Goal: Communication & Community: Answer question/provide support

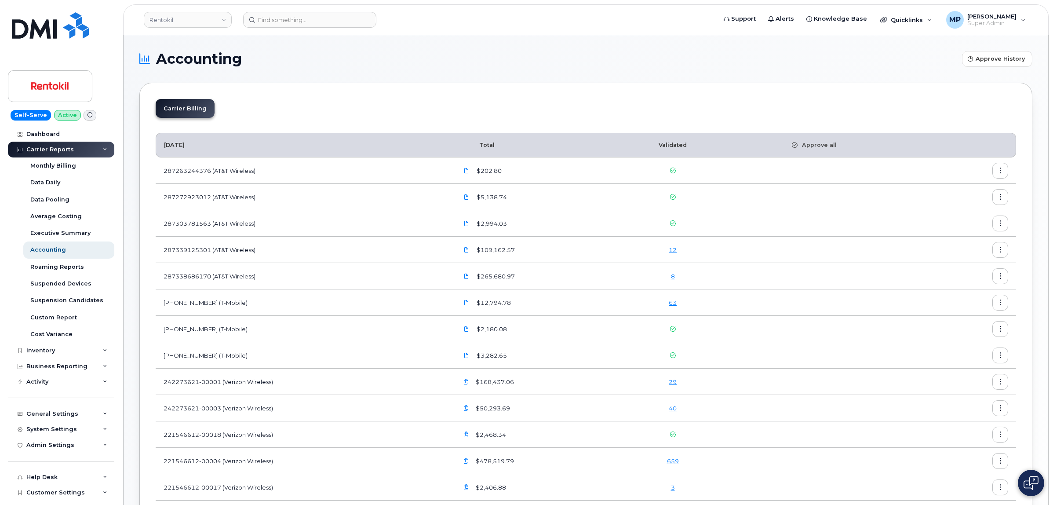
scroll to position [165, 0]
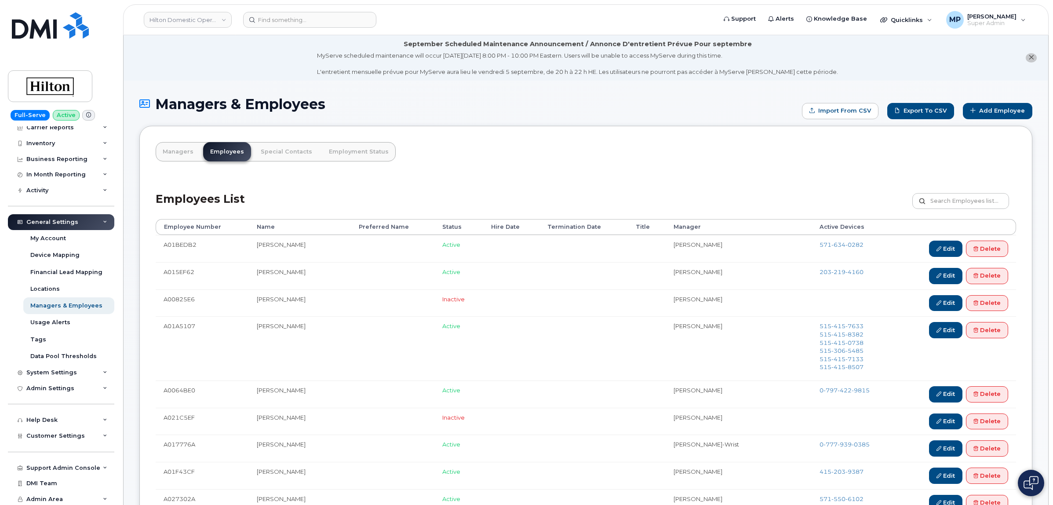
scroll to position [27, 0]
click at [63, 467] on div "Support Admin Console" at bounding box center [63, 465] width 74 height 7
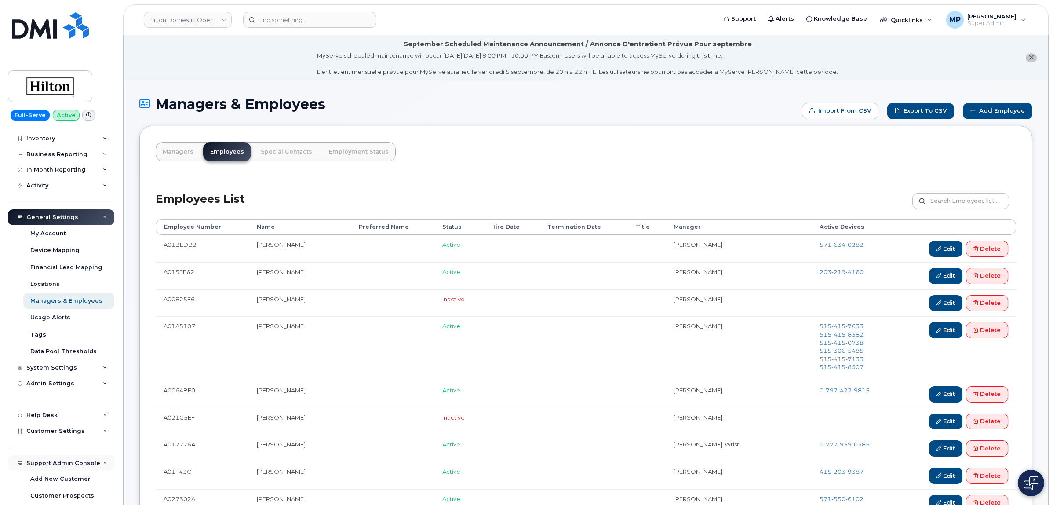
scroll to position [229, 0]
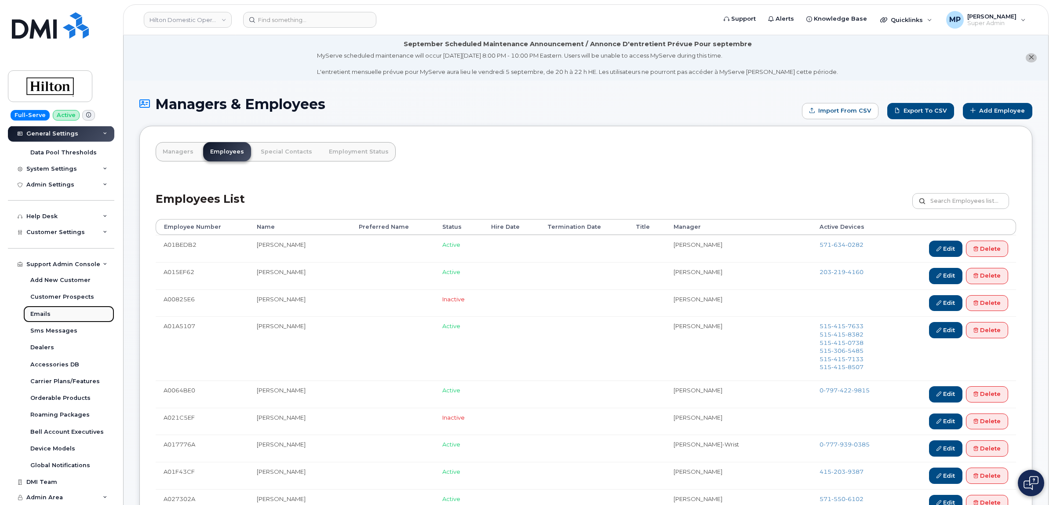
click at [40, 315] on div "Emails" at bounding box center [40, 314] width 20 height 8
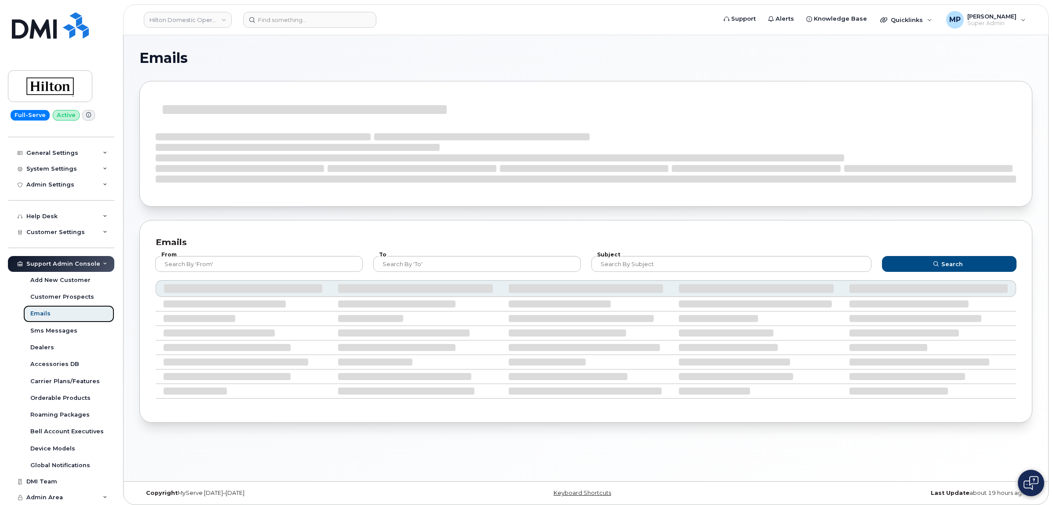
scroll to position [94, 0]
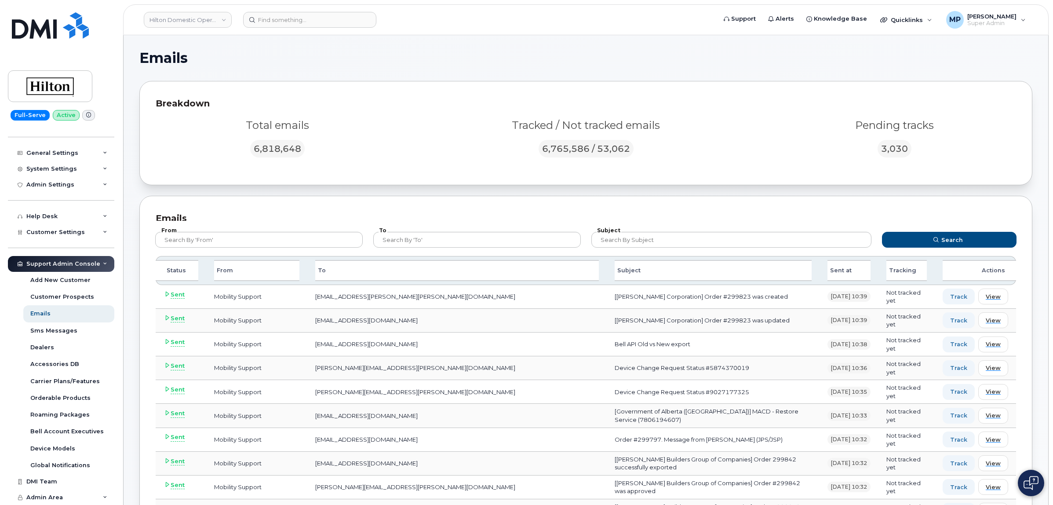
click at [340, 265] on div "To" at bounding box center [456, 270] width 283 height 21
click at [339, 275] on div "To" at bounding box center [456, 270] width 283 height 21
click at [400, 238] on input "text" at bounding box center [476, 240] width 207 height 16
type input "mobilitysupport@dminc.com"
click at [882, 232] on button "Search" at bounding box center [949, 240] width 135 height 16
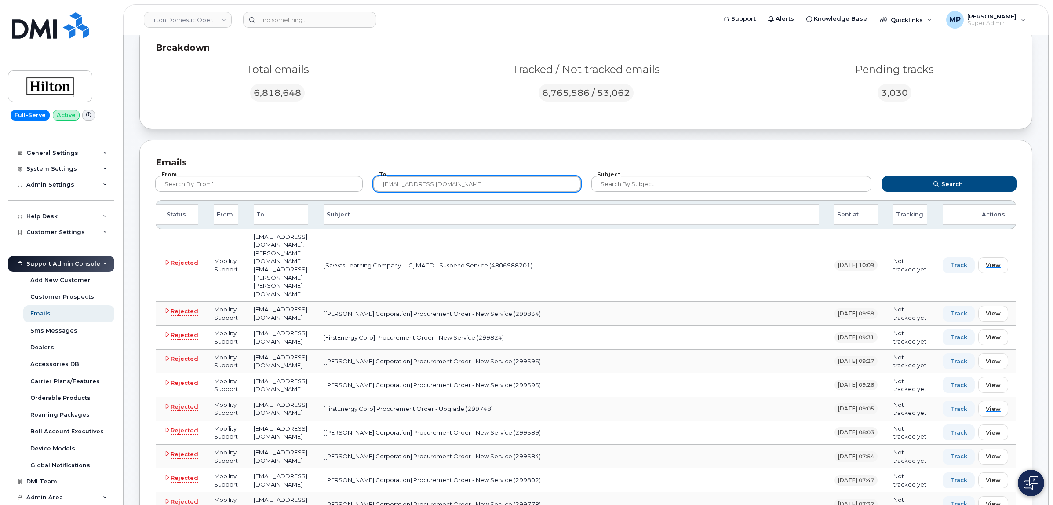
scroll to position [0, 0]
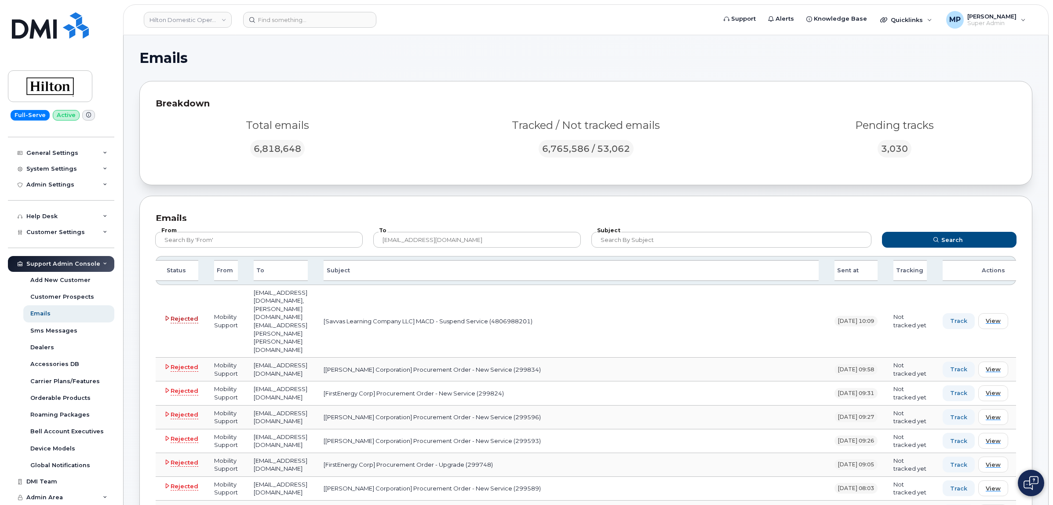
click at [179, 314] on span "Rejected" at bounding box center [185, 318] width 28 height 9
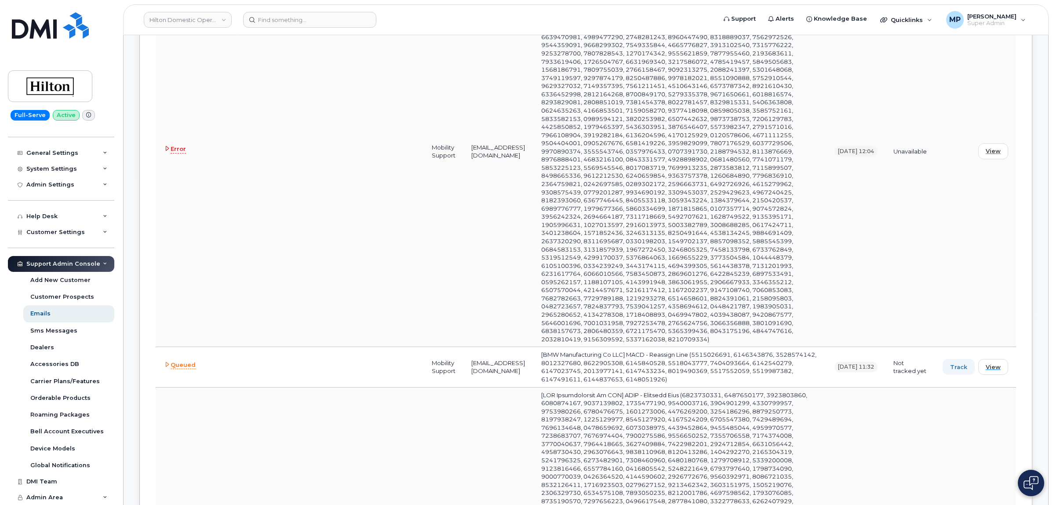
scroll to position [2033, 0]
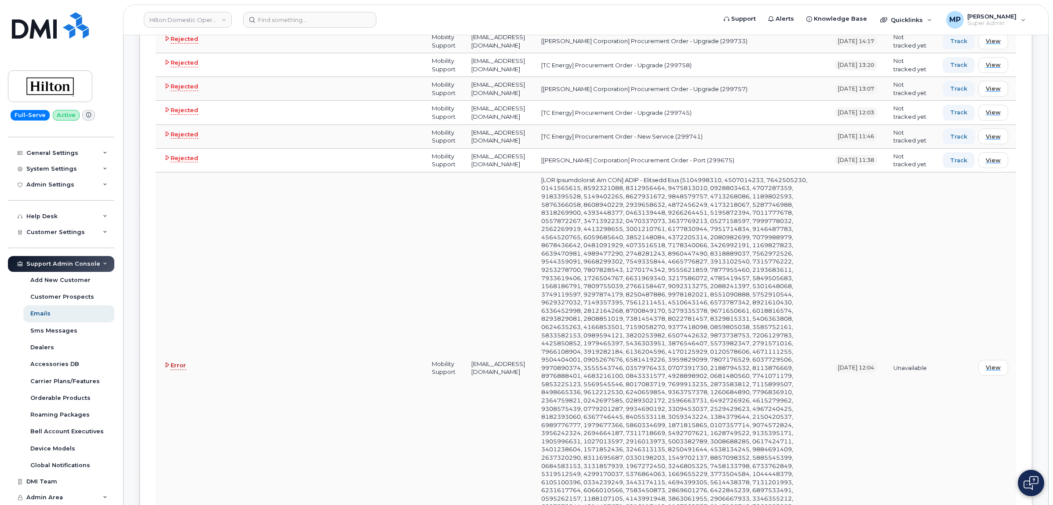
click at [177, 361] on span "Error" at bounding box center [178, 365] width 15 height 9
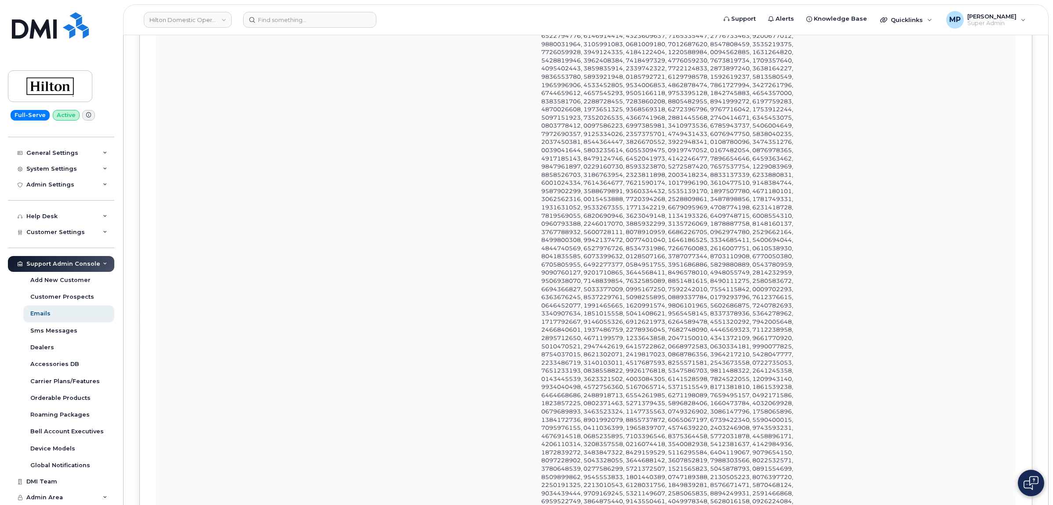
scroll to position [8955, 0]
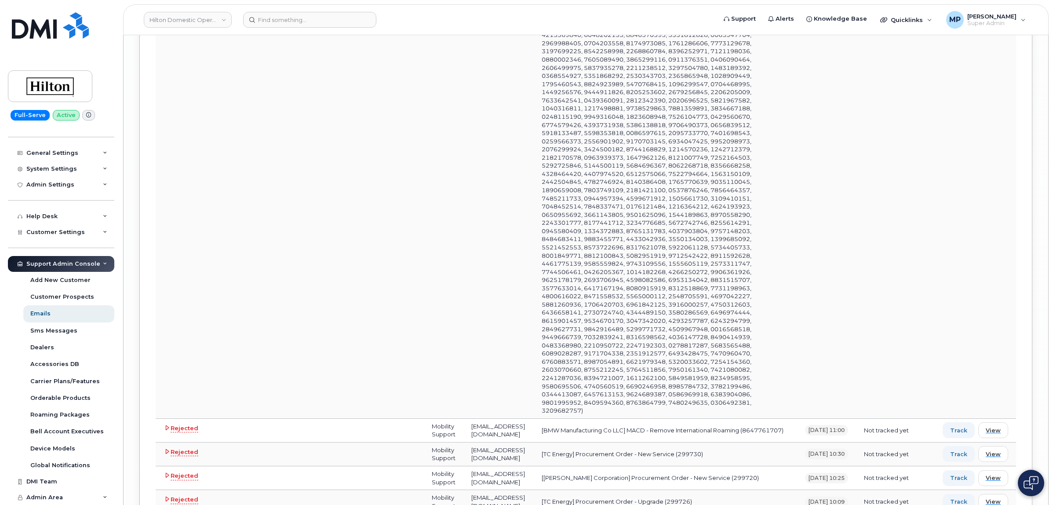
scroll to position [12324, 0]
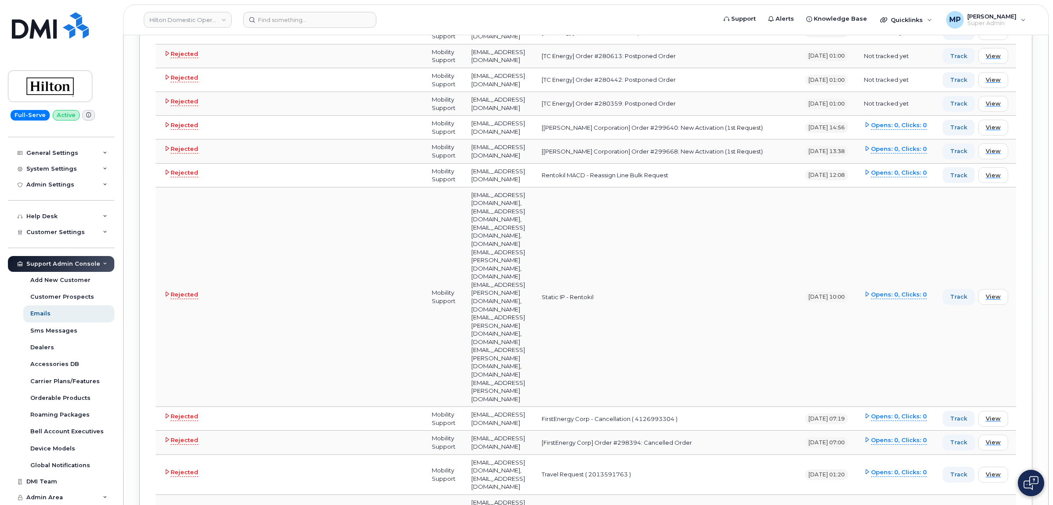
scroll to position [14082, 0]
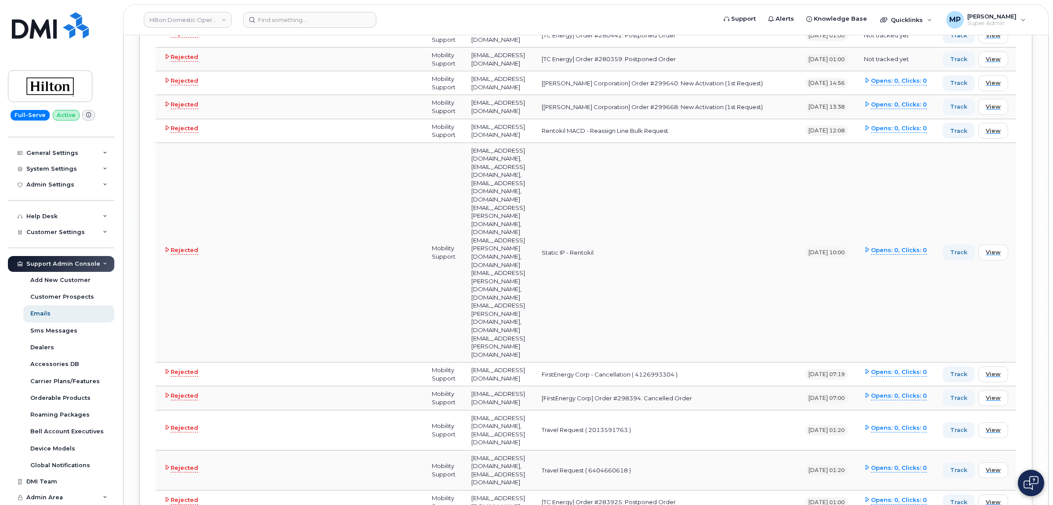
copy td "280359"
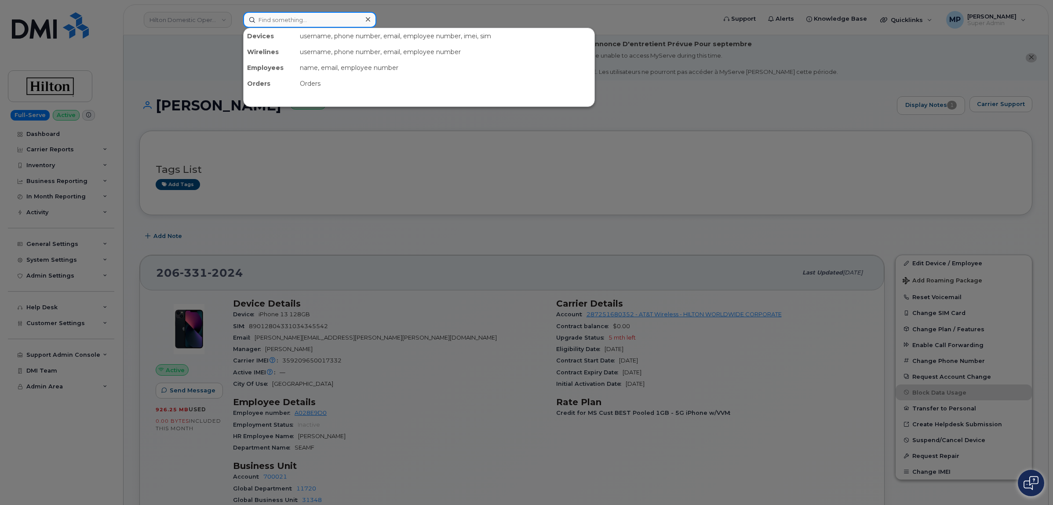
click at [317, 23] on input at bounding box center [309, 20] width 133 height 16
paste input "280359"
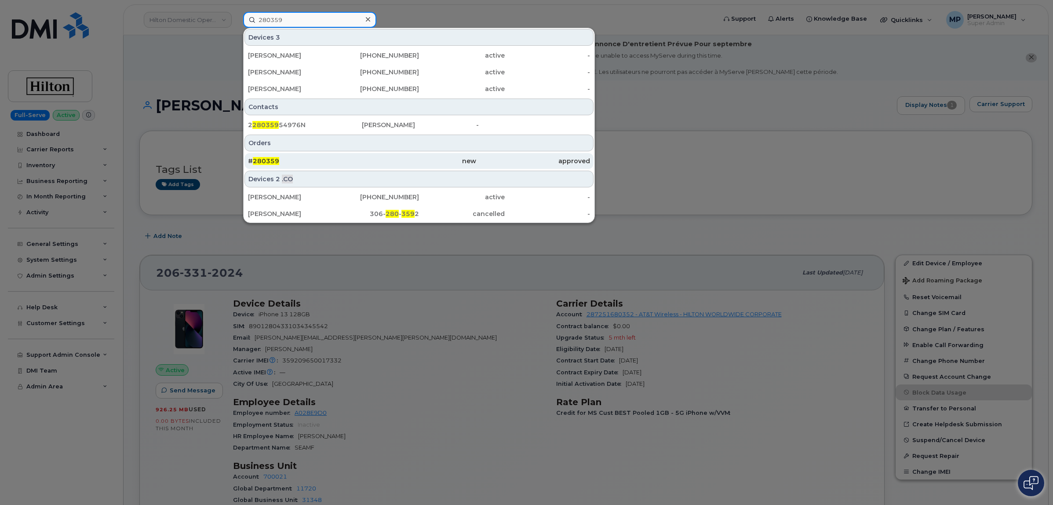
type input "280359"
click at [269, 163] on span "280359" at bounding box center [266, 161] width 26 height 8
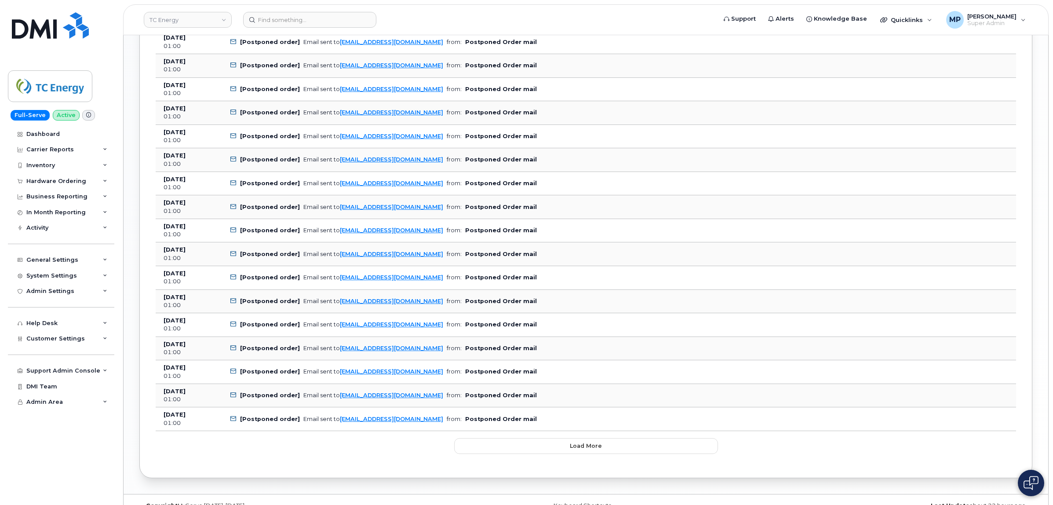
scroll to position [919, 0]
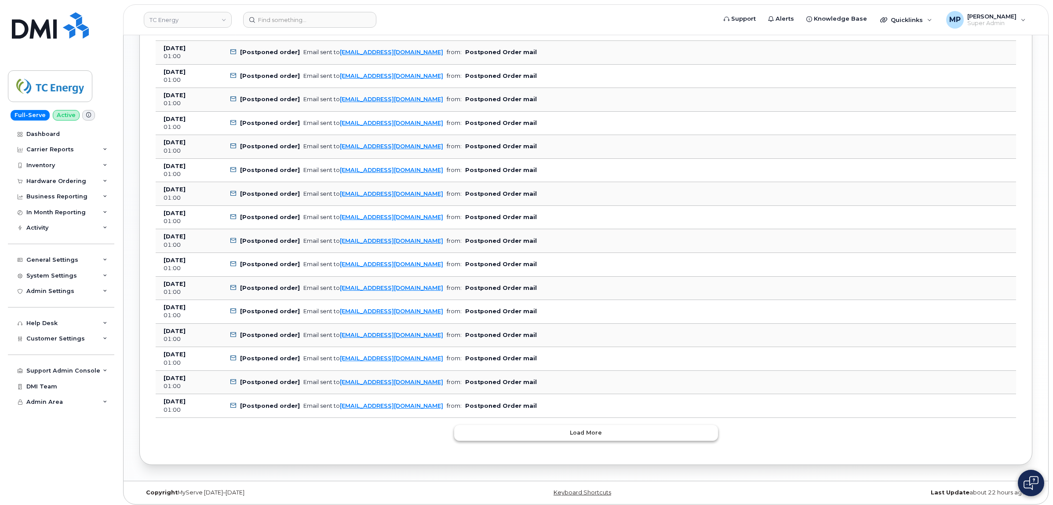
click at [503, 432] on button "Load more" at bounding box center [586, 433] width 264 height 16
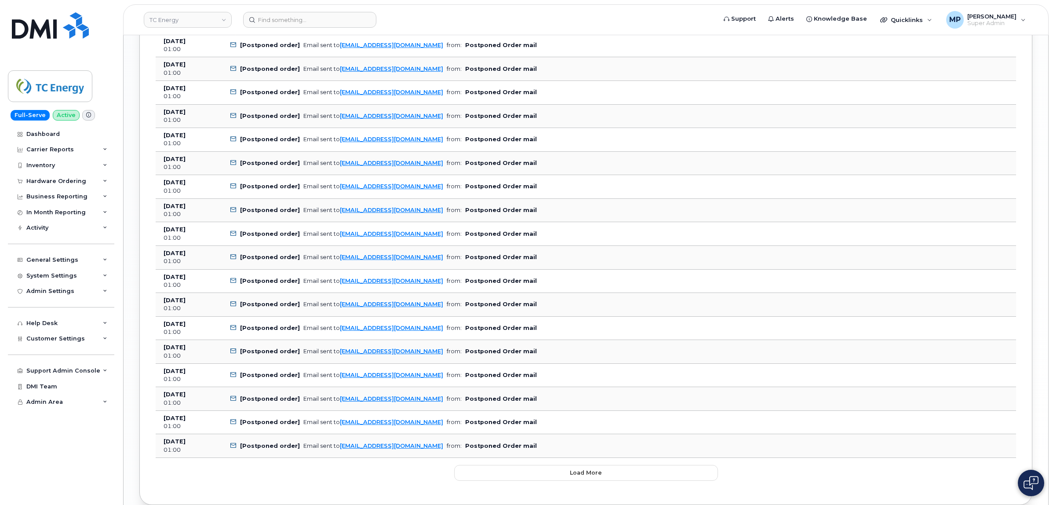
scroll to position [1510, 0]
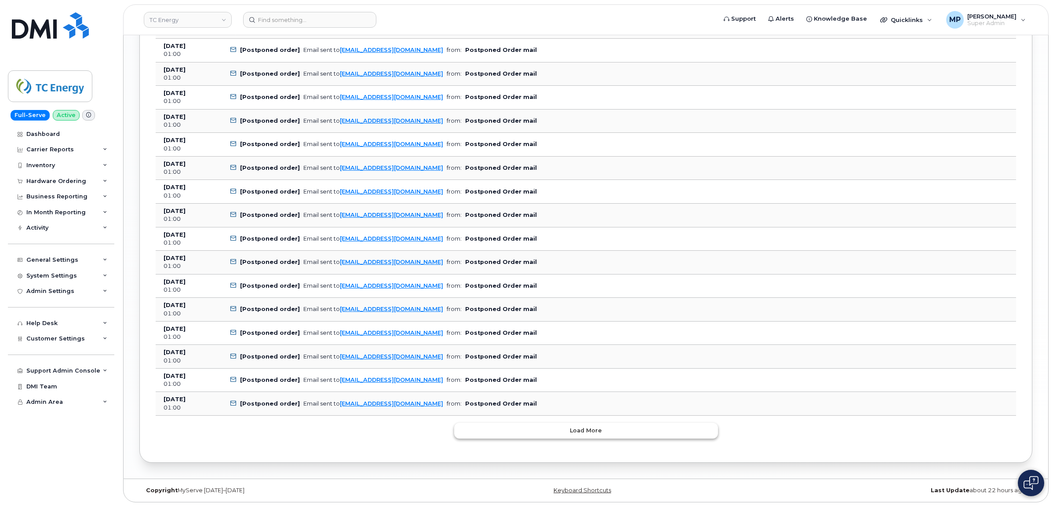
click at [501, 429] on button "Load more" at bounding box center [586, 430] width 264 height 16
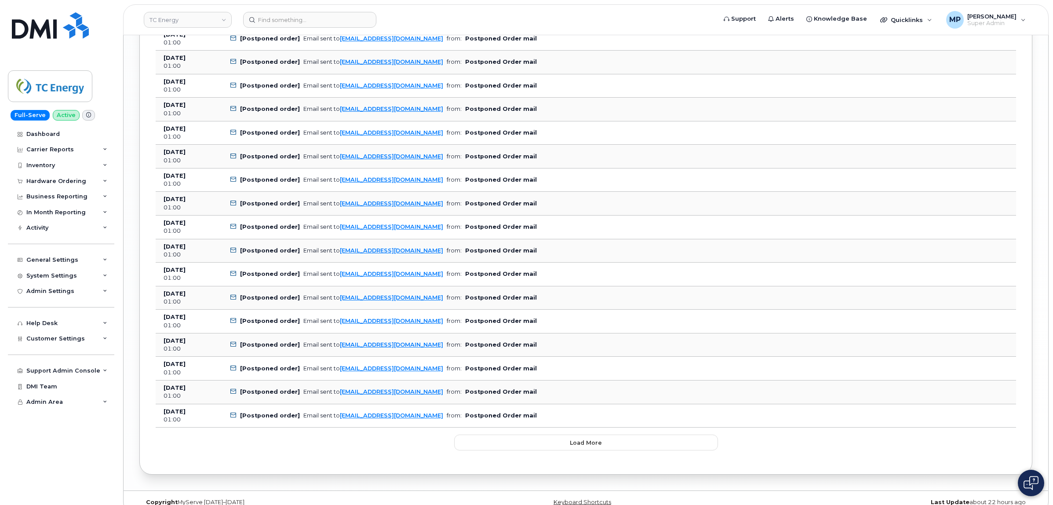
scroll to position [2101, 0]
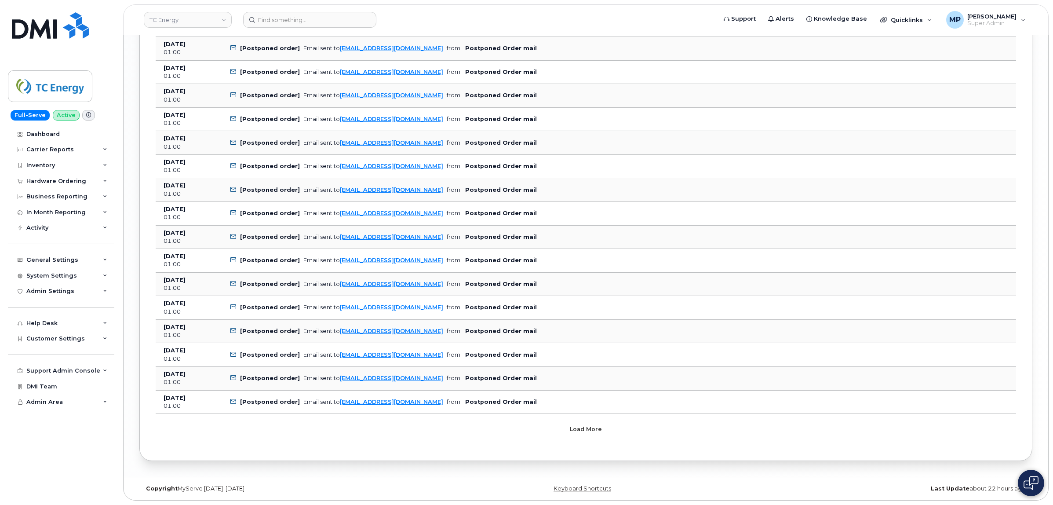
click at [489, 427] on button "Load more" at bounding box center [586, 429] width 264 height 16
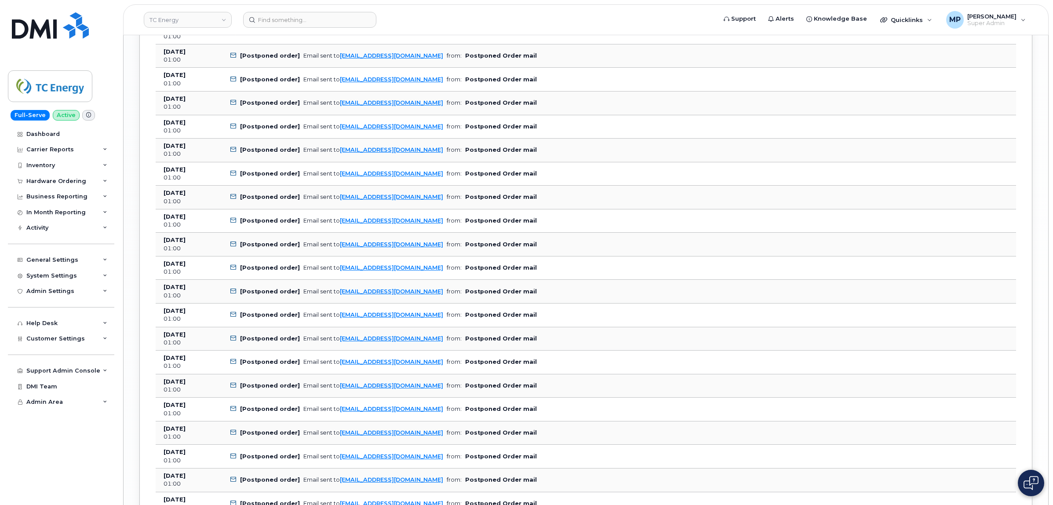
scroll to position [2691, 0]
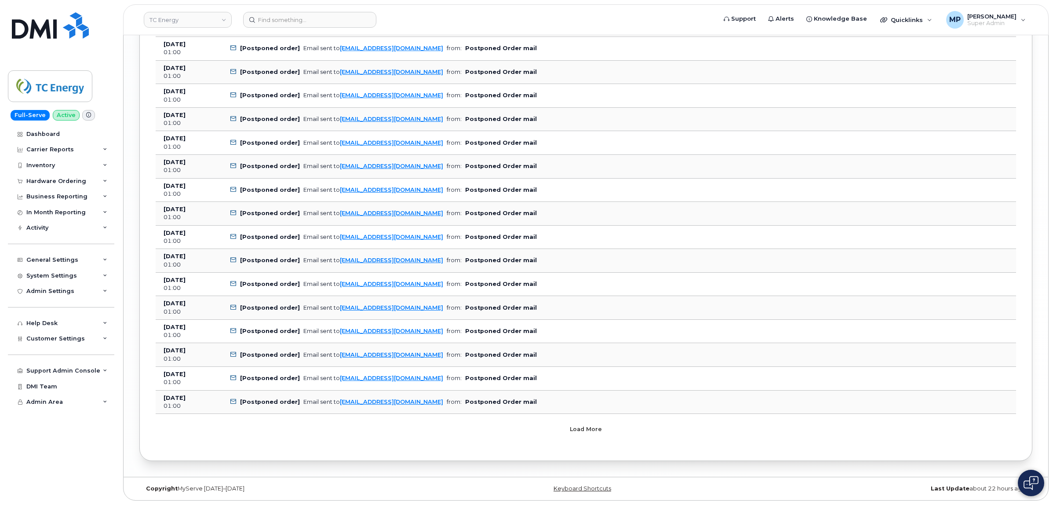
click at [487, 425] on button "Load more" at bounding box center [586, 429] width 264 height 16
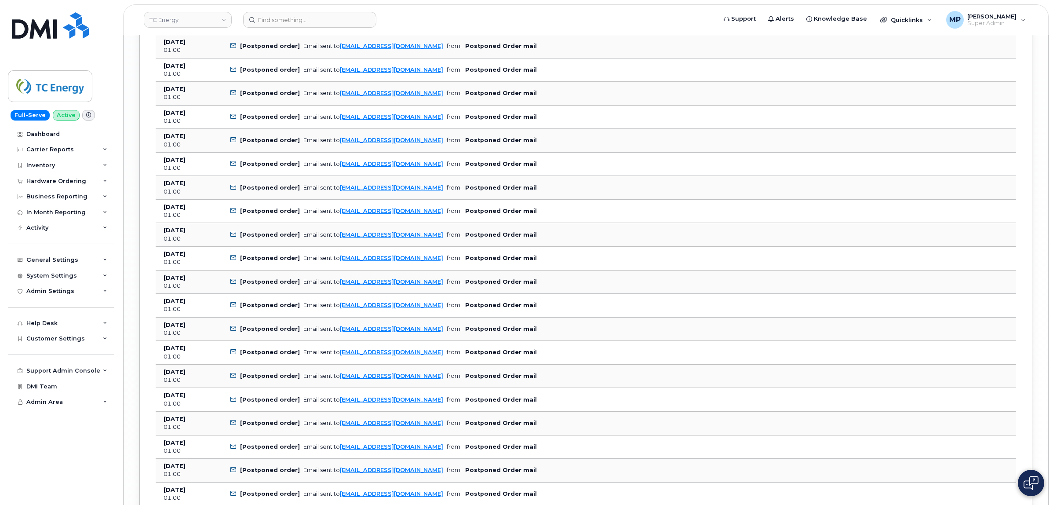
scroll to position [3282, 0]
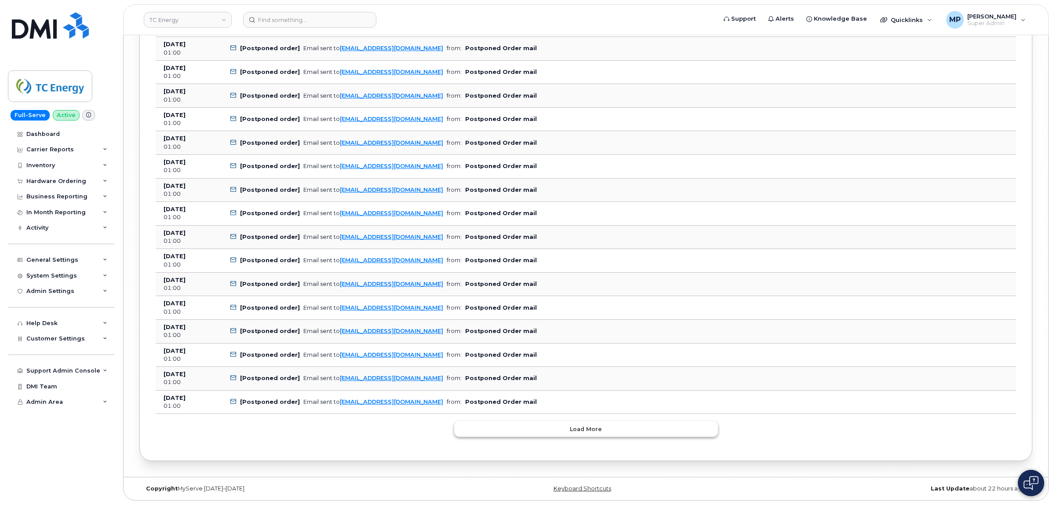
click at [487, 423] on button "Load more" at bounding box center [586, 429] width 264 height 16
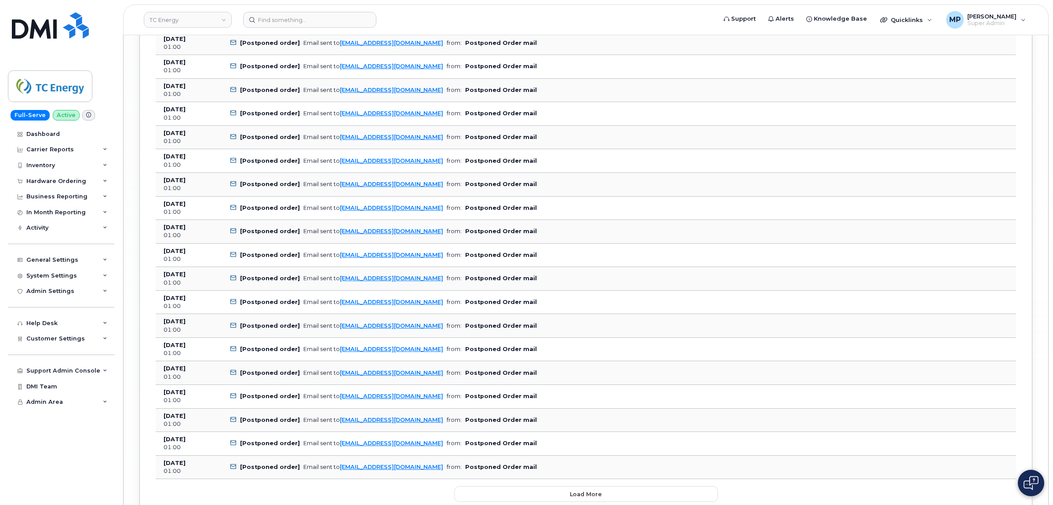
scroll to position [3872, 0]
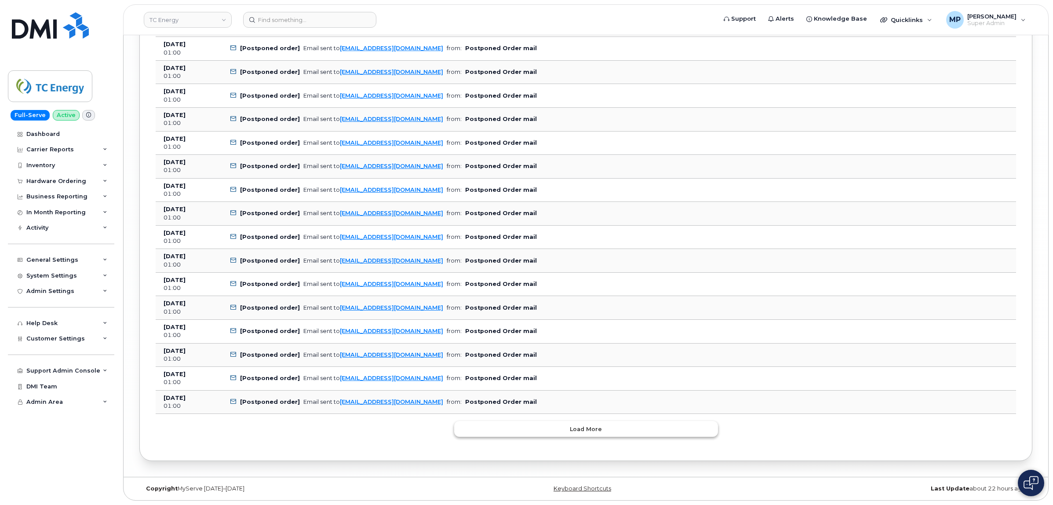
click at [485, 426] on button "Load more" at bounding box center [586, 429] width 264 height 16
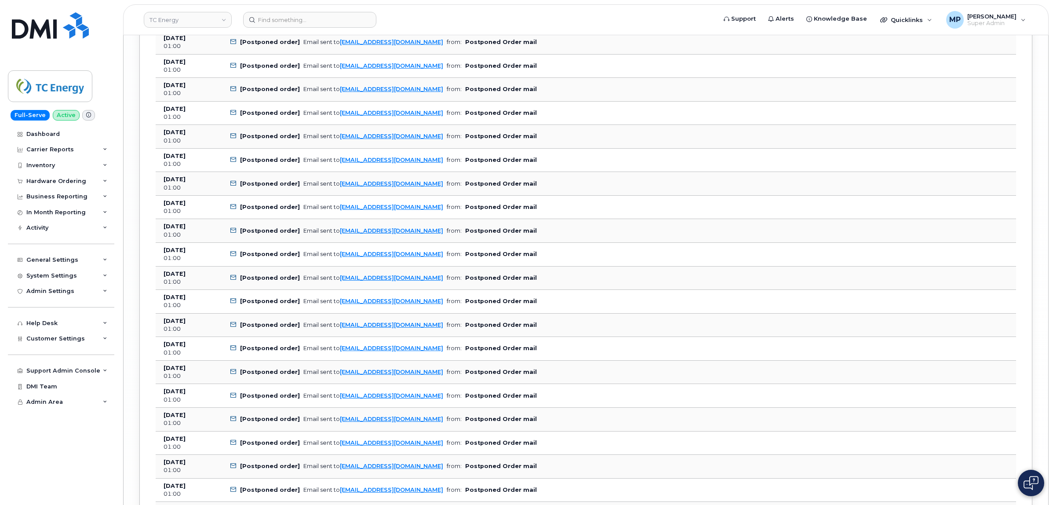
scroll to position [4463, 0]
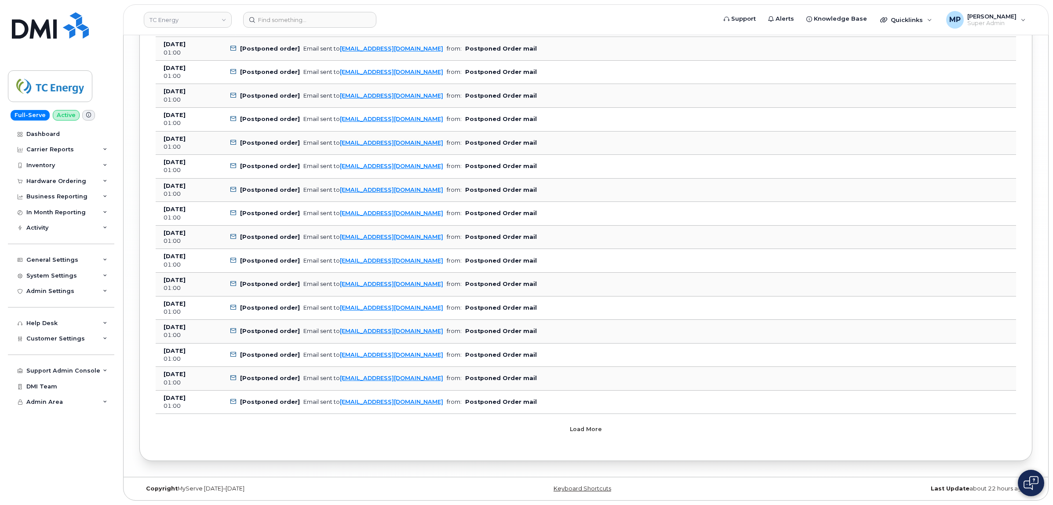
click at [491, 423] on button "Load more" at bounding box center [586, 429] width 264 height 16
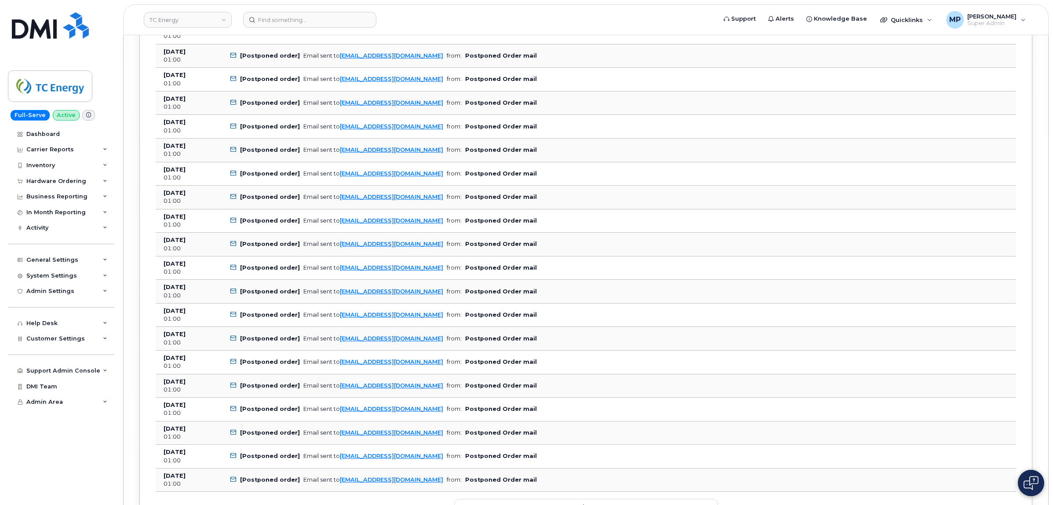
scroll to position [5053, 0]
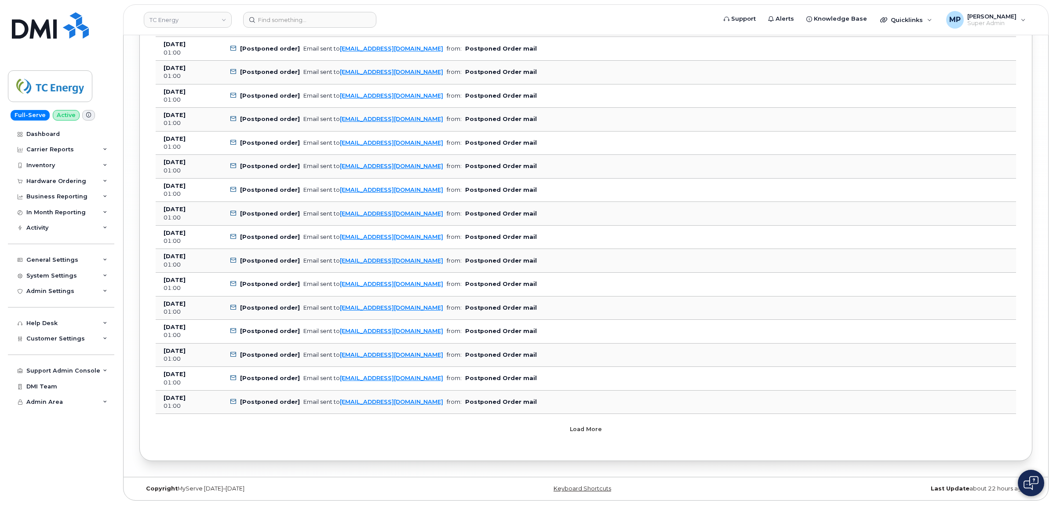
click at [537, 424] on button "Load more" at bounding box center [586, 429] width 264 height 16
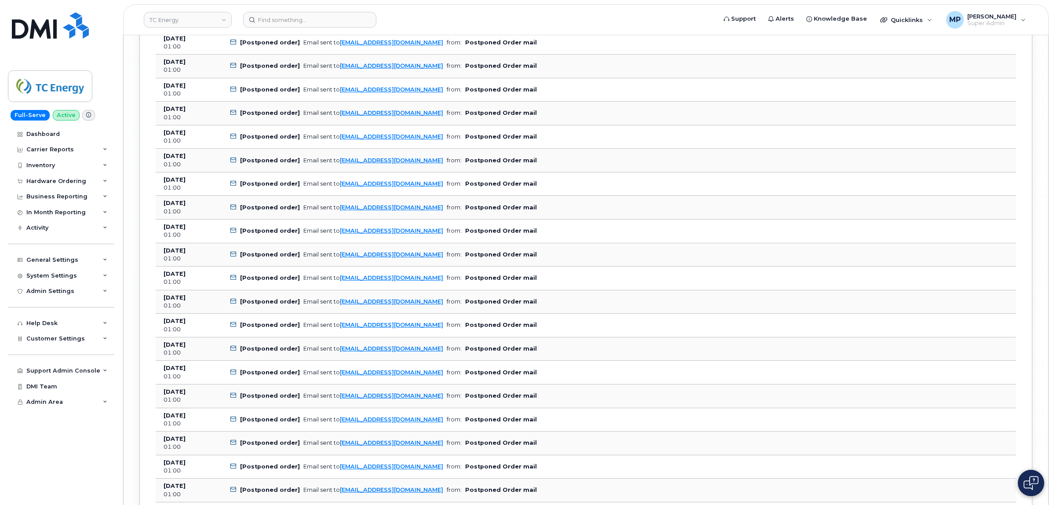
scroll to position [5644, 0]
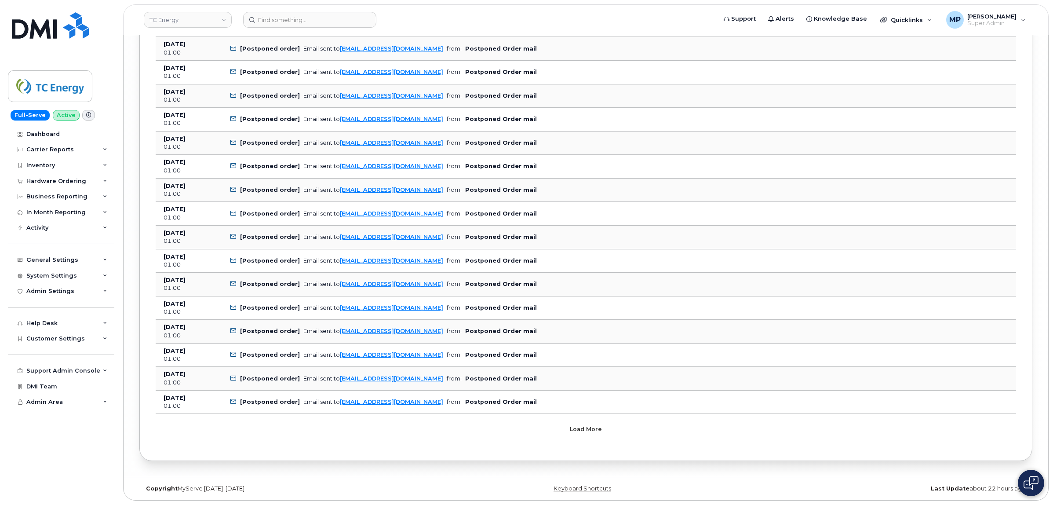
click at [541, 432] on button "Load more" at bounding box center [586, 429] width 264 height 16
click at [538, 434] on button "Load more" at bounding box center [586, 429] width 264 height 16
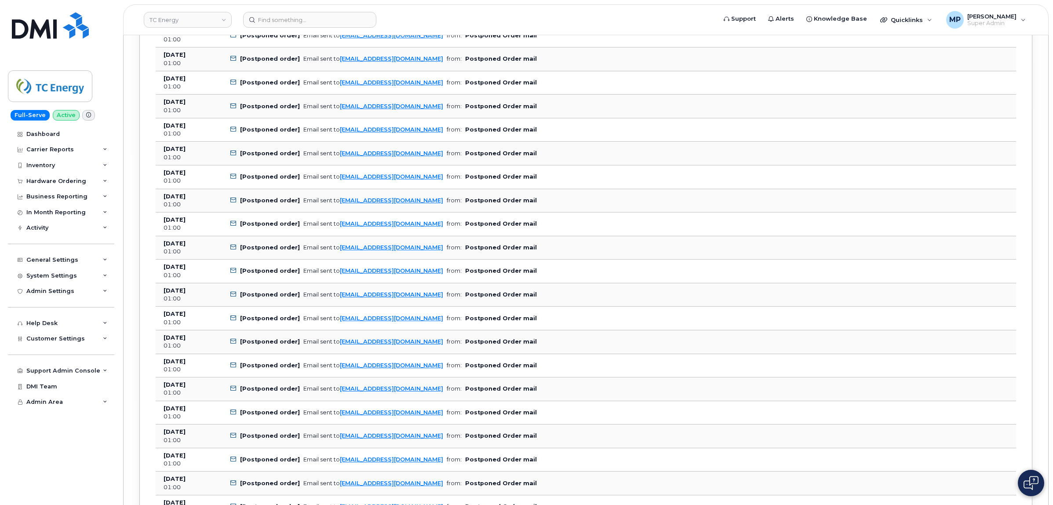
scroll to position [6825, 0]
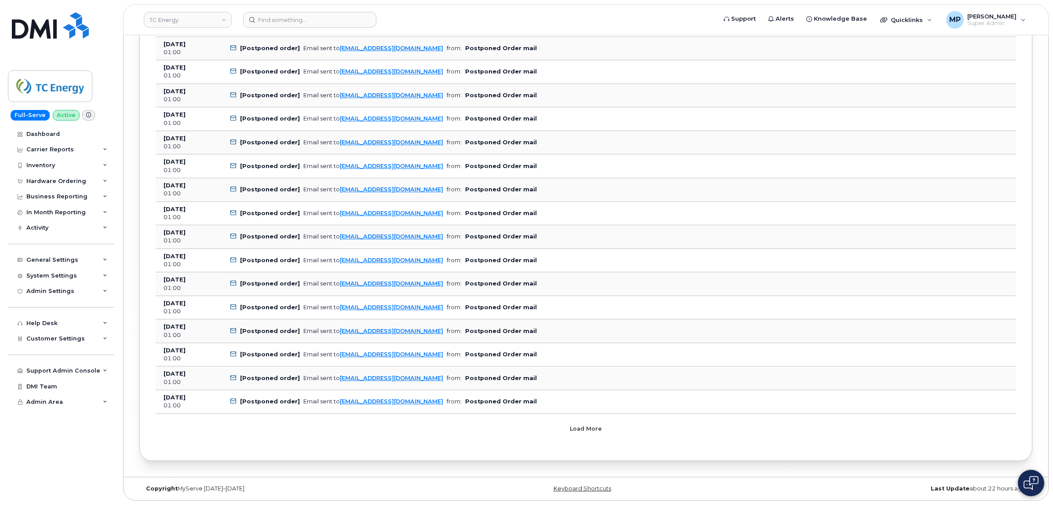
click at [535, 434] on button "Load more" at bounding box center [586, 429] width 264 height 16
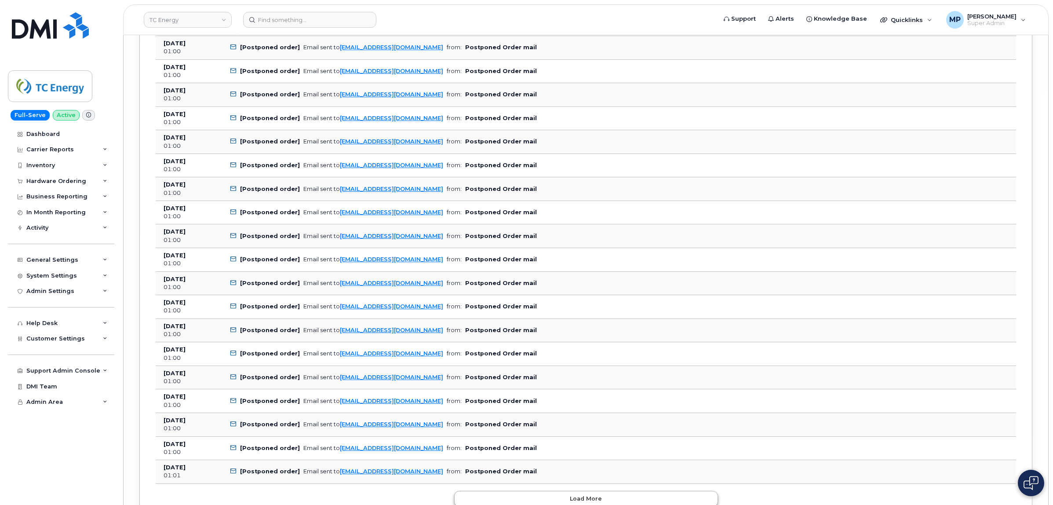
scroll to position [7415, 0]
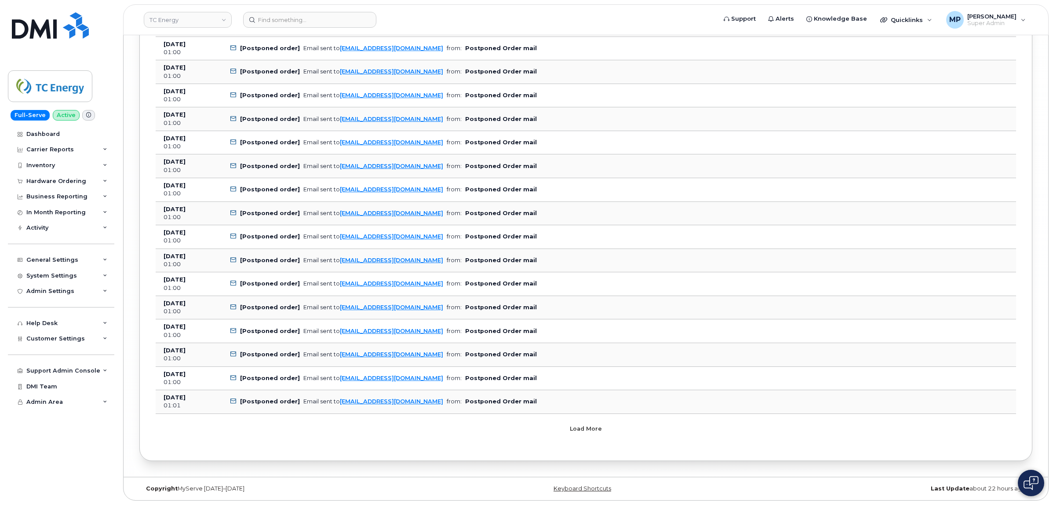
click at [532, 432] on button "Load more" at bounding box center [586, 429] width 264 height 16
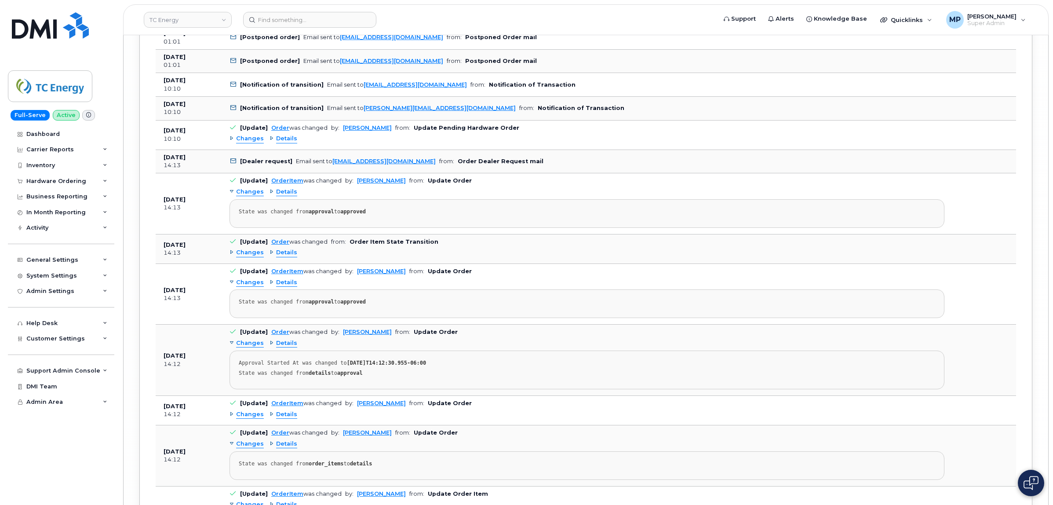
scroll to position [7965, 0]
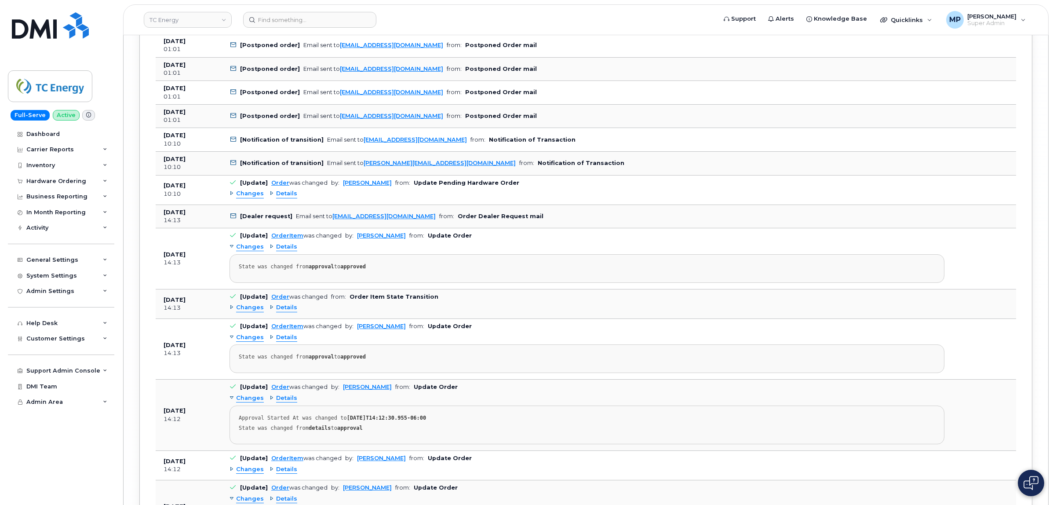
click at [245, 198] on span "Changes" at bounding box center [250, 193] width 28 height 8
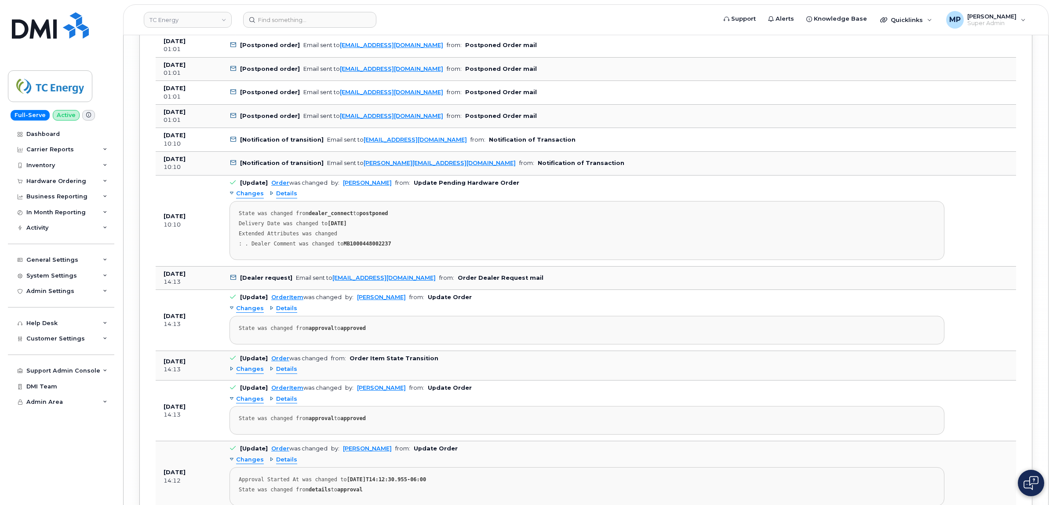
click at [364, 247] on strong "MB1000448002237" at bounding box center [366, 243] width 47 height 6
copy strong "MB1000448002237"
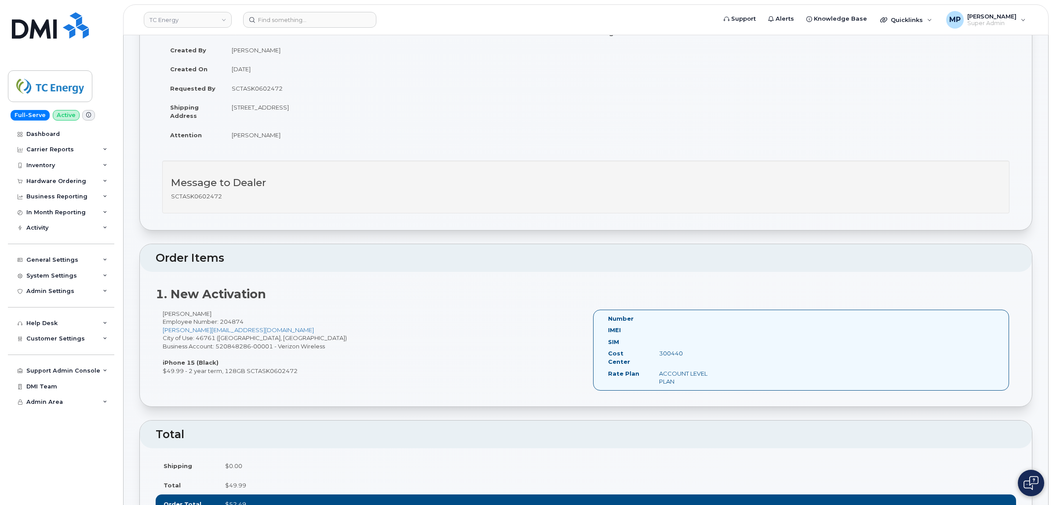
scroll to position [0, 0]
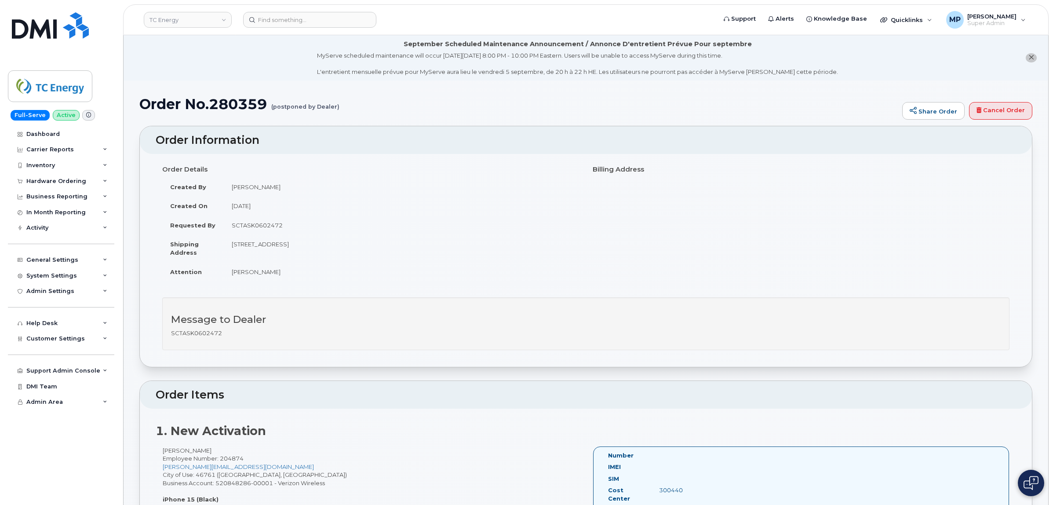
click at [231, 102] on h1 "Order No.280359 (postponed by Dealer)" at bounding box center [518, 103] width 758 height 15
copy h1 "280359"
click at [51, 165] on div "Inventory" at bounding box center [40, 165] width 29 height 7
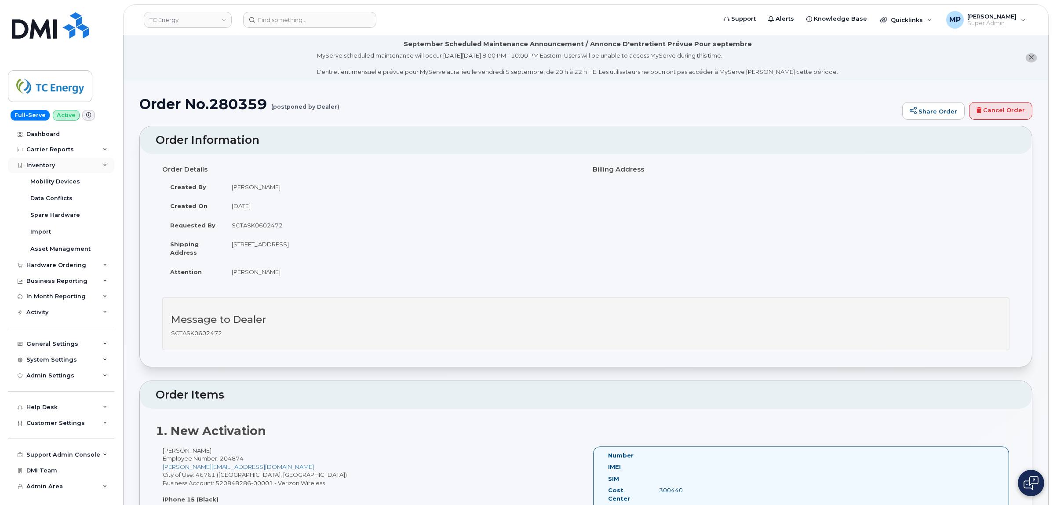
click at [49, 166] on div "Inventory" at bounding box center [40, 165] width 29 height 7
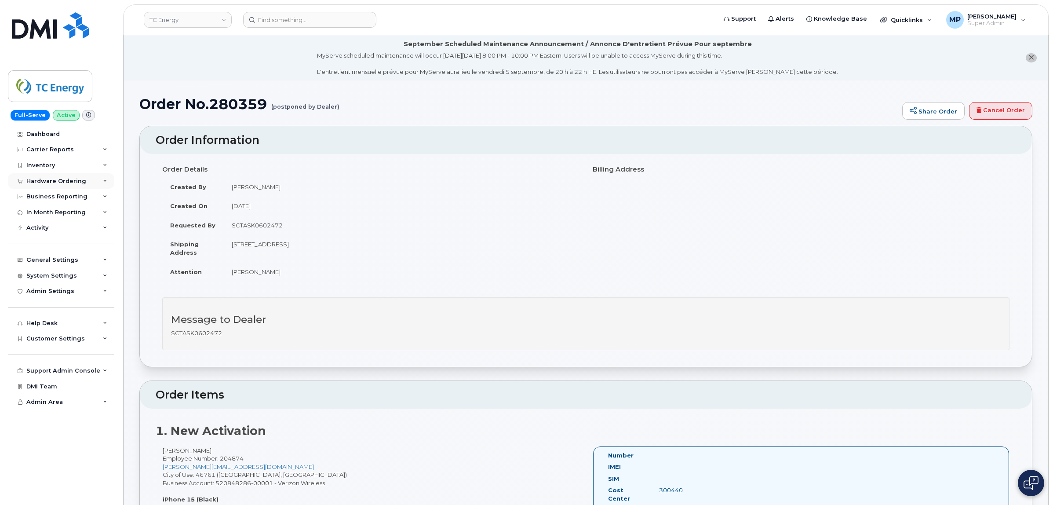
click at [53, 185] on div "Hardware Ordering" at bounding box center [56, 181] width 60 height 7
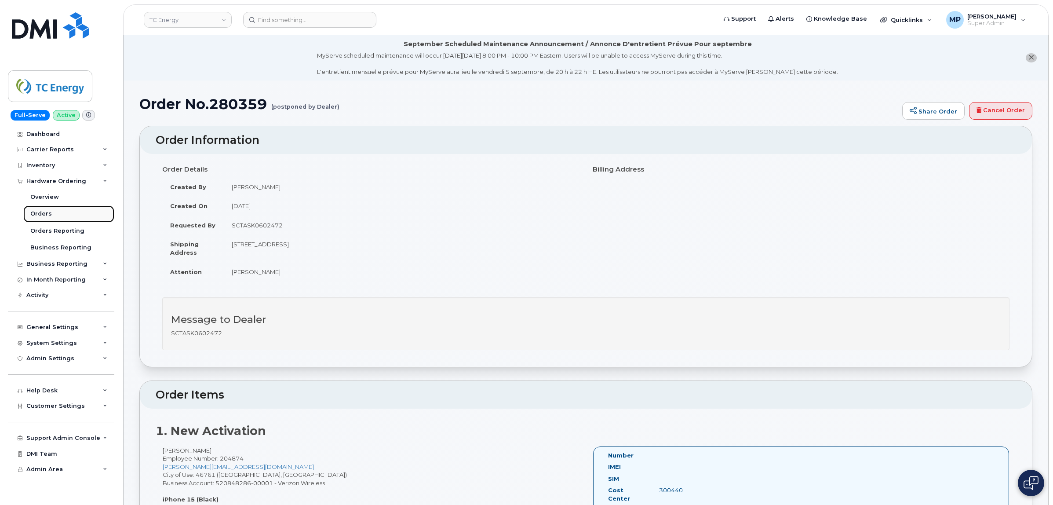
click at [47, 216] on div "Orders" at bounding box center [41, 214] width 22 height 8
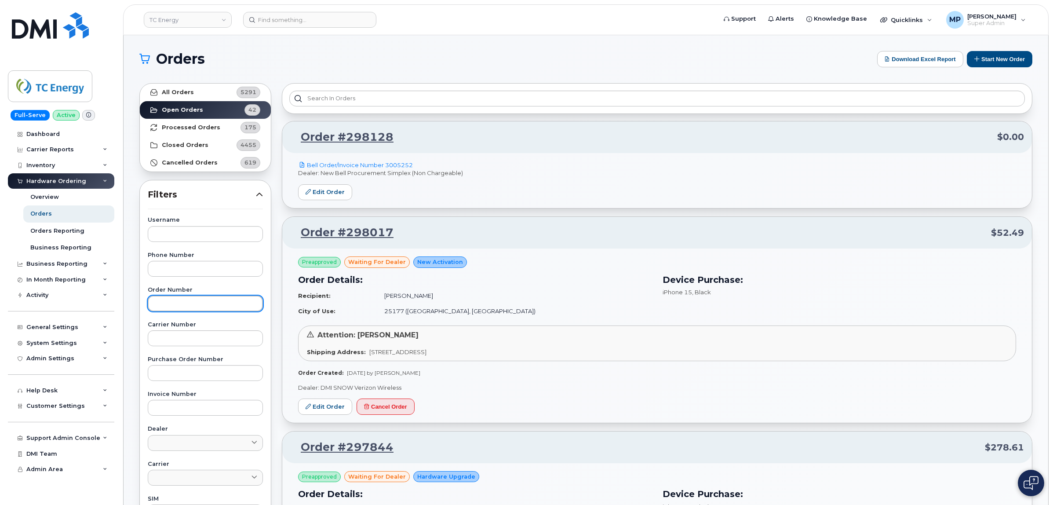
drag, startPoint x: 167, startPoint y: 313, endPoint x: 156, endPoint y: 305, distance: 13.5
click at [154, 306] on input "text" at bounding box center [205, 303] width 115 height 16
paste input "280359"
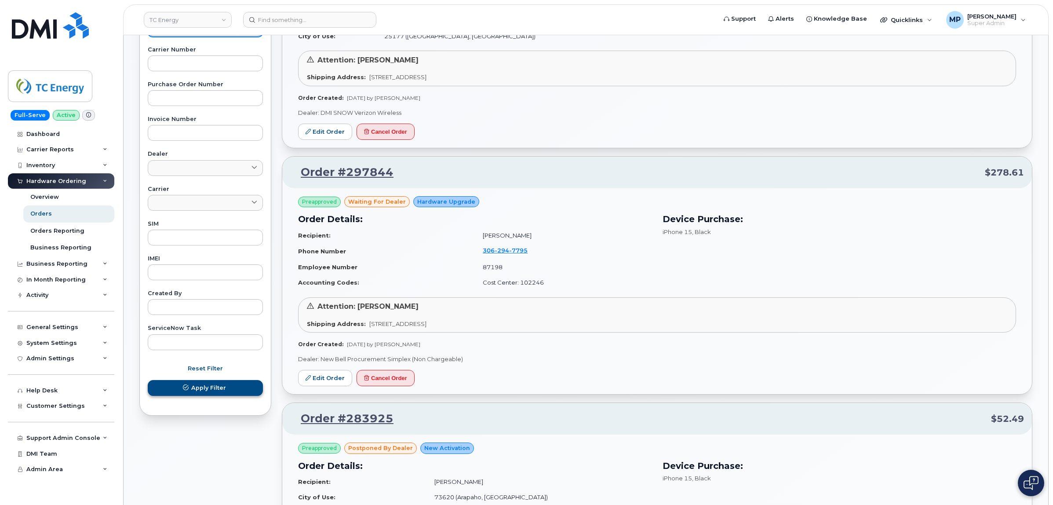
type input "280359"
click at [194, 388] on span "Apply Filter" at bounding box center [208, 387] width 35 height 8
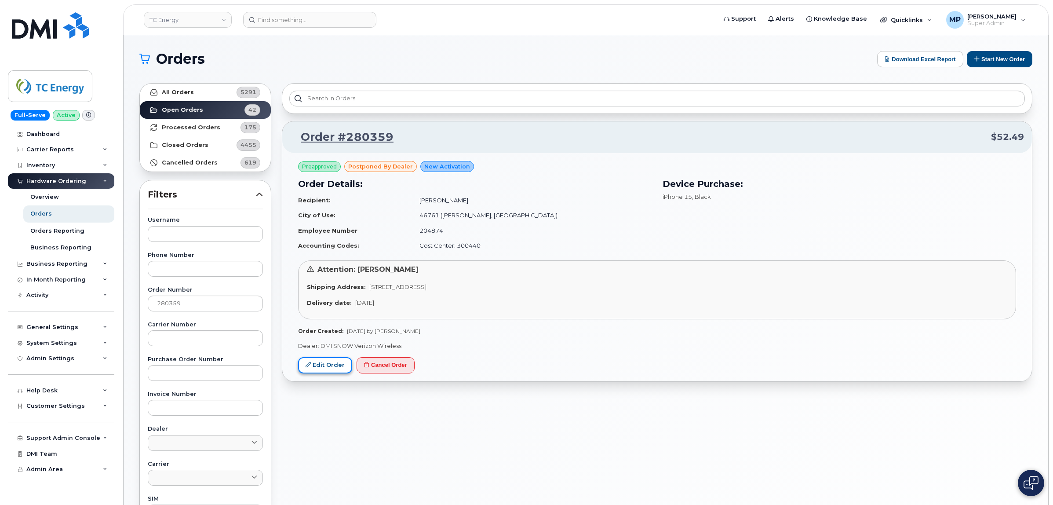
click at [329, 358] on link "Edit Order" at bounding box center [325, 365] width 54 height 16
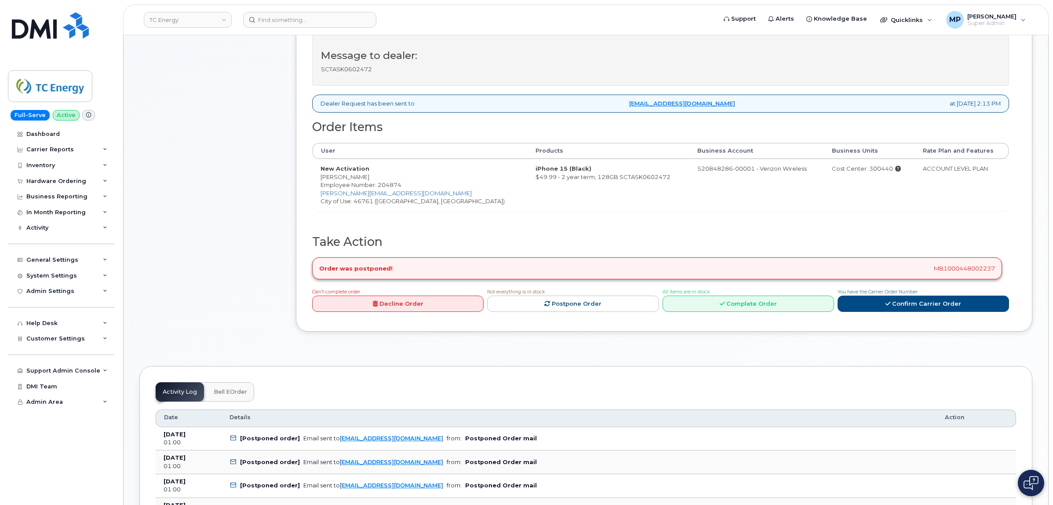
scroll to position [330, 0]
click at [777, 305] on link "Complete Order" at bounding box center [747, 302] width 171 height 16
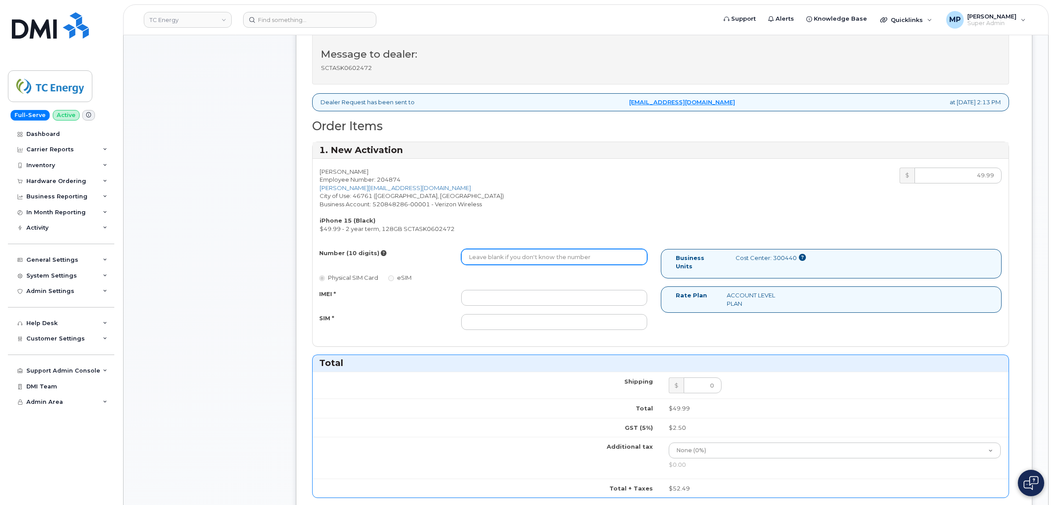
paste input "2606689209"
type input "2606689209"
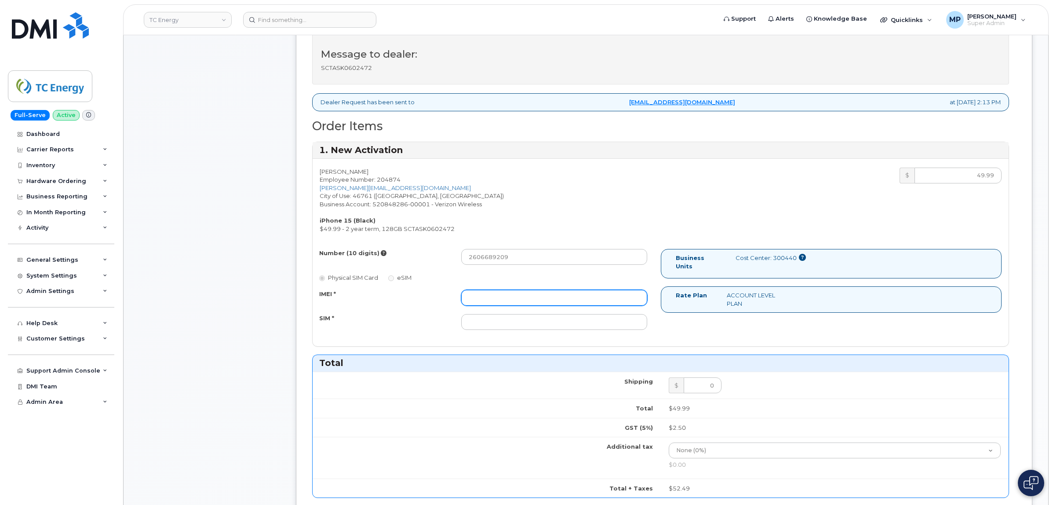
click at [486, 294] on input "IMEI *" at bounding box center [553, 298] width 185 height 16
paste input "354872889111633"
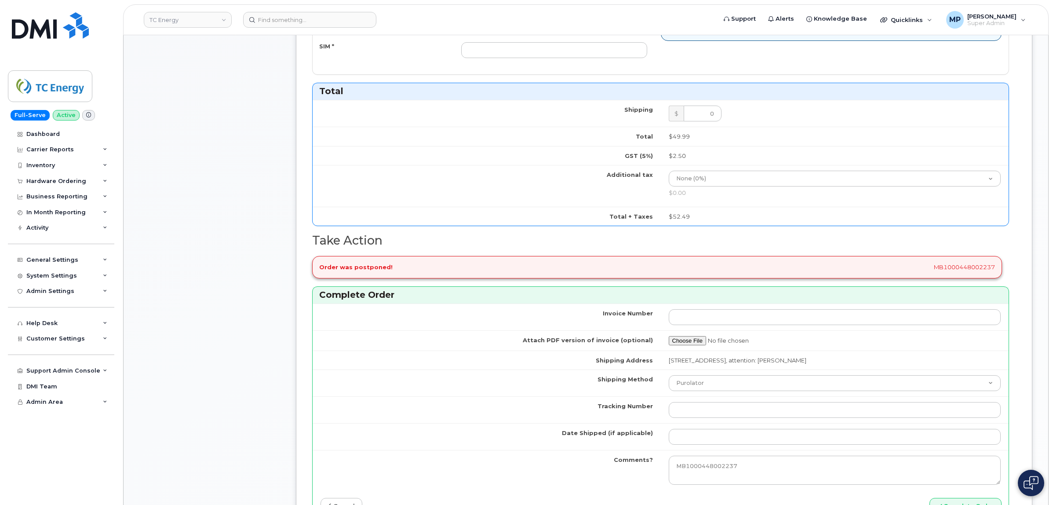
scroll to position [604, 0]
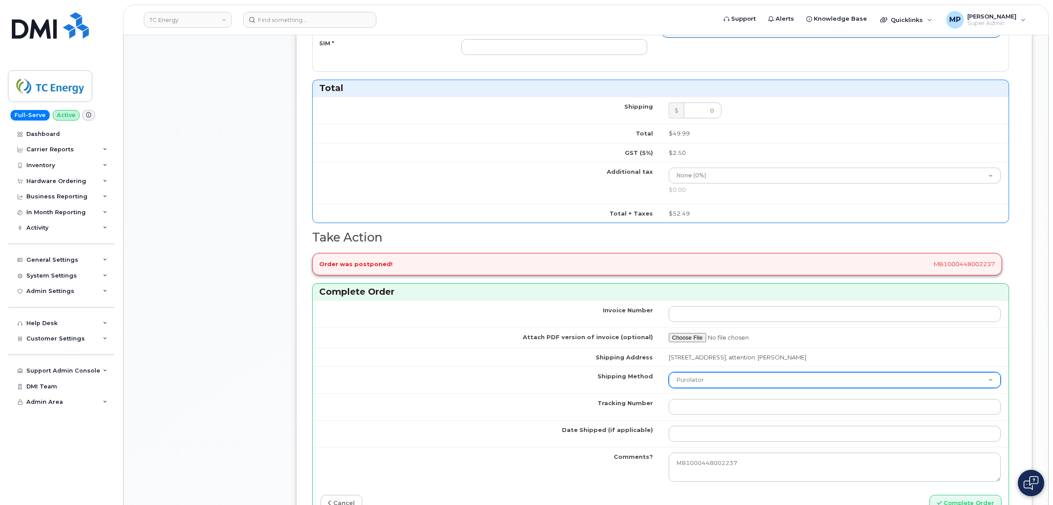
type input "354872889111633"
click at [749, 377] on select "Purolator UPS FedEx Canada Post Courier Other Drop Off Pick Up" at bounding box center [834, 380] width 332 height 16
select select "UPS"
click at [668, 374] on select "Purolator UPS FedEx Canada Post Courier Other Drop Off Pick Up" at bounding box center [834, 380] width 332 height 16
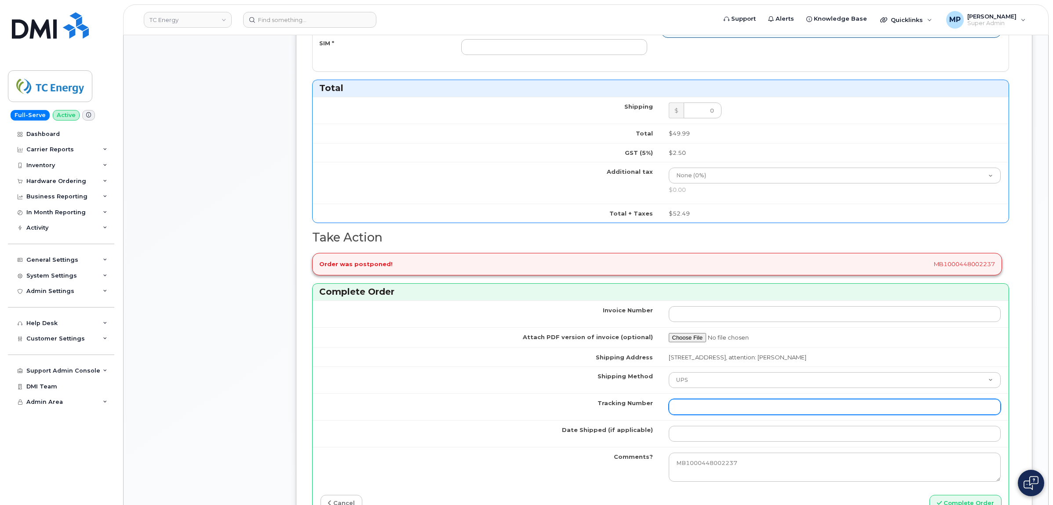
paste input "1Z1752842425506678"
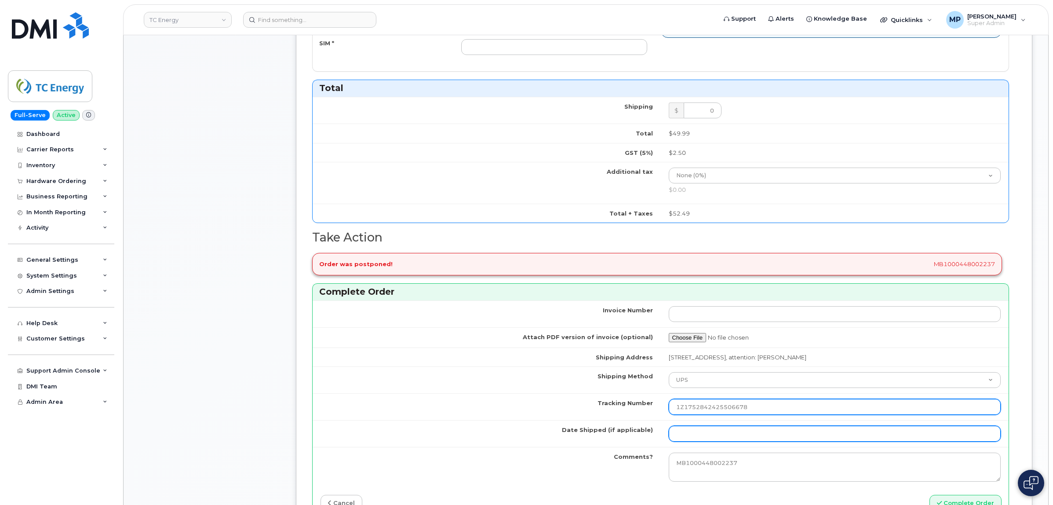
type input "1Z1752842425506678"
click at [702, 433] on input "Date Shipped (if applicable)" at bounding box center [834, 433] width 332 height 16
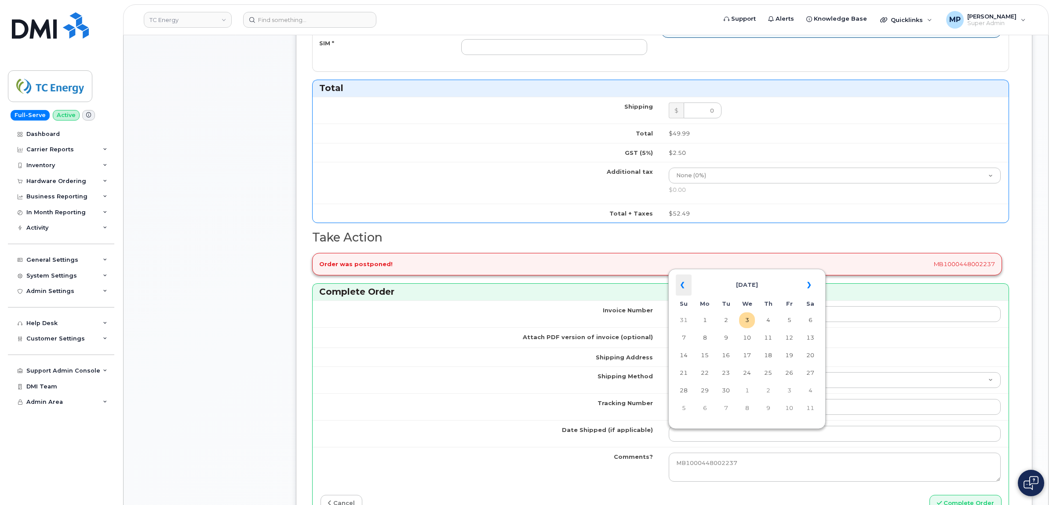
click at [680, 283] on th "«" at bounding box center [683, 284] width 16 height 21
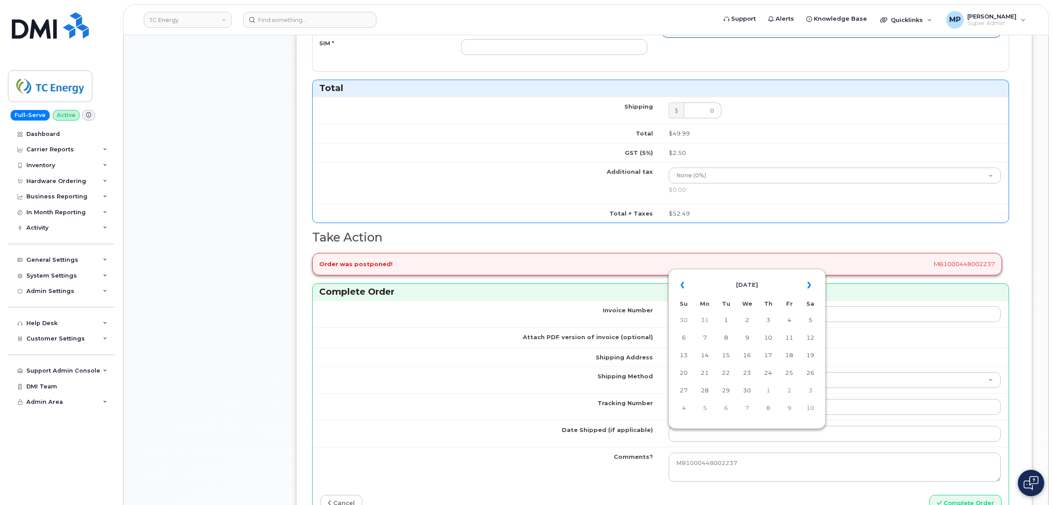
click at [680, 283] on th "«" at bounding box center [683, 284] width 16 height 21
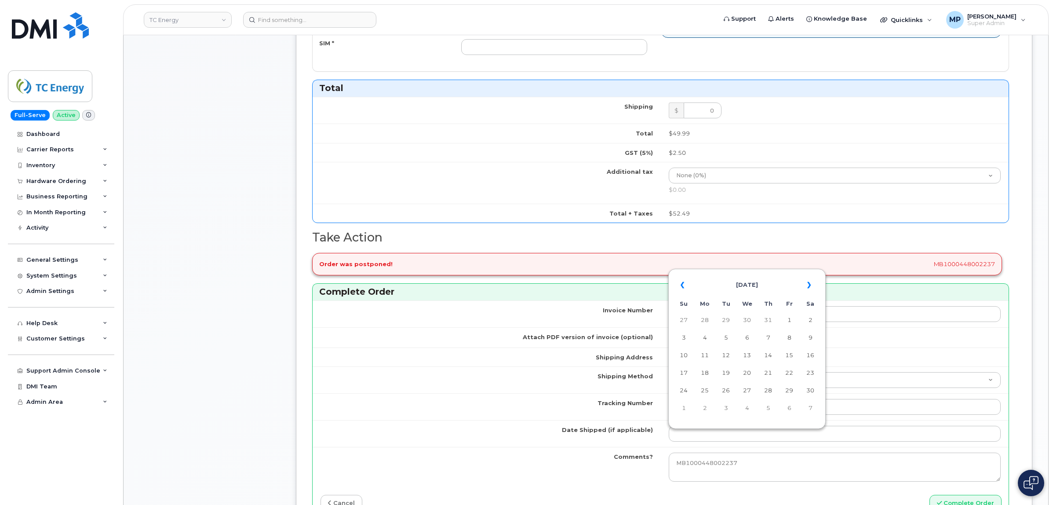
click at [680, 283] on th "«" at bounding box center [683, 284] width 16 height 21
click at [769, 370] on td "24" at bounding box center [768, 373] width 16 height 16
type input "[DATE]"
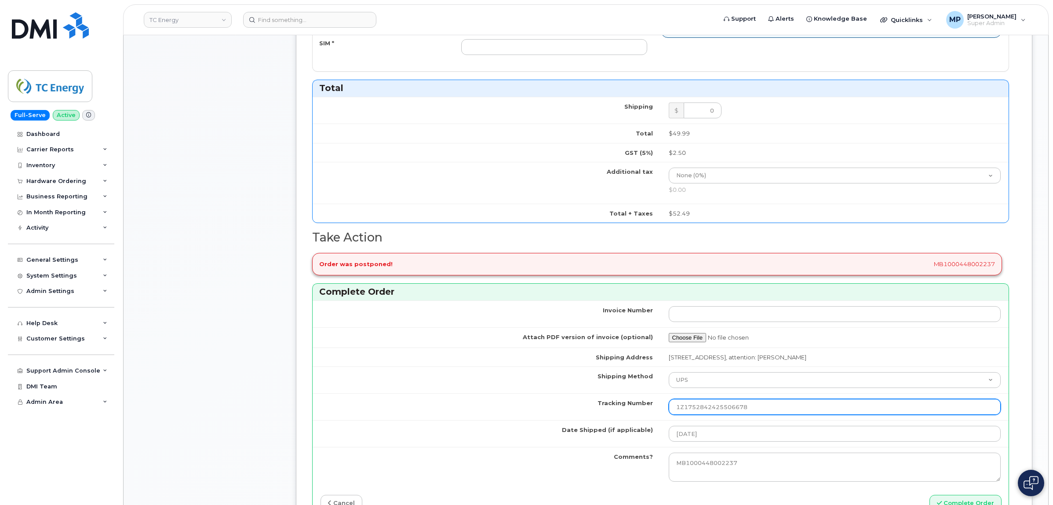
drag, startPoint x: 688, startPoint y: 408, endPoint x: 623, endPoint y: 402, distance: 65.3
click at [623, 403] on tr "Tracking Number 1Z1752842425506678" at bounding box center [660, 406] width 696 height 27
click at [790, 409] on input "1Z1752842425506678" at bounding box center [834, 407] width 332 height 16
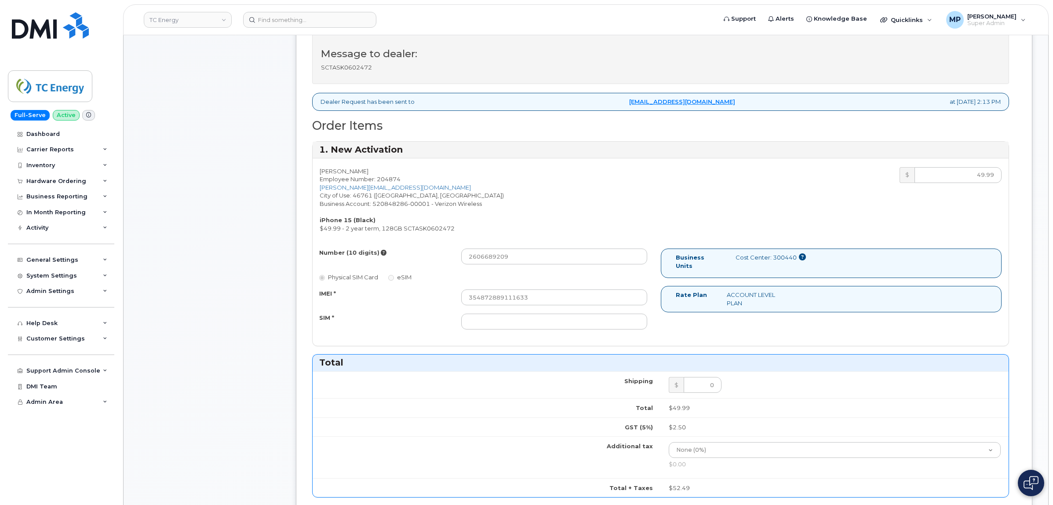
scroll to position [330, 0]
type input "1Z1752842425506678"
click at [505, 323] on input "SIM *" at bounding box center [553, 322] width 185 height 16
click at [521, 324] on input "SIM *" at bounding box center [553, 322] width 185 height 16
paste input "[TECHNICAL_ID]"
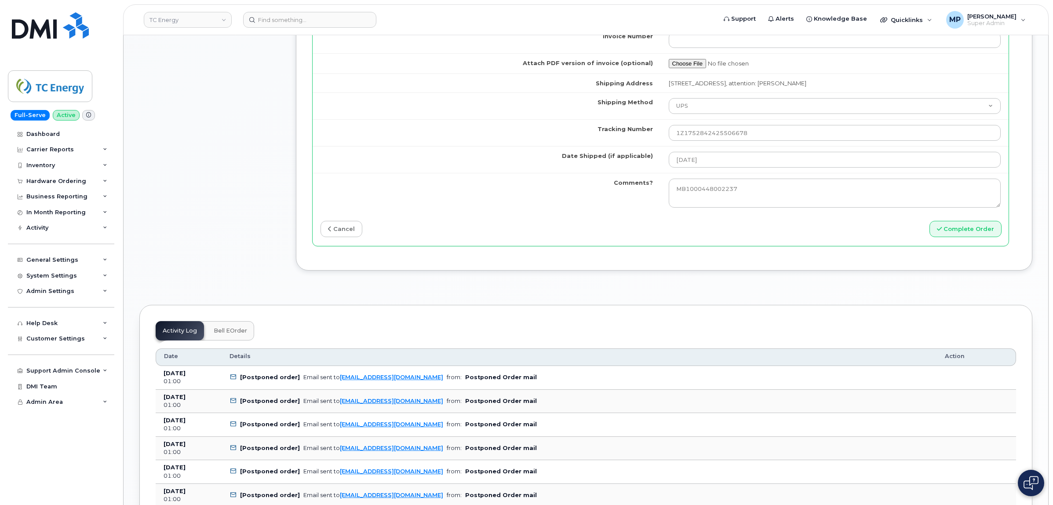
scroll to position [879, 0]
type input "[TECHNICAL_ID]"
drag, startPoint x: 962, startPoint y: 234, endPoint x: 939, endPoint y: 241, distance: 24.6
click at [962, 234] on button "Complete Order" at bounding box center [965, 228] width 72 height 16
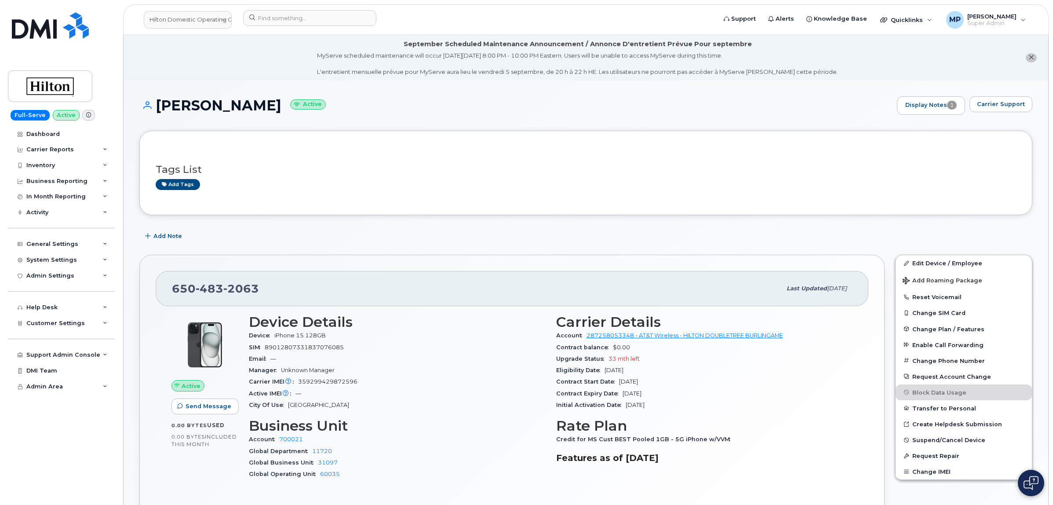
scroll to position [209, 0]
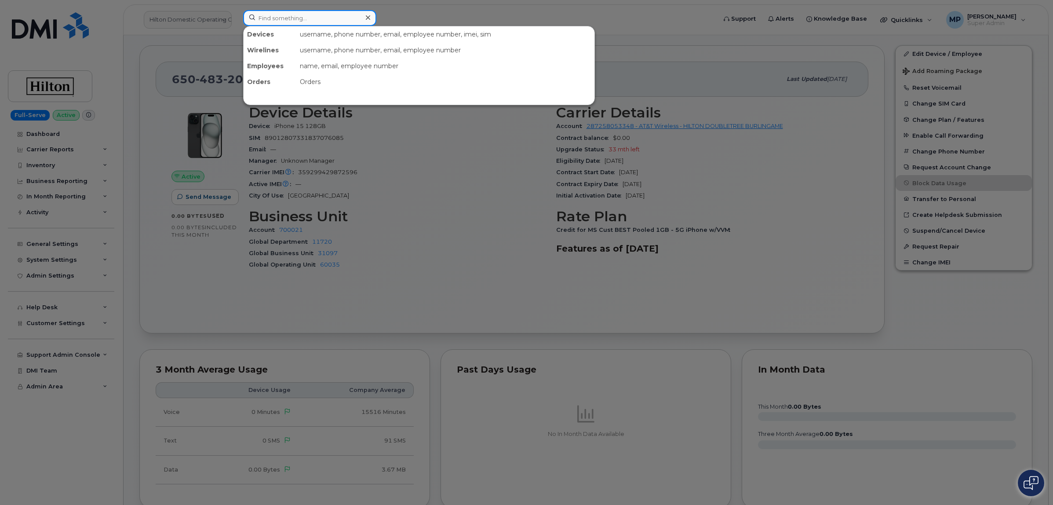
paste input "2606689209"
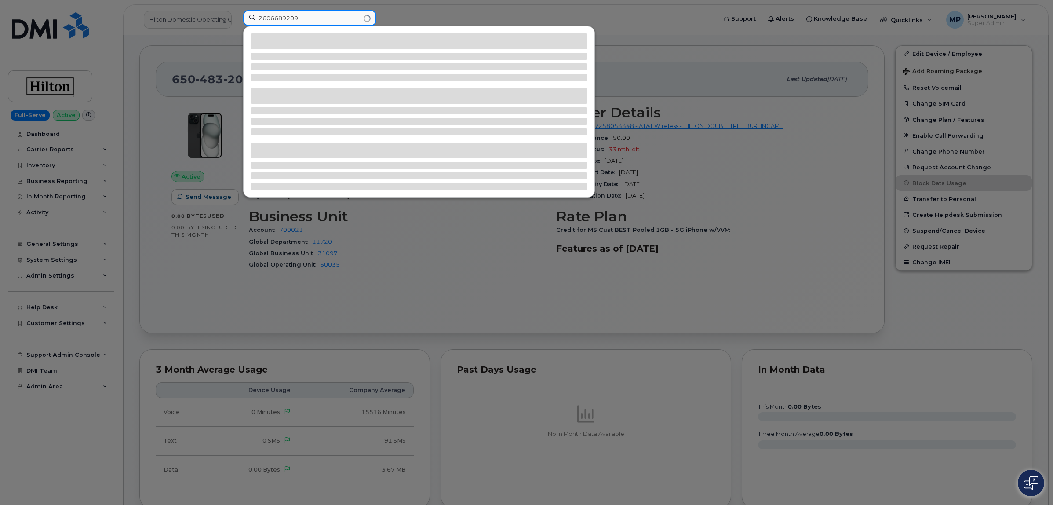
type input "2606689209"
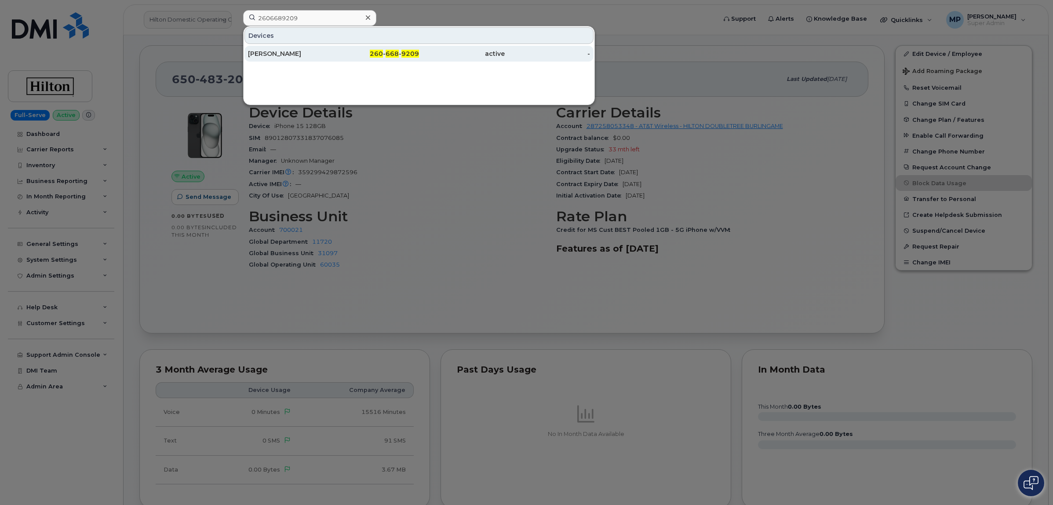
drag, startPoint x: 268, startPoint y: 62, endPoint x: 268, endPoint y: 53, distance: 9.7
click at [268, 60] on div "[PERSON_NAME] 260 - 668 - 9209 active -" at bounding box center [418, 54] width 351 height 18
click at [268, 53] on div "[PERSON_NAME]" at bounding box center [291, 53] width 86 height 9
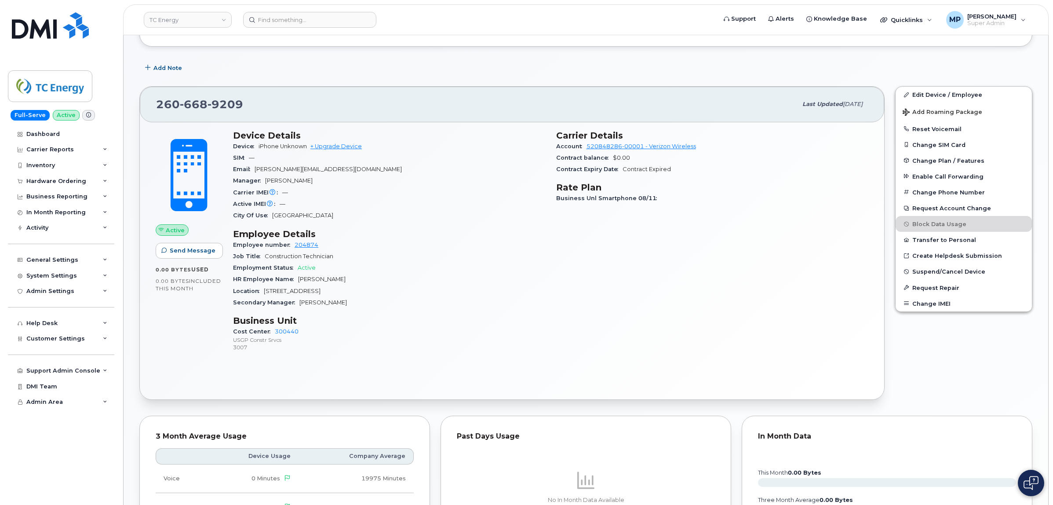
scroll to position [220, 0]
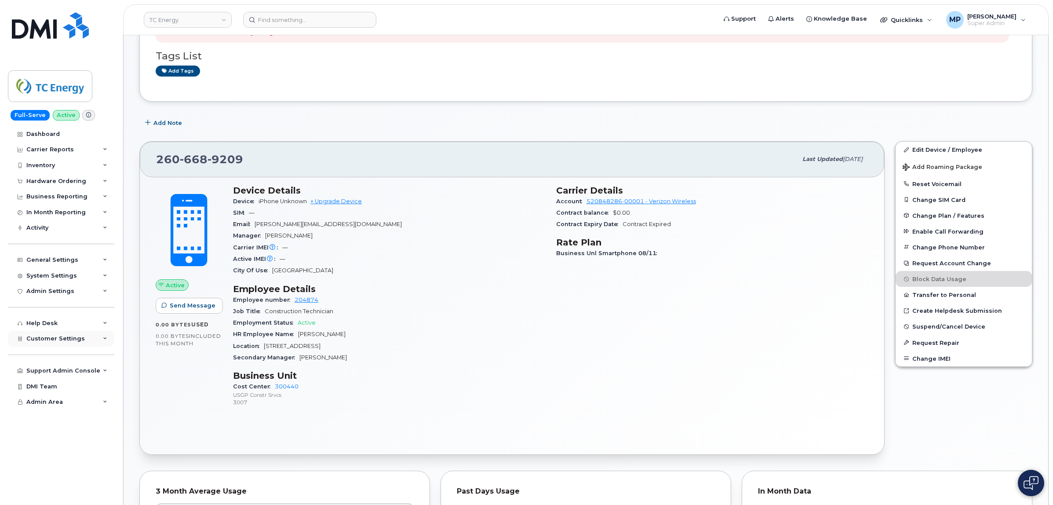
click at [43, 341] on span "Customer Settings" at bounding box center [55, 338] width 58 height 7
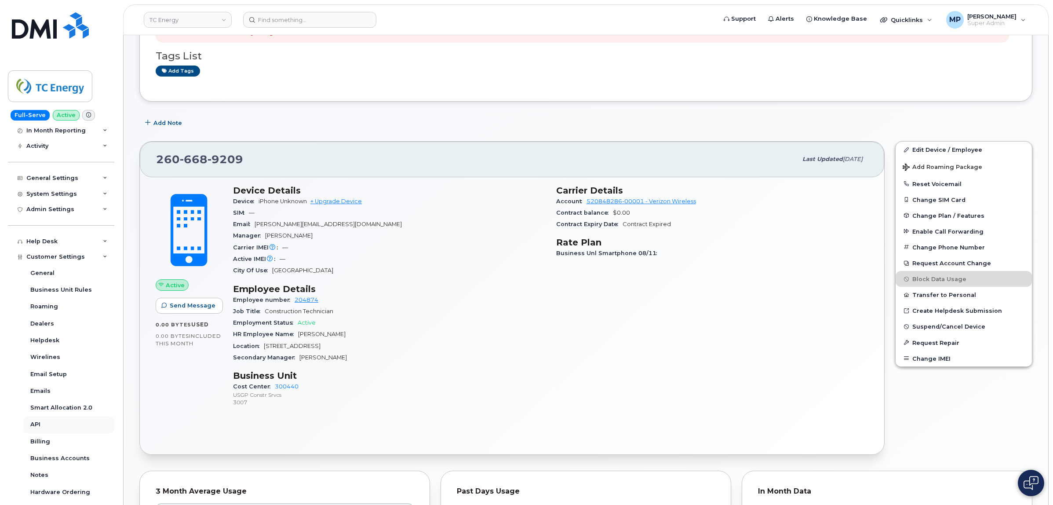
scroll to position [177, 0]
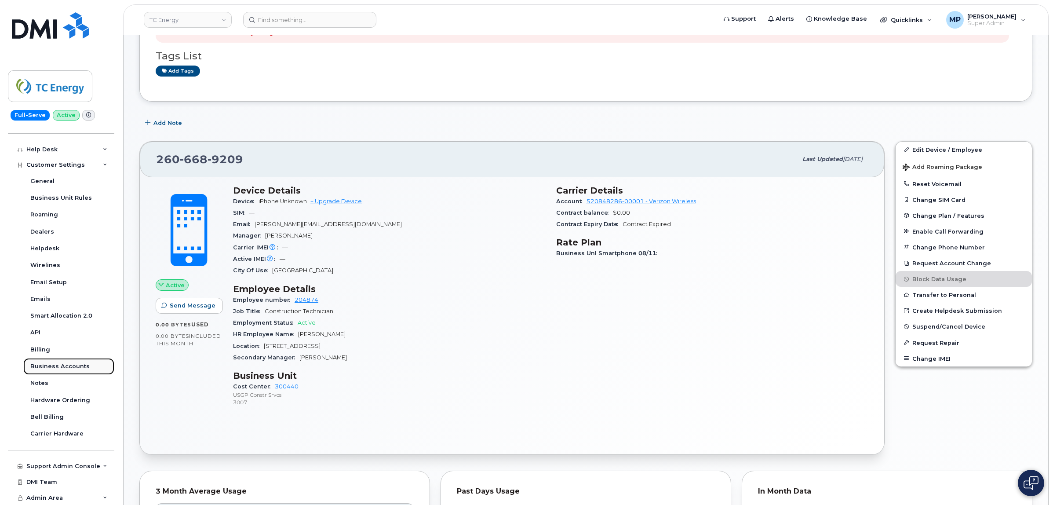
click at [49, 365] on div "Business Accounts" at bounding box center [59, 366] width 59 height 8
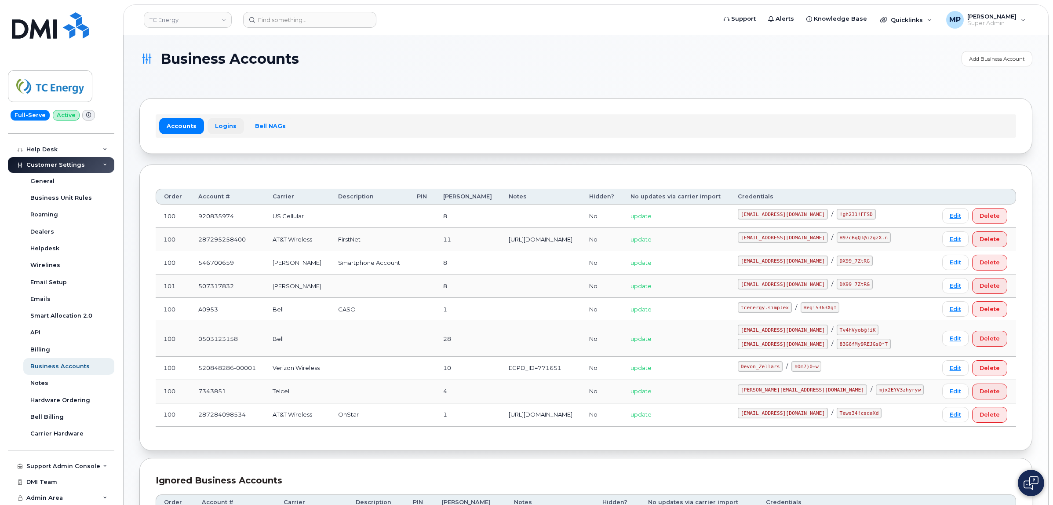
click at [222, 126] on link "Logins" at bounding box center [225, 126] width 36 height 16
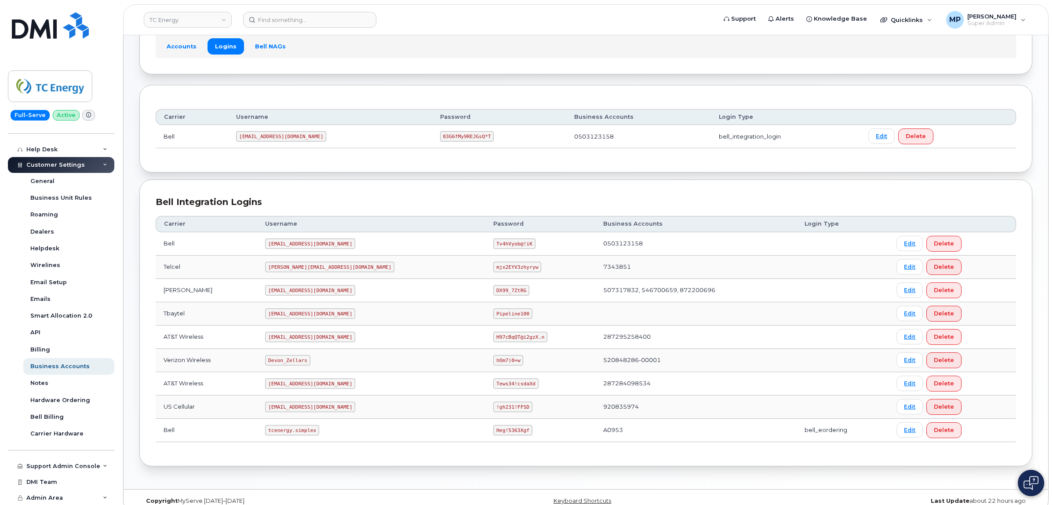
scroll to position [94, 0]
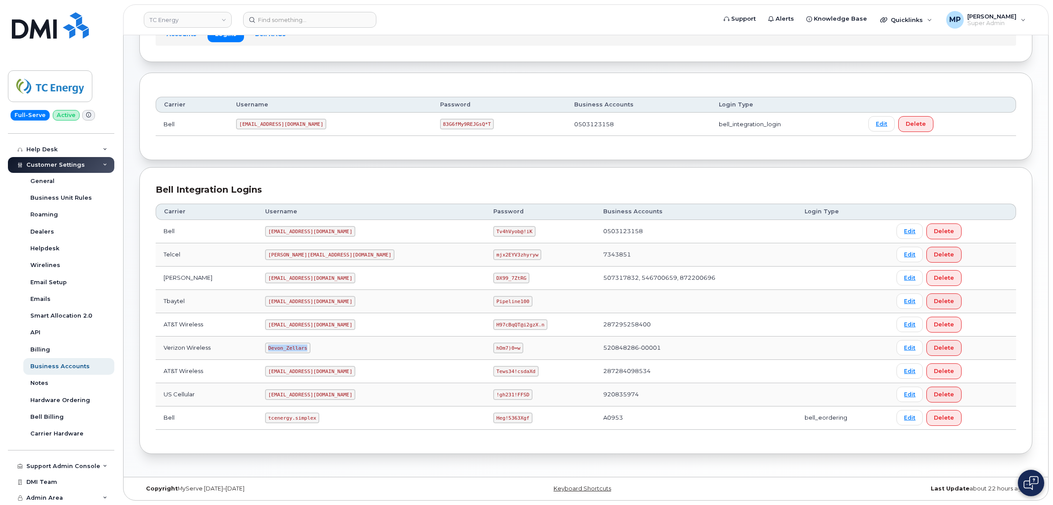
drag, startPoint x: 275, startPoint y: 346, endPoint x: 316, endPoint y: 347, distance: 40.9
click at [316, 347] on td "Devon_Zellars" at bounding box center [371, 347] width 228 height 23
copy code "Devon_Zellars"
drag, startPoint x: 454, startPoint y: 345, endPoint x: 492, endPoint y: 346, distance: 38.7
click at [492, 346] on td "hOm7)0=w" at bounding box center [540, 347] width 110 height 23
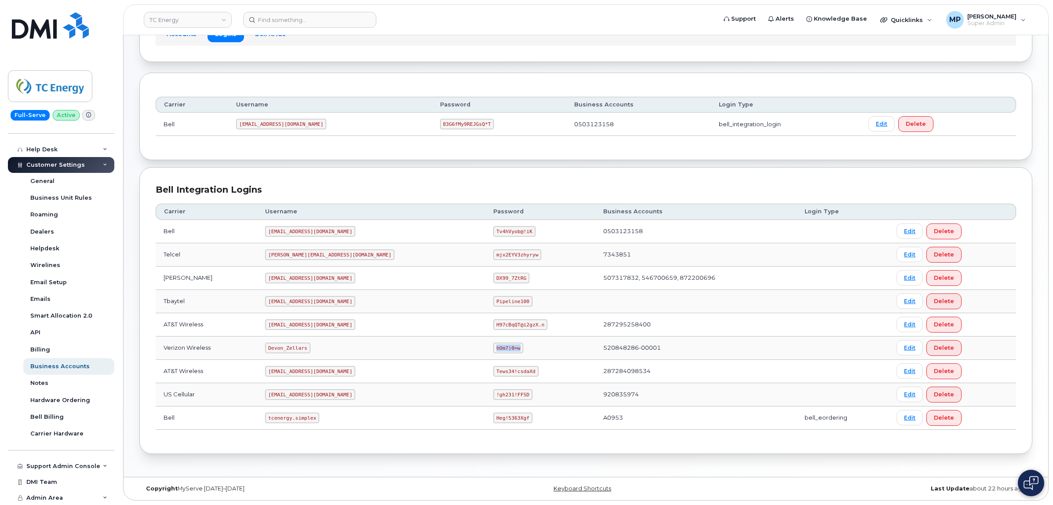
copy code "hOm7)0=w"
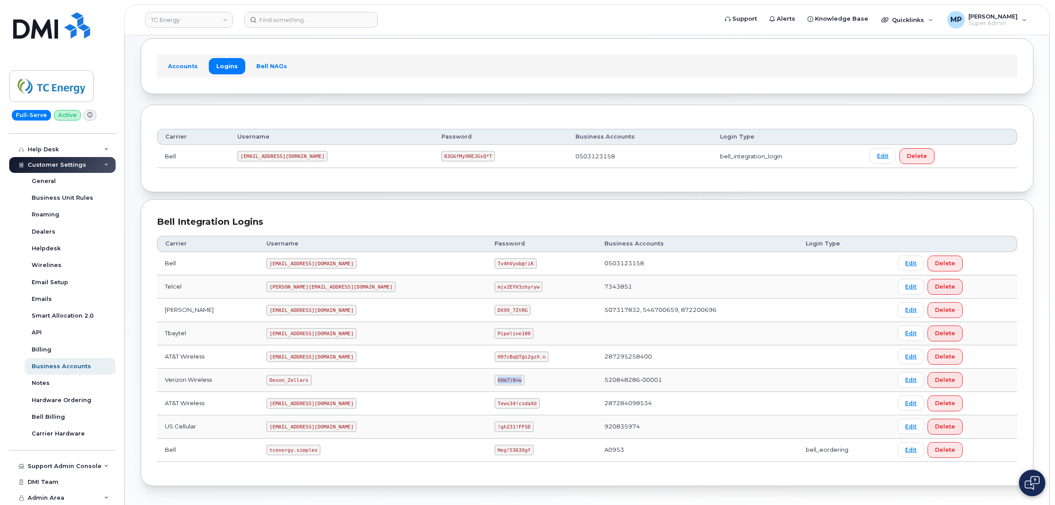
scroll to position [0, 0]
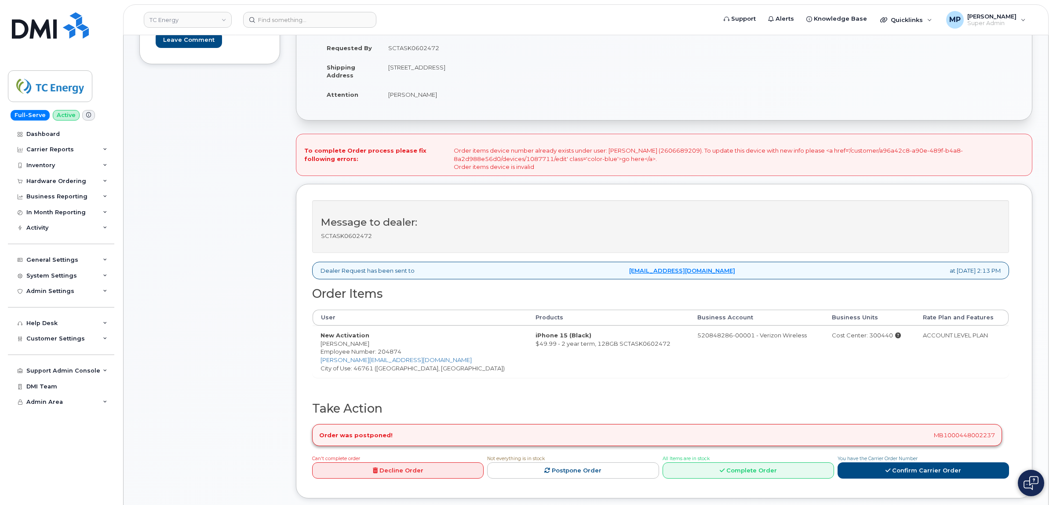
scroll to position [275, 0]
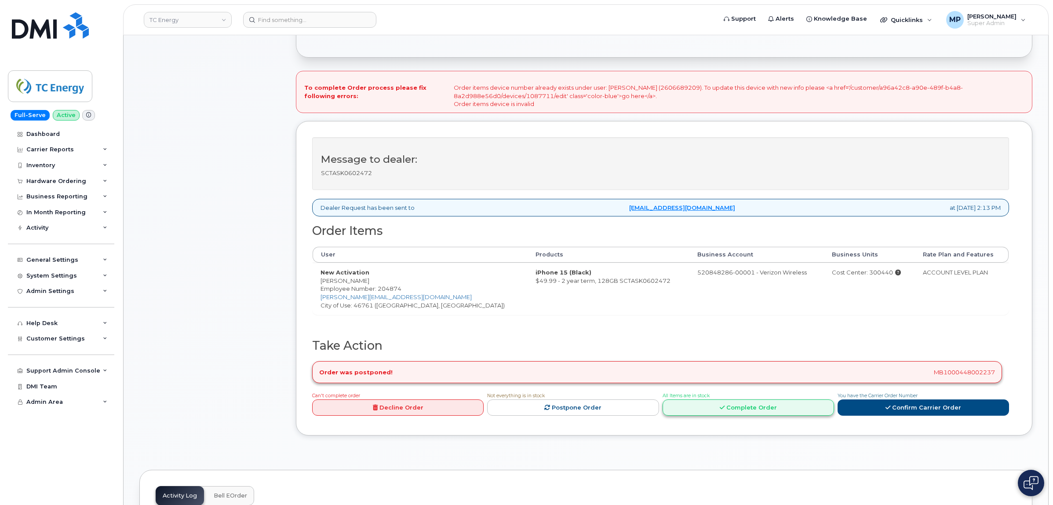
click at [783, 411] on link "Complete Order" at bounding box center [747, 407] width 171 height 16
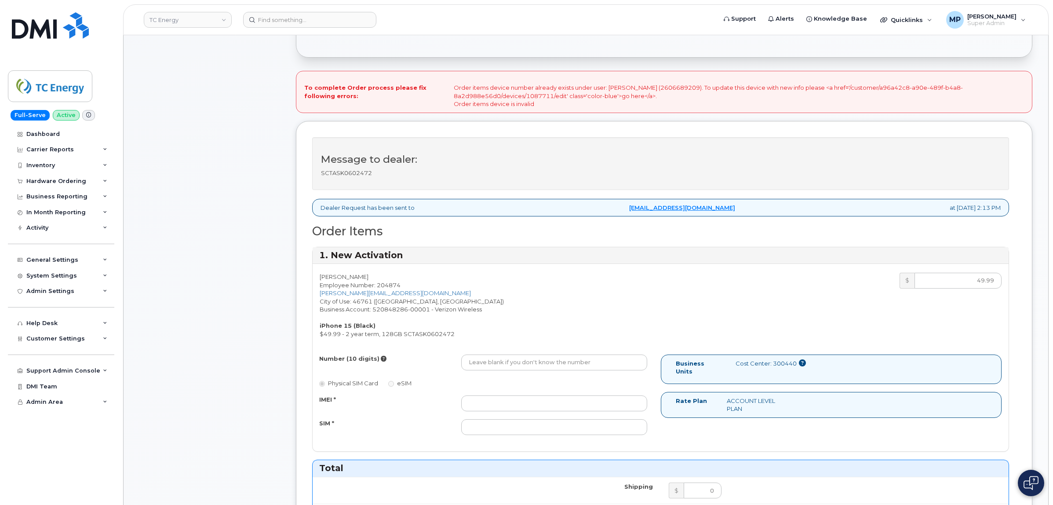
scroll to position [439, 0]
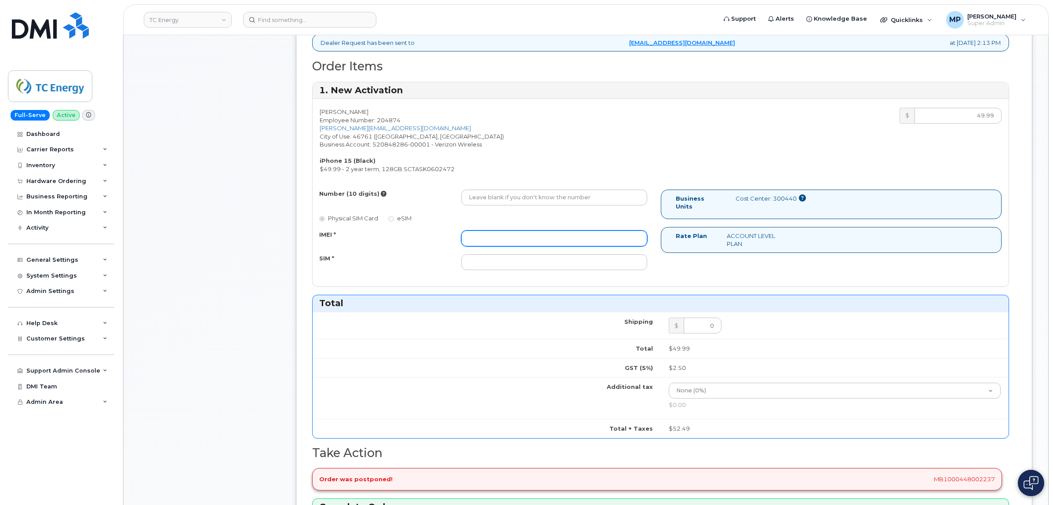
paste input "354872889111633"
type input "354872889111633"
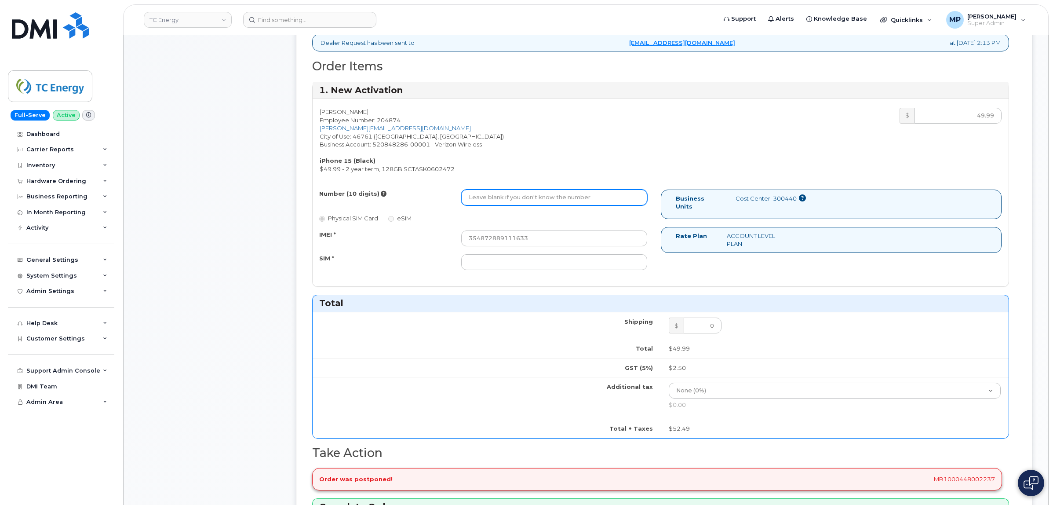
paste input "2606689209"
type input "2606689209"
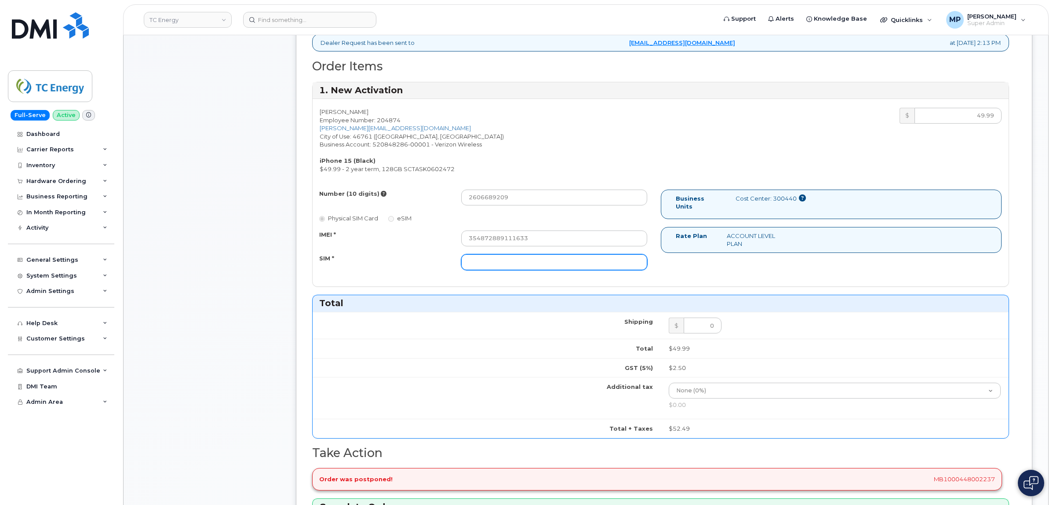
paste input "89148000011027972932"
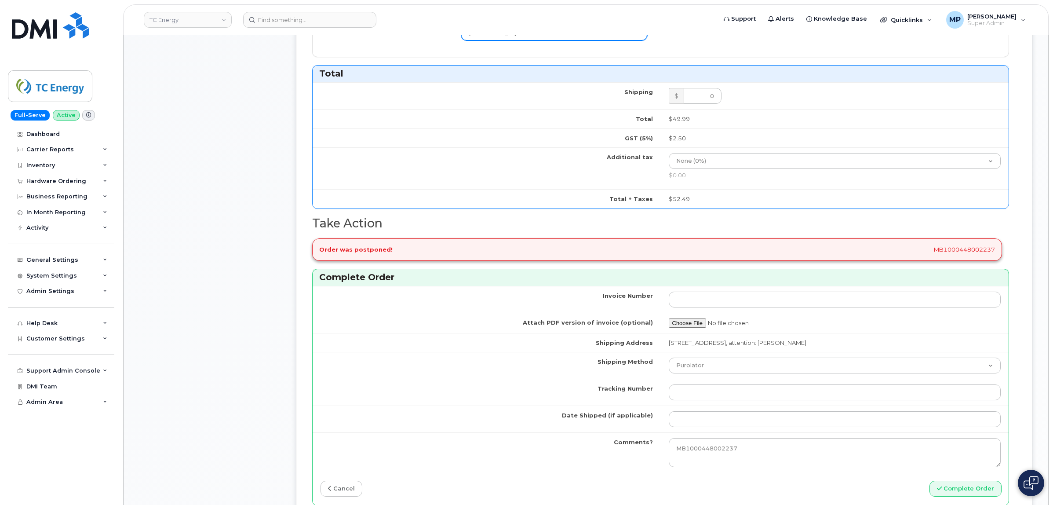
scroll to position [769, 0]
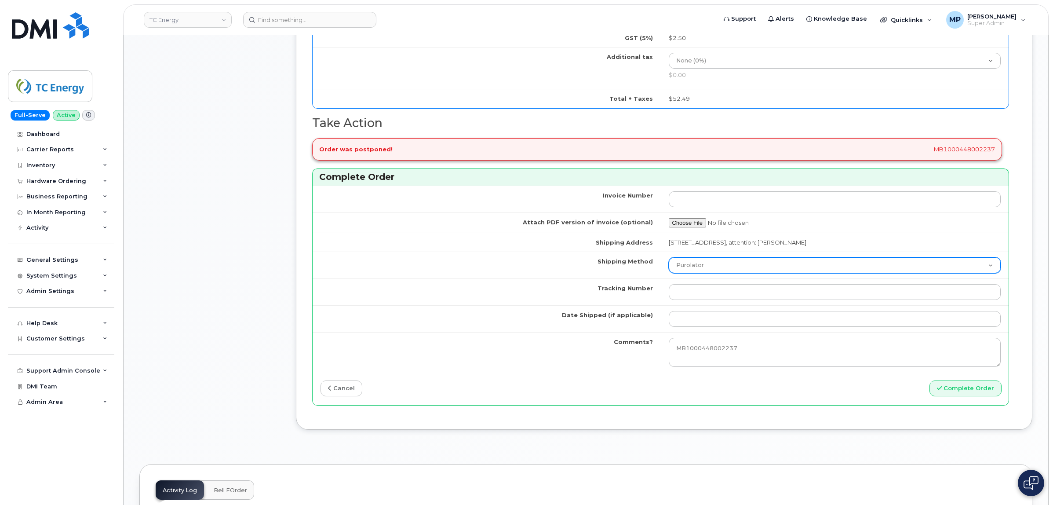
type input "89148000011027972932"
click at [686, 269] on select "Purolator UPS FedEx Canada Post Courier Other Drop Off Pick Up" at bounding box center [834, 265] width 332 height 16
select select "UPS"
click at [668, 260] on select "Purolator UPS FedEx Canada Post Courier Other Drop Off Pick Up" at bounding box center [834, 265] width 332 height 16
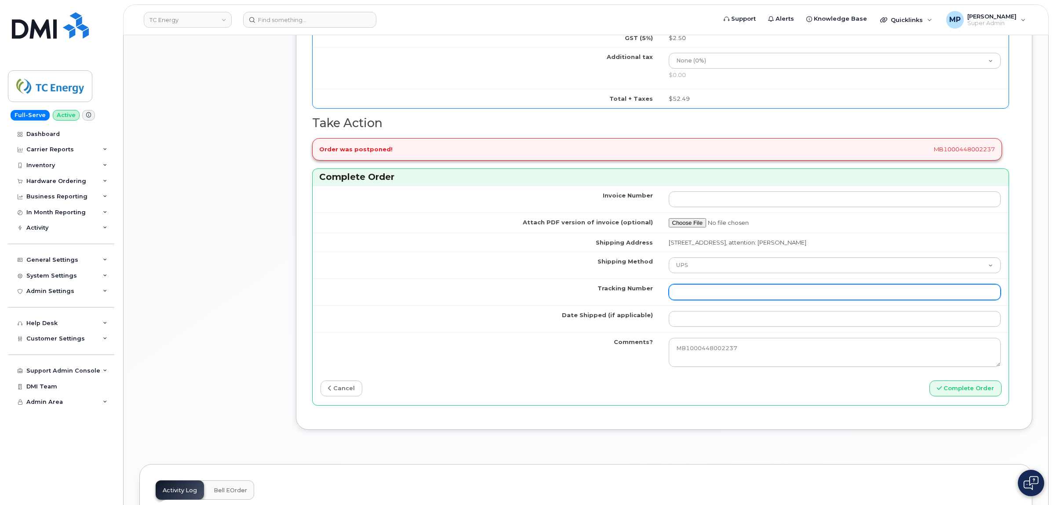
paste input "1Z1752842425506678"
type input "1Z1752842425506678"
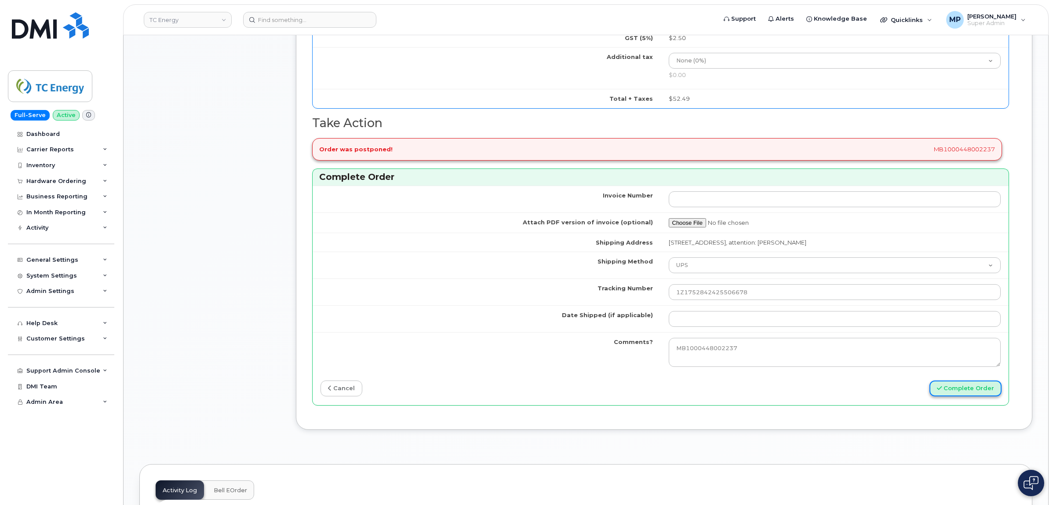
click at [968, 390] on button "Complete Order" at bounding box center [965, 388] width 72 height 16
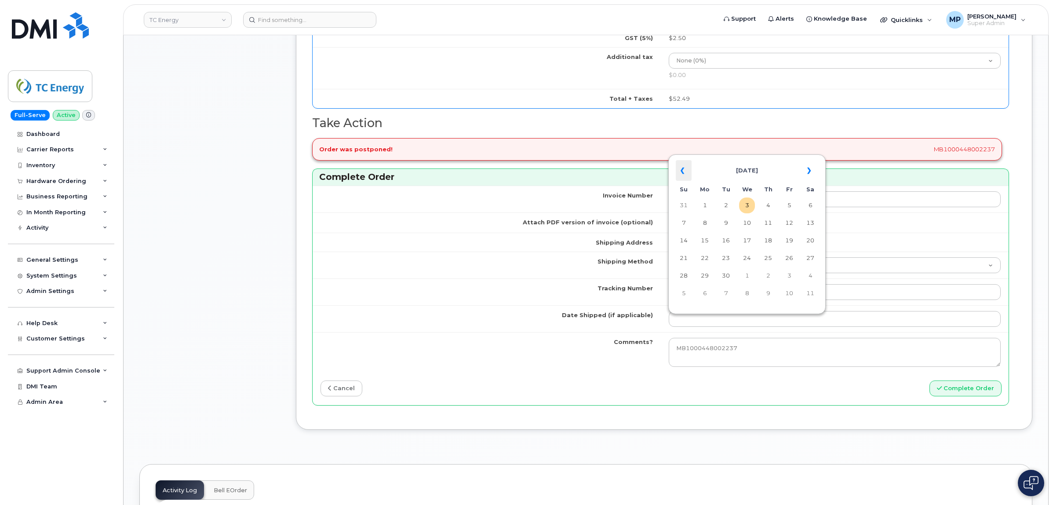
click at [682, 171] on th "«" at bounding box center [683, 170] width 16 height 21
click at [682, 172] on th "«" at bounding box center [683, 170] width 16 height 21
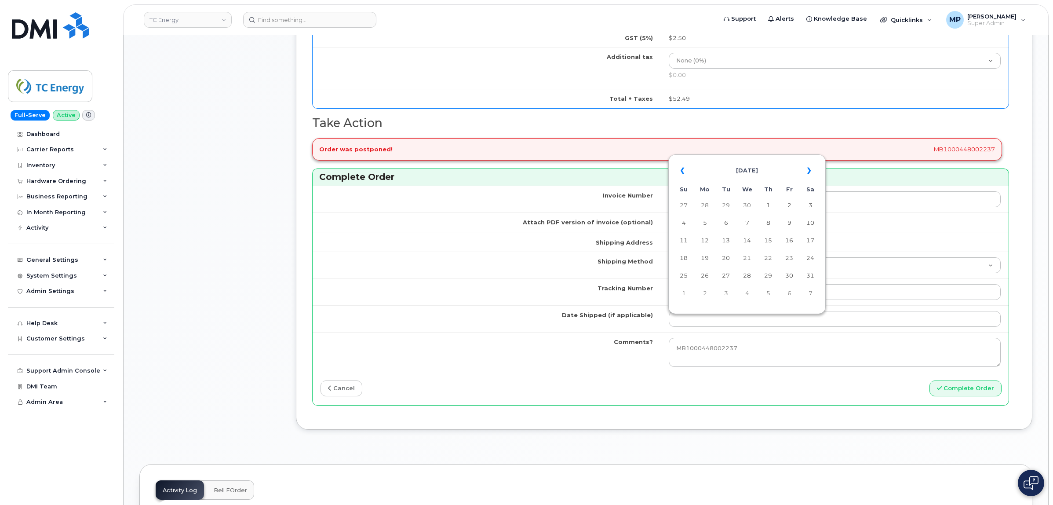
click at [682, 172] on th "«" at bounding box center [683, 170] width 16 height 21
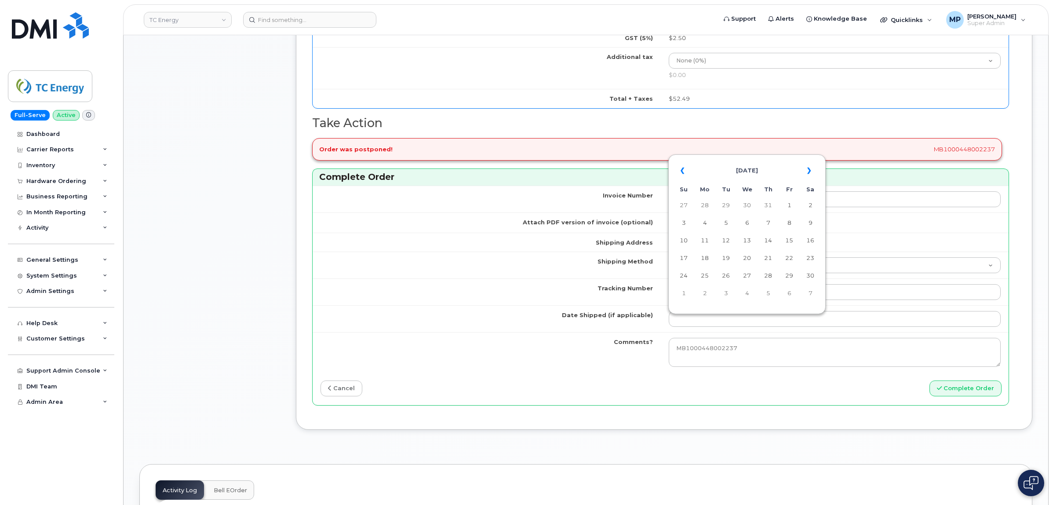
click at [682, 172] on th "«" at bounding box center [683, 170] width 16 height 21
click at [809, 172] on th "»" at bounding box center [810, 170] width 16 height 21
click at [768, 256] on td "24" at bounding box center [768, 258] width 16 height 16
type input "2024-10-24"
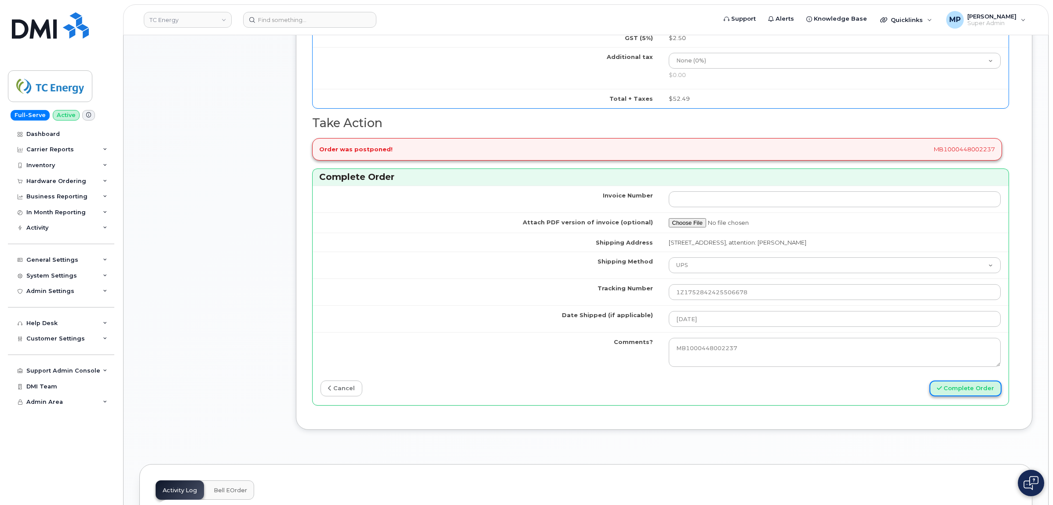
drag, startPoint x: 961, startPoint y: 390, endPoint x: 944, endPoint y: 392, distance: 17.7
click at [961, 390] on button "Complete Order" at bounding box center [965, 388] width 72 height 16
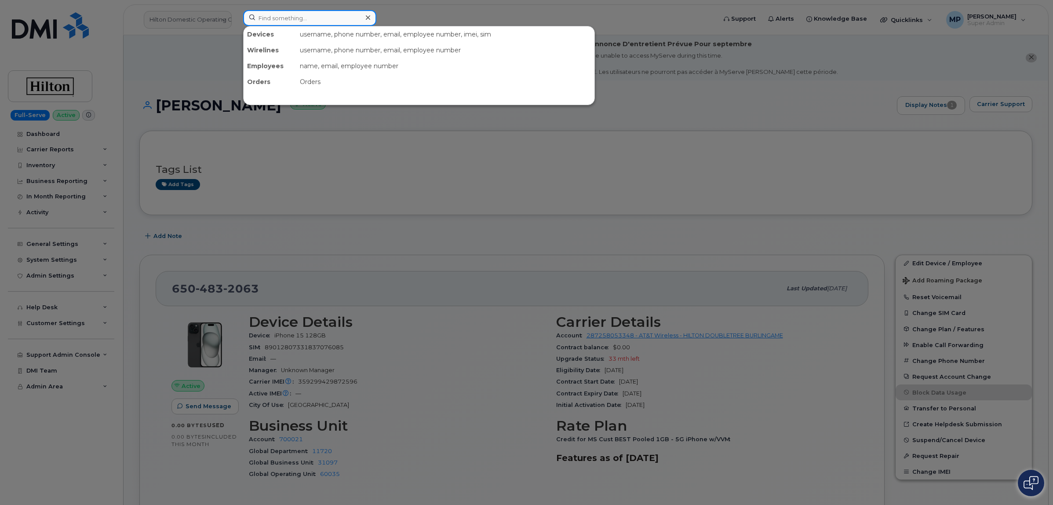
paste input "2606689209"
type input "2606689209"
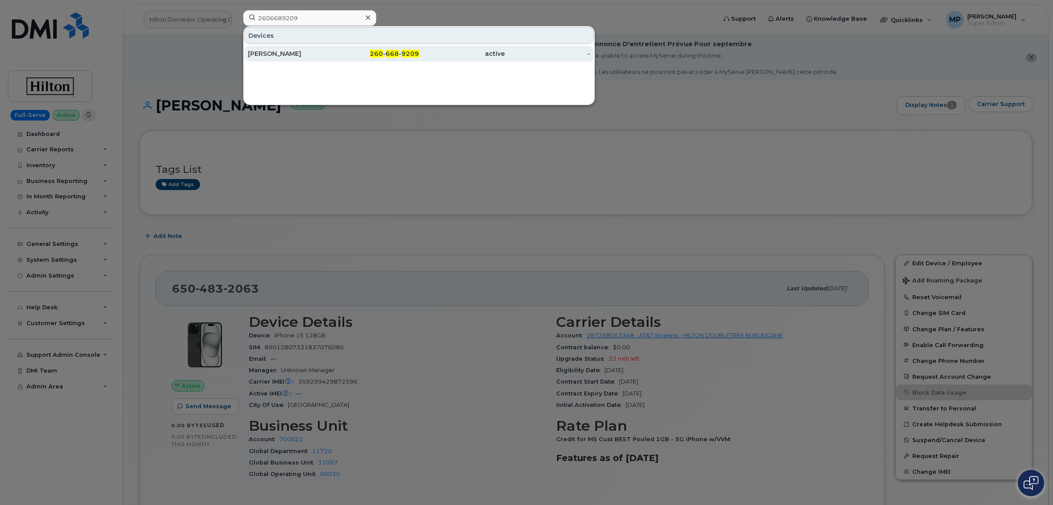
click at [282, 51] on div "[PERSON_NAME]" at bounding box center [291, 53] width 86 height 9
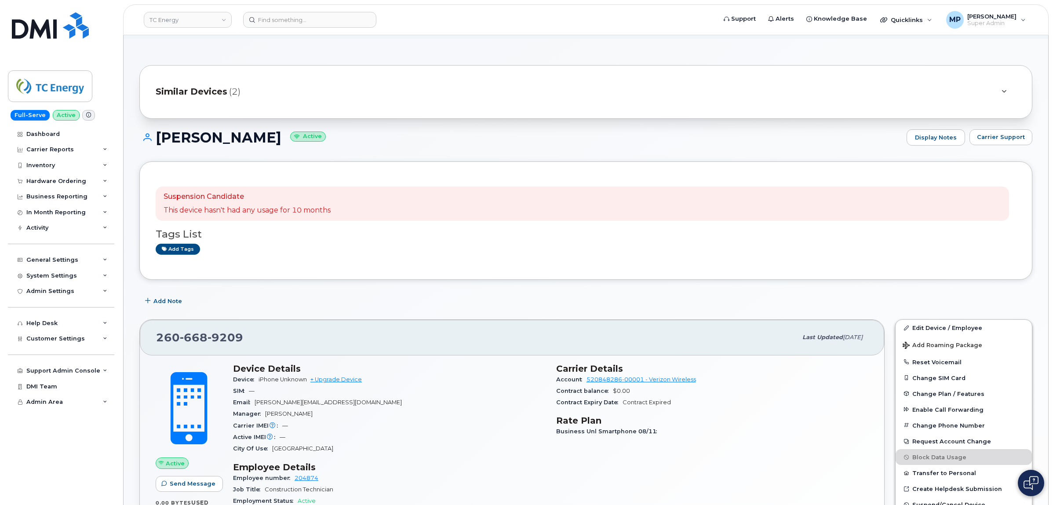
scroll to position [165, 0]
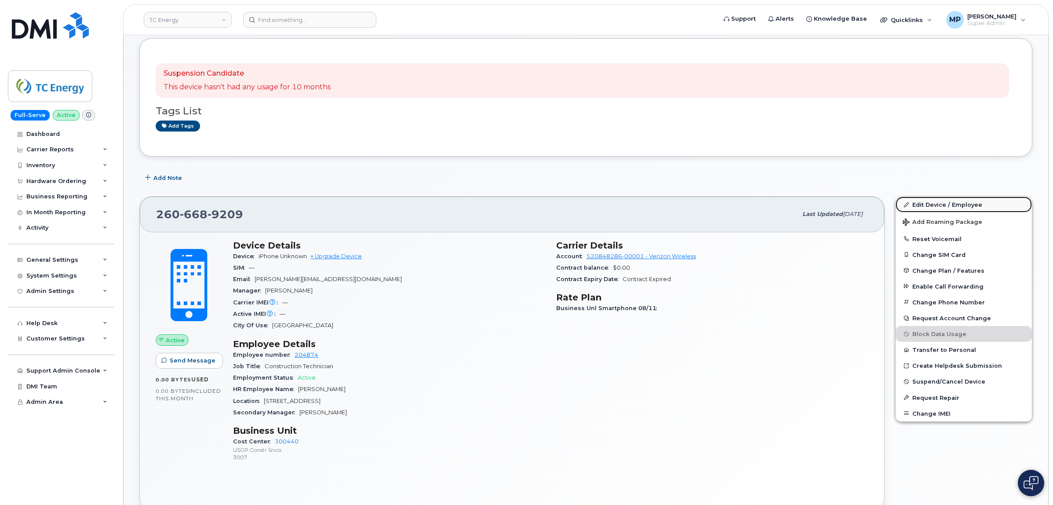
click at [933, 204] on link "Edit Device / Employee" at bounding box center [963, 204] width 136 height 16
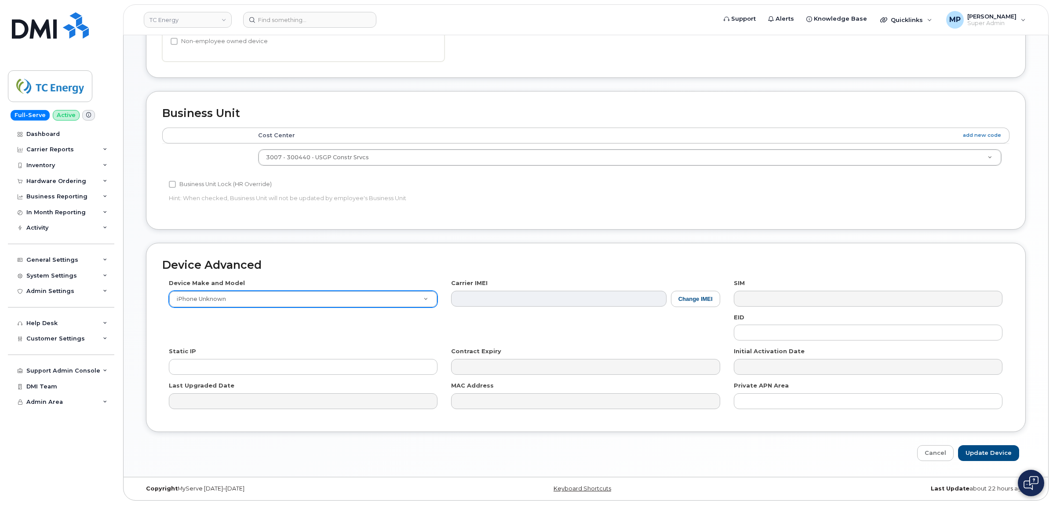
scroll to position [367, 0]
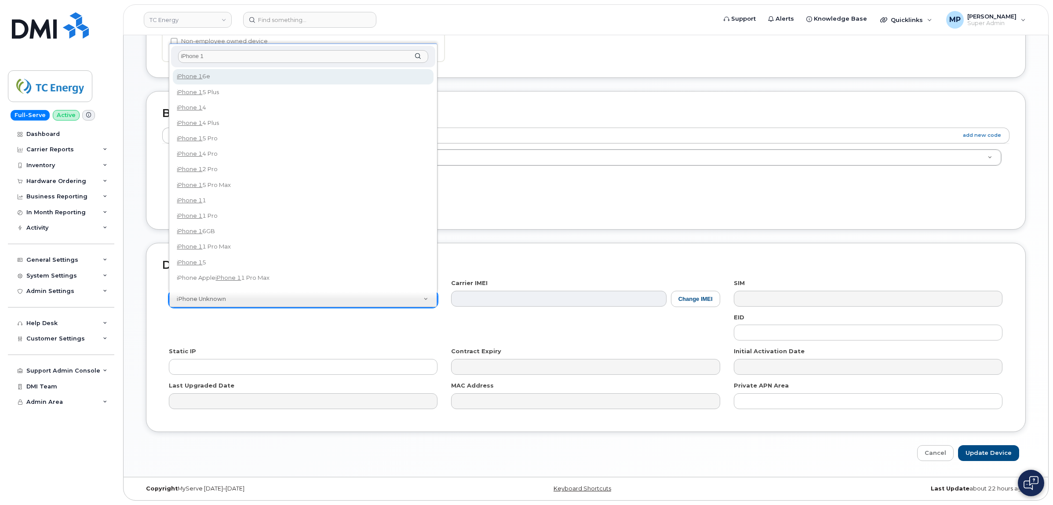
type input "iPhone 15"
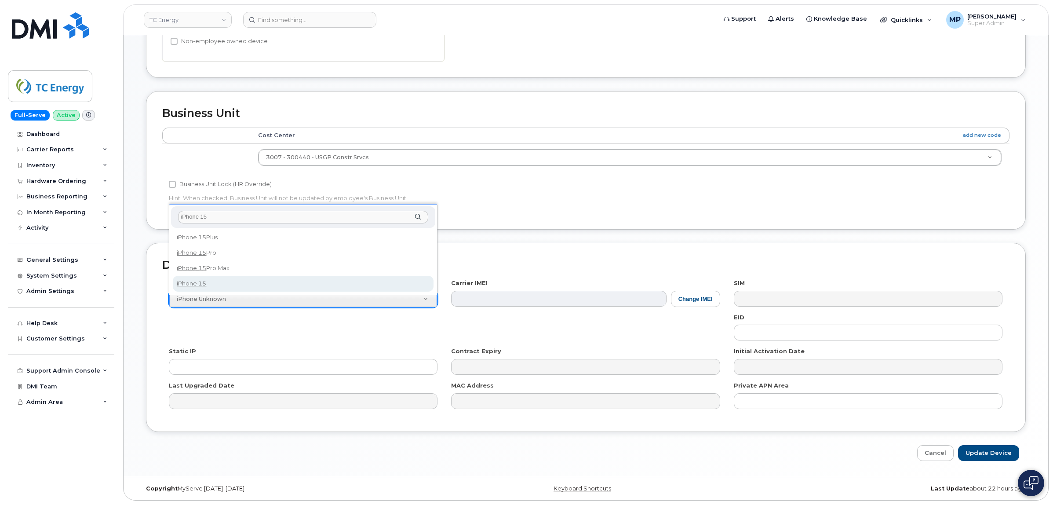
select select "3031"
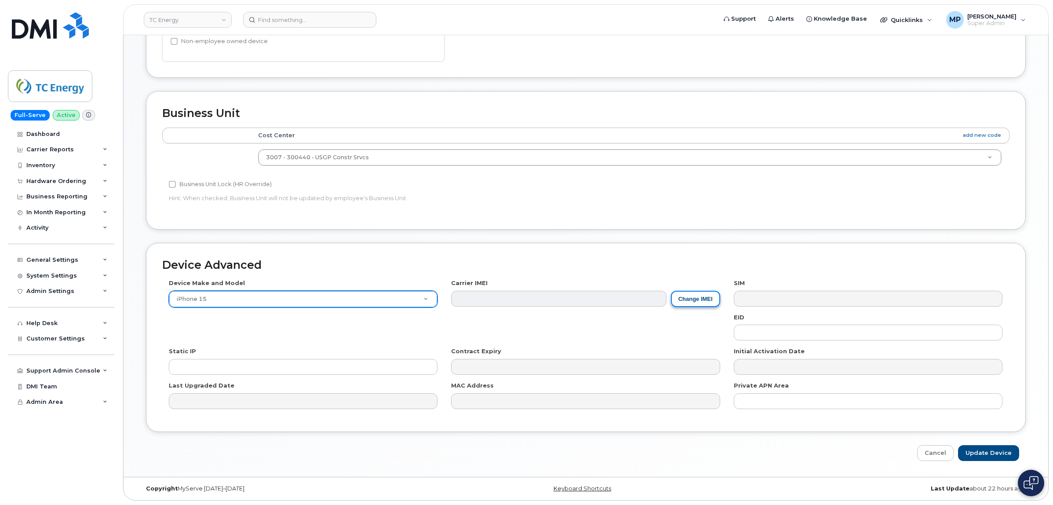
click at [690, 300] on button "Change IMEI" at bounding box center [695, 298] width 49 height 16
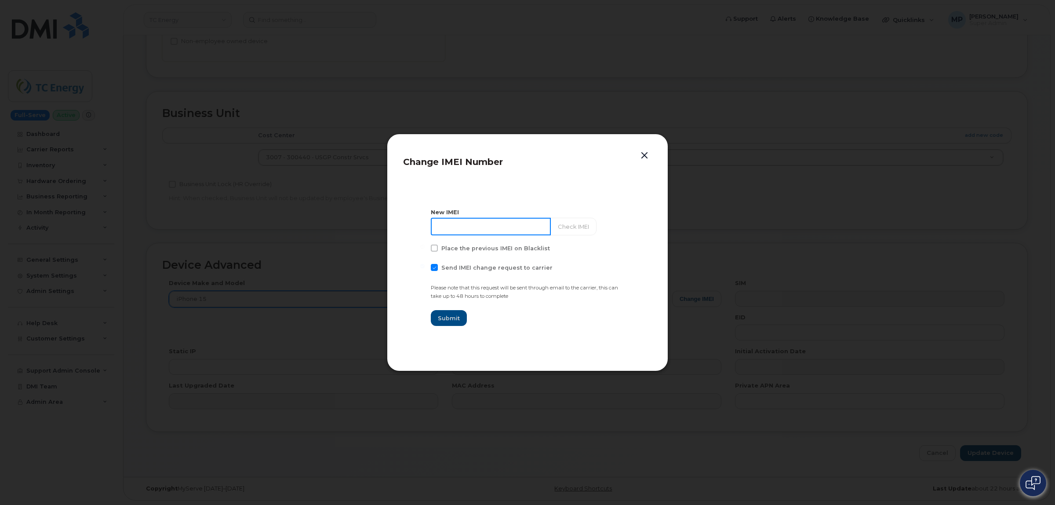
click at [464, 230] on input at bounding box center [491, 227] width 120 height 18
drag, startPoint x: 478, startPoint y: 220, endPoint x: 459, endPoint y: 221, distance: 18.5
click at [459, 221] on input at bounding box center [491, 227] width 120 height 18
paste input "354872889111633"
type input "354872889111633"
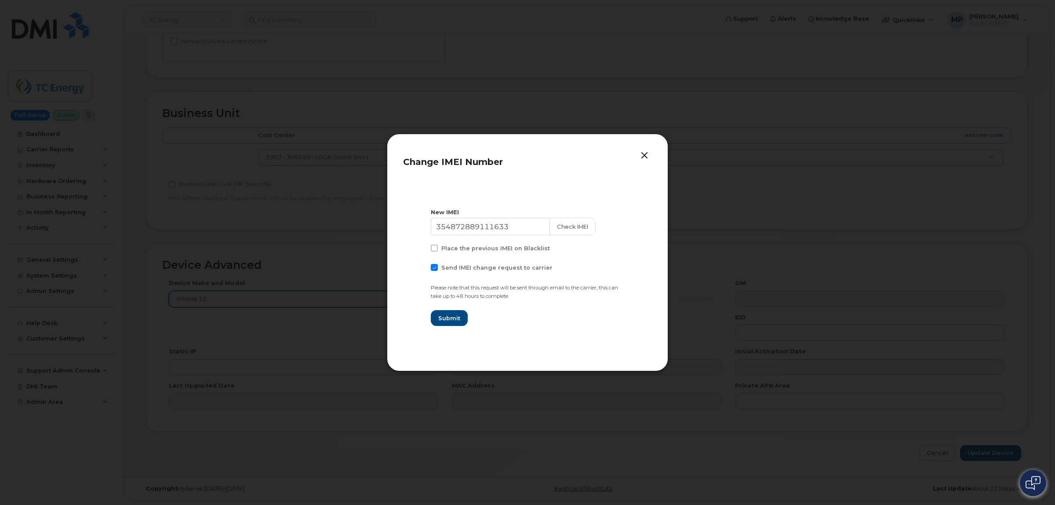
click at [436, 249] on span at bounding box center [434, 247] width 7 height 7
click at [425, 249] on input "Place the previous IMEI on Blacklist" at bounding box center [422, 246] width 4 height 4
checkbox input "true"
click at [434, 267] on span at bounding box center [434, 267] width 7 height 7
click at [425, 267] on input "Send IMEI change request to carrier" at bounding box center [422, 266] width 4 height 4
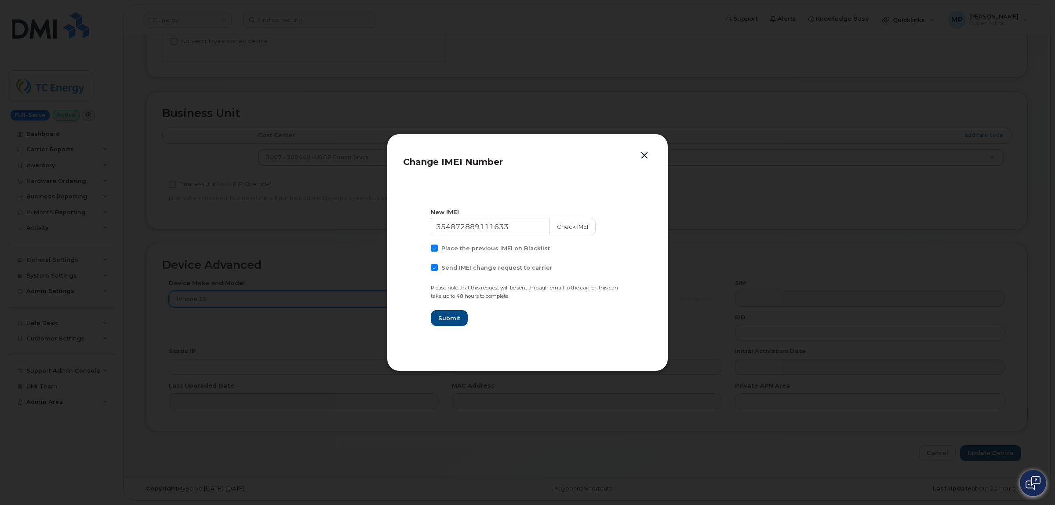
checkbox input "false"
click at [433, 248] on span at bounding box center [434, 247] width 7 height 7
click at [425, 248] on input "Place the previous IMEI on Blacklist" at bounding box center [422, 246] width 4 height 4
checkbox input "false"
click at [570, 227] on button "Check IMEI" at bounding box center [572, 227] width 46 height 18
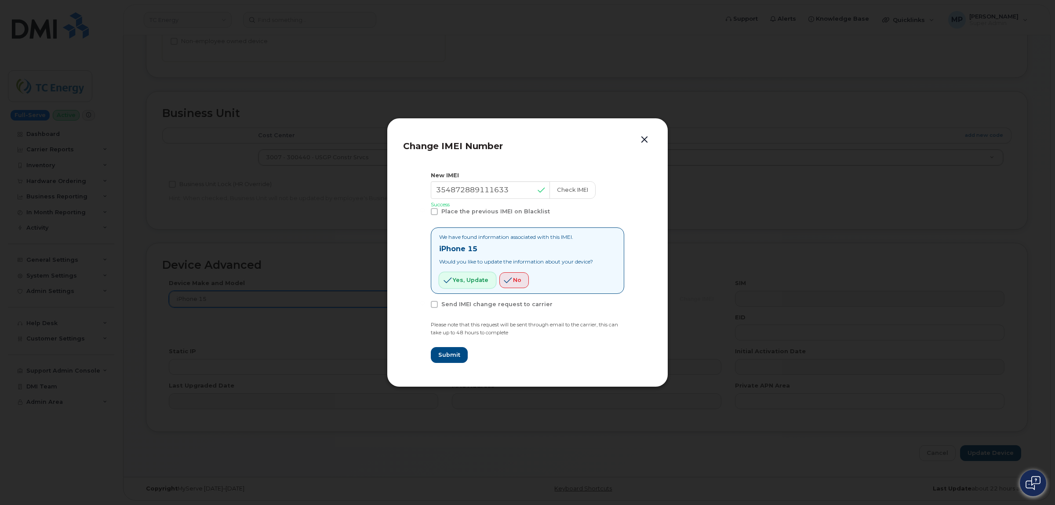
click at [466, 280] on span "Yes, update" at bounding box center [471, 280] width 36 height 8
click at [449, 355] on span "Submit" at bounding box center [449, 354] width 22 height 8
type input "354872889111633"
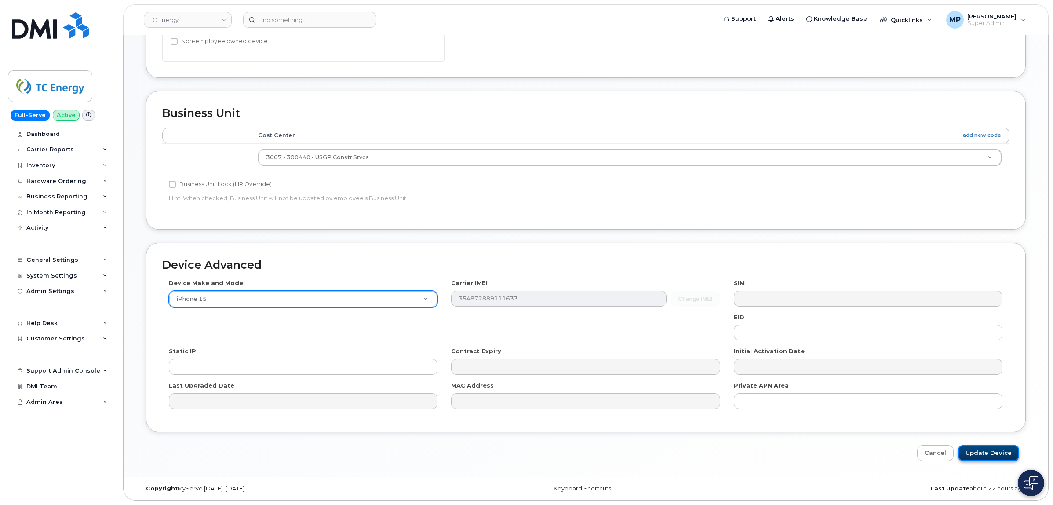
click at [996, 453] on input "Update Device" at bounding box center [988, 453] width 61 height 16
type input "Saving..."
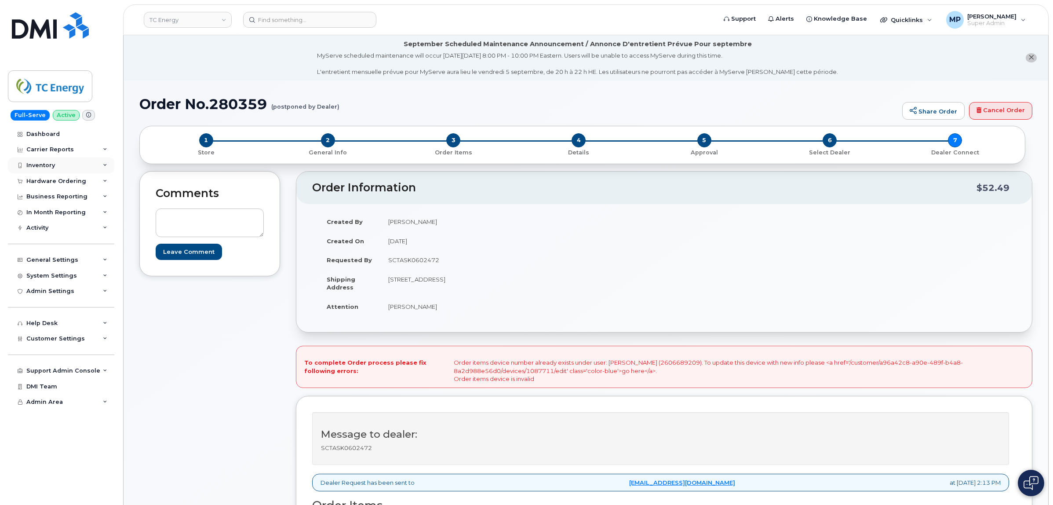
drag, startPoint x: 42, startPoint y: 164, endPoint x: 39, endPoint y: 167, distance: 5.0
click at [42, 164] on div "Inventory" at bounding box center [40, 165] width 29 height 7
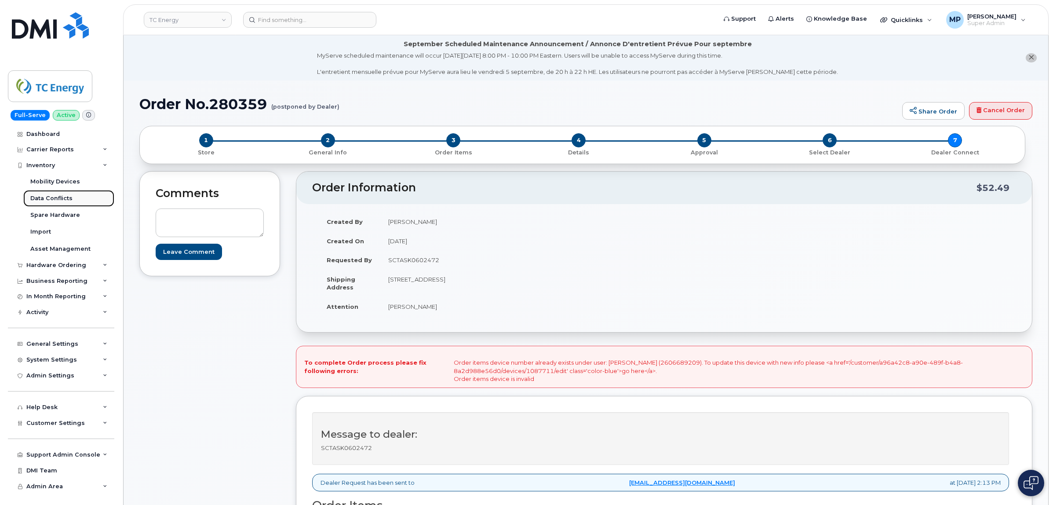
click at [42, 194] on link "Data Conflicts" at bounding box center [68, 198] width 91 height 17
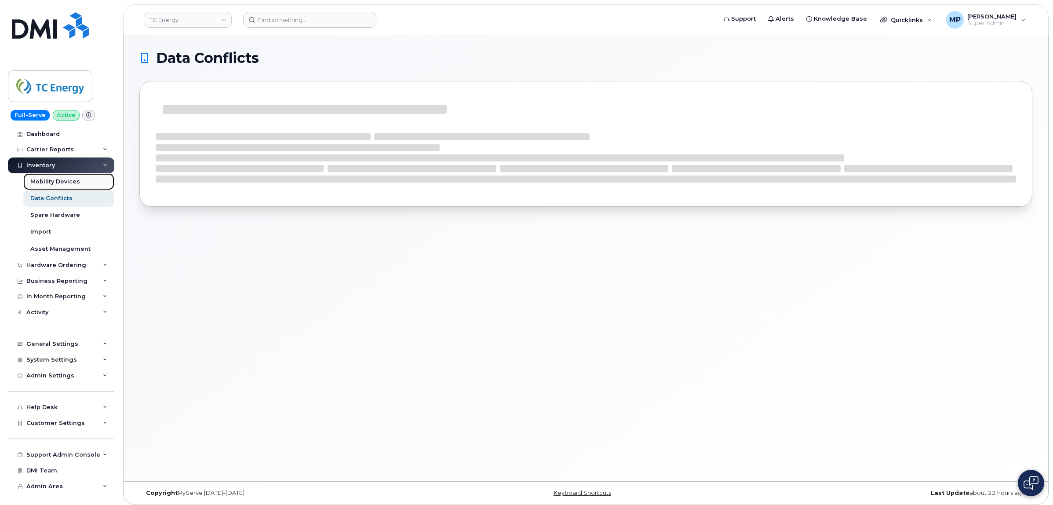
click at [42, 181] on div "Mobility Devices" at bounding box center [55, 182] width 50 height 8
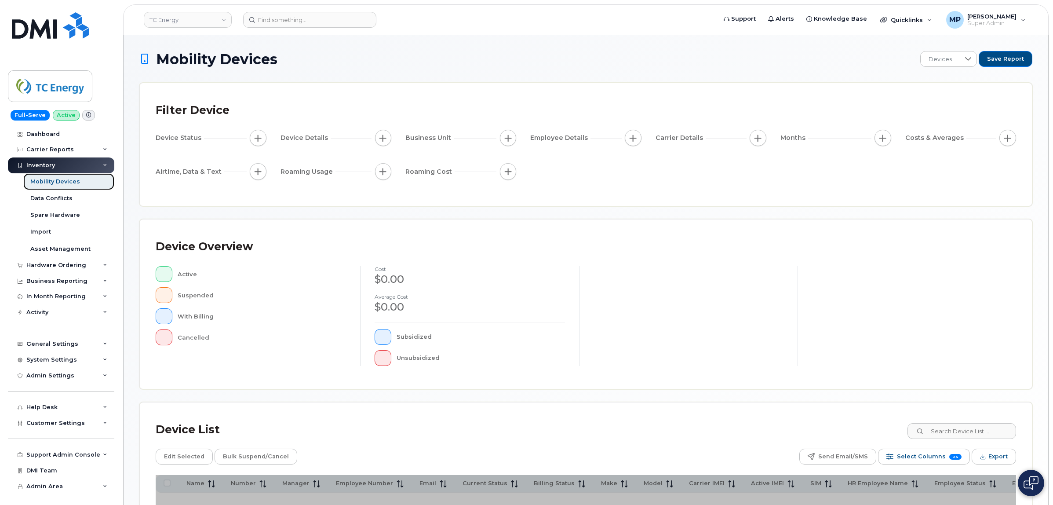
click at [42, 178] on div "Mobility Devices" at bounding box center [55, 182] width 50 height 8
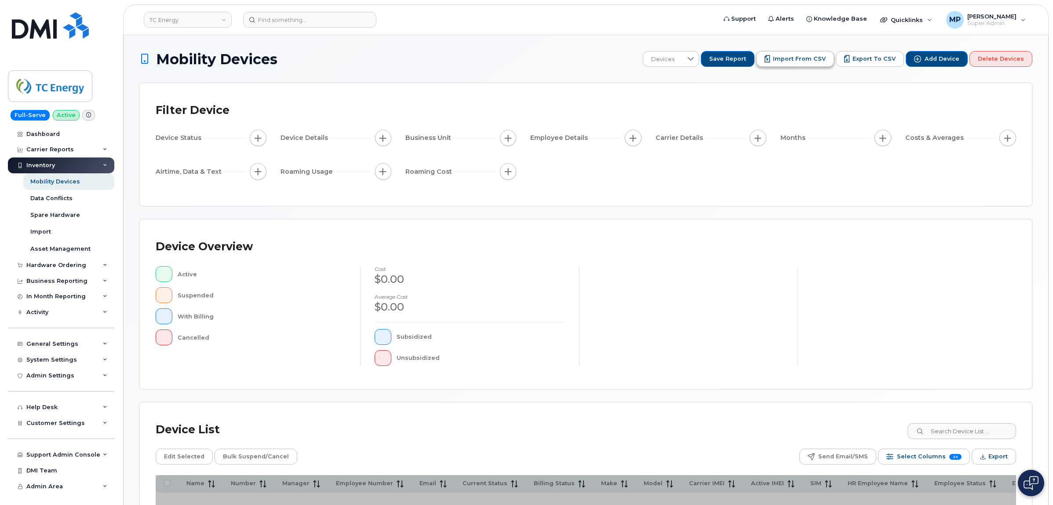
drag, startPoint x: 792, startPoint y: 56, endPoint x: 784, endPoint y: 65, distance: 11.6
click at [791, 56] on span "Import from CSV" at bounding box center [799, 59] width 53 height 8
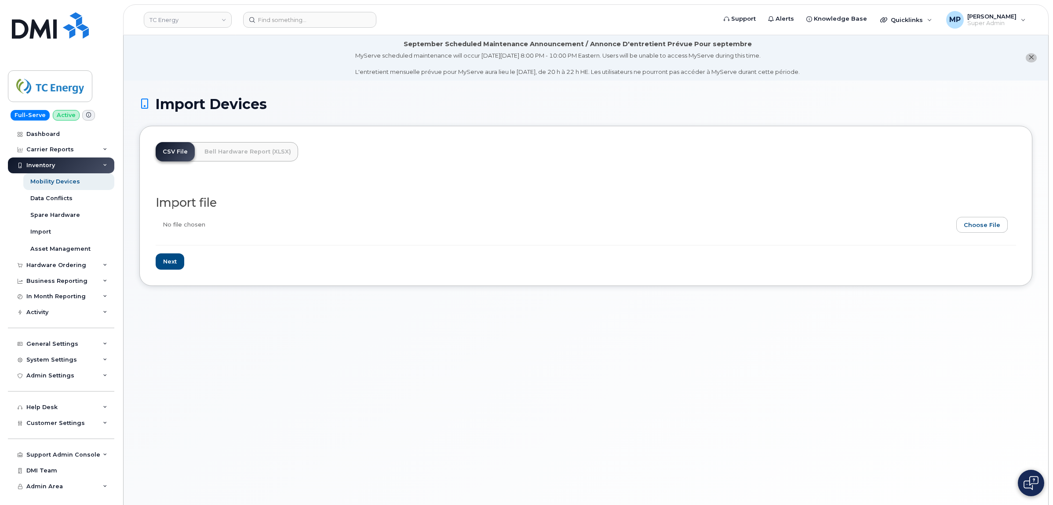
click at [994, 227] on input "file" at bounding box center [582, 227] width 853 height 20
type input "C:\fakepath\tc energy order 2606689209.csv"
drag, startPoint x: 170, startPoint y: 261, endPoint x: 212, endPoint y: 292, distance: 52.2
click at [170, 262] on input "Next" at bounding box center [170, 261] width 29 height 16
type input "Loading..."
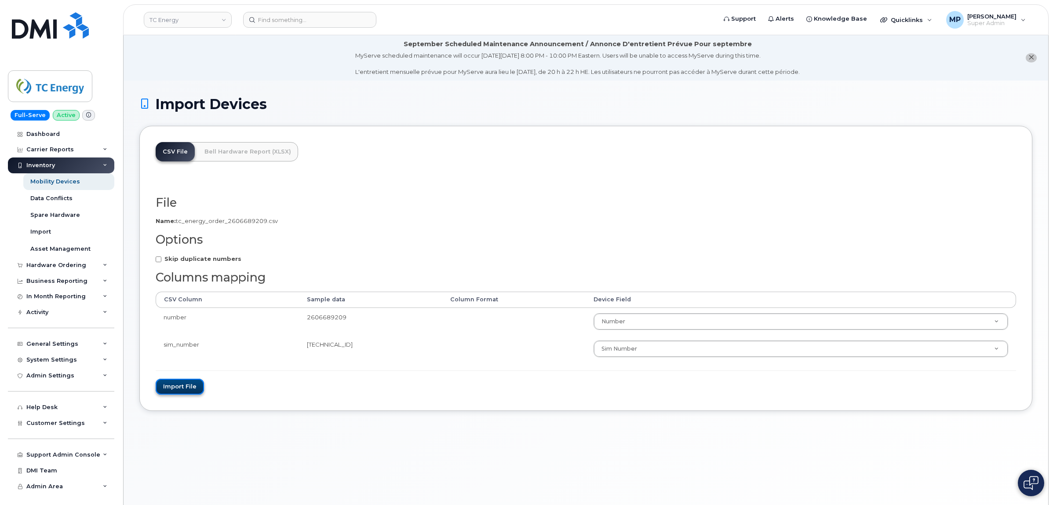
click at [185, 385] on button "Import file" at bounding box center [180, 386] width 48 height 16
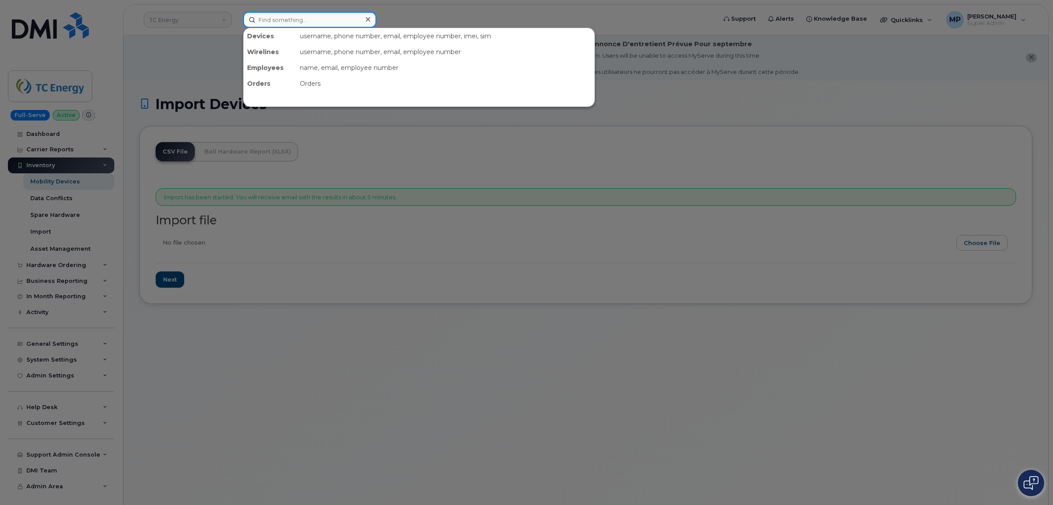
paste input "2606689209"
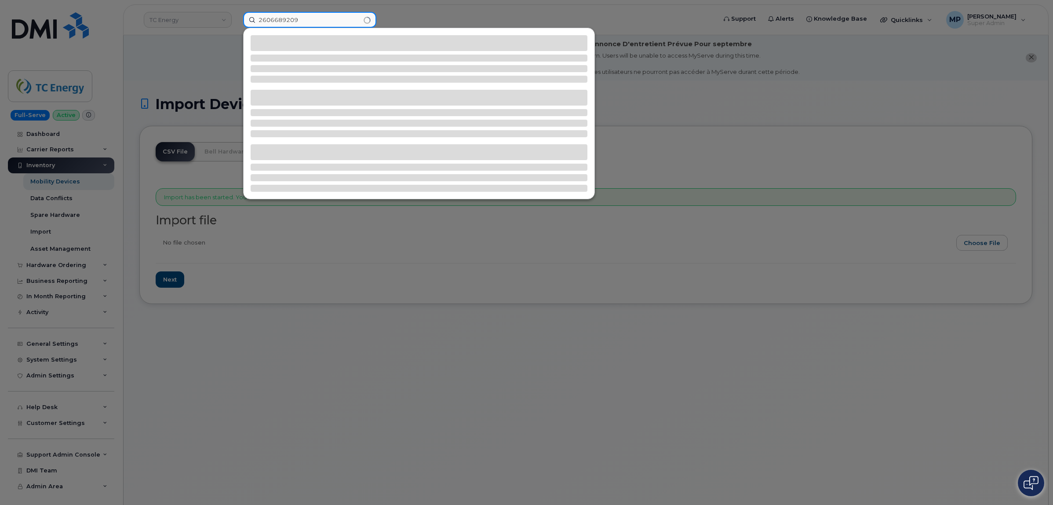
type input "2606689209"
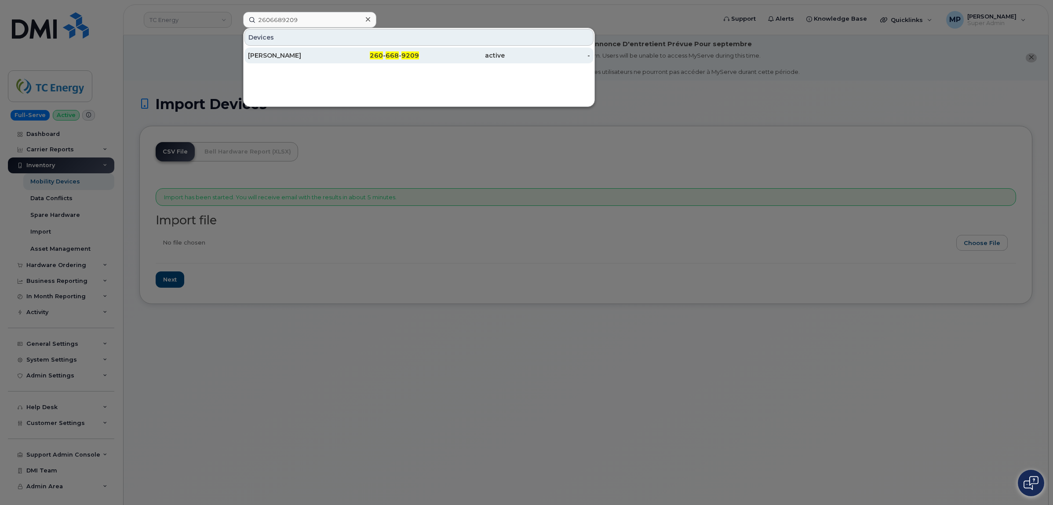
click at [306, 56] on div "[PERSON_NAME]" at bounding box center [291, 55] width 86 height 9
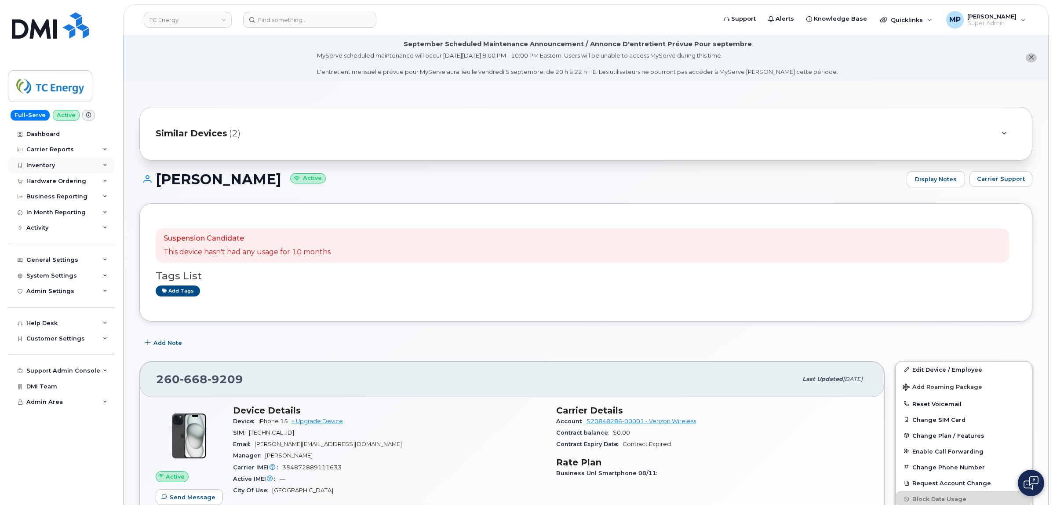
click at [42, 164] on div "Inventory" at bounding box center [40, 165] width 29 height 7
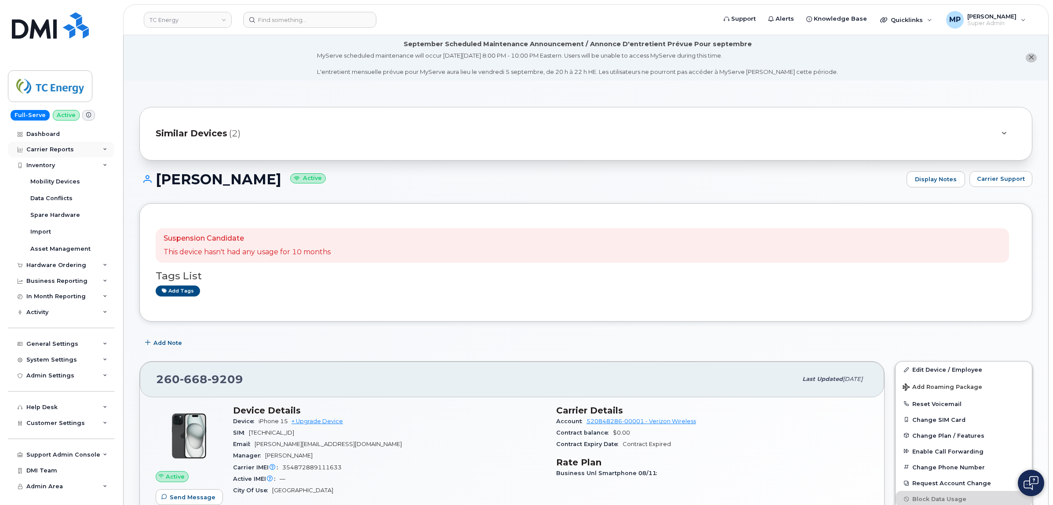
click at [40, 148] on div "Carrier Reports" at bounding box center [49, 149] width 47 height 7
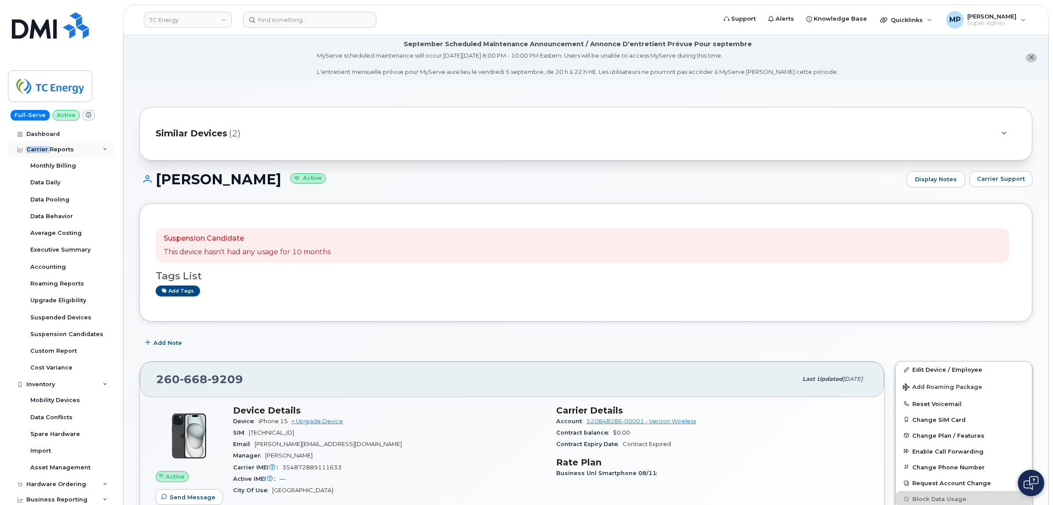
click at [40, 148] on div "Carrier Reports" at bounding box center [49, 149] width 47 height 7
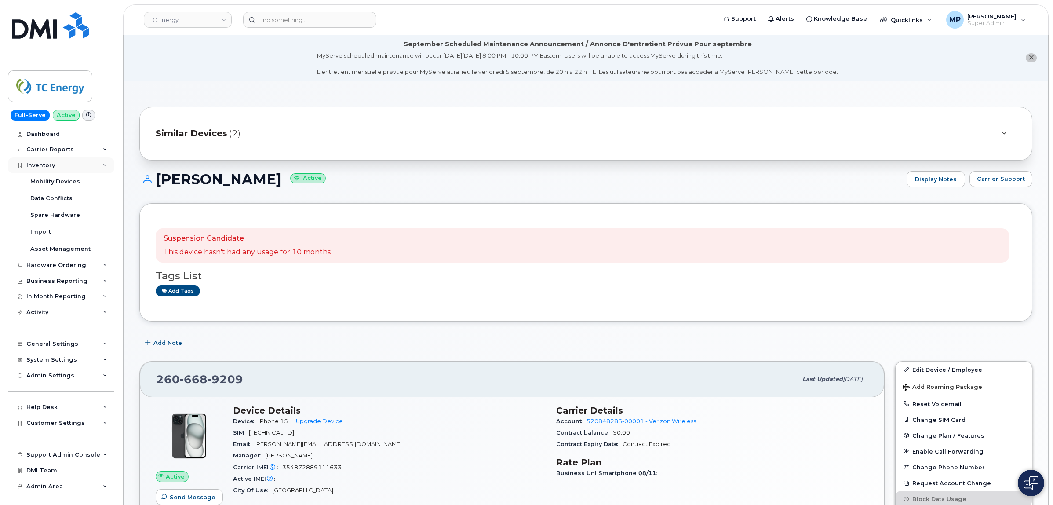
click at [43, 165] on div "Inventory" at bounding box center [40, 165] width 29 height 7
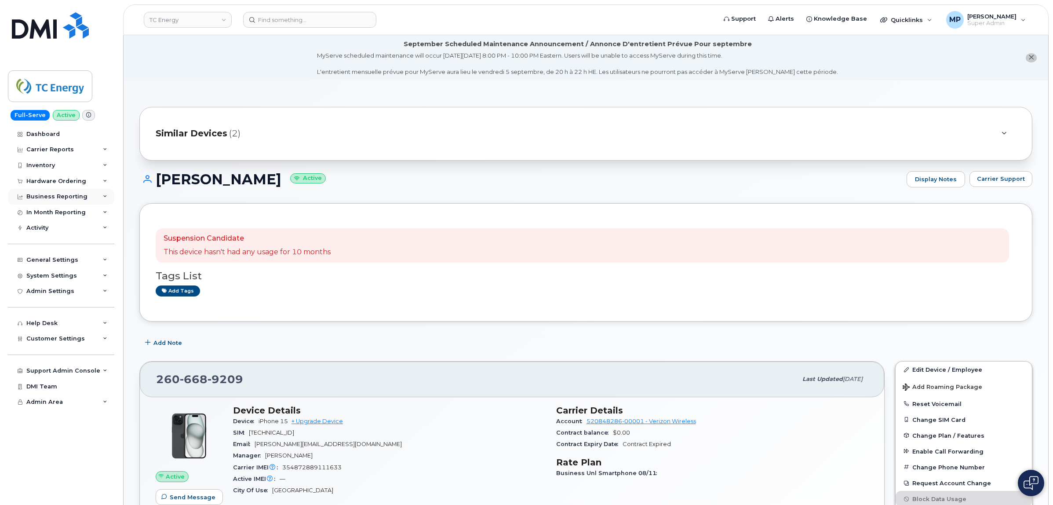
click at [41, 196] on div "Business Reporting" at bounding box center [56, 196] width 61 height 7
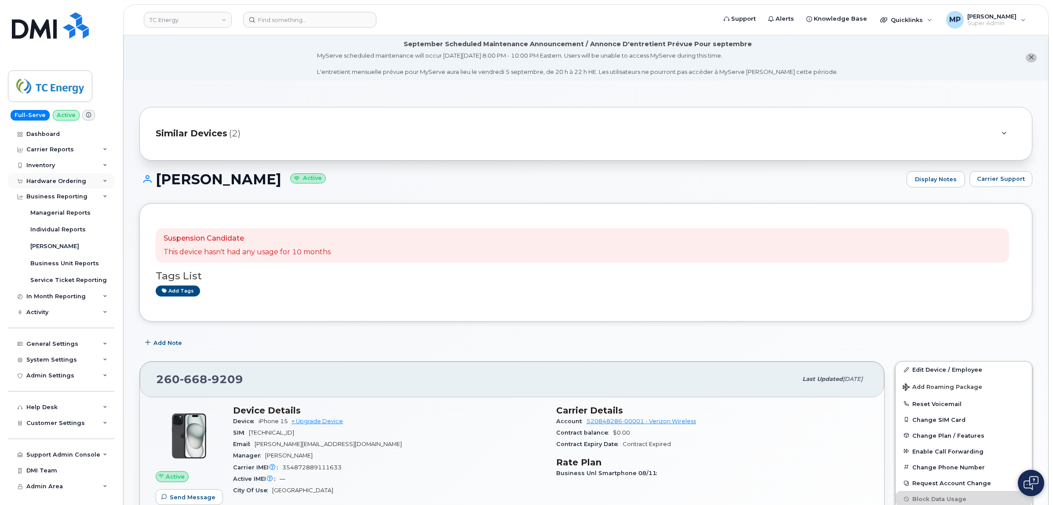
click at [43, 178] on div "Hardware Ordering" at bounding box center [56, 181] width 60 height 7
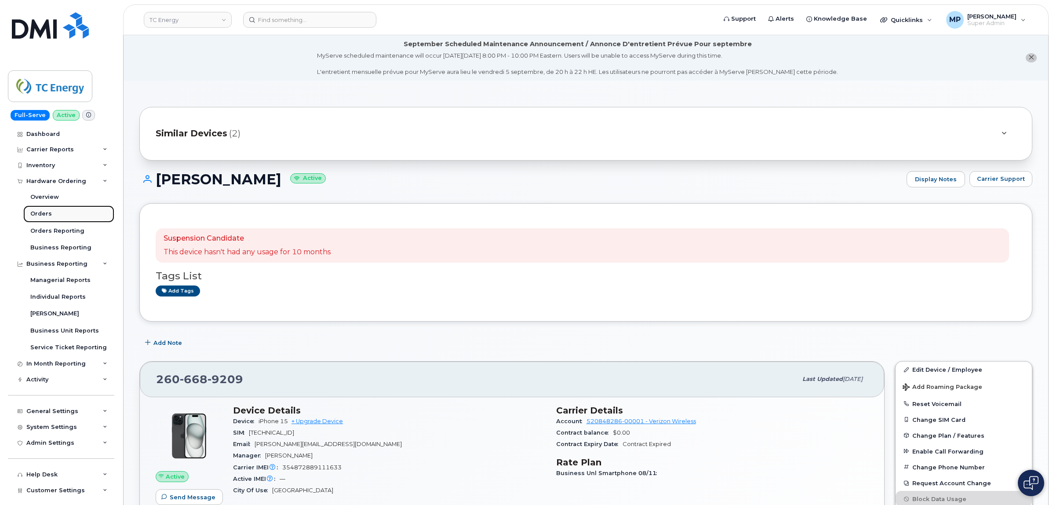
click at [43, 214] on div "Orders" at bounding box center [41, 214] width 22 height 8
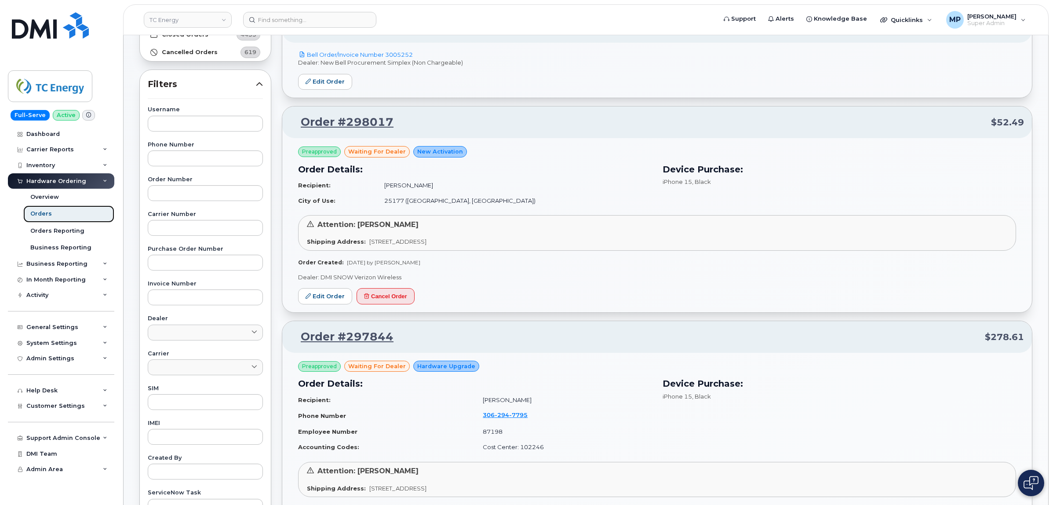
scroll to position [110, 0]
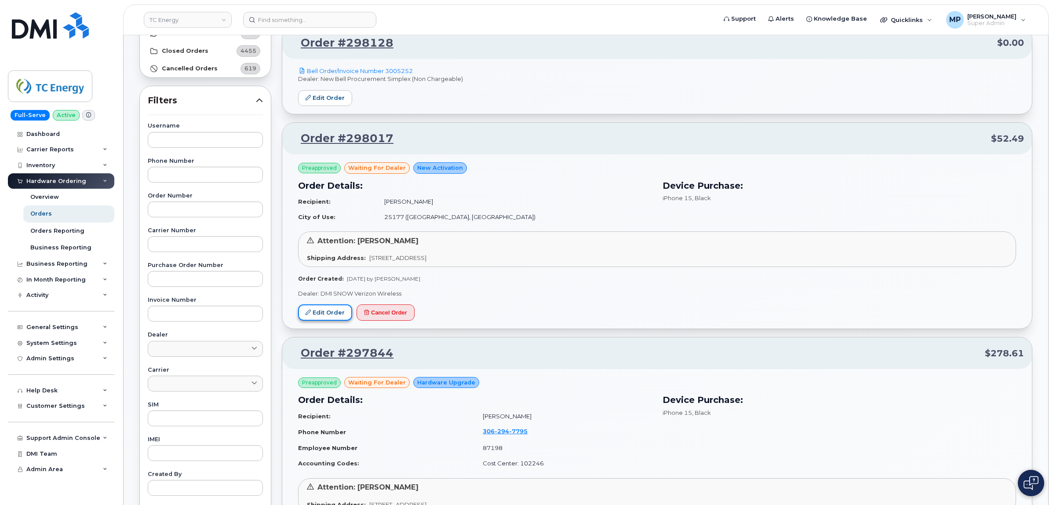
click at [316, 315] on link "Edit Order" at bounding box center [325, 312] width 54 height 16
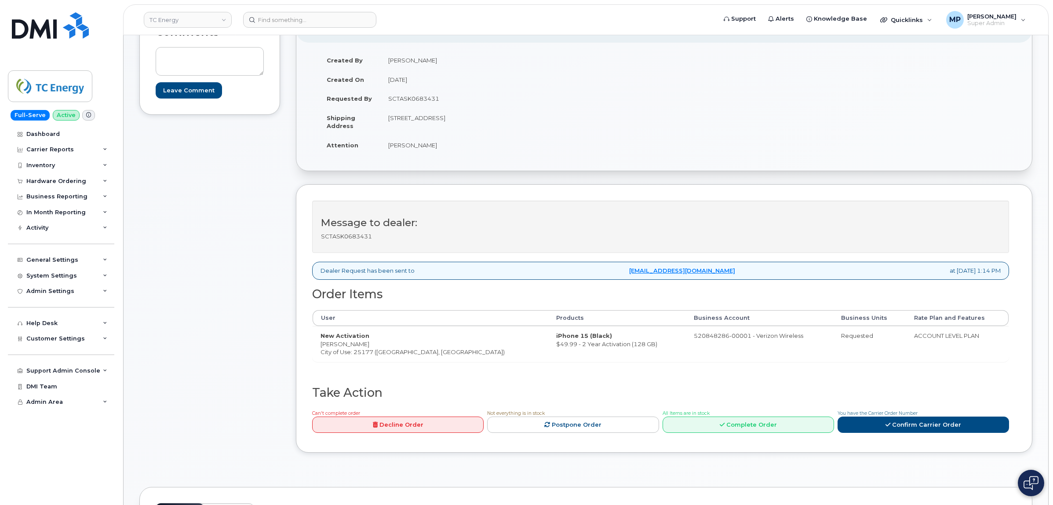
scroll to position [275, 0]
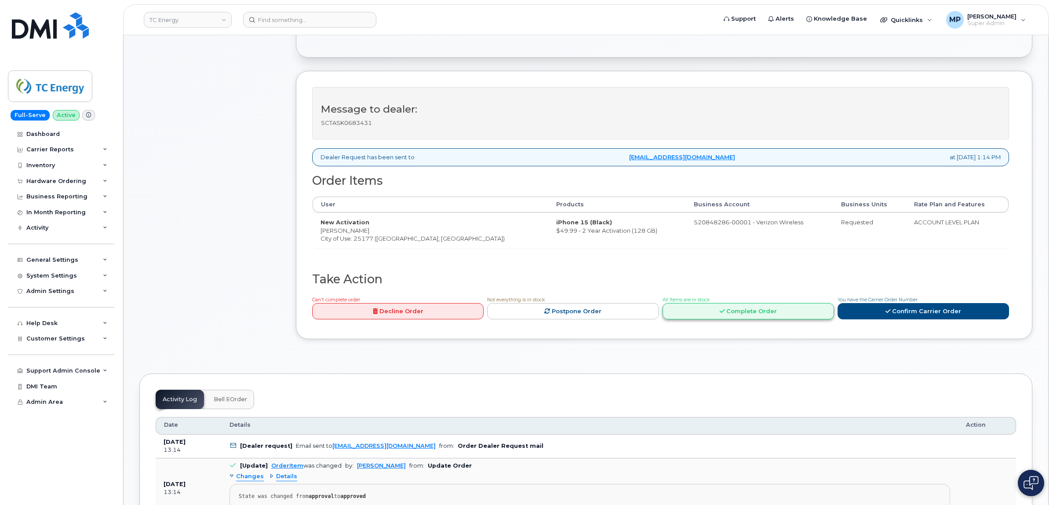
click at [728, 312] on link "Complete Order" at bounding box center [747, 311] width 171 height 16
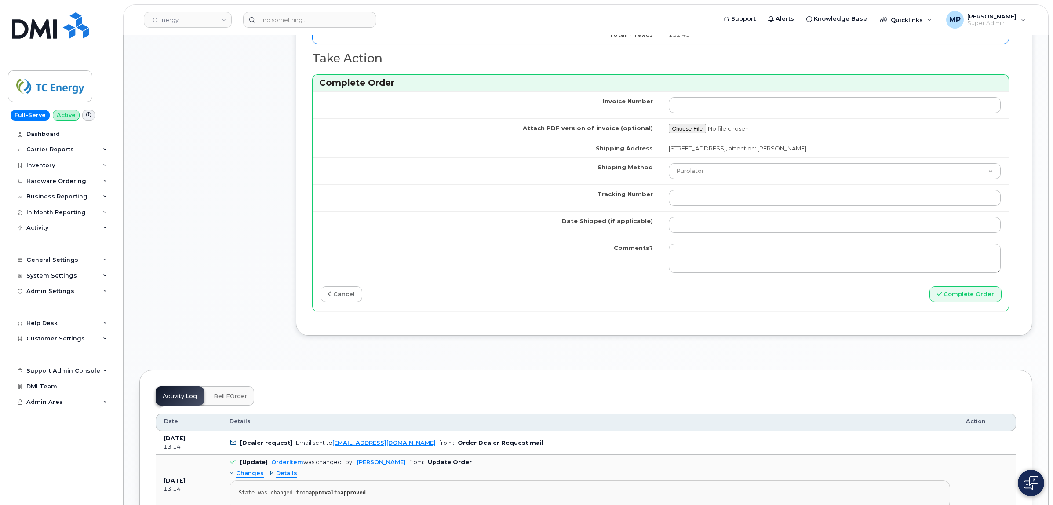
scroll to position [769, 0]
click at [348, 298] on link "cancel" at bounding box center [341, 292] width 42 height 16
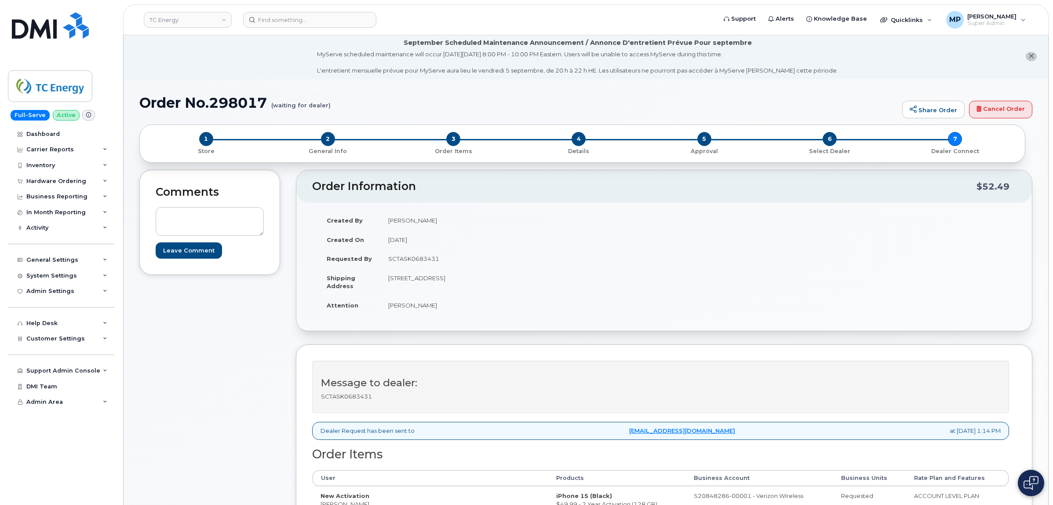
scroll to position [0, 0]
click at [41, 180] on div "Hardware Ordering" at bounding box center [56, 181] width 60 height 7
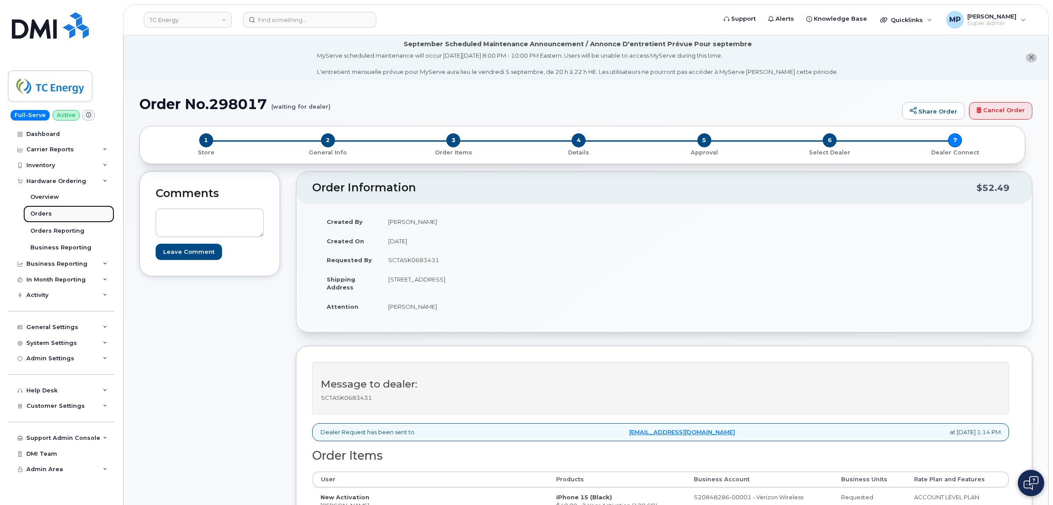
click at [39, 211] on div "Orders" at bounding box center [41, 214] width 22 height 8
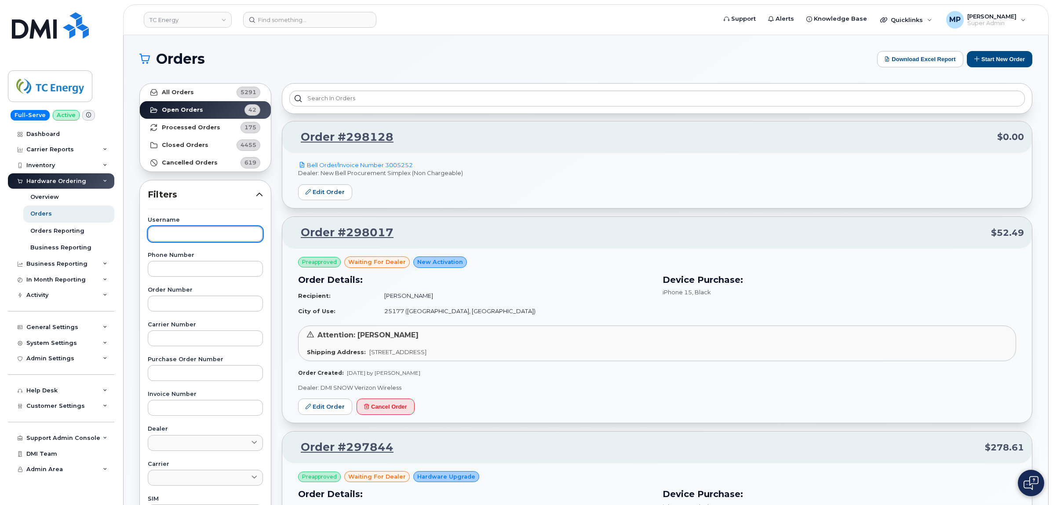
click at [189, 233] on input "text" at bounding box center [205, 234] width 115 height 16
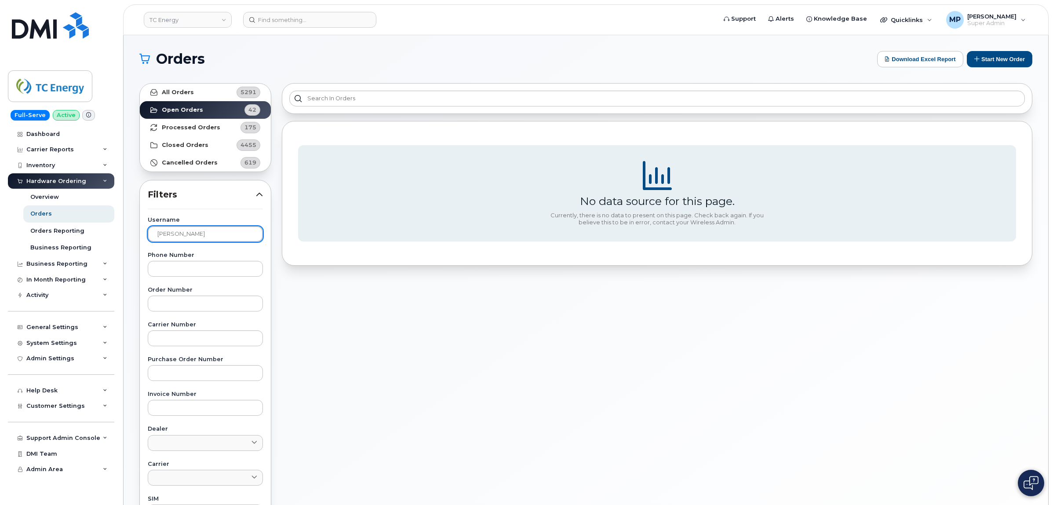
click at [168, 234] on input "jake smith" at bounding box center [205, 234] width 115 height 16
type input "jacob smith"
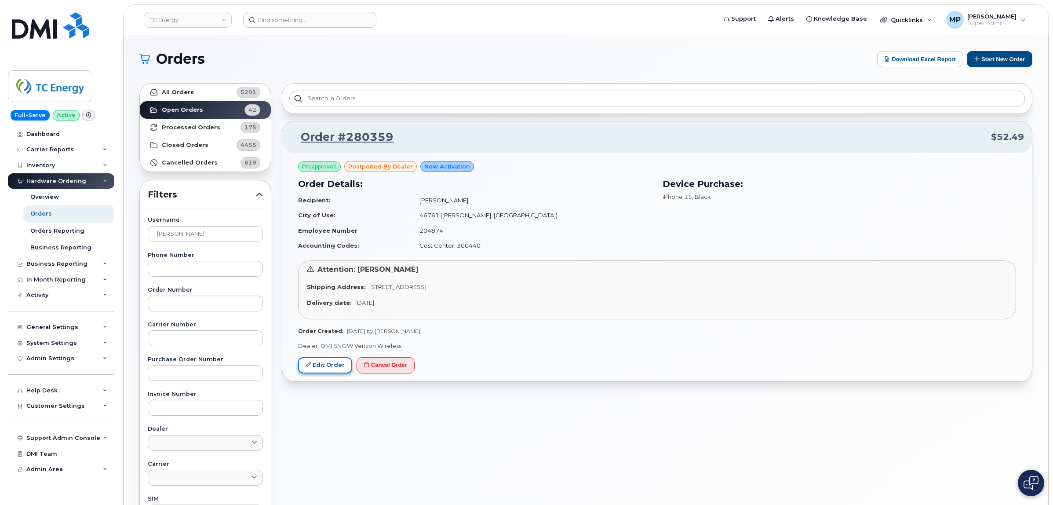
click at [318, 359] on link "Edit Order" at bounding box center [325, 365] width 54 height 16
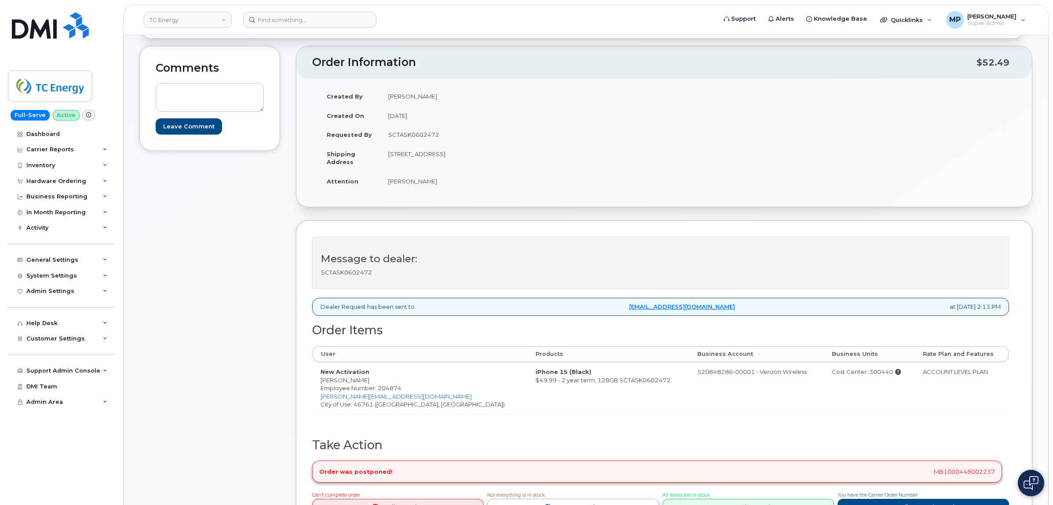
scroll to position [275, 0]
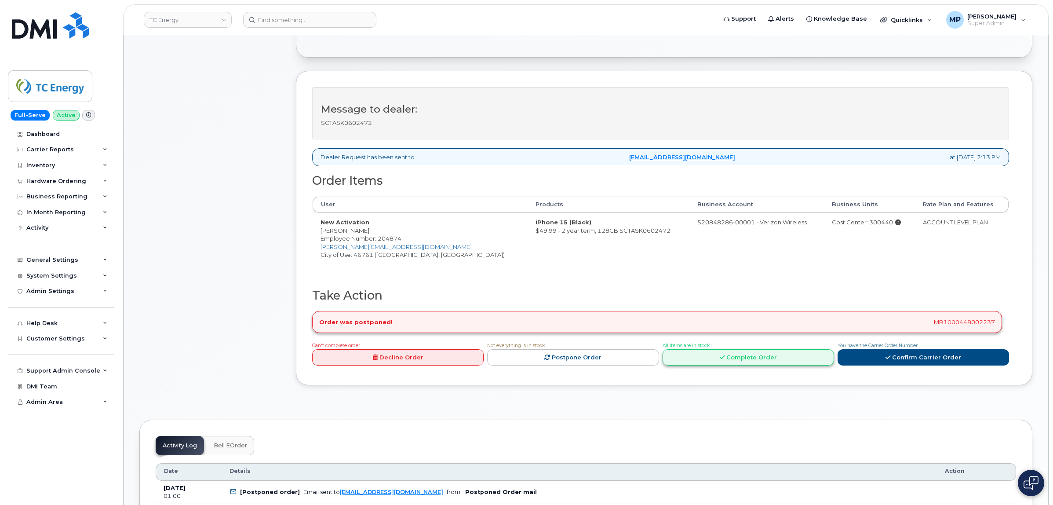
click at [749, 361] on link "Complete Order" at bounding box center [747, 357] width 171 height 16
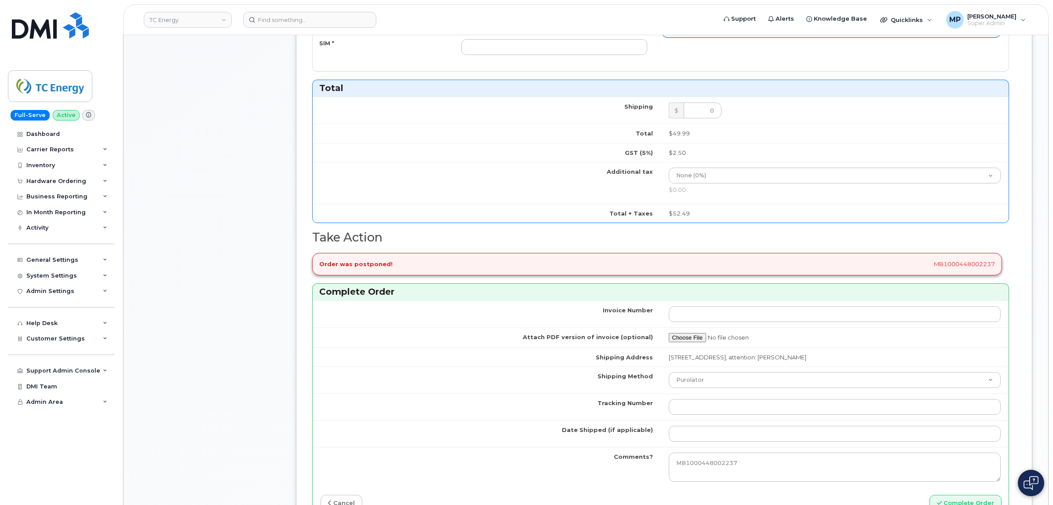
scroll to position [385, 0]
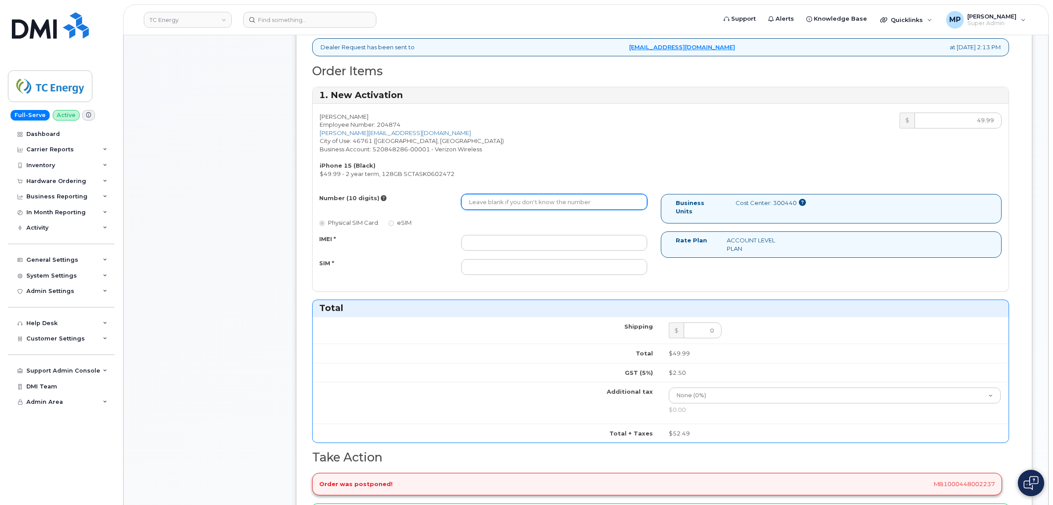
click at [500, 203] on input "Number (10 digits)" at bounding box center [553, 202] width 185 height 16
paste input "2606689209"
type input "2606689209"
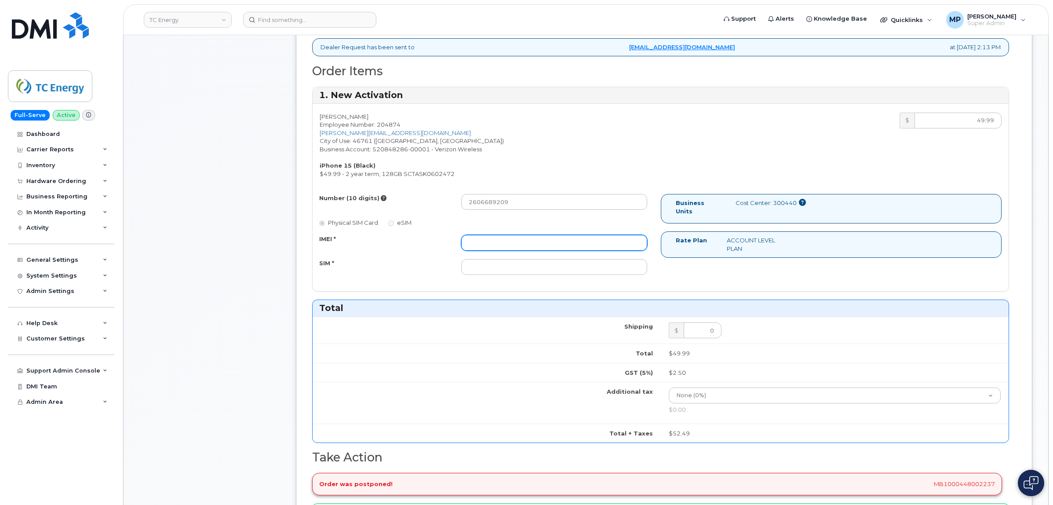
paste input "354872889111633"
type input "354872889111633"
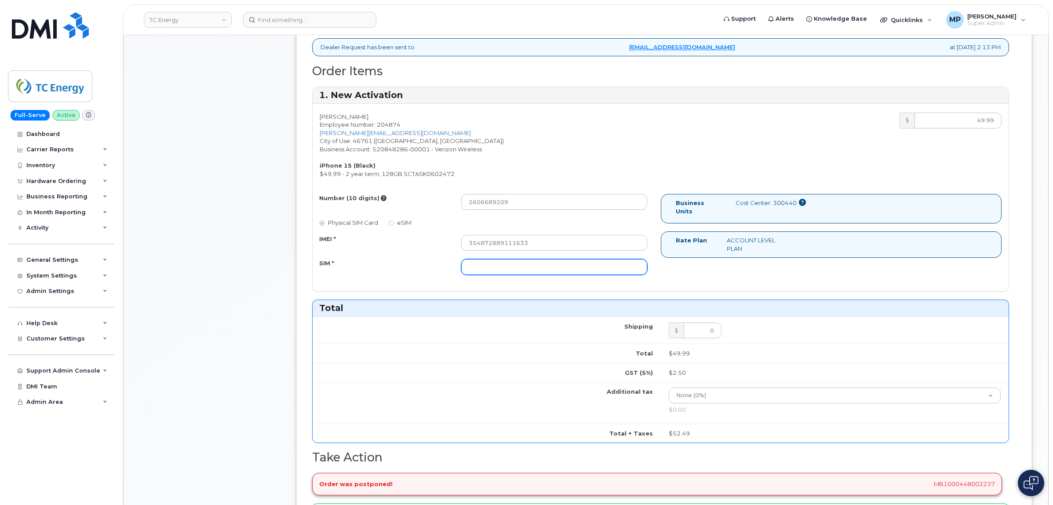
paste input "[TECHNICAL_ID]"
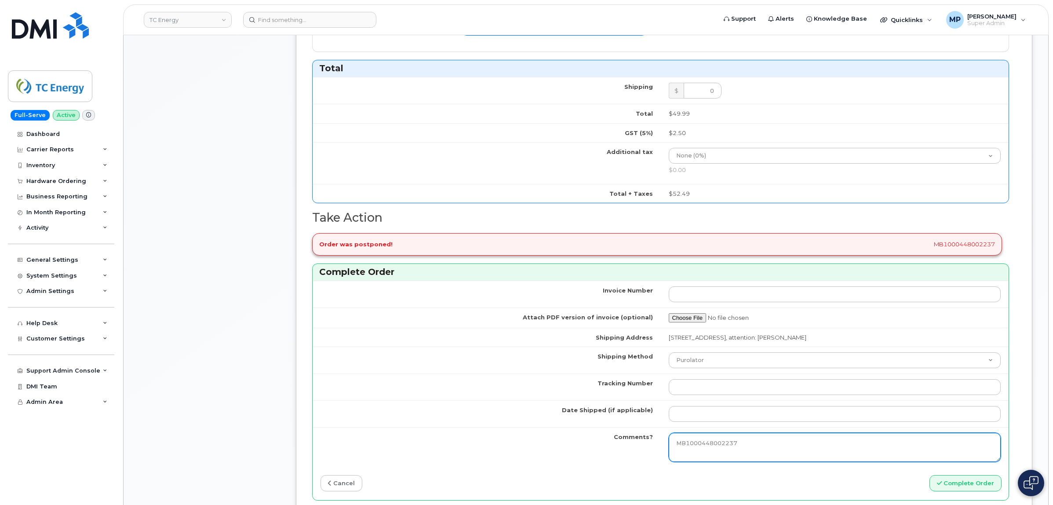
scroll to position [714, 0]
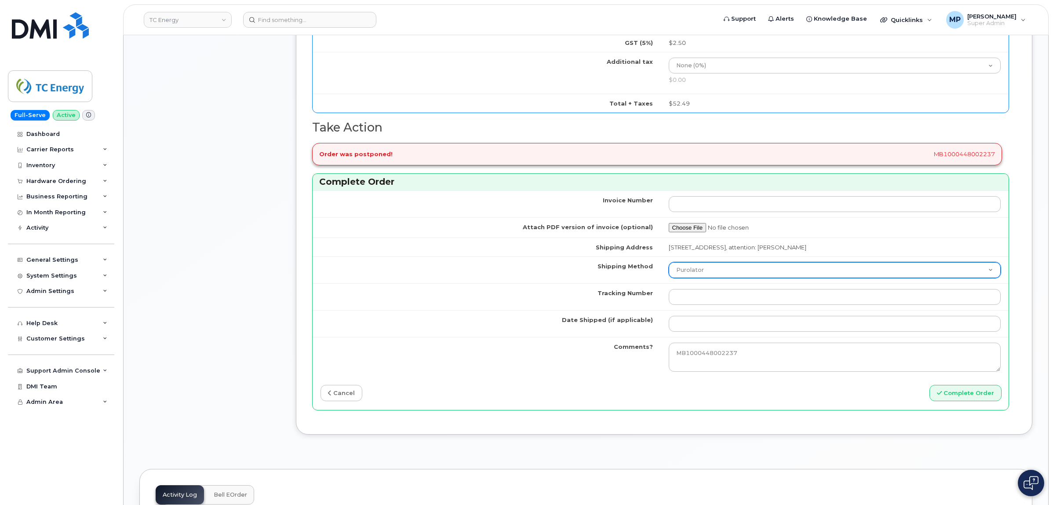
type input "[TECHNICAL_ID]"
drag, startPoint x: 690, startPoint y: 272, endPoint x: 690, endPoint y: 279, distance: 7.5
click at [689, 272] on select "Purolator UPS FedEx Canada Post Courier Other Drop Off Pick Up" at bounding box center [834, 270] width 332 height 16
select select "UPS"
click at [668, 264] on select "Purolator UPS FedEx Canada Post Courier Other Drop Off Pick Up" at bounding box center [834, 270] width 332 height 16
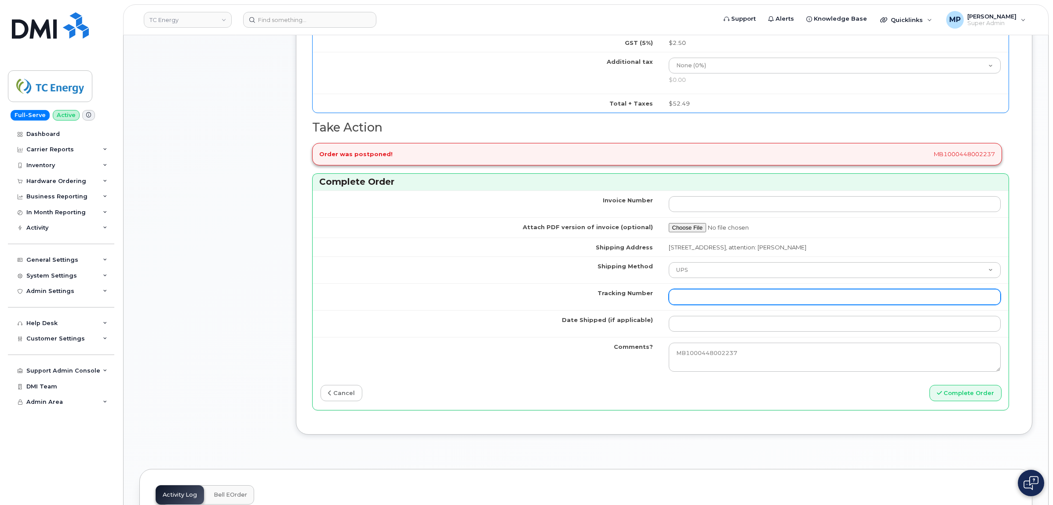
paste input "1Z1752842425506678"
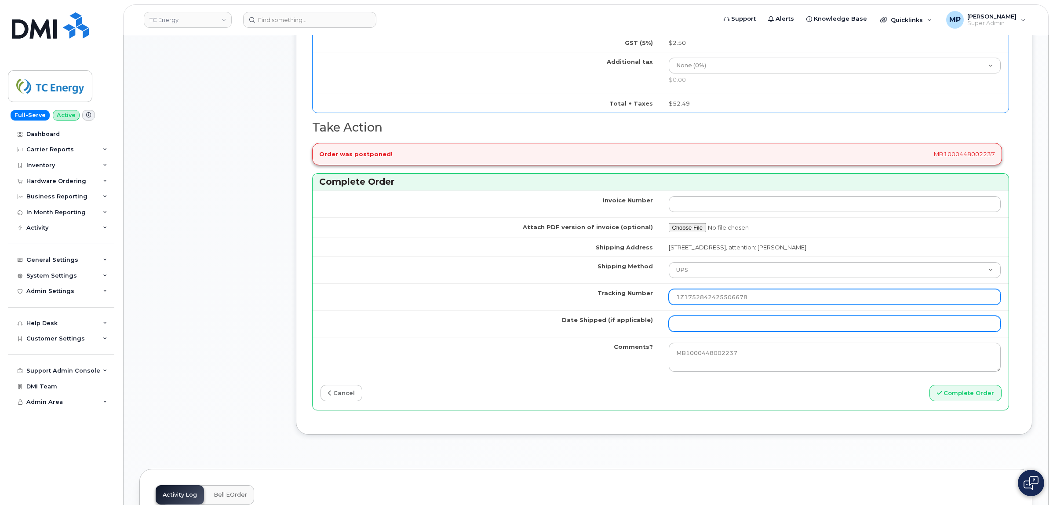
type input "1Z1752842425506678"
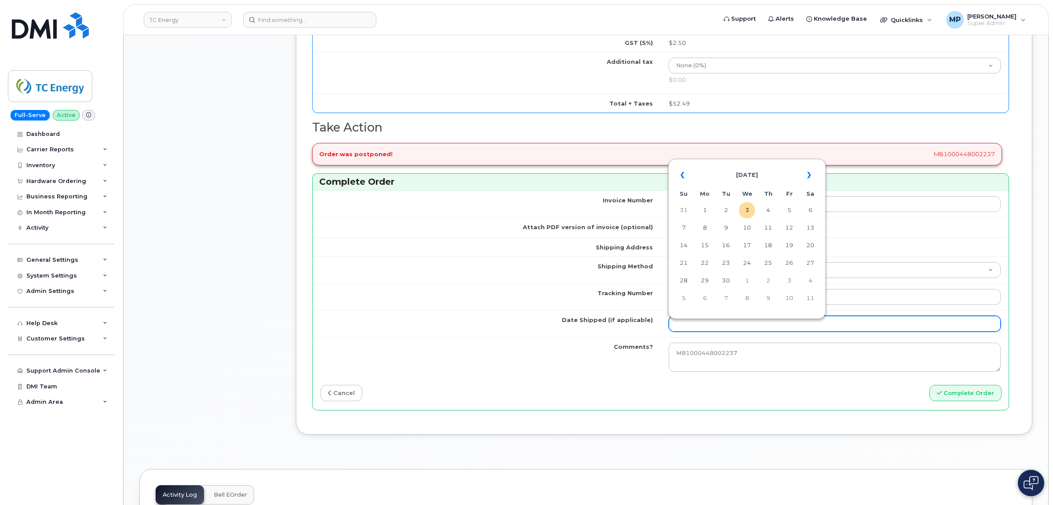
click at [704, 330] on input "Date Shipped (if applicable)" at bounding box center [834, 324] width 332 height 16
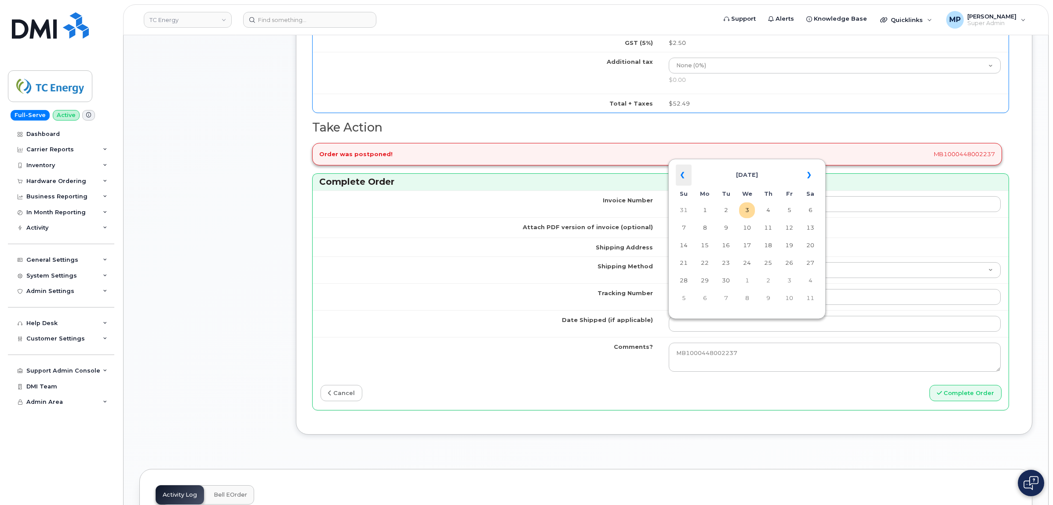
click at [681, 175] on th "«" at bounding box center [683, 174] width 16 height 21
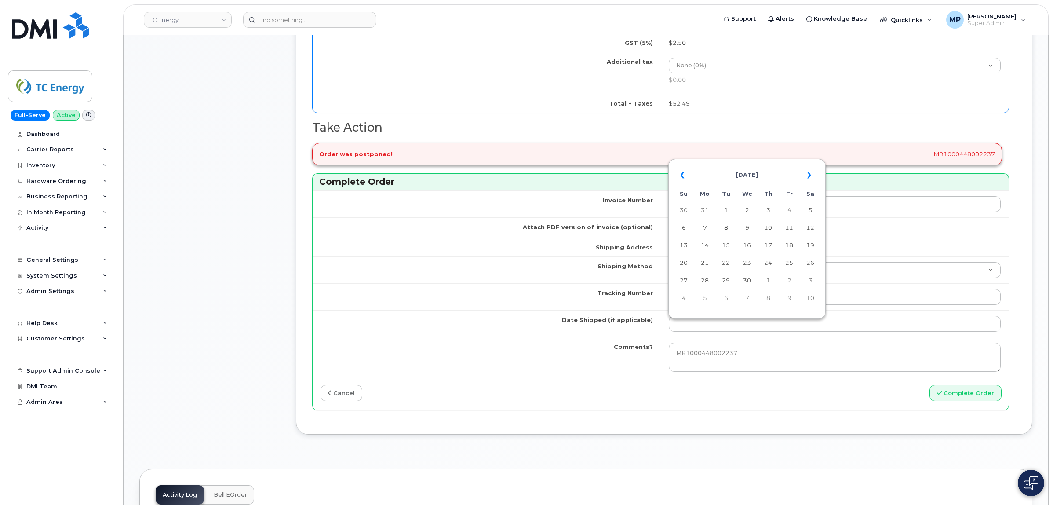
click at [681, 175] on th "«" at bounding box center [683, 174] width 16 height 21
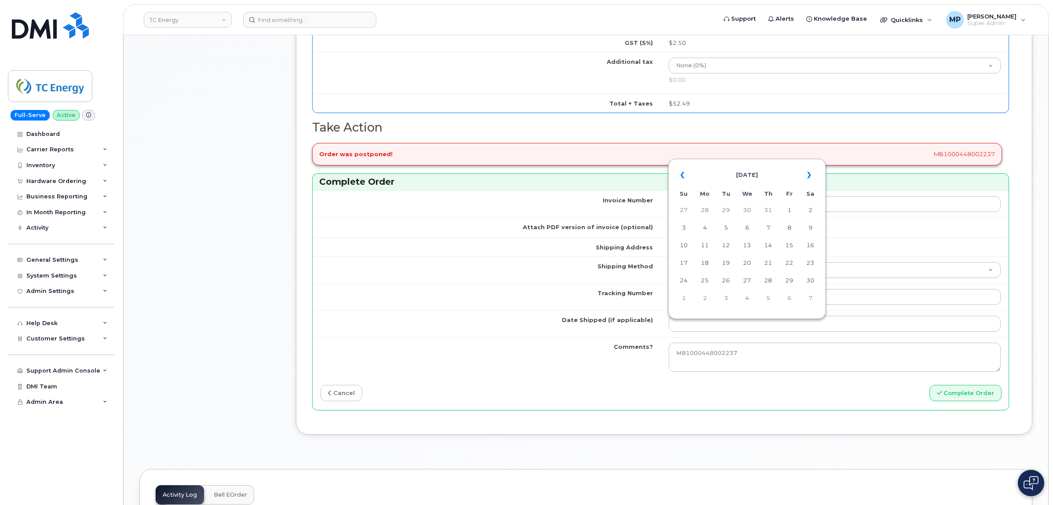
click at [681, 175] on th "«" at bounding box center [683, 174] width 16 height 21
click at [763, 262] on td "24" at bounding box center [768, 263] width 16 height 16
type input "[DATE]"
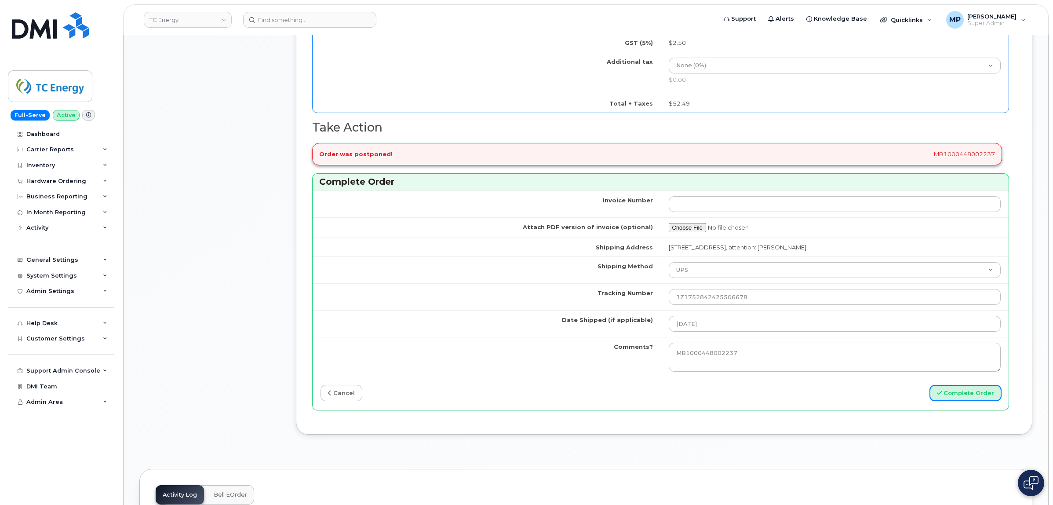
drag, startPoint x: 951, startPoint y: 398, endPoint x: 883, endPoint y: 432, distance: 75.1
click at [952, 398] on button "Complete Order" at bounding box center [965, 393] width 72 height 16
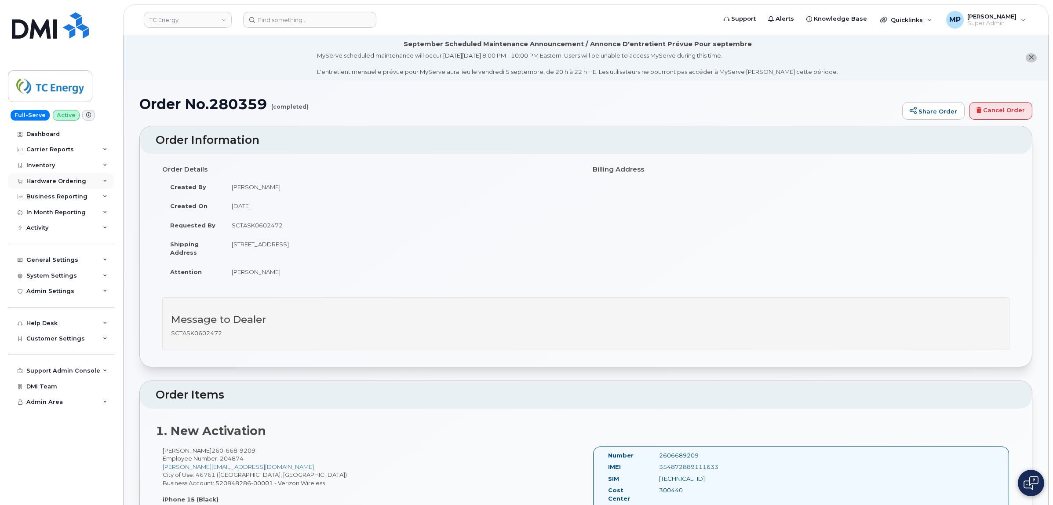
click at [49, 178] on div "Hardware Ordering" at bounding box center [56, 181] width 60 height 7
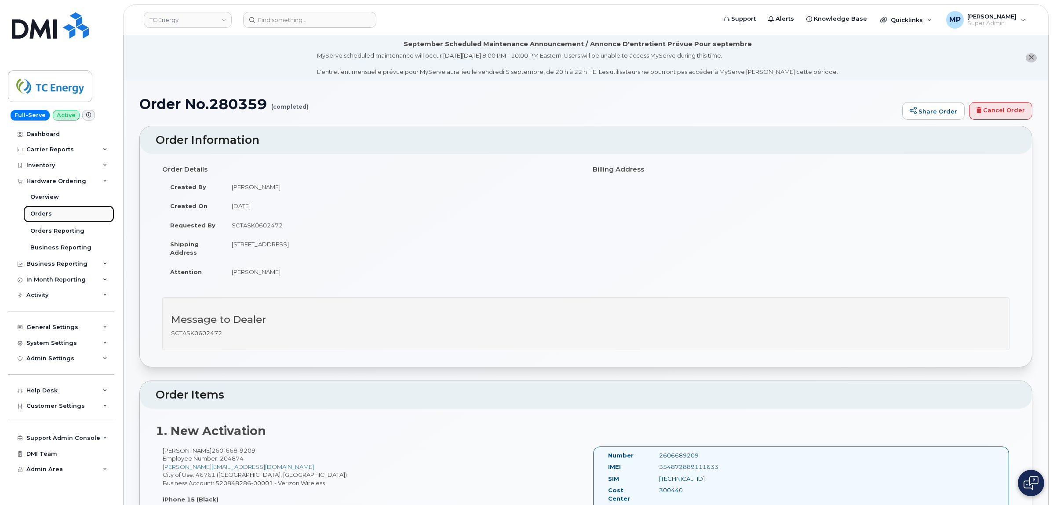
click at [43, 211] on div "Orders" at bounding box center [41, 214] width 22 height 8
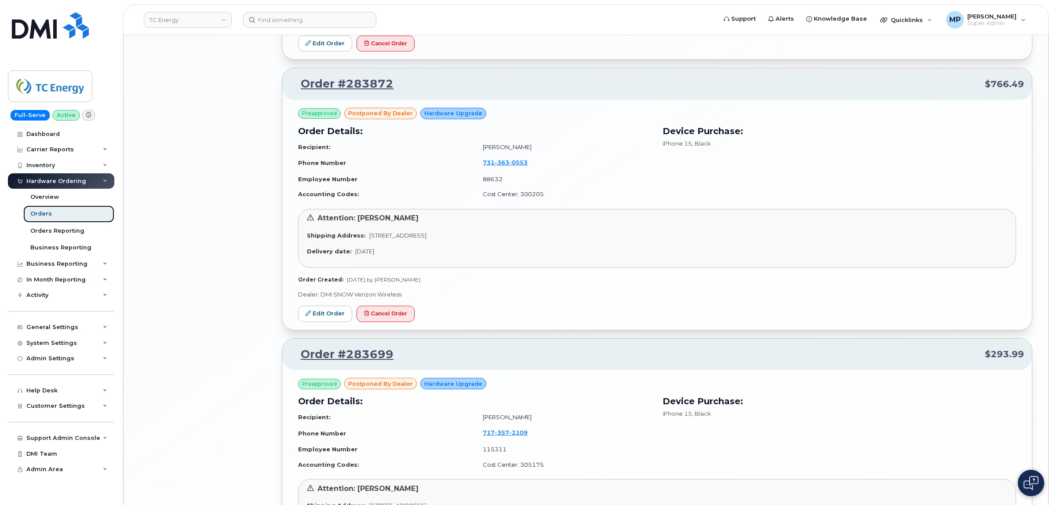
scroll to position [1585, 0]
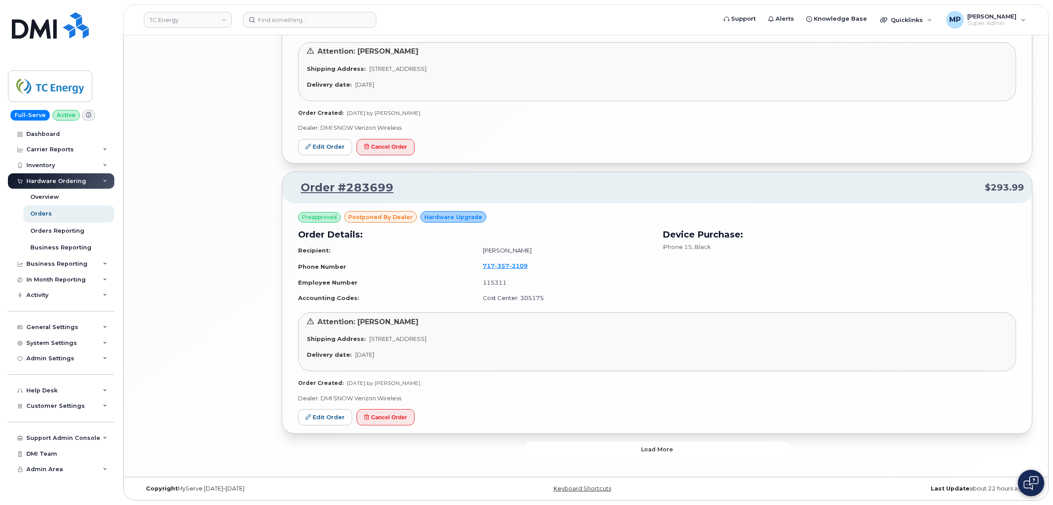
click at [567, 445] on button "Load more" at bounding box center [657, 449] width 264 height 16
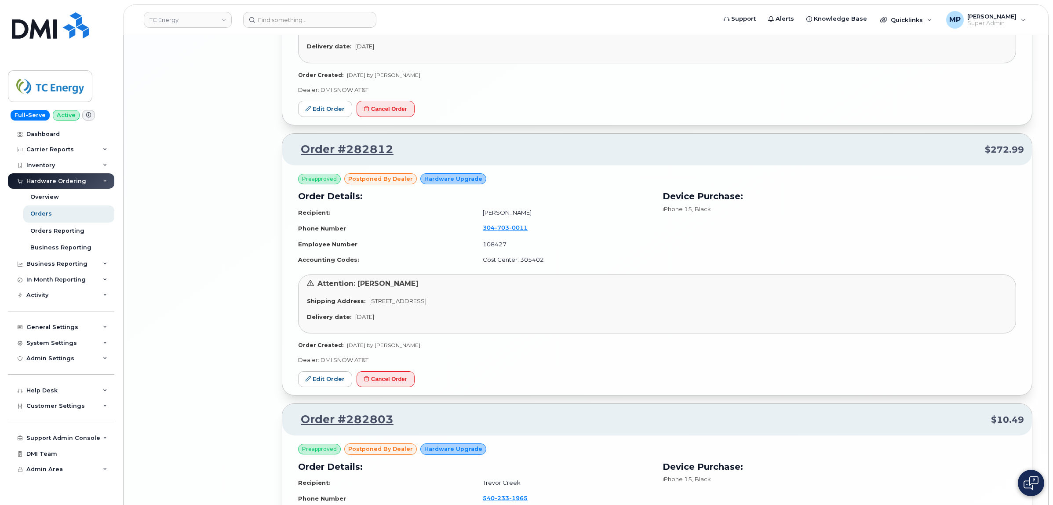
scroll to position [3742, 0]
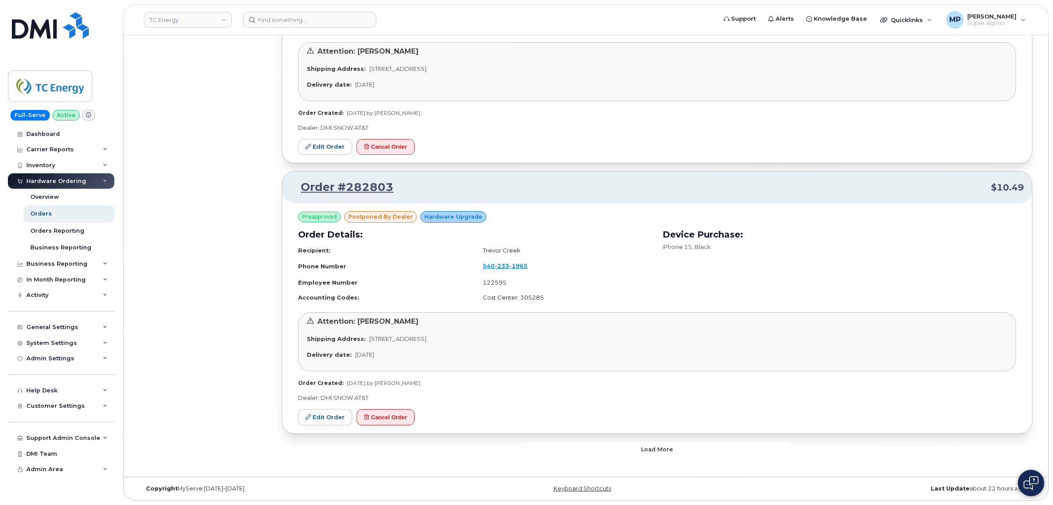
click at [548, 452] on button "Load more" at bounding box center [657, 449] width 264 height 16
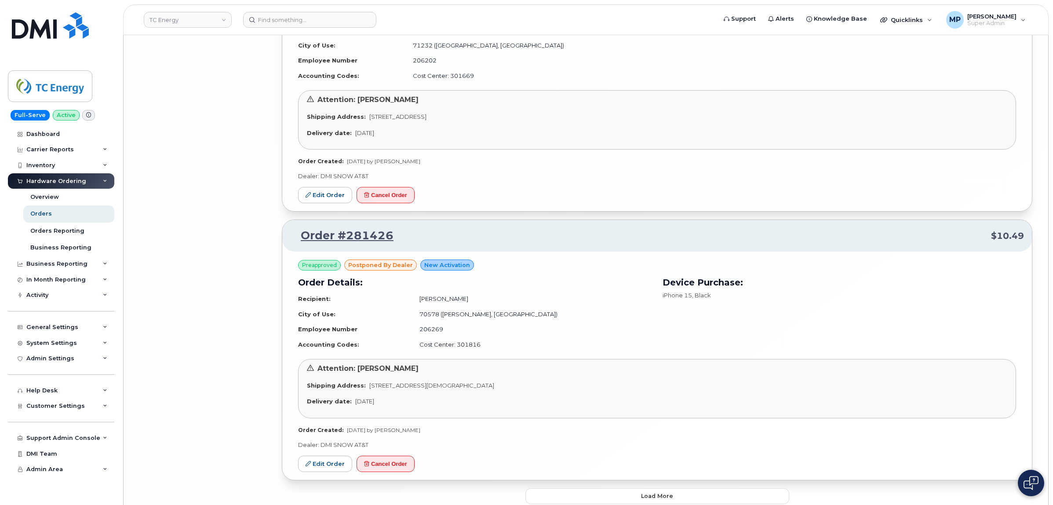
scroll to position [5899, 0]
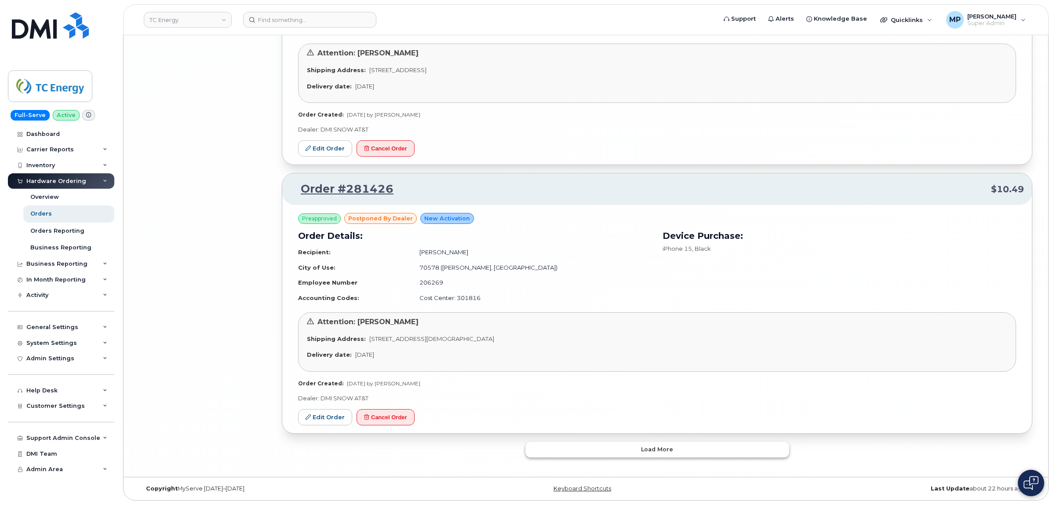
click at [608, 445] on button "Load more" at bounding box center [657, 449] width 264 height 16
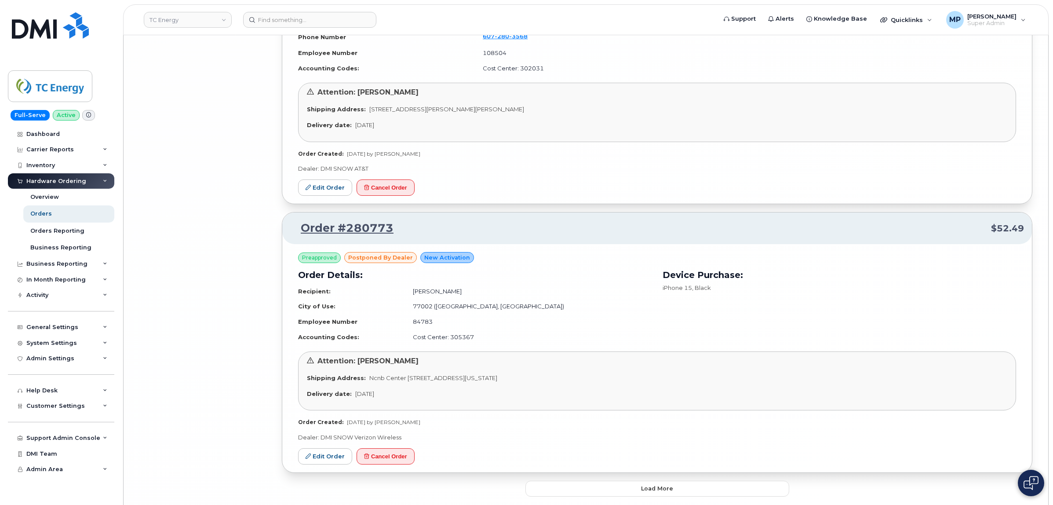
scroll to position [8039, 0]
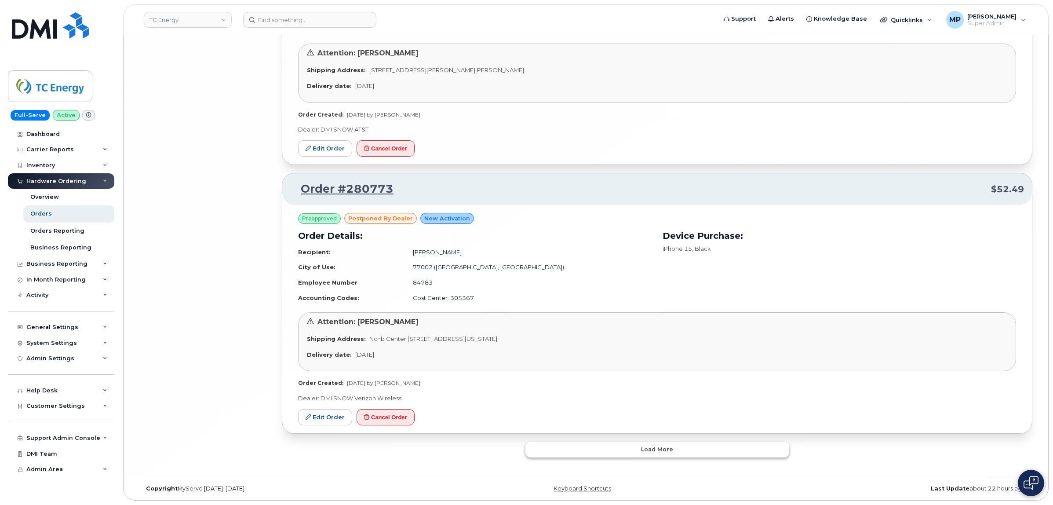
click at [629, 455] on button "Load more" at bounding box center [657, 449] width 264 height 16
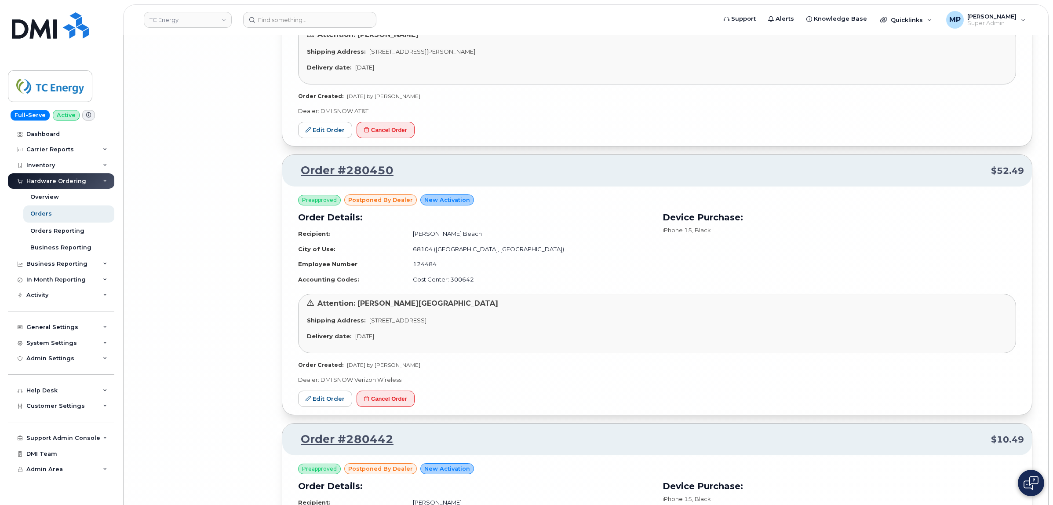
scroll to position [10193, 0]
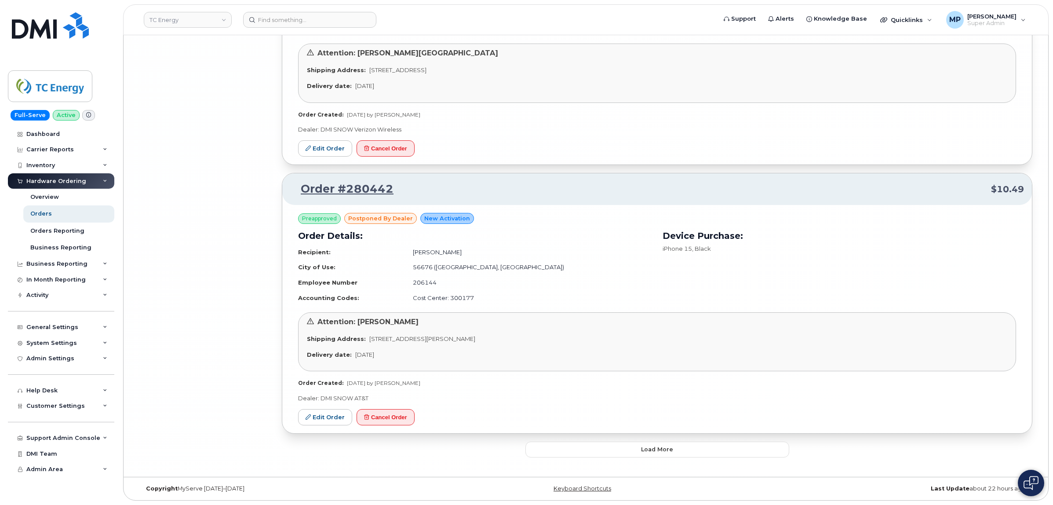
click at [611, 449] on button "Load more" at bounding box center [657, 449] width 264 height 16
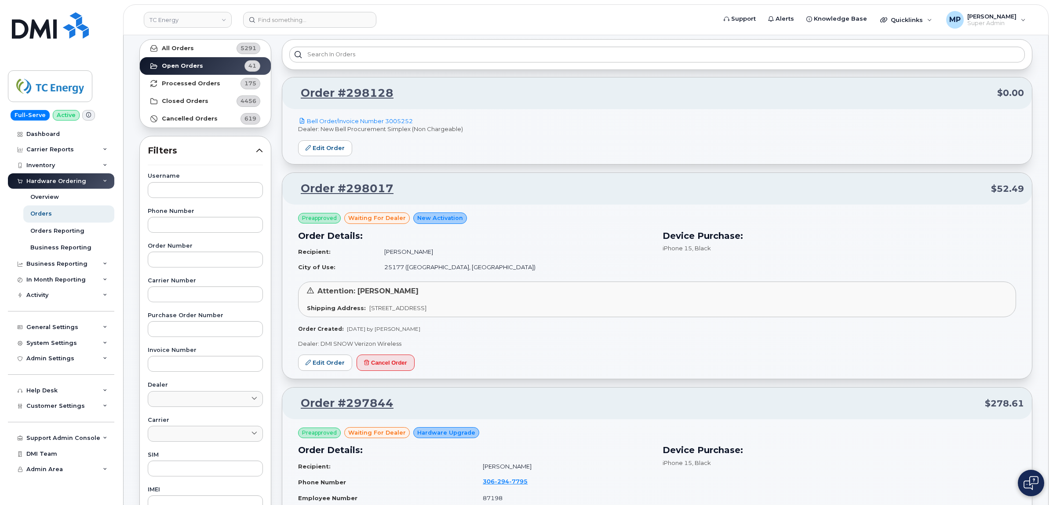
scroll to position [0, 0]
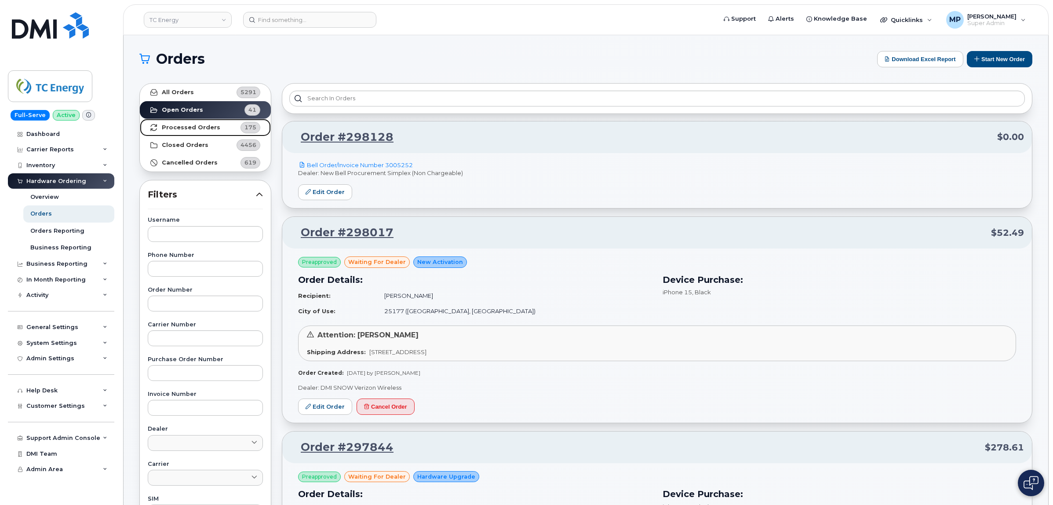
click at [188, 124] on strong "Processed Orders" at bounding box center [191, 127] width 58 height 7
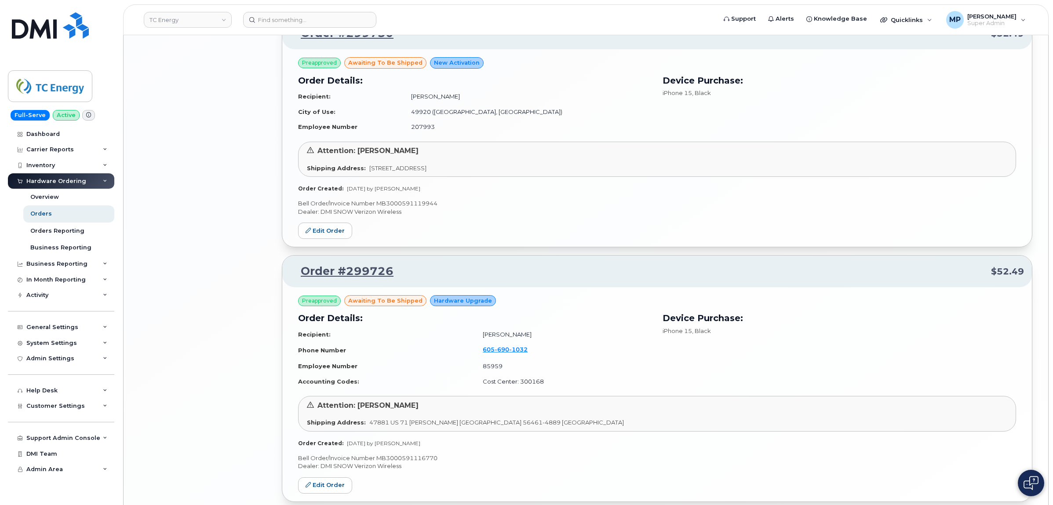
scroll to position [1666, 0]
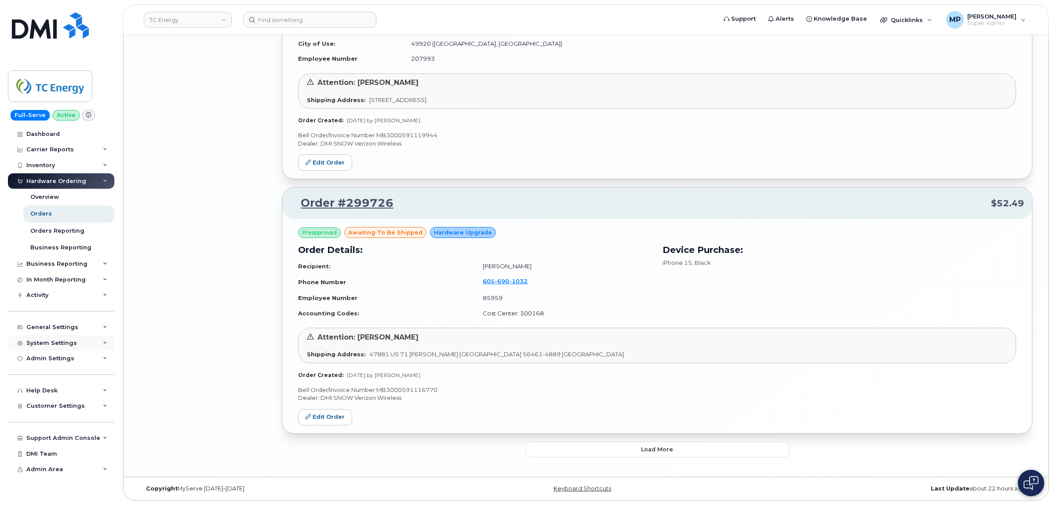
click at [46, 346] on div "System Settings" at bounding box center [51, 342] width 51 height 7
click at [47, 344] on div "System Settings" at bounding box center [51, 342] width 51 height 7
click at [45, 439] on div "Support Admin Console" at bounding box center [63, 437] width 74 height 7
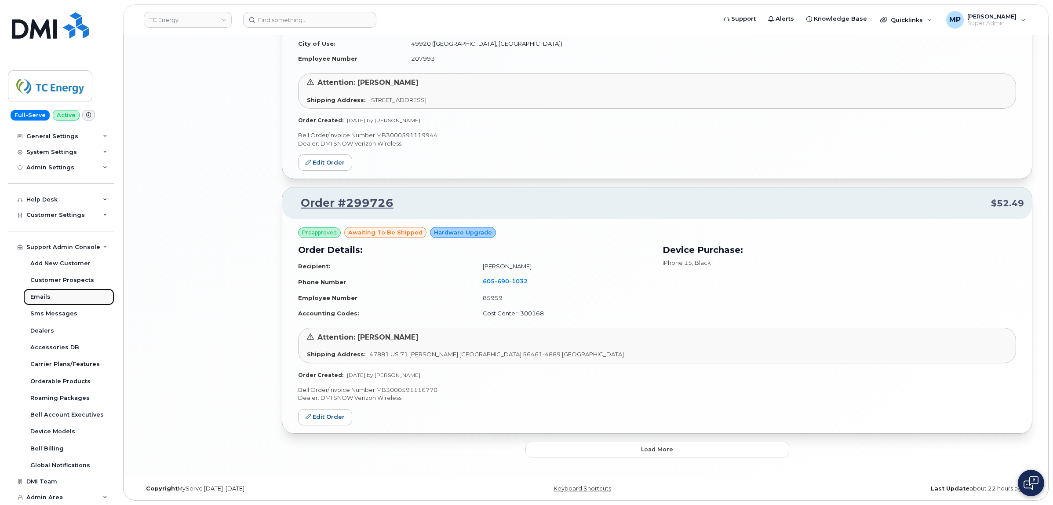
click at [39, 297] on div "Emails" at bounding box center [40, 297] width 20 height 8
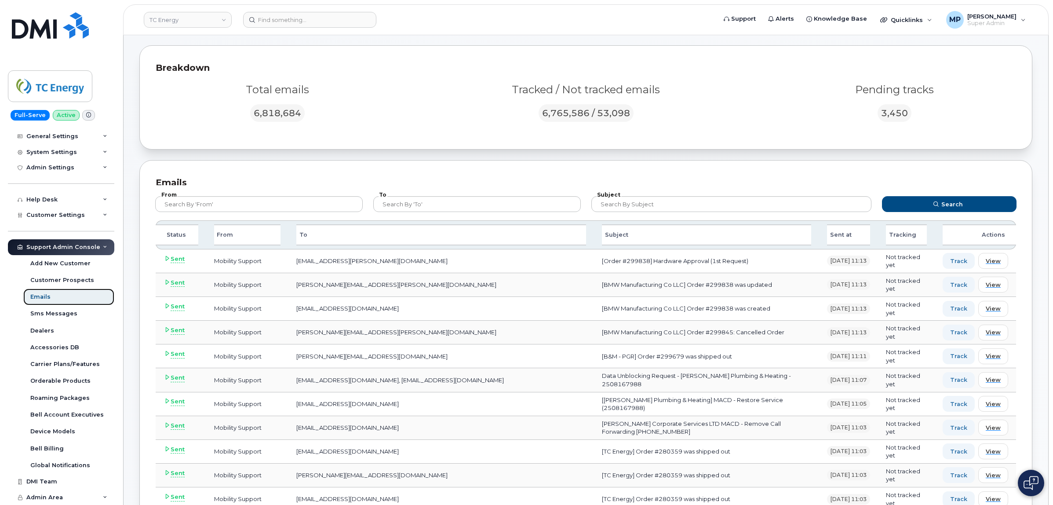
scroll to position [55, 0]
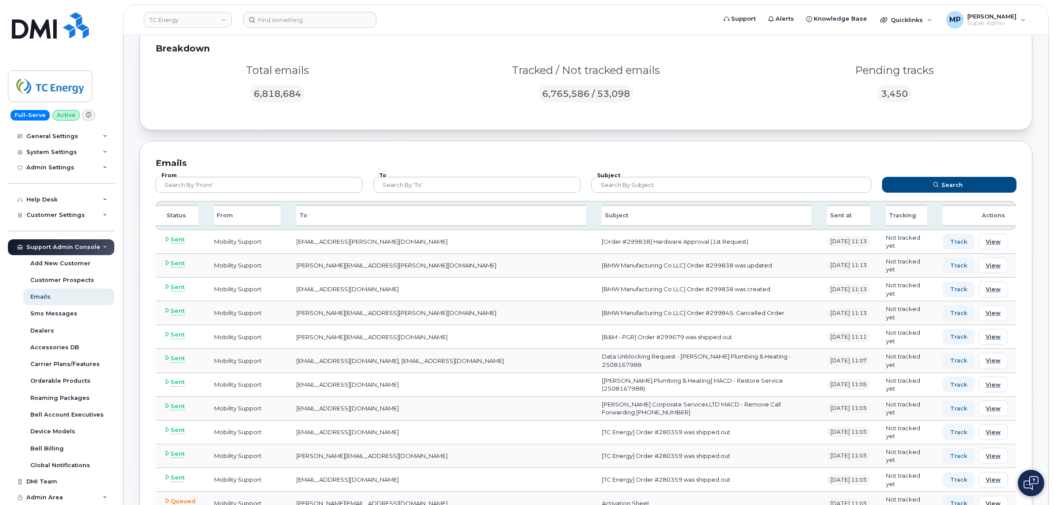
click at [174, 214] on div "Status" at bounding box center [177, 215] width 43 height 21
click at [180, 216] on div "Status" at bounding box center [177, 215] width 43 height 21
click at [174, 216] on div "Status" at bounding box center [177, 215] width 43 height 21
click at [157, 216] on div "Status" at bounding box center [177, 215] width 43 height 21
click at [331, 216] on div "To" at bounding box center [441, 215] width 290 height 21
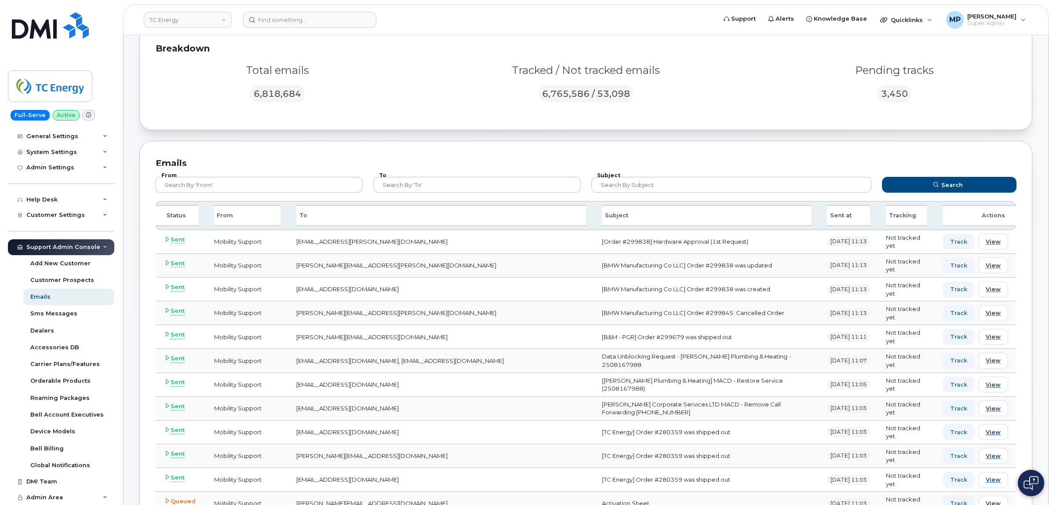
drag, startPoint x: 184, startPoint y: 224, endPoint x: 181, endPoint y: 214, distance: 11.0
click at [183, 223] on div "Status" at bounding box center [177, 215] width 43 height 21
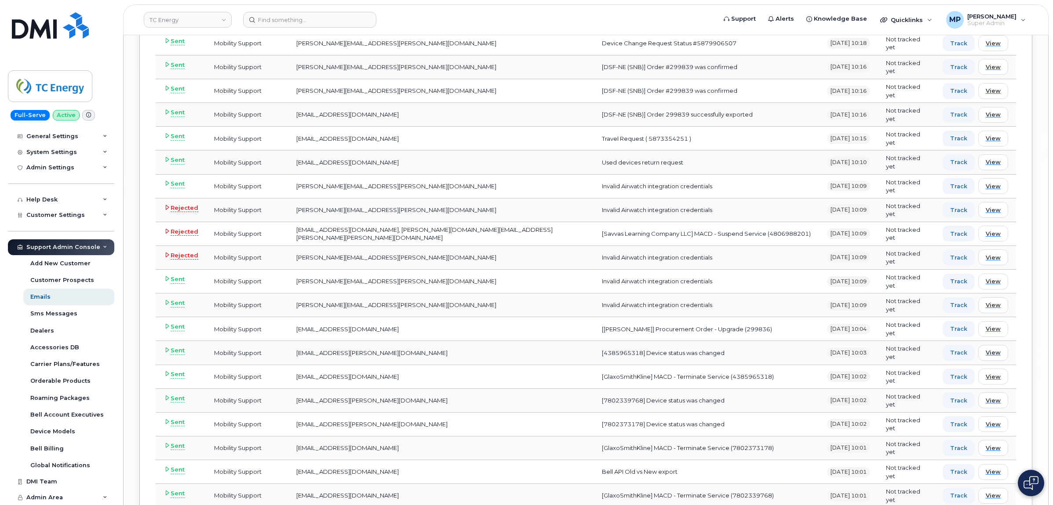
scroll to position [1593, 0]
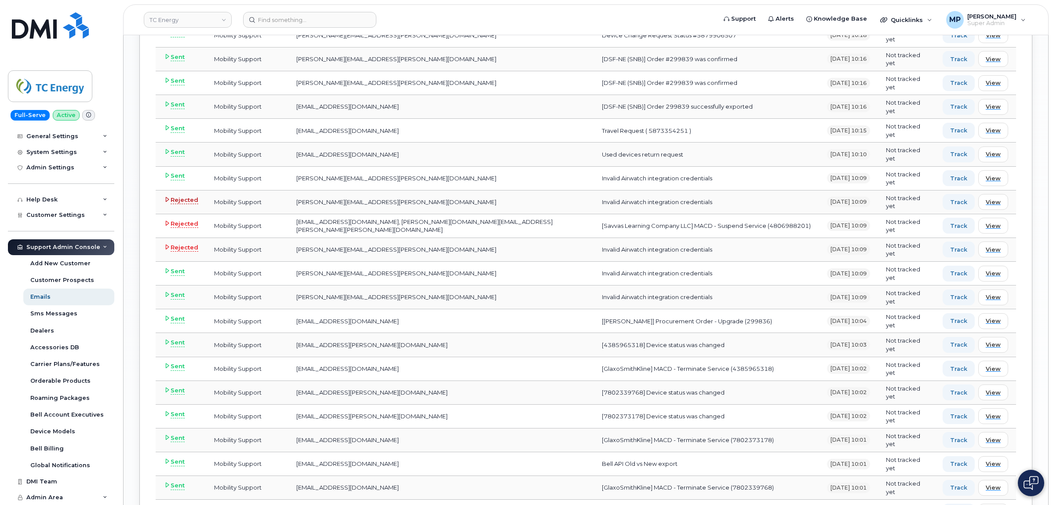
click at [166, 202] on icon at bounding box center [167, 199] width 6 height 6
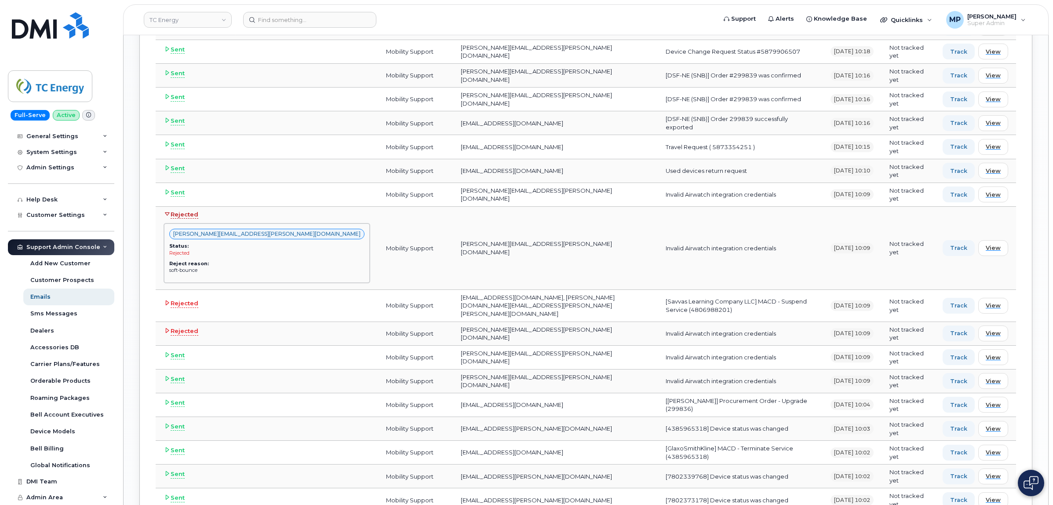
click at [171, 210] on span "Rejected" at bounding box center [185, 214] width 28 height 9
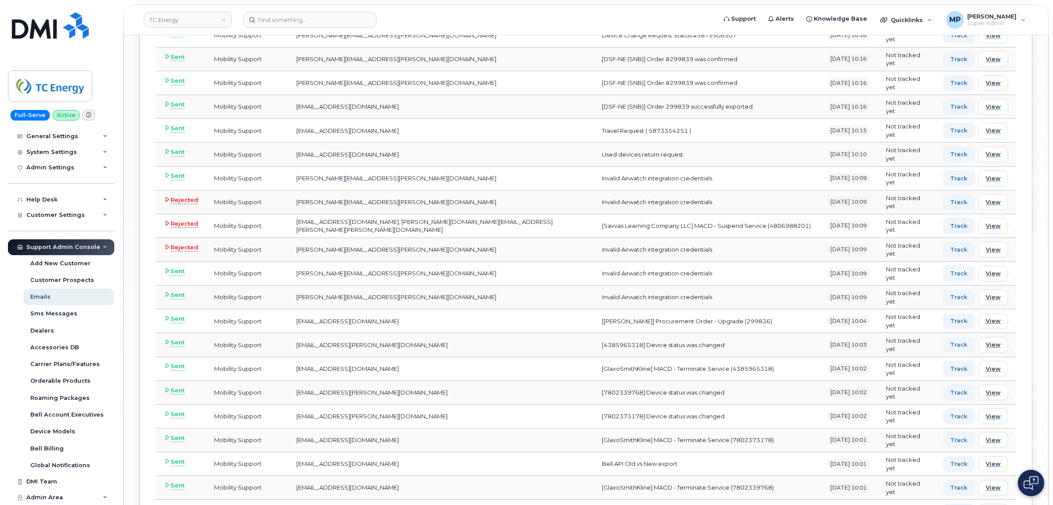
click at [174, 247] on td "Rejected" at bounding box center [181, 250] width 51 height 24
click at [171, 252] on span "Rejected" at bounding box center [185, 247] width 28 height 9
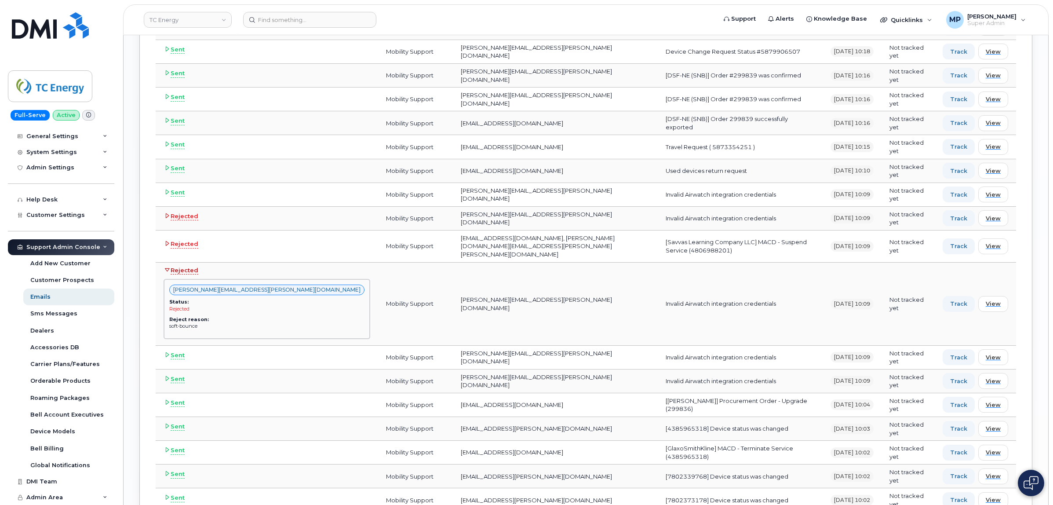
click at [172, 266] on span "Rejected" at bounding box center [185, 270] width 28 height 9
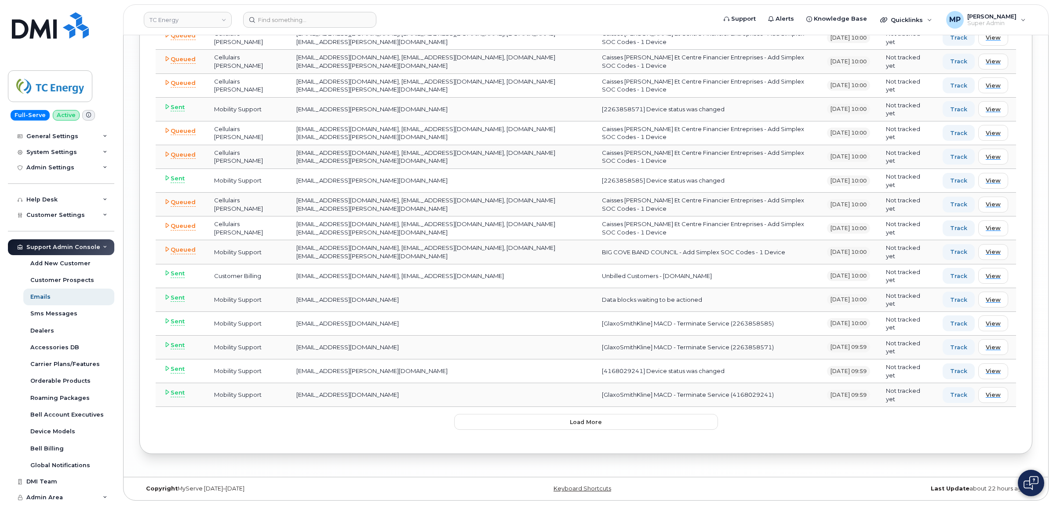
scroll to position [2268, 0]
click at [539, 420] on button "Load more" at bounding box center [586, 422] width 264 height 16
click at [164, 251] on td "Queued" at bounding box center [181, 252] width 51 height 24
click at [165, 246] on icon at bounding box center [167, 249] width 6 height 6
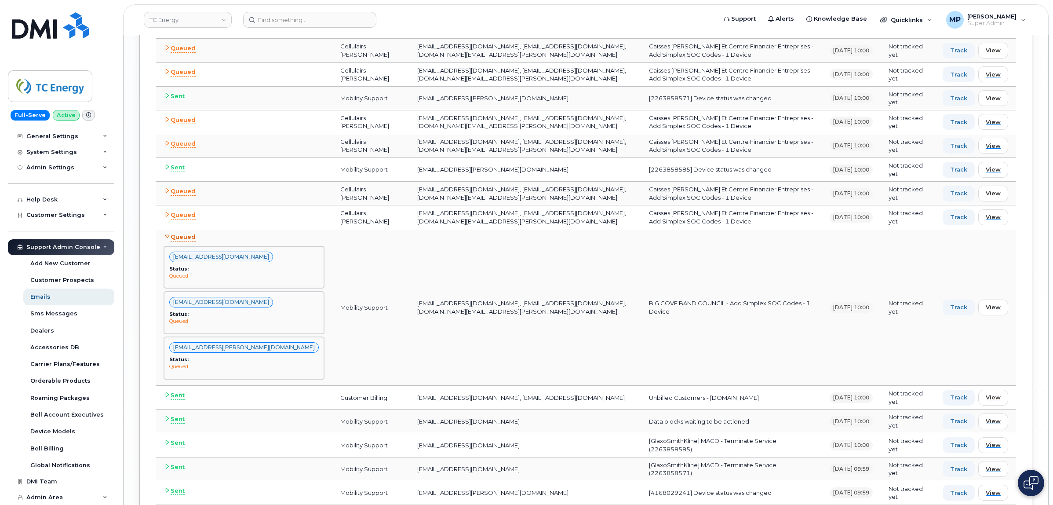
click at [165, 239] on icon at bounding box center [167, 236] width 6 height 6
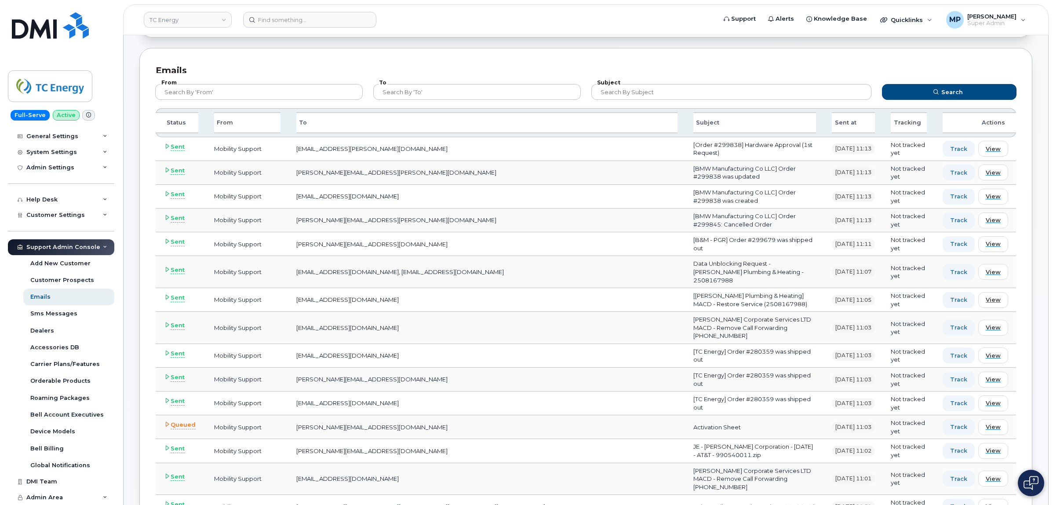
scroll to position [0, 0]
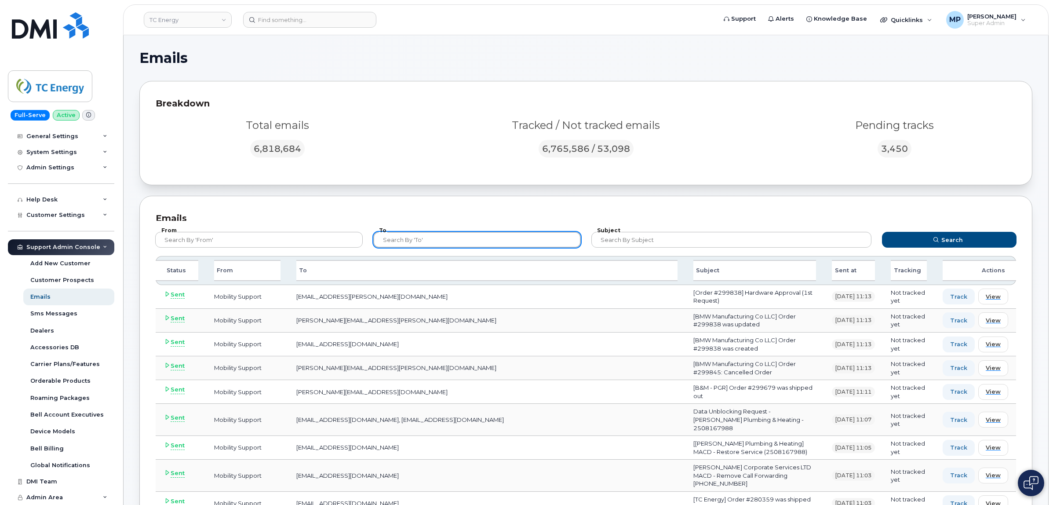
click at [421, 238] on input "text" at bounding box center [476, 240] width 207 height 16
click at [882, 232] on button "Search" at bounding box center [949, 240] width 135 height 16
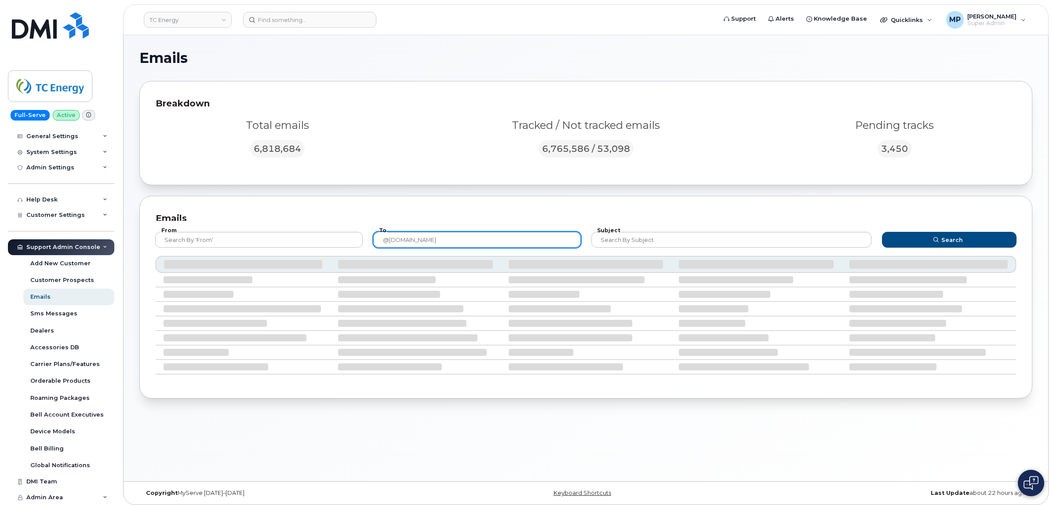
click at [882, 232] on button "Search" at bounding box center [949, 240] width 135 height 16
click at [381, 238] on input "@dminc.com" at bounding box center [476, 240] width 207 height 16
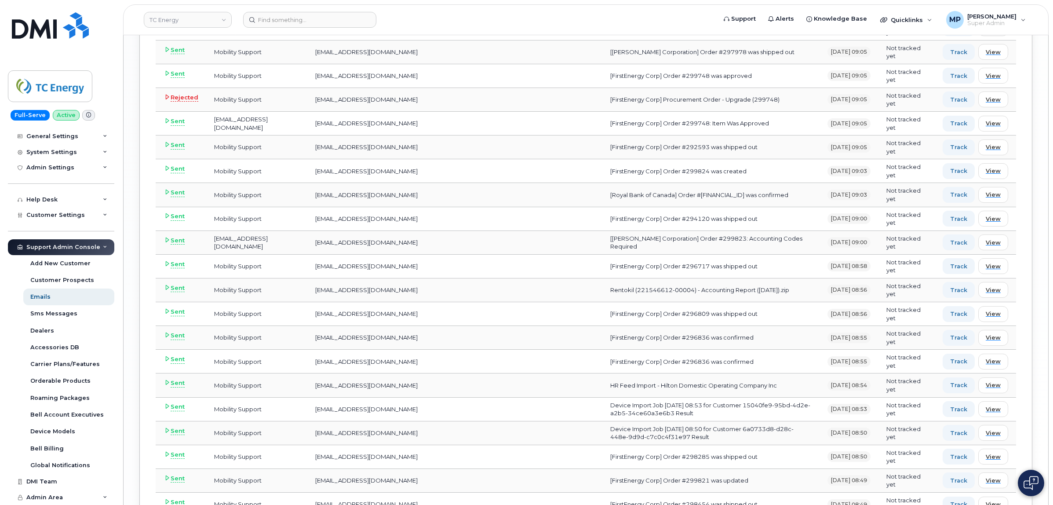
scroll to position [2252, 0]
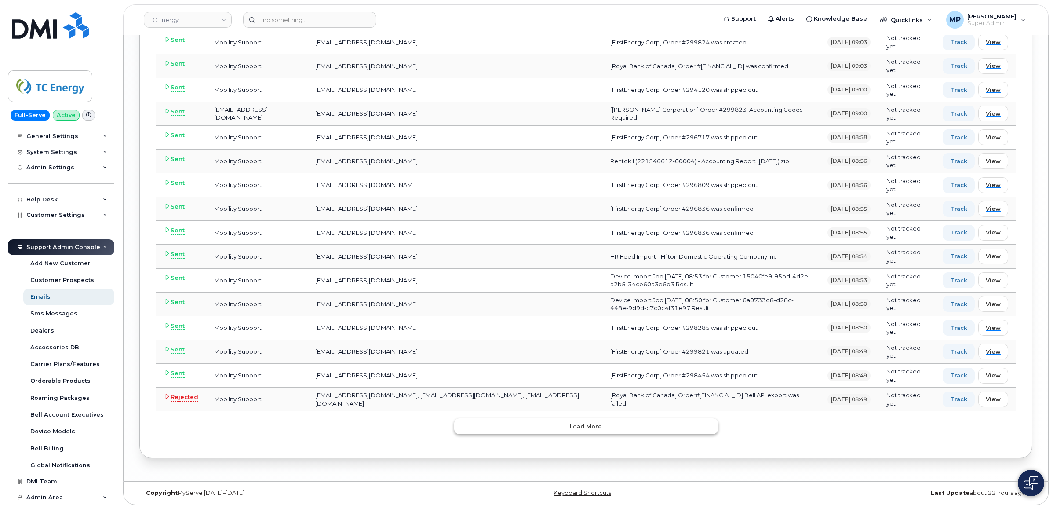
click at [492, 434] on button "Load more" at bounding box center [586, 426] width 264 height 16
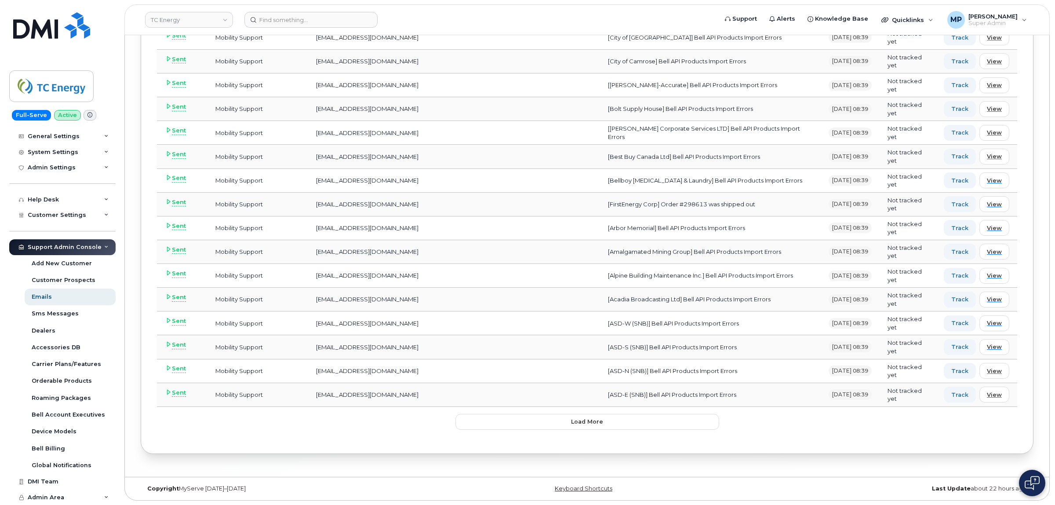
scroll to position [4657, 0]
drag, startPoint x: 513, startPoint y: 425, endPoint x: 512, endPoint y: 421, distance: 4.5
click at [512, 423] on button "Load more" at bounding box center [586, 422] width 264 height 16
click at [177, 368] on span "Sent" at bounding box center [178, 368] width 14 height 9
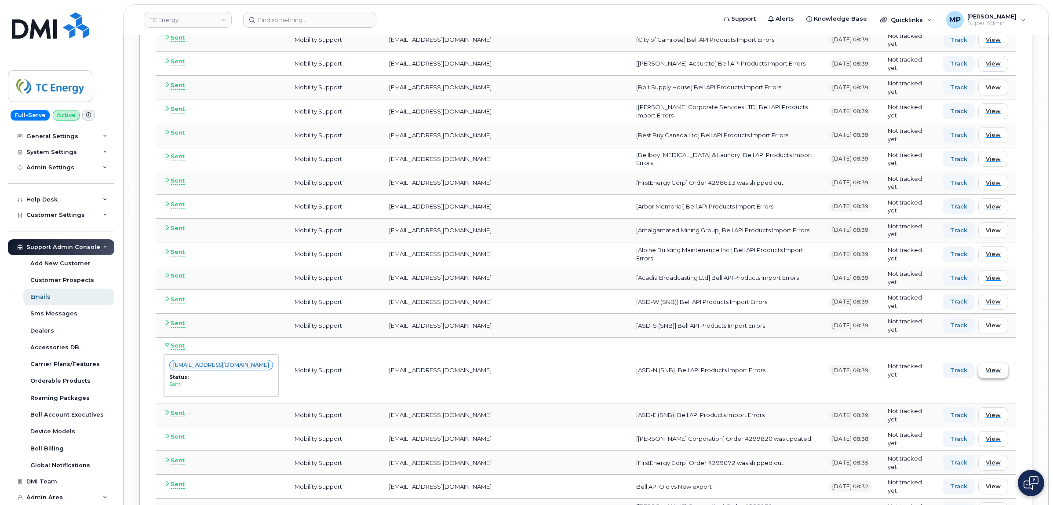
click at [998, 374] on span "View" at bounding box center [992, 370] width 15 height 8
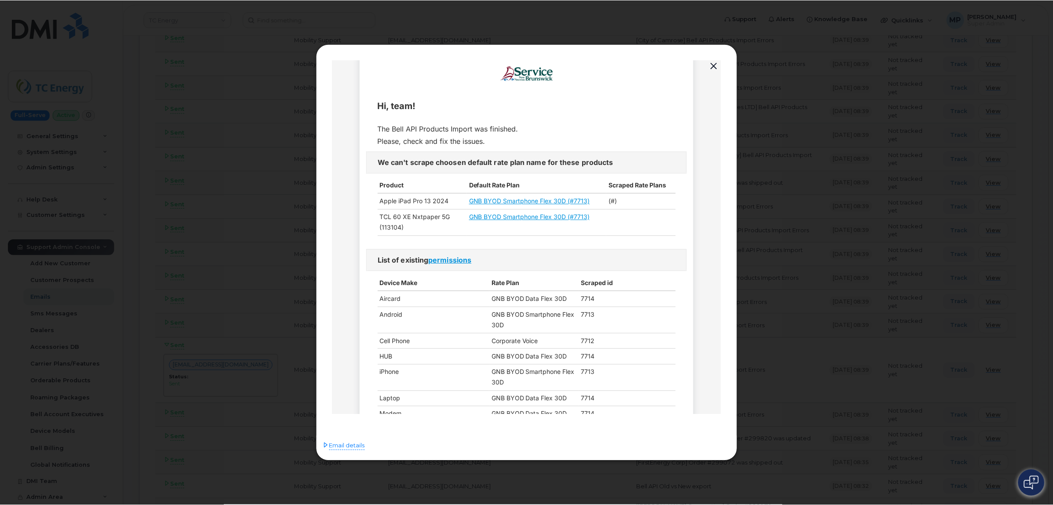
scroll to position [0, 0]
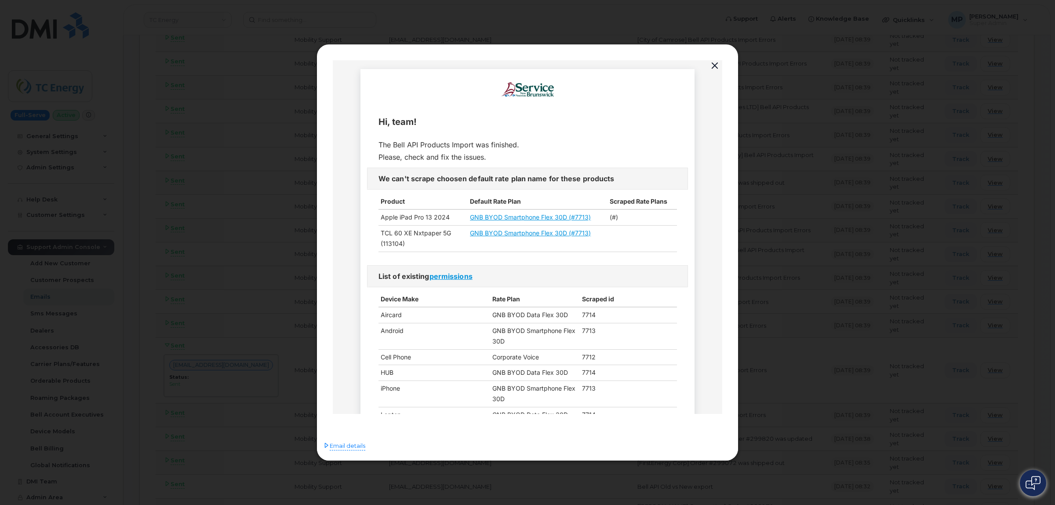
click at [711, 64] on button "button" at bounding box center [714, 66] width 13 height 12
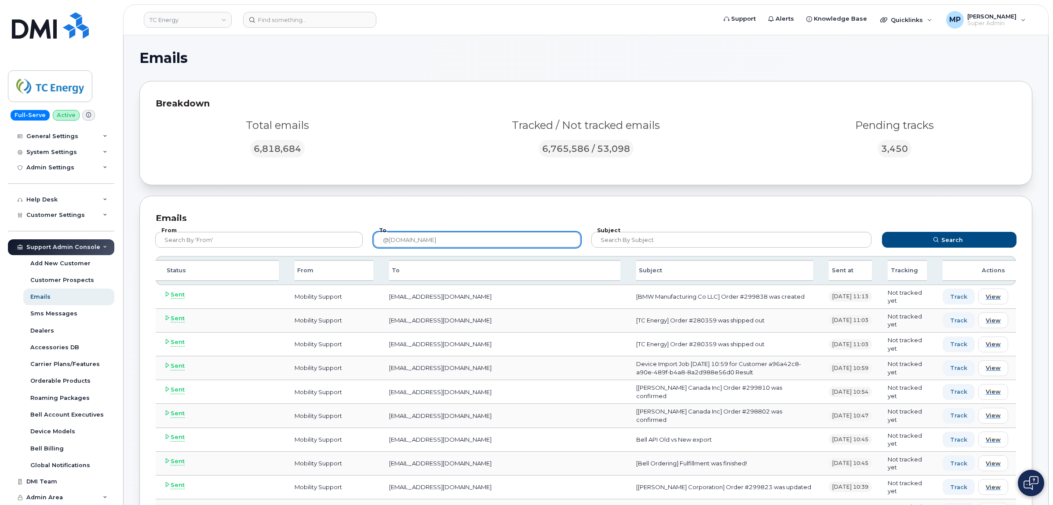
click at [383, 240] on input "@dminc.com" at bounding box center [476, 240] width 207 height 16
click at [882, 232] on button "Search" at bounding box center [949, 240] width 135 height 16
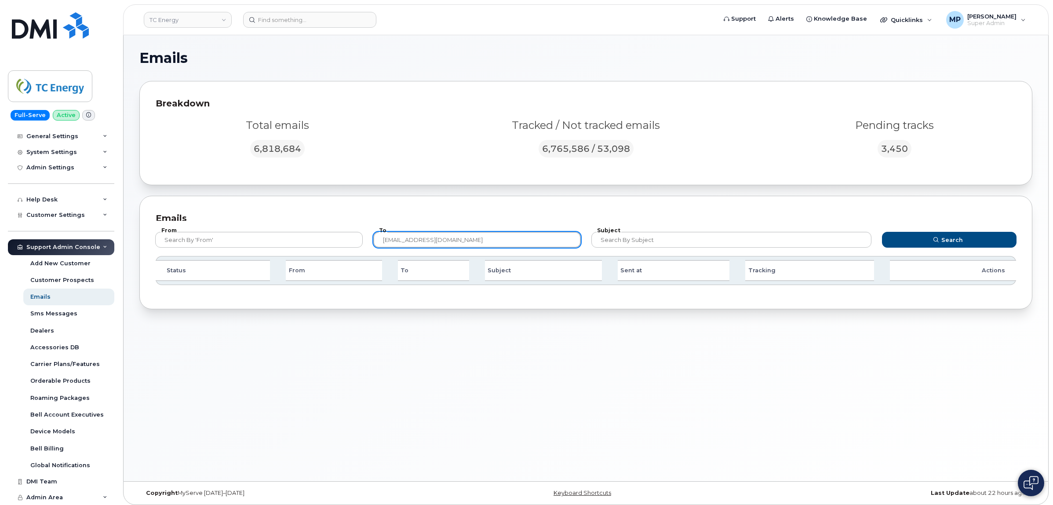
click at [397, 240] on input "mobiilitysupport@dminc.com" at bounding box center [476, 240] width 207 height 16
type input "mobilitysupport@dminc.com"
click at [882, 232] on button "Search" at bounding box center [949, 240] width 135 height 16
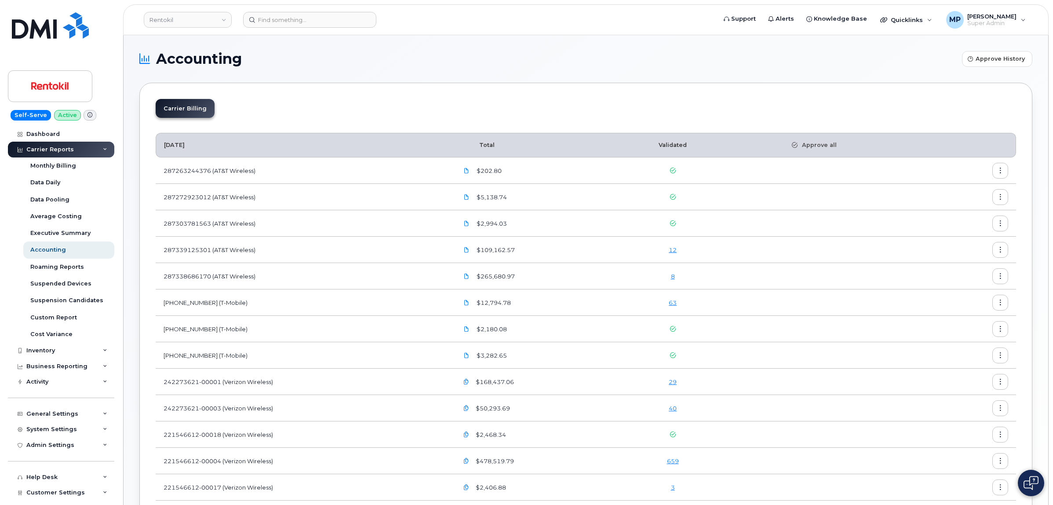
scroll to position [165, 0]
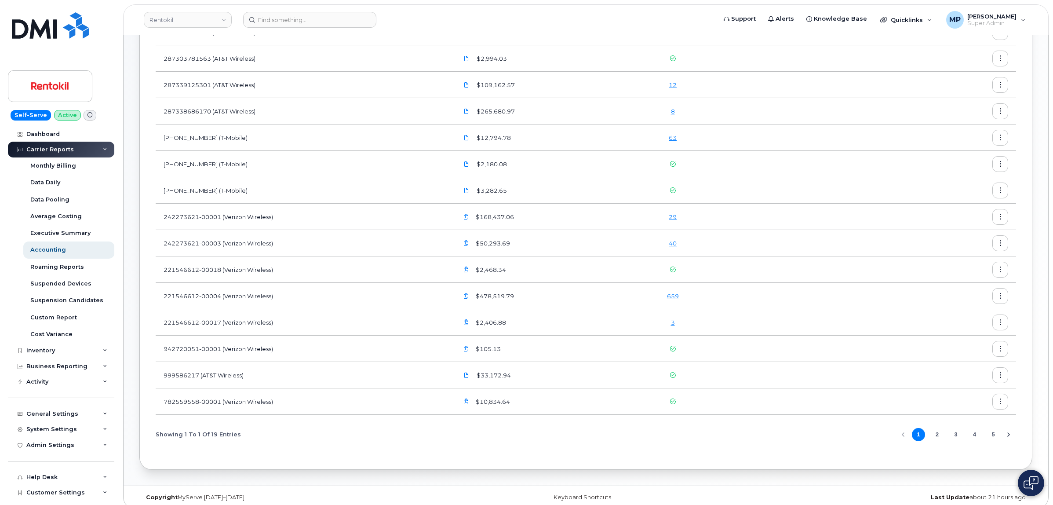
click at [675, 322] on link "3" at bounding box center [673, 322] width 4 height 7
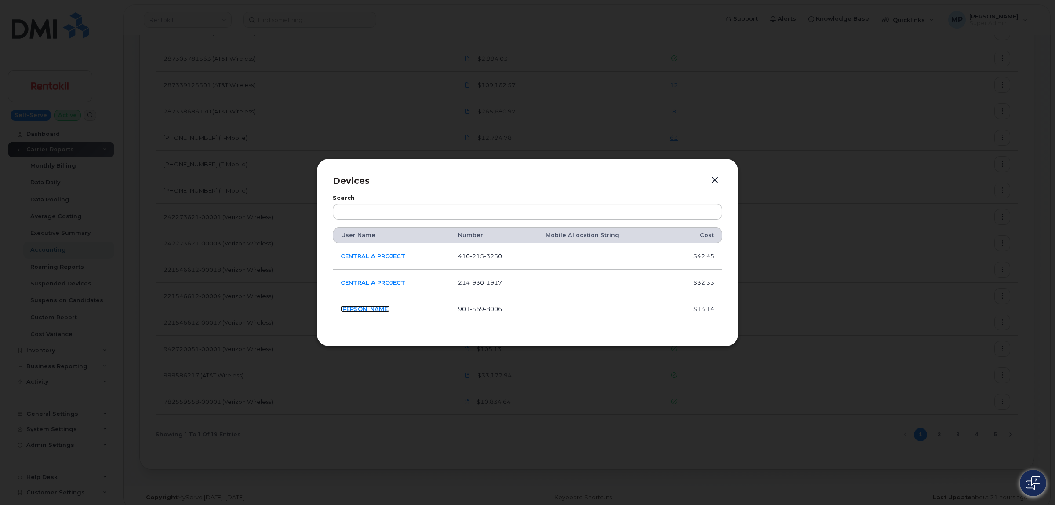
click at [365, 309] on link "[PERSON_NAME]" at bounding box center [365, 308] width 49 height 7
click at [362, 280] on link "CENTRAL A PROJECT" at bounding box center [373, 282] width 65 height 7
click at [368, 255] on link "CENTRAL A PROJECT" at bounding box center [373, 255] width 65 height 7
click at [716, 181] on button "button" at bounding box center [714, 180] width 13 height 12
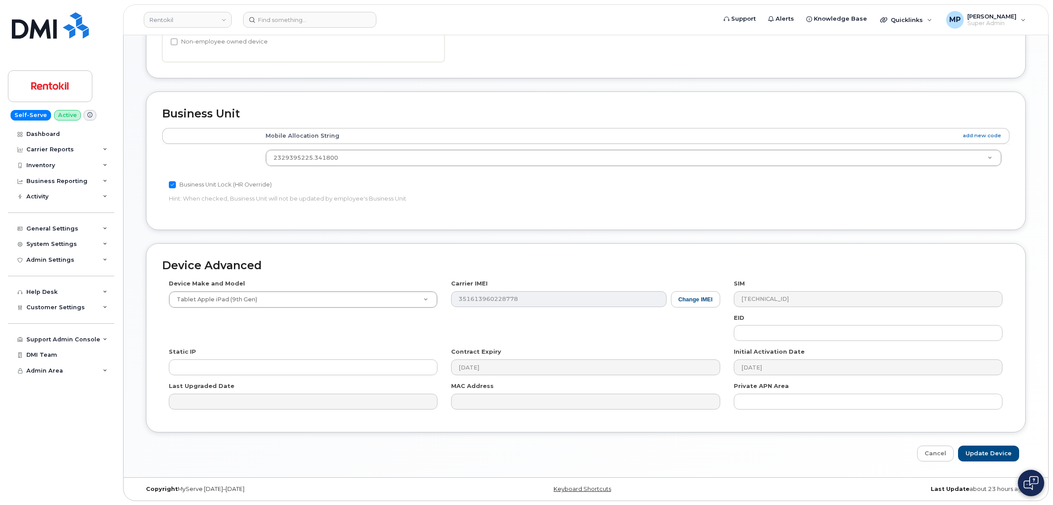
scroll to position [359, 0]
drag, startPoint x: 991, startPoint y: 453, endPoint x: 983, endPoint y: 452, distance: 8.5
click at [991, 453] on input "Update Device" at bounding box center [988, 453] width 61 height 16
type input "Saving..."
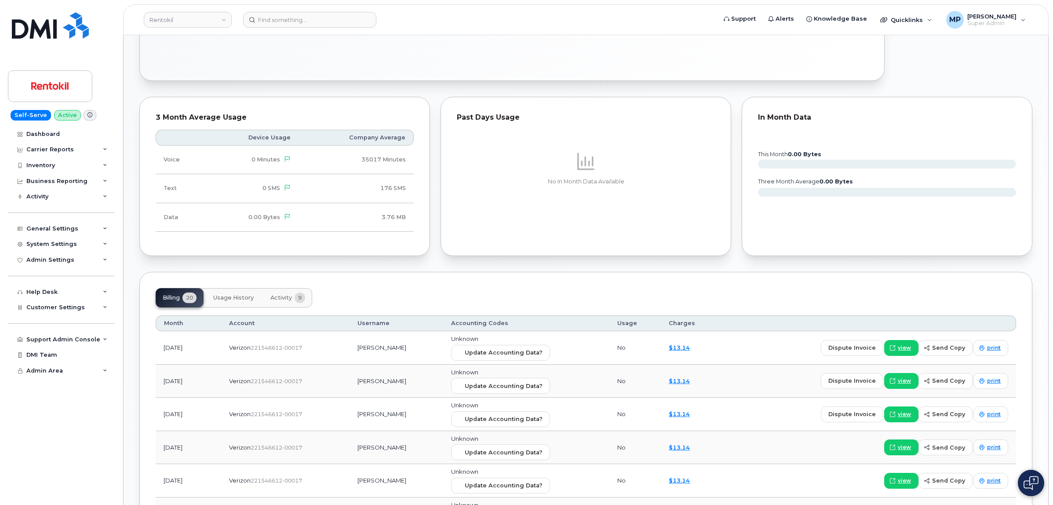
scroll to position [522, 0]
click at [476, 354] on span "Update Accounting Data?" at bounding box center [504, 352] width 78 height 8
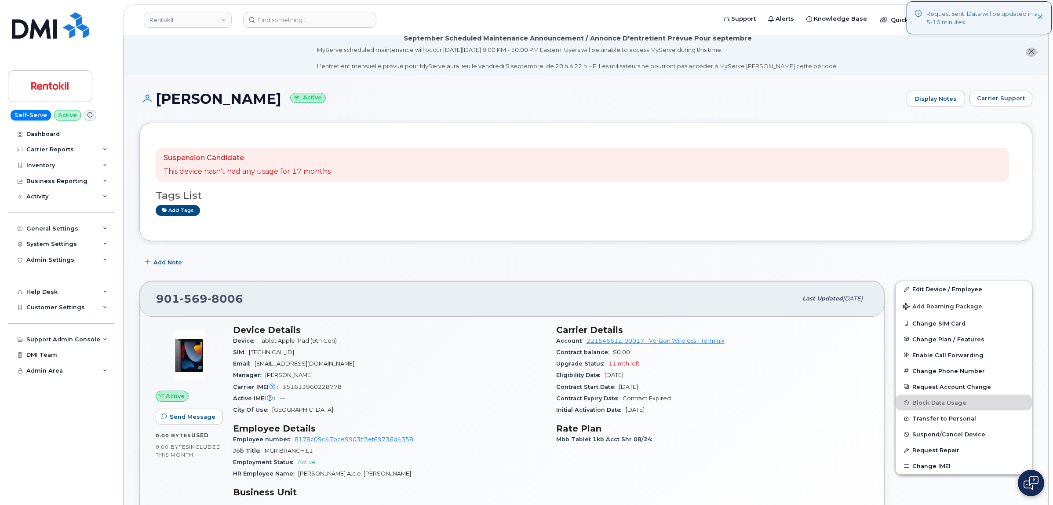
scroll to position [0, 0]
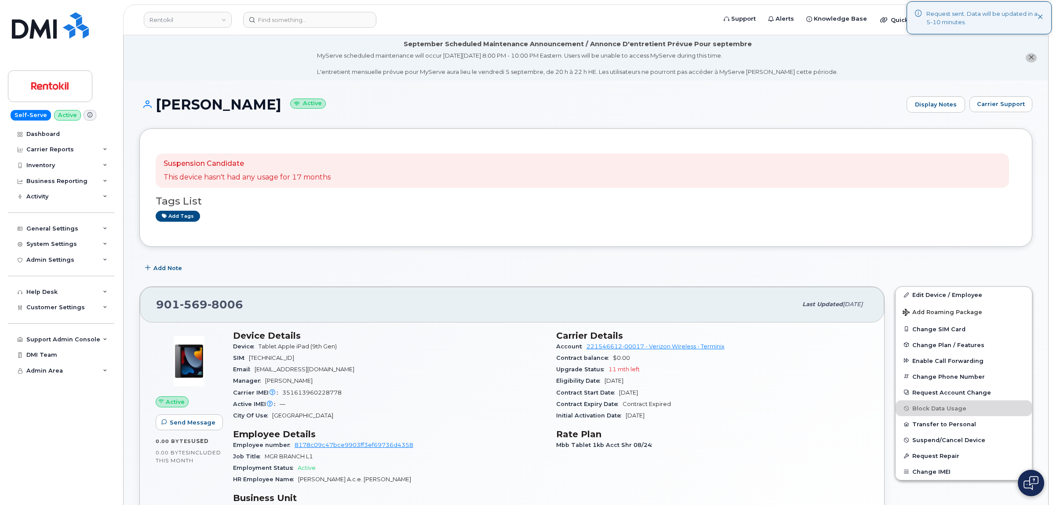
drag, startPoint x: 1042, startPoint y: 16, endPoint x: 1022, endPoint y: 17, distance: 19.8
click at [1040, 16] on icon at bounding box center [1040, 18] width 6 height 6
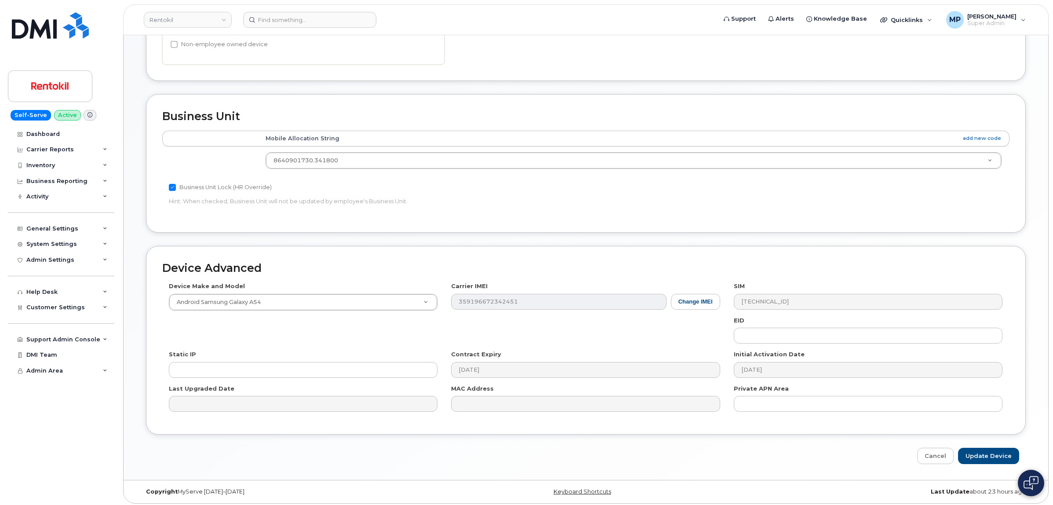
scroll to position [348, 0]
click at [993, 455] on input "Update Device" at bounding box center [988, 452] width 61 height 16
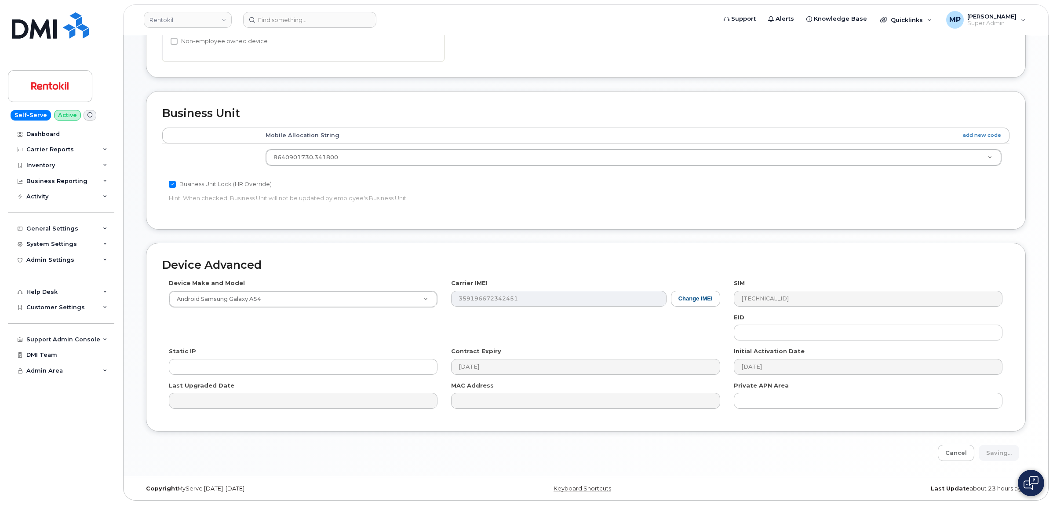
type input "Saving..."
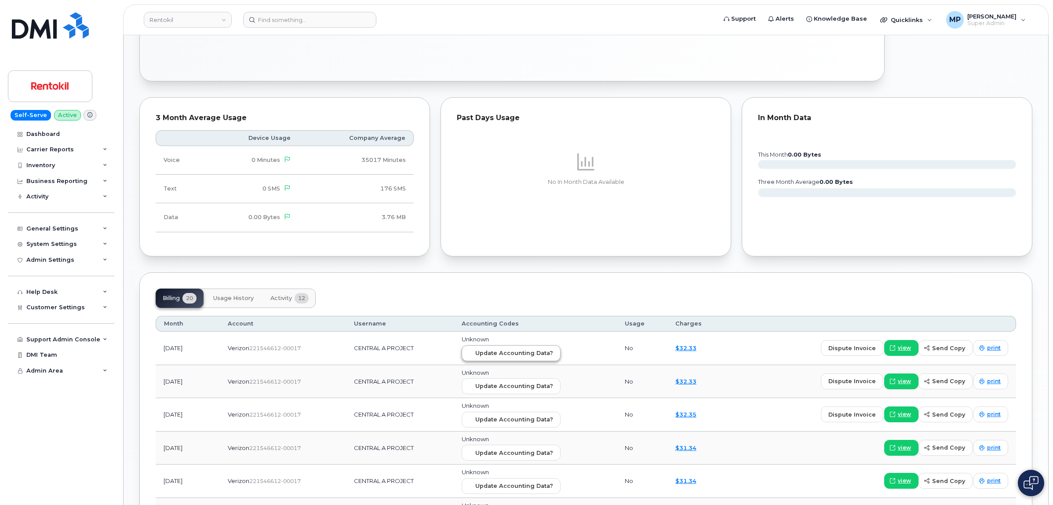
scroll to position [510, 0]
click at [488, 353] on span "Update Accounting Data?" at bounding box center [514, 352] width 78 height 8
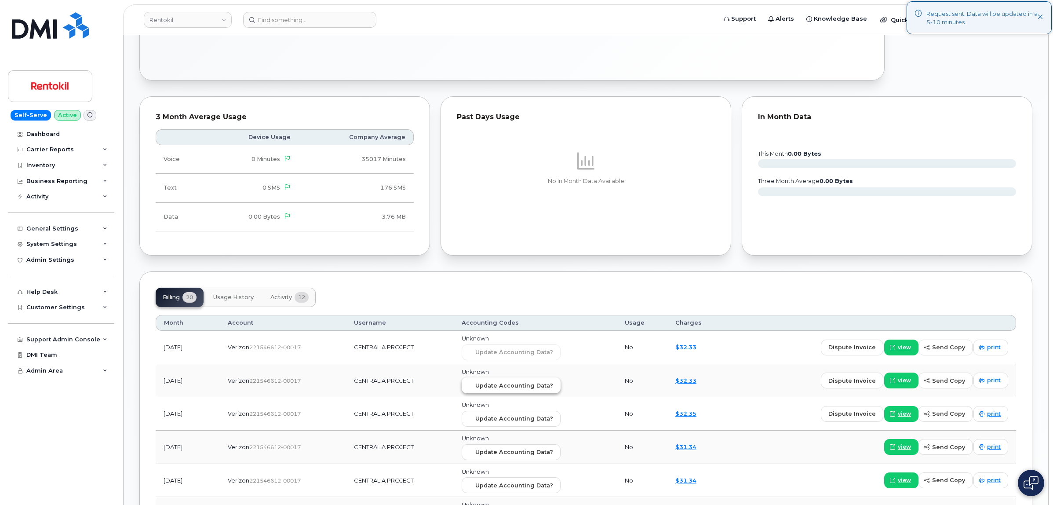
click at [521, 388] on span "Update Accounting Data?" at bounding box center [514, 385] width 78 height 8
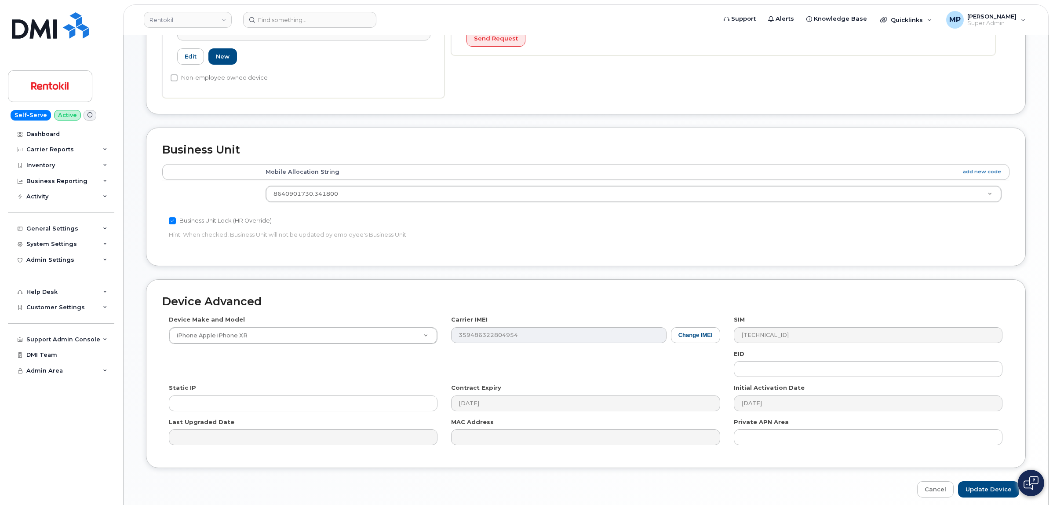
scroll to position [348, 0]
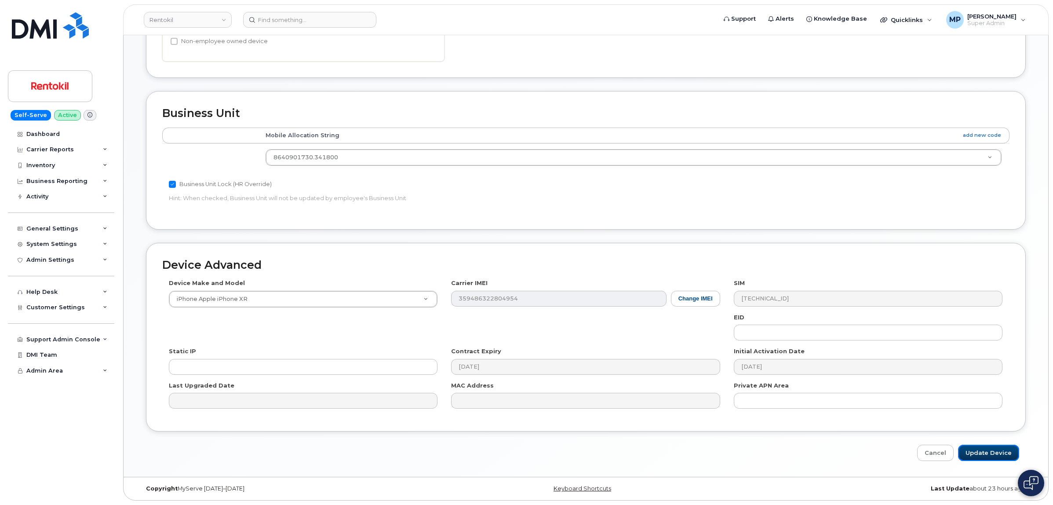
click at [995, 453] on input "Update Device" at bounding box center [988, 452] width 61 height 16
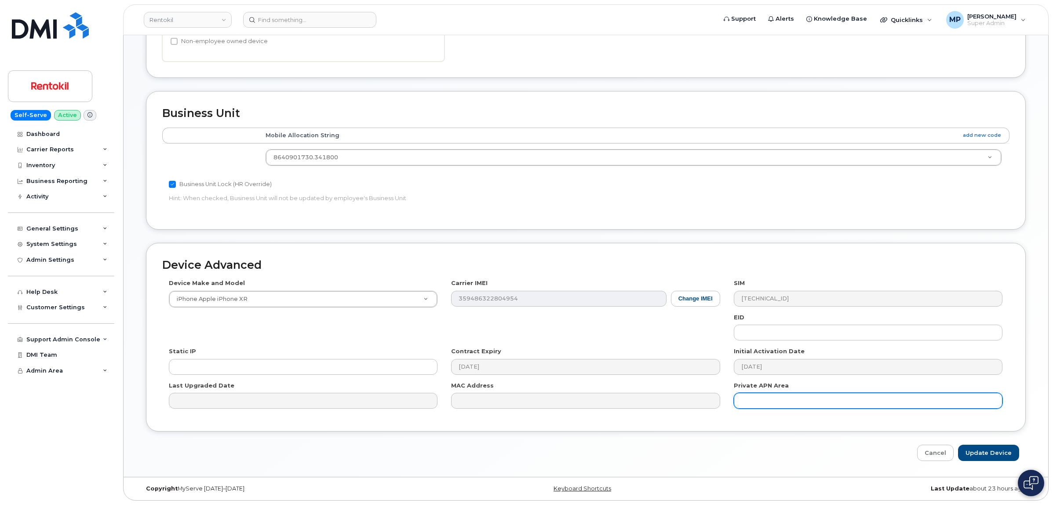
type input "Saving..."
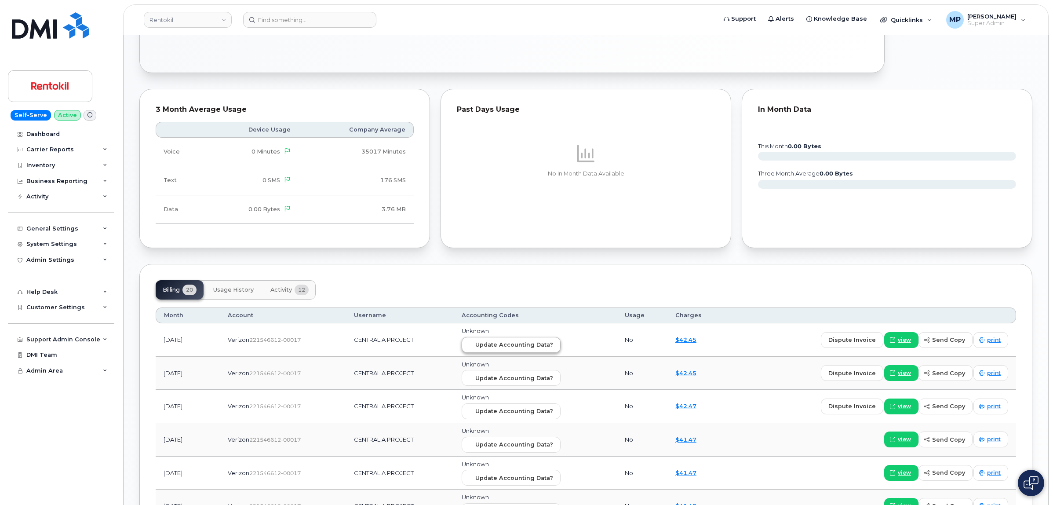
scroll to position [510, 0]
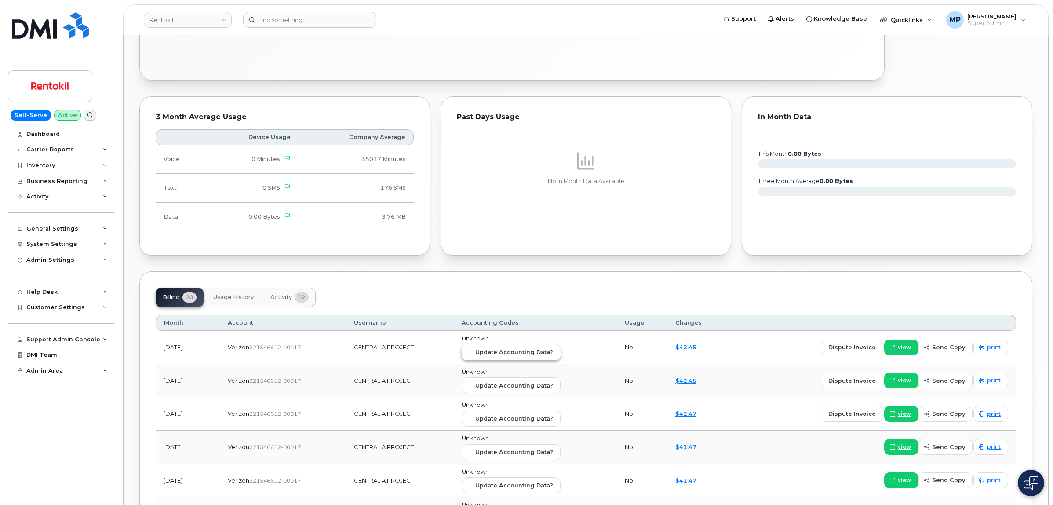
click at [495, 352] on span "Update Accounting Data?" at bounding box center [514, 352] width 78 height 8
drag, startPoint x: 509, startPoint y: 394, endPoint x: 577, endPoint y: 40, distance: 360.3
click at [507, 392] on button "Update Accounting Data?" at bounding box center [510, 385] width 99 height 16
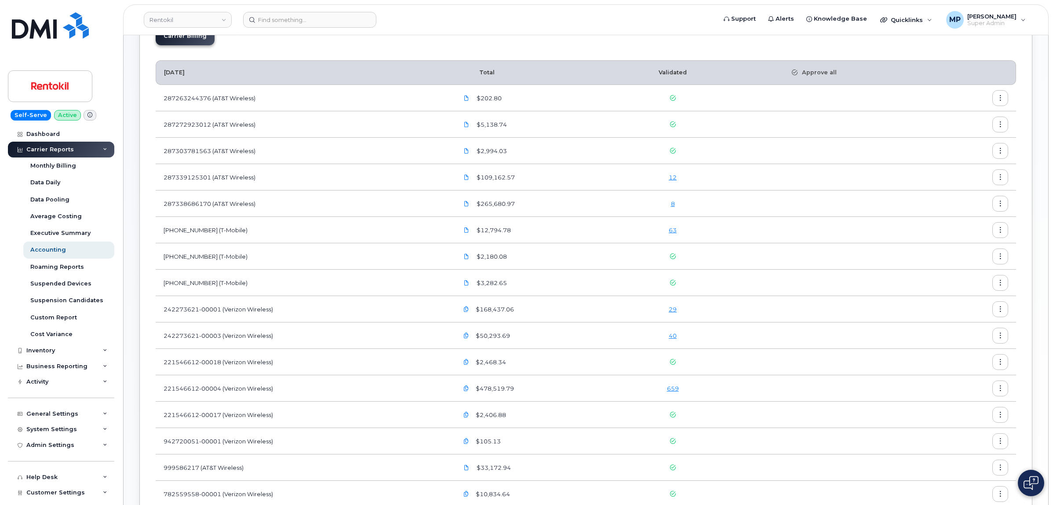
scroll to position [55, 0]
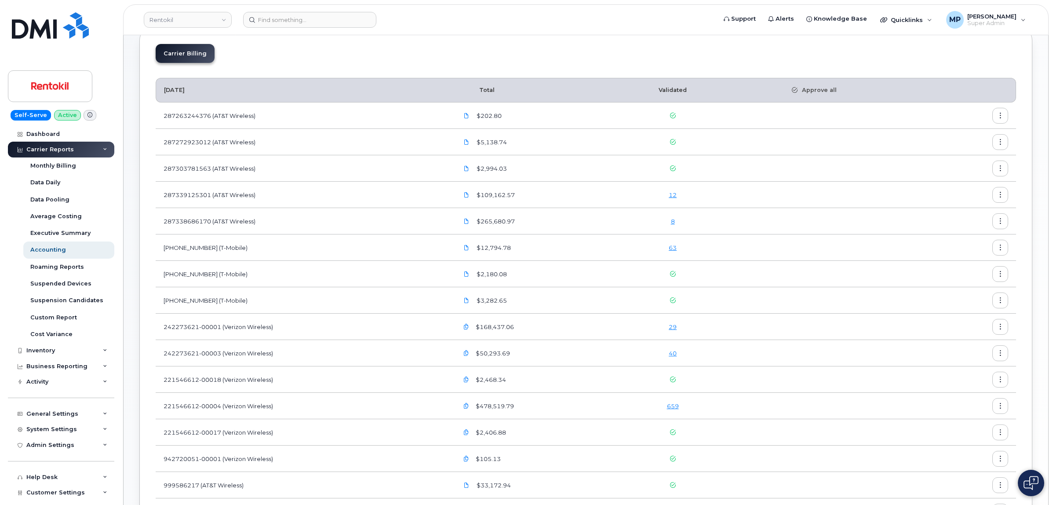
click at [675, 221] on link "8" at bounding box center [673, 221] width 4 height 7
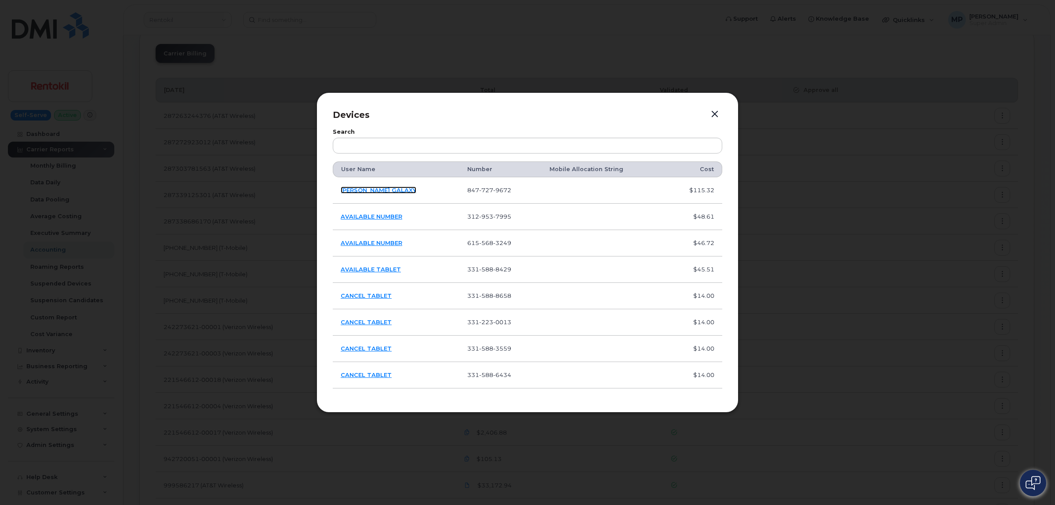
click at [363, 190] on link "[PERSON_NAME] GALAXY" at bounding box center [379, 189] width 76 height 7
click at [378, 217] on link "AVAILABLE NUMBER" at bounding box center [372, 216] width 62 height 7
click at [374, 244] on link "AVAILABLE NUMBER" at bounding box center [372, 242] width 62 height 7
click at [359, 267] on link "AVAILABLE TABLET" at bounding box center [371, 268] width 60 height 7
click at [357, 297] on link "CANCEL TABLET" at bounding box center [366, 295] width 51 height 7
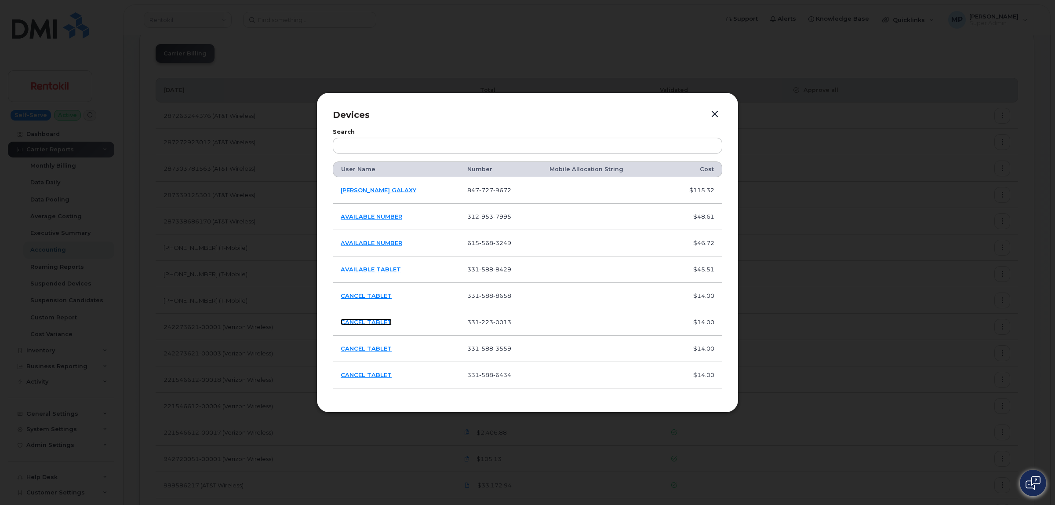
click at [352, 322] on link "CANCEL TABLET" at bounding box center [366, 321] width 51 height 7
click at [350, 352] on td "CANCEL TABLET" at bounding box center [396, 348] width 127 height 26
click at [359, 347] on link "CANCEL TABLET" at bounding box center [366, 348] width 51 height 7
click at [361, 347] on link "CANCEL TABLET" at bounding box center [366, 348] width 51 height 7
click at [370, 374] on link "CANCEL TABLET" at bounding box center [366, 374] width 51 height 7
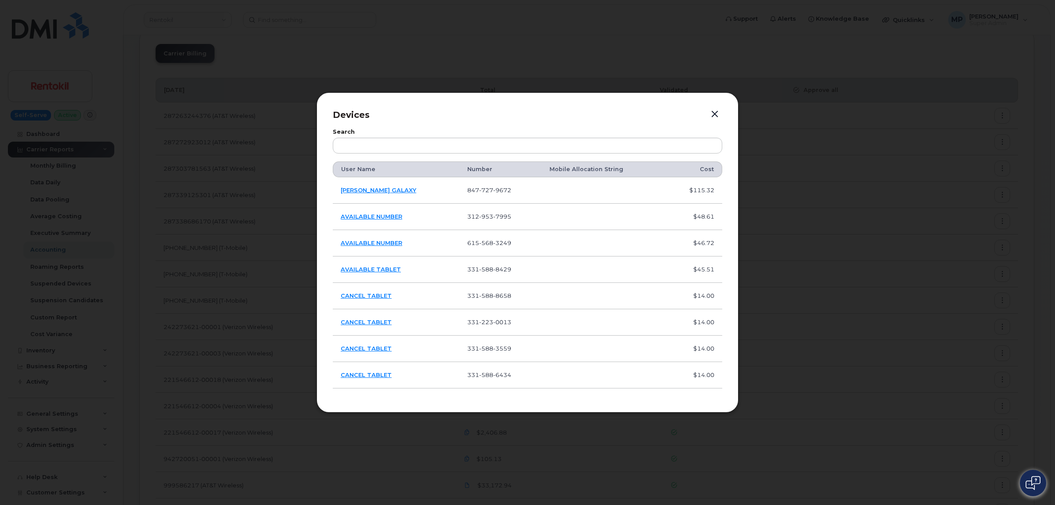
click at [713, 111] on button "button" at bounding box center [714, 114] width 13 height 12
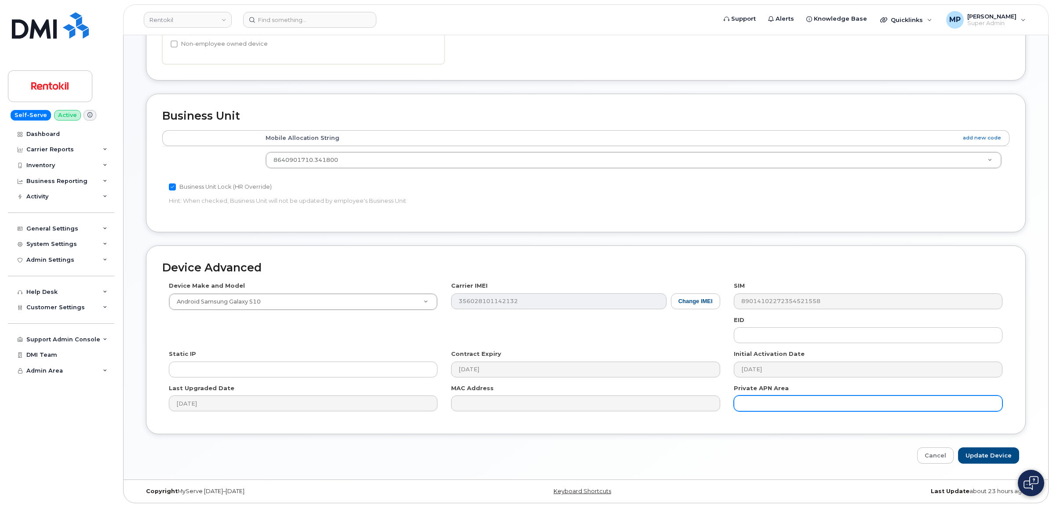
scroll to position [348, 0]
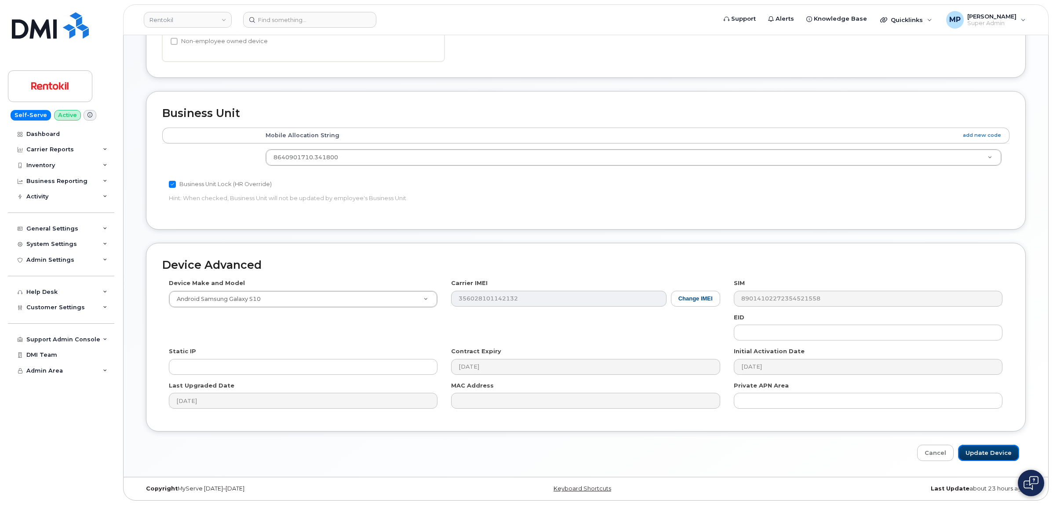
drag, startPoint x: 982, startPoint y: 456, endPoint x: 922, endPoint y: 434, distance: 64.7
click at [980, 455] on input "Update Device" at bounding box center [988, 452] width 61 height 16
type input "Saving..."
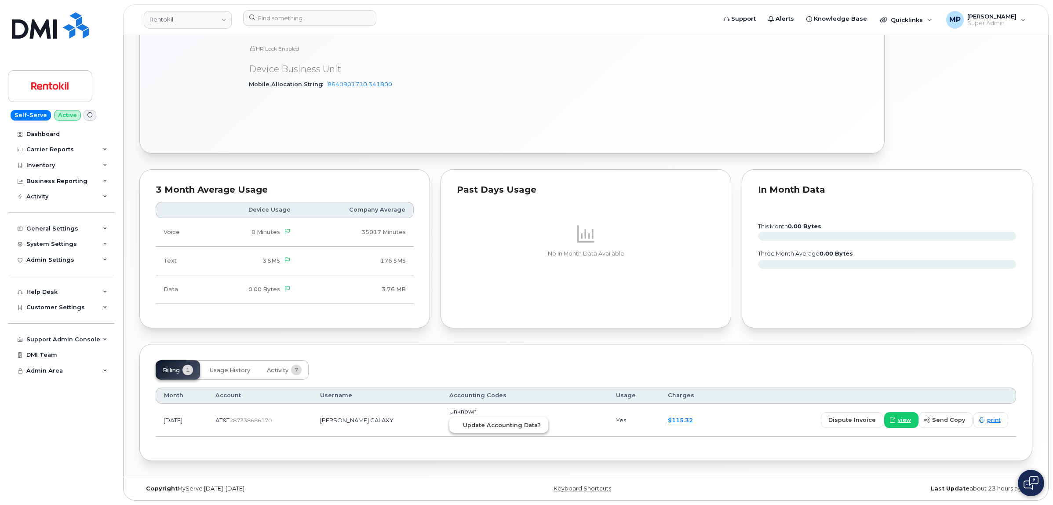
scroll to position [454, 0]
drag, startPoint x: 504, startPoint y: 420, endPoint x: 571, endPoint y: 55, distance: 370.5
click at [502, 422] on span "Update Accounting Data?" at bounding box center [502, 425] width 78 height 8
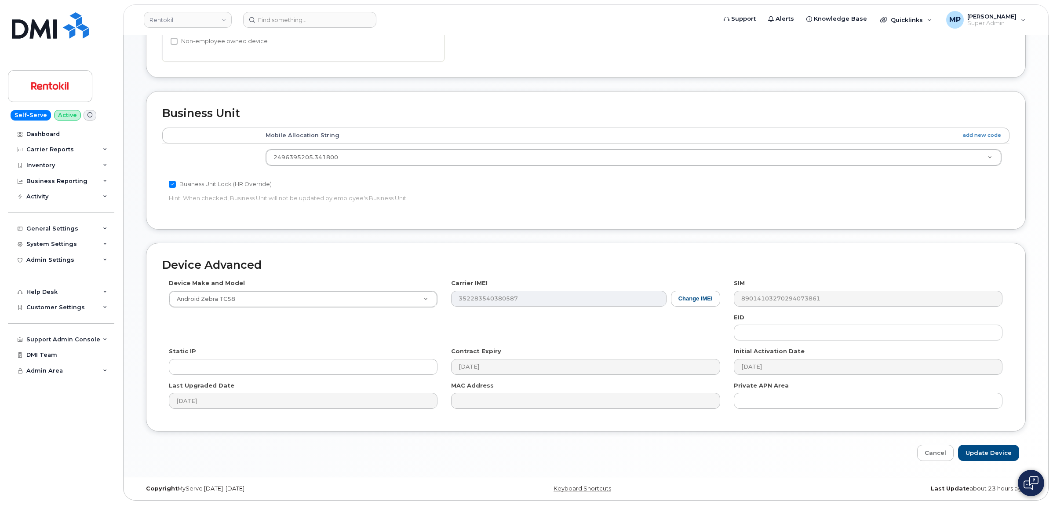
scroll to position [348, 0]
drag, startPoint x: 979, startPoint y: 453, endPoint x: 921, endPoint y: 438, distance: 59.9
click at [974, 451] on input "Update Device" at bounding box center [988, 452] width 61 height 16
type input "Saving..."
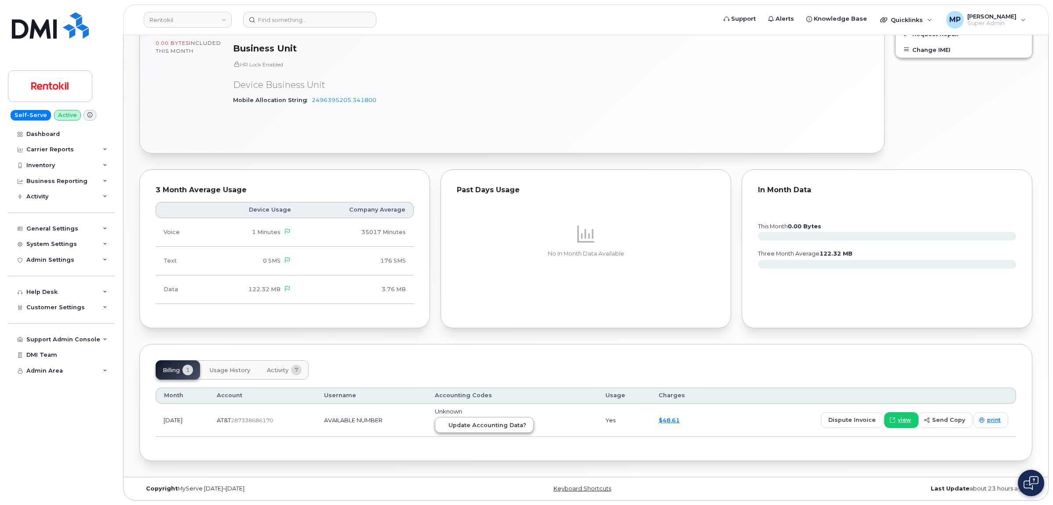
scroll to position [407, 0]
drag, startPoint x: 492, startPoint y: 429, endPoint x: 568, endPoint y: 54, distance: 382.5
click at [493, 428] on button "Update Accounting Data?" at bounding box center [484, 425] width 99 height 16
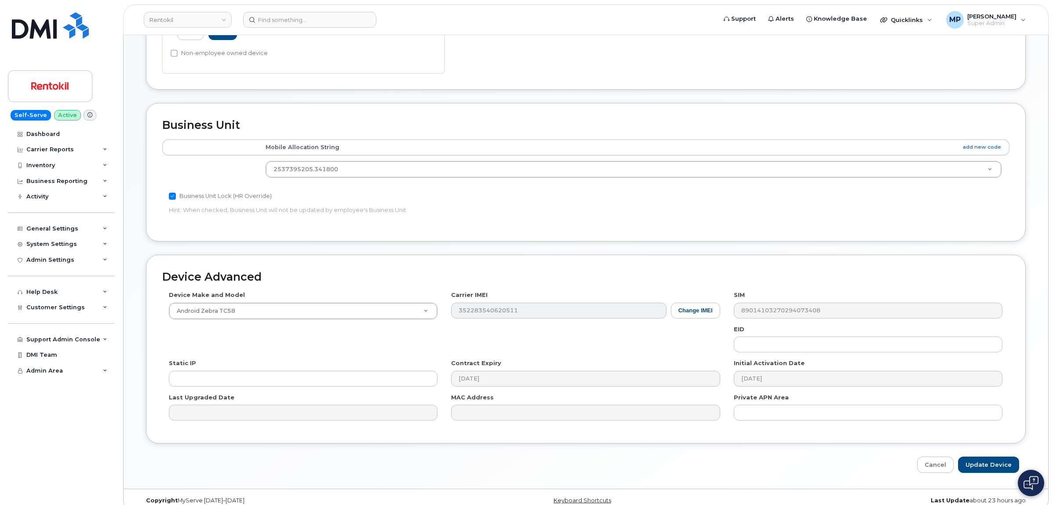
scroll to position [348, 0]
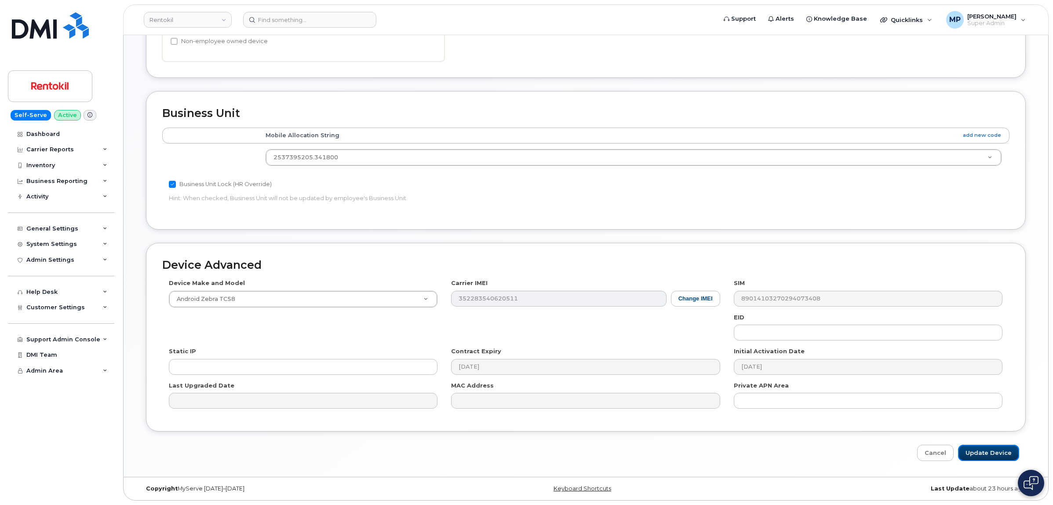
drag, startPoint x: 969, startPoint y: 449, endPoint x: 880, endPoint y: 410, distance: 97.4
click at [968, 449] on input "Update Device" at bounding box center [988, 452] width 61 height 16
type input "Saving..."
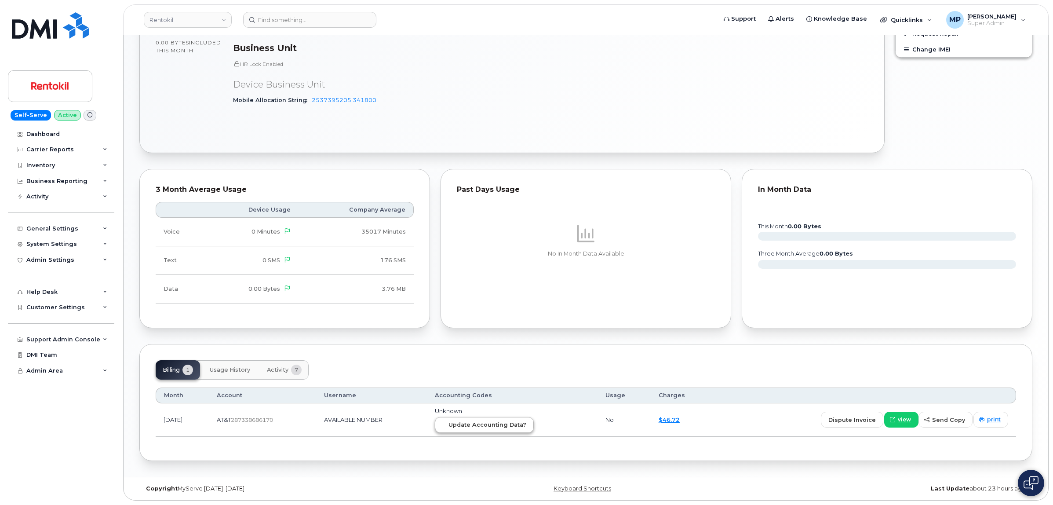
scroll to position [515, 0]
drag, startPoint x: 499, startPoint y: 425, endPoint x: 574, endPoint y: 49, distance: 384.0
click at [499, 425] on span "Update Accounting Data?" at bounding box center [487, 424] width 78 height 8
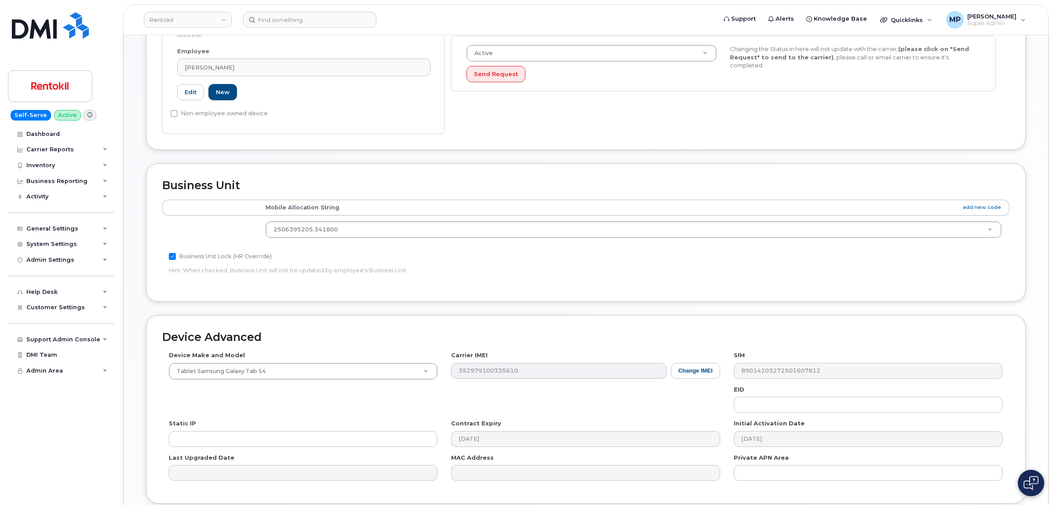
scroll to position [348, 0]
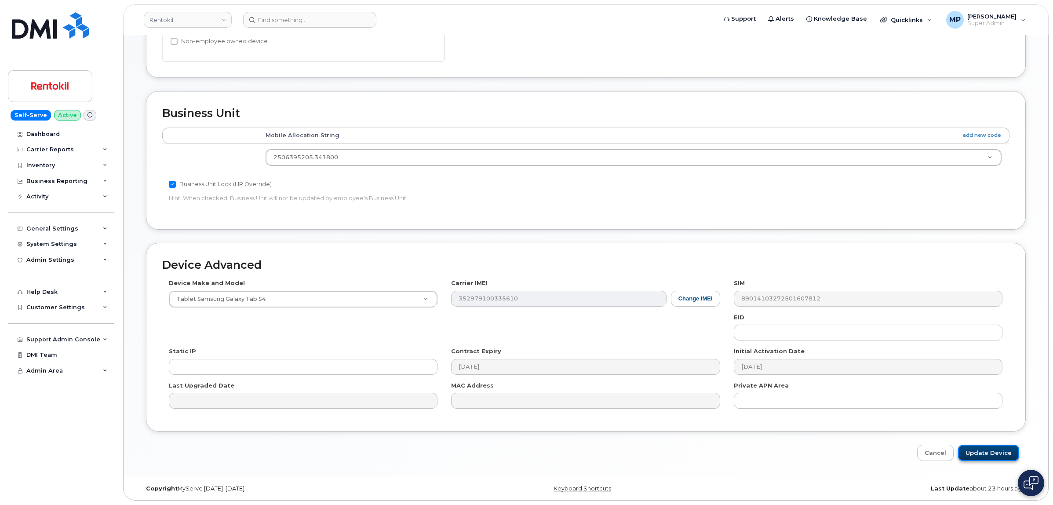
click at [975, 447] on input "Update Device" at bounding box center [988, 452] width 61 height 16
type input "Saving..."
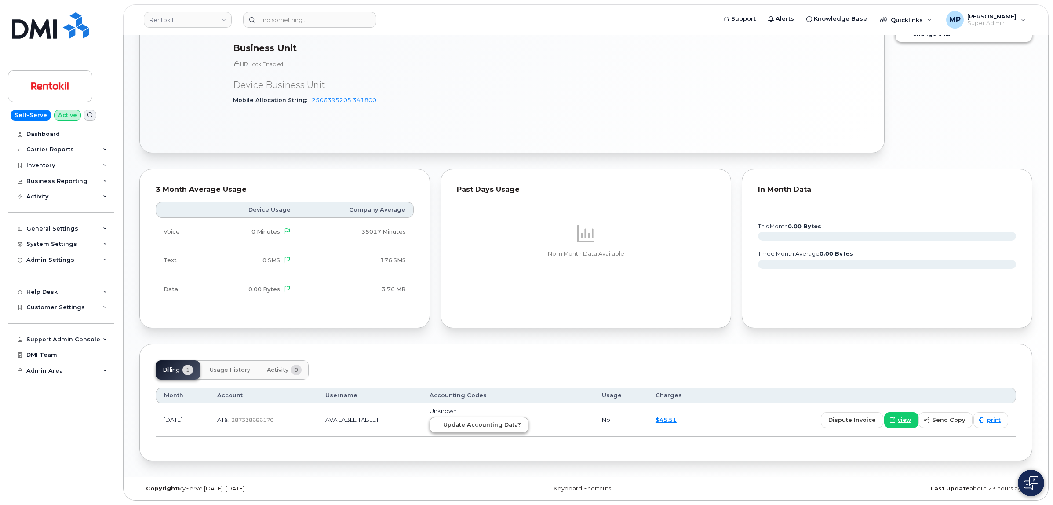
scroll to position [440, 0]
click at [492, 424] on span "Update Accounting Data?" at bounding box center [482, 424] width 78 height 8
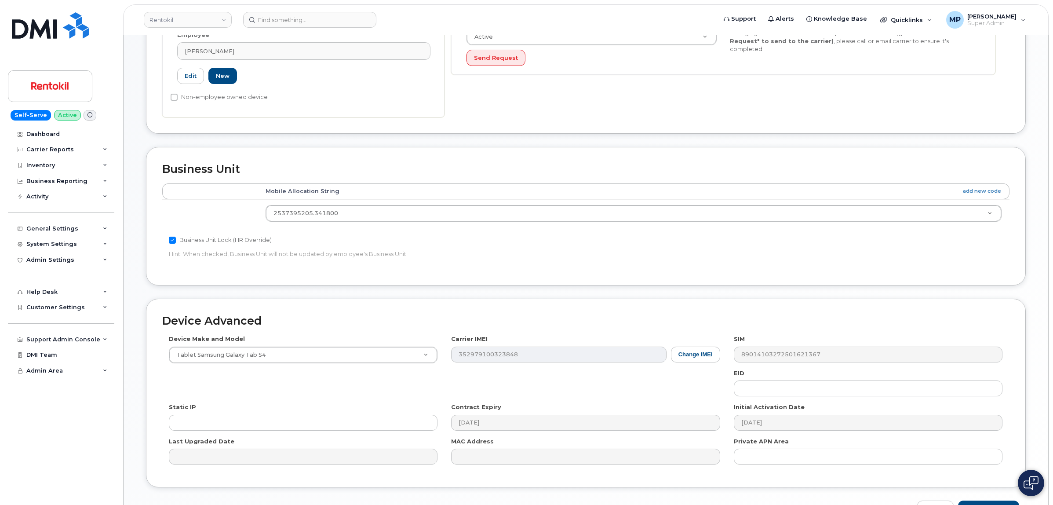
scroll to position [348, 0]
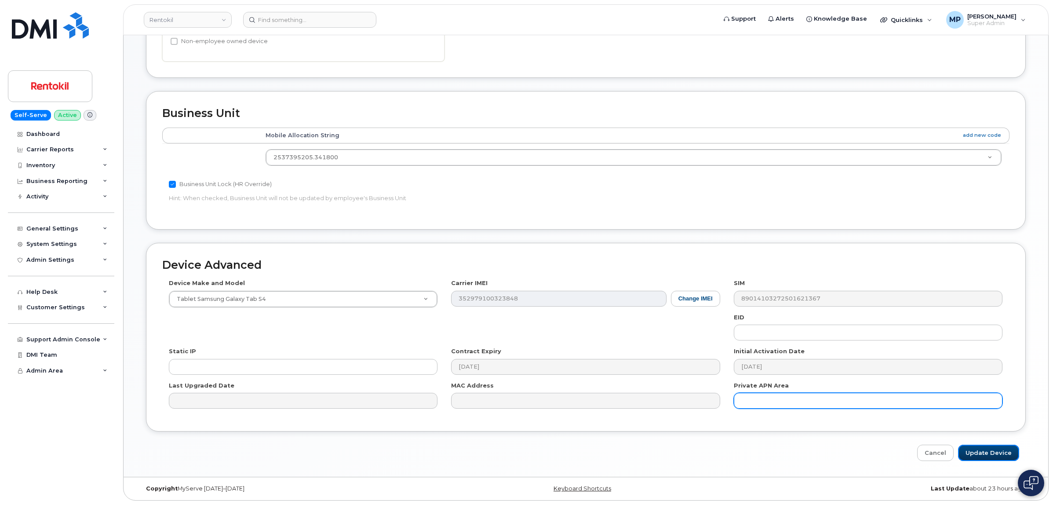
drag, startPoint x: 980, startPoint y: 453, endPoint x: 875, endPoint y: 407, distance: 114.6
click at [979, 453] on input "Update Device" at bounding box center [988, 452] width 61 height 16
type input "Saving..."
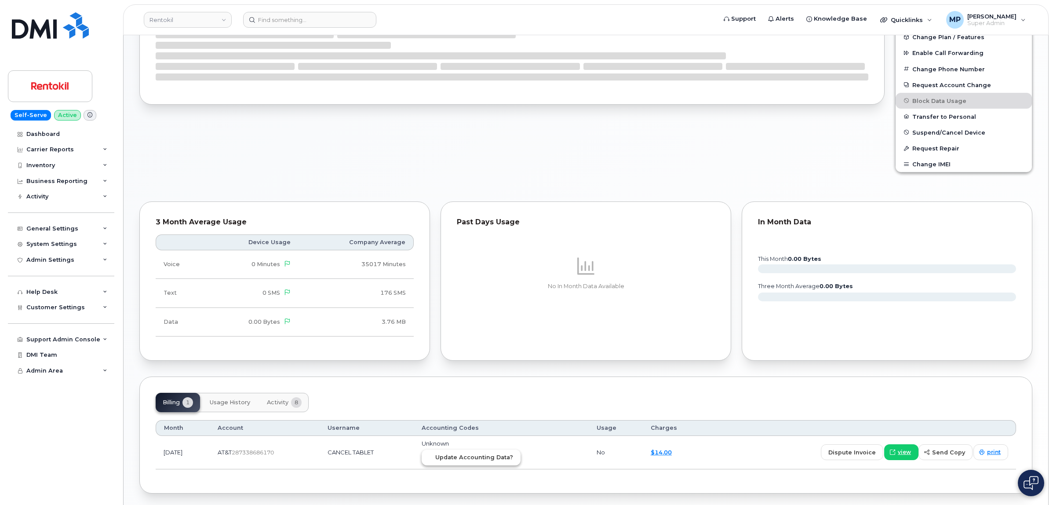
scroll to position [425, 0]
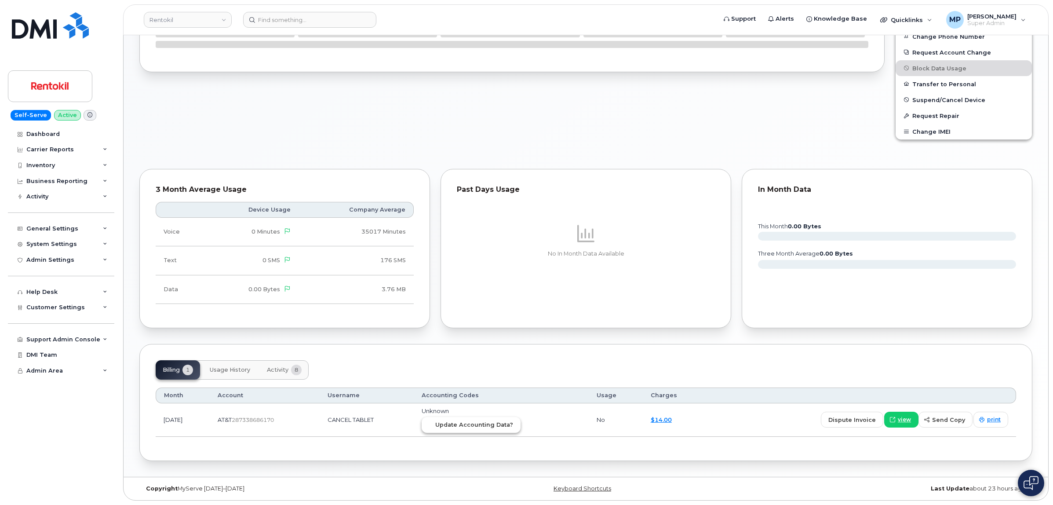
click at [477, 425] on span "Update Accounting Data?" at bounding box center [474, 424] width 78 height 8
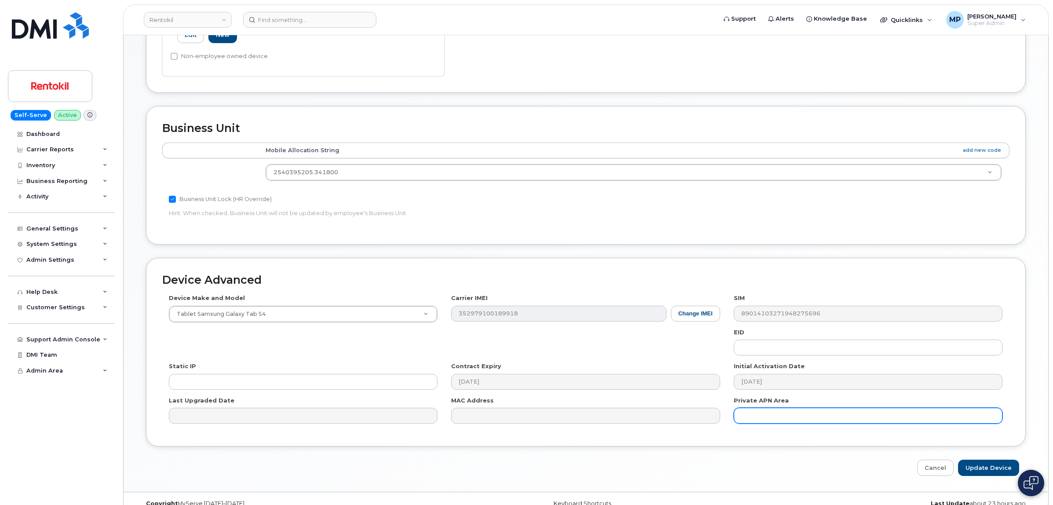
scroll to position [348, 0]
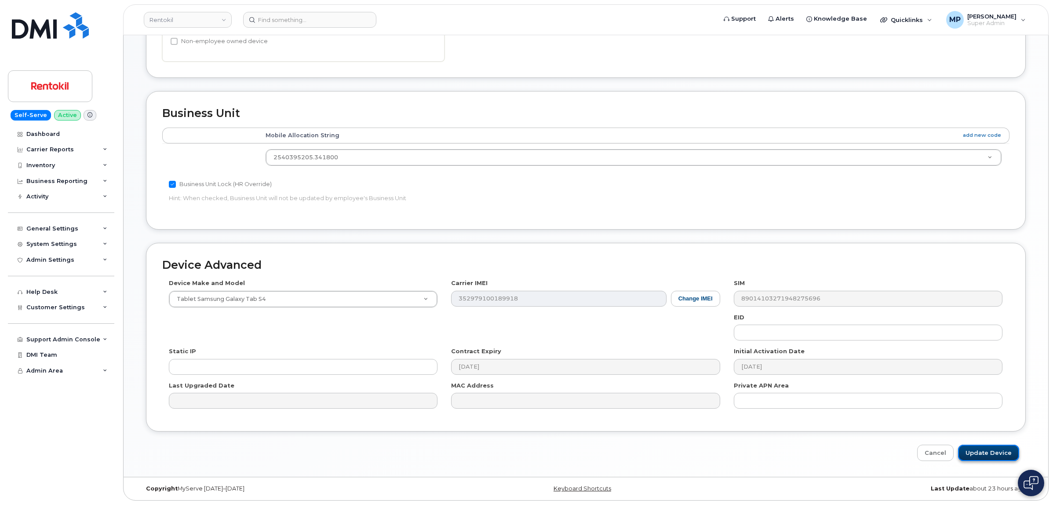
click at [981, 449] on input "Update Device" at bounding box center [988, 452] width 61 height 16
type input "Saving..."
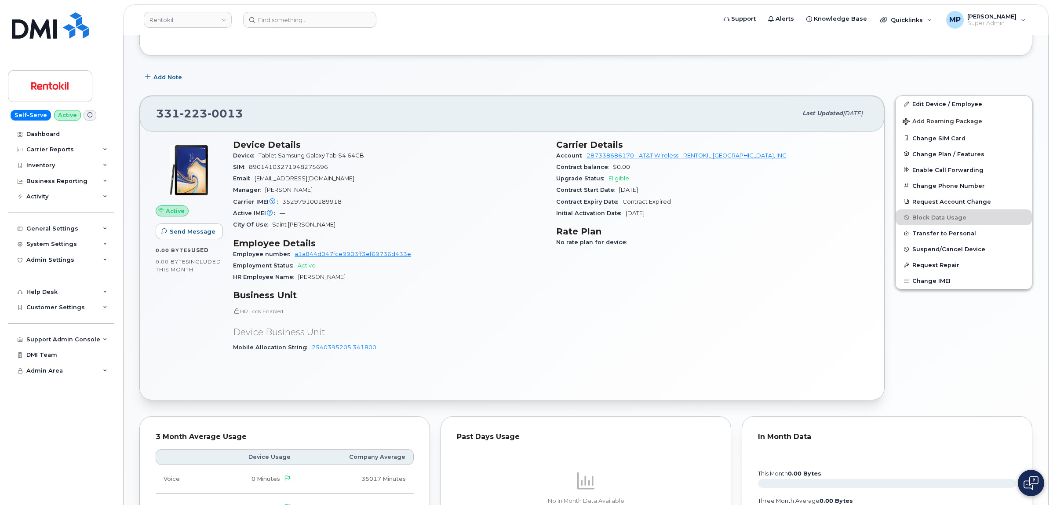
scroll to position [414, 0]
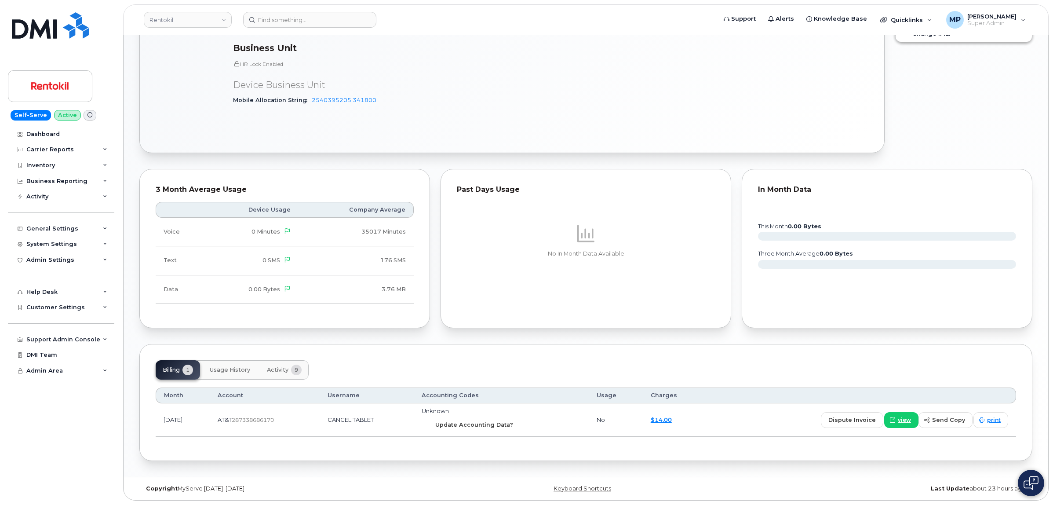
drag, startPoint x: 482, startPoint y: 420, endPoint x: 570, endPoint y: 43, distance: 387.7
click at [482, 419] on button "Update Accounting Data?" at bounding box center [470, 425] width 99 height 16
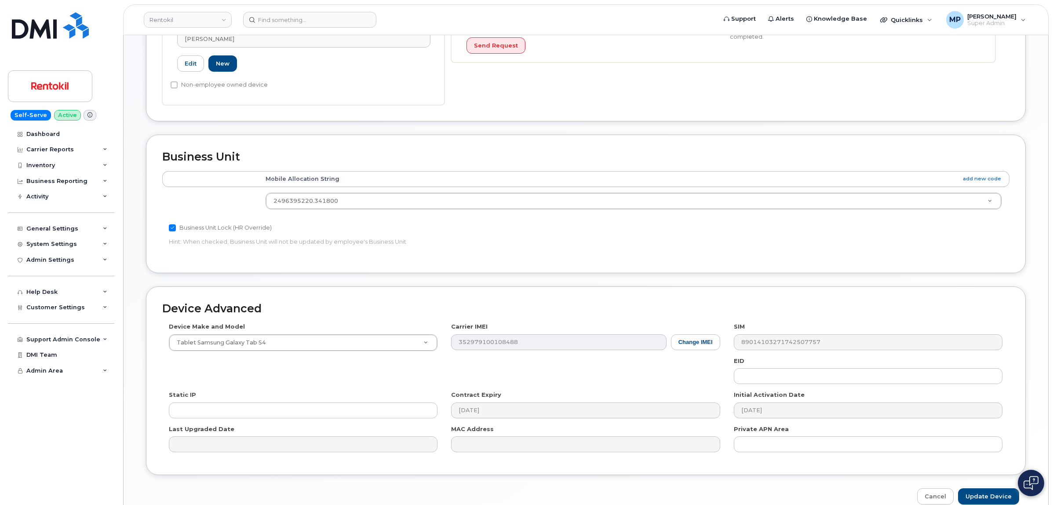
scroll to position [348, 0]
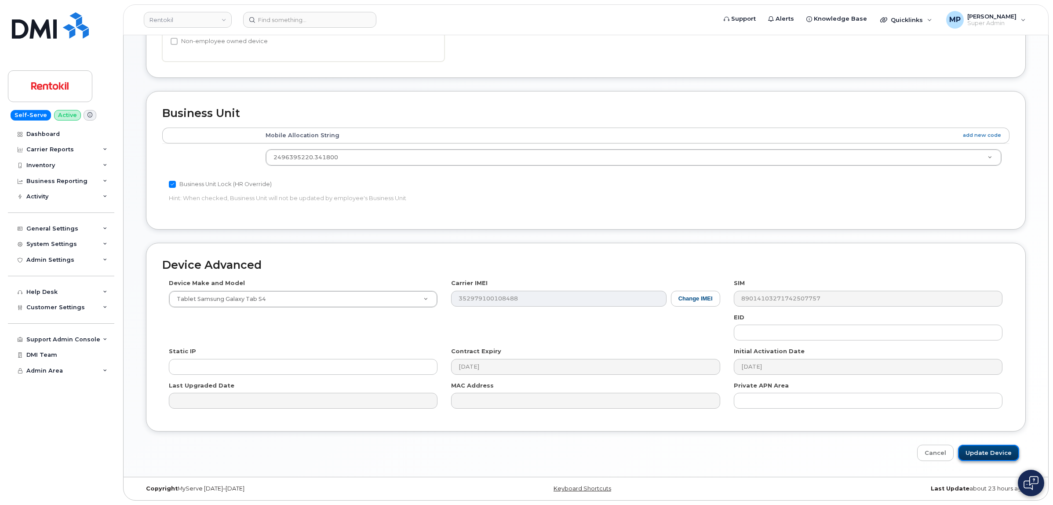
click at [991, 452] on input "Update Device" at bounding box center [988, 452] width 61 height 16
type input "Saving..."
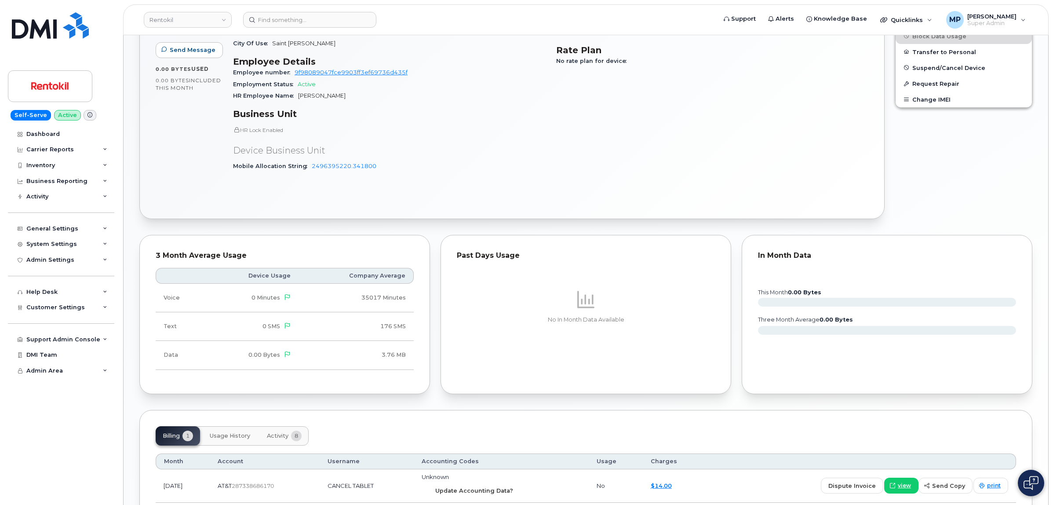
scroll to position [372, 0]
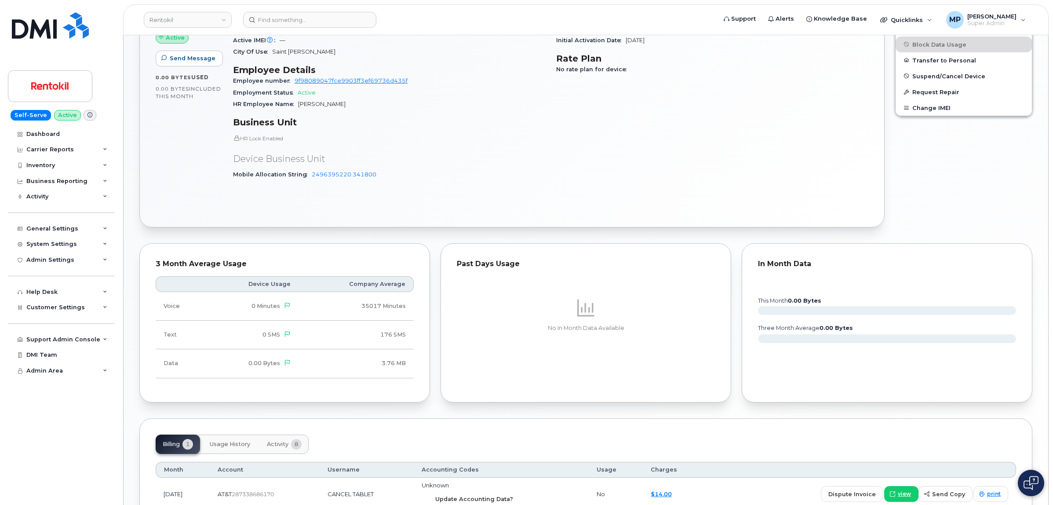
click at [463, 494] on span "Update Accounting Data?" at bounding box center [474, 498] width 78 height 8
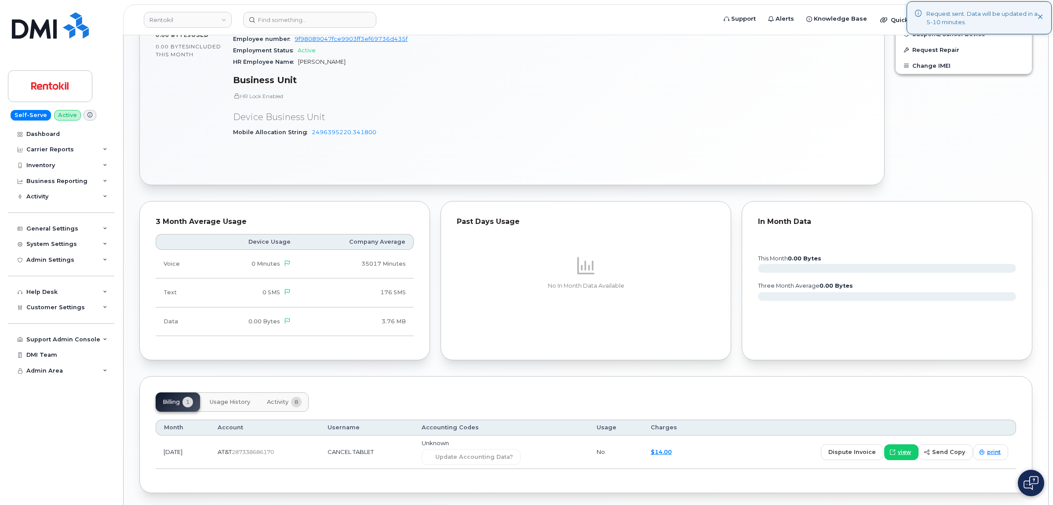
scroll to position [440, 0]
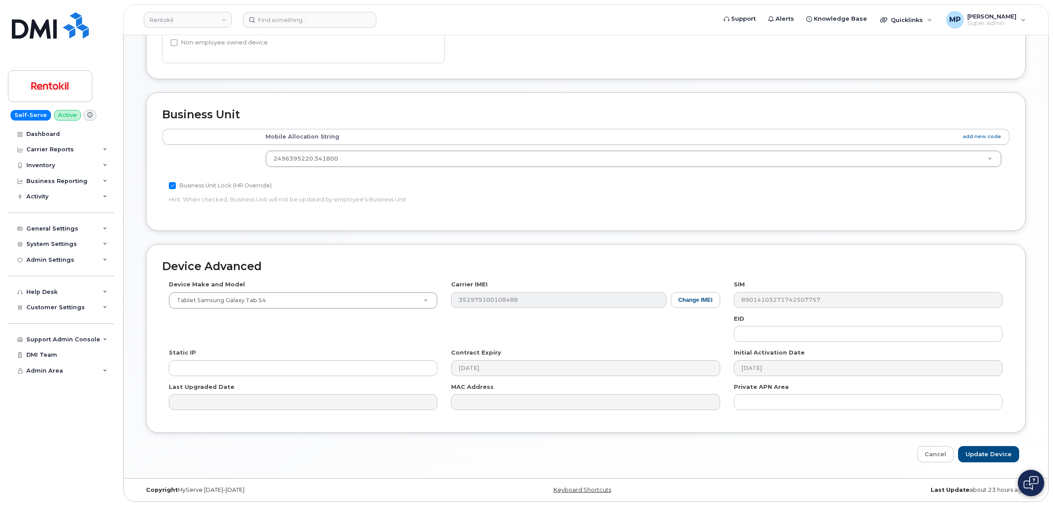
scroll to position [348, 0]
click at [973, 451] on input "Update Device" at bounding box center [988, 452] width 61 height 16
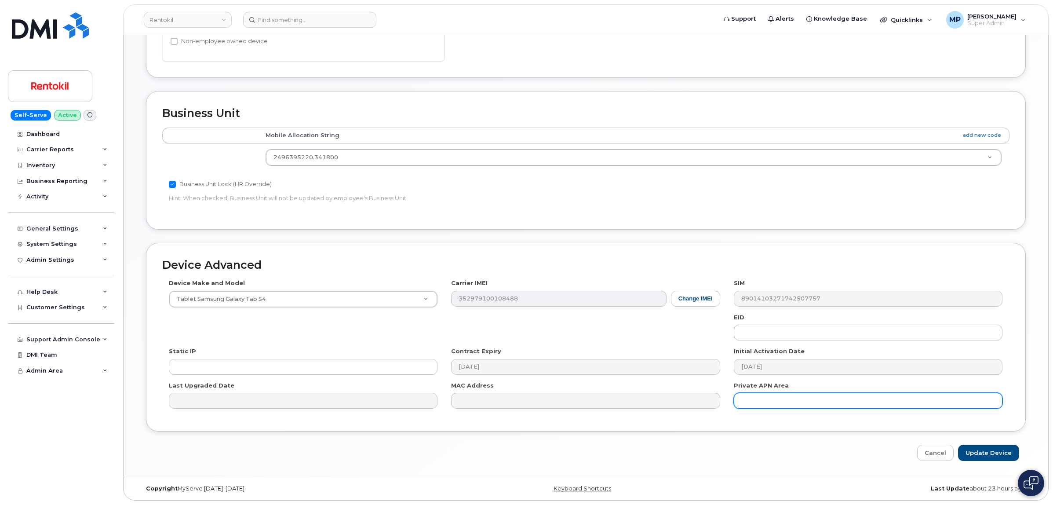
type input "Saving..."
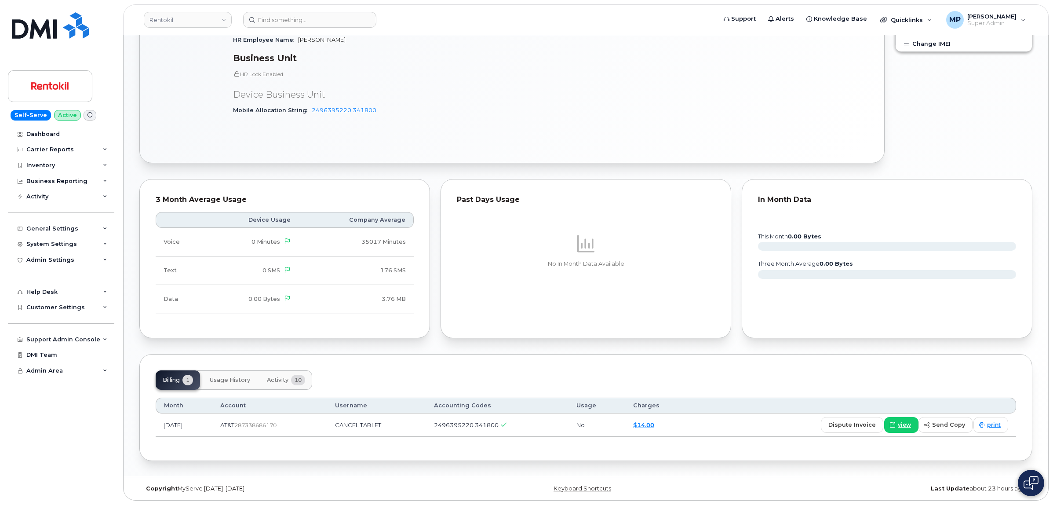
scroll to position [431, 0]
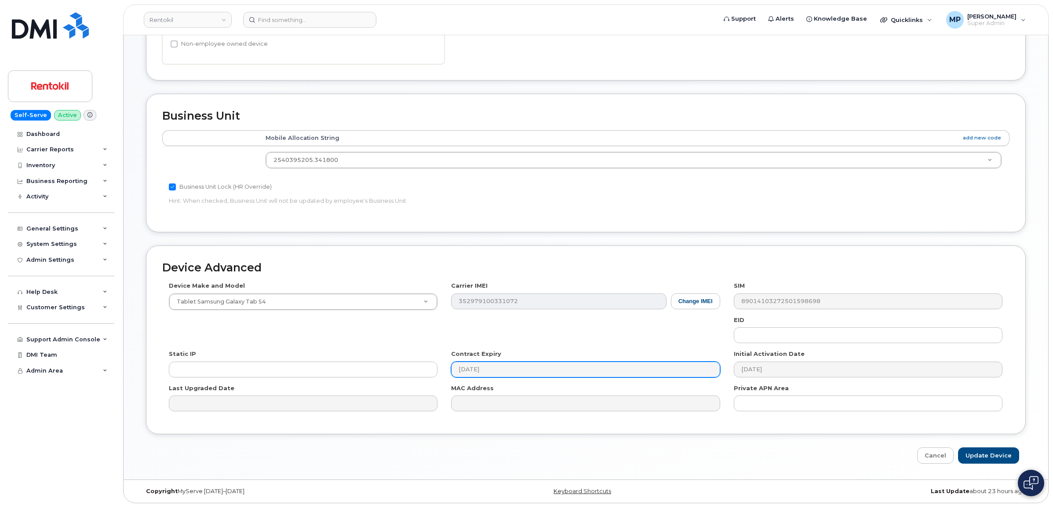
scroll to position [348, 0]
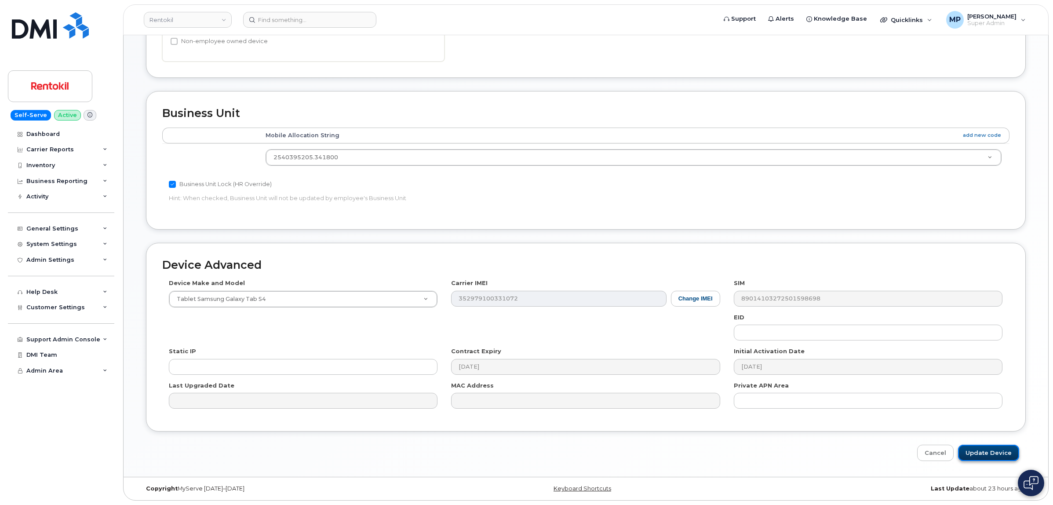
click at [994, 456] on input "Update Device" at bounding box center [988, 452] width 61 height 16
type input "Saving..."
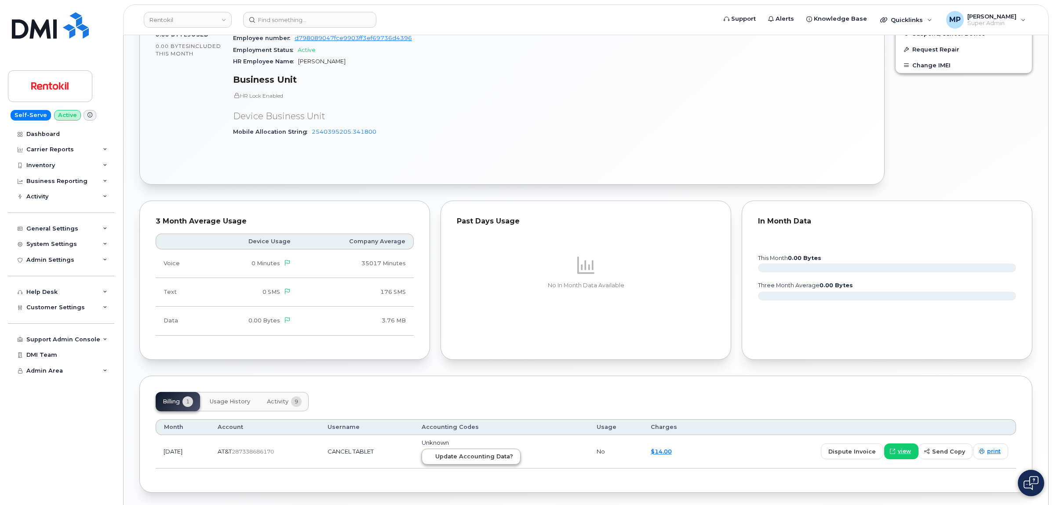
scroll to position [449, 0]
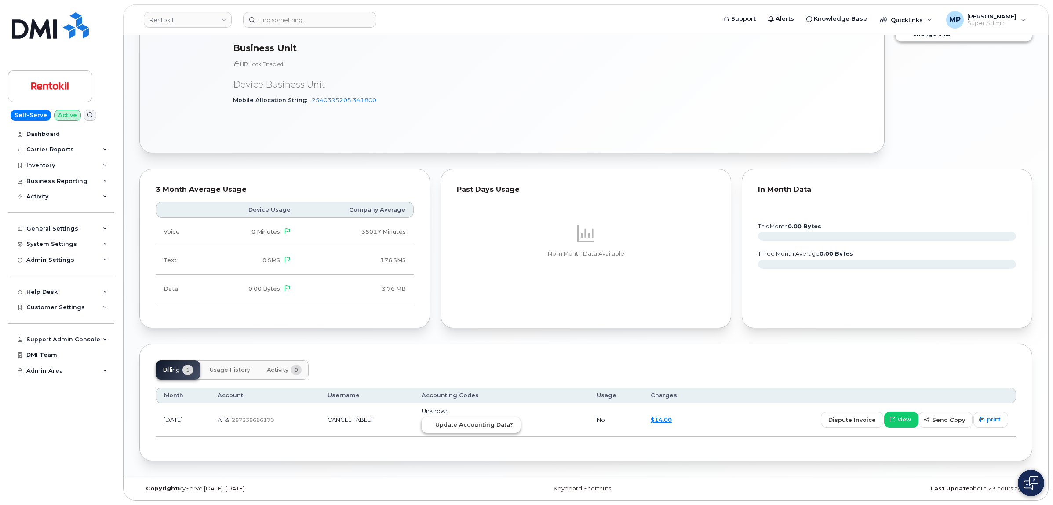
click at [478, 425] on span "Update Accounting Data?" at bounding box center [474, 424] width 78 height 8
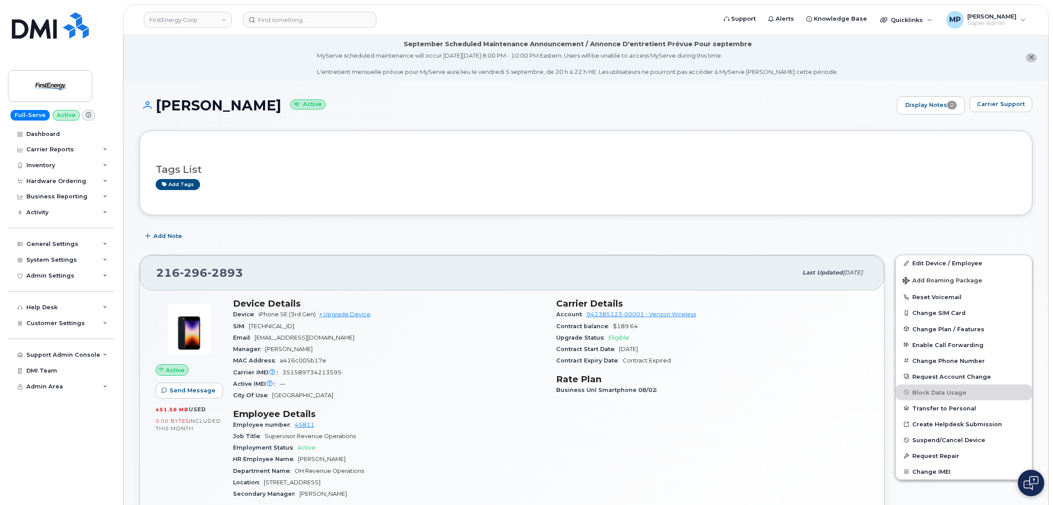
scroll to position [1774, 0]
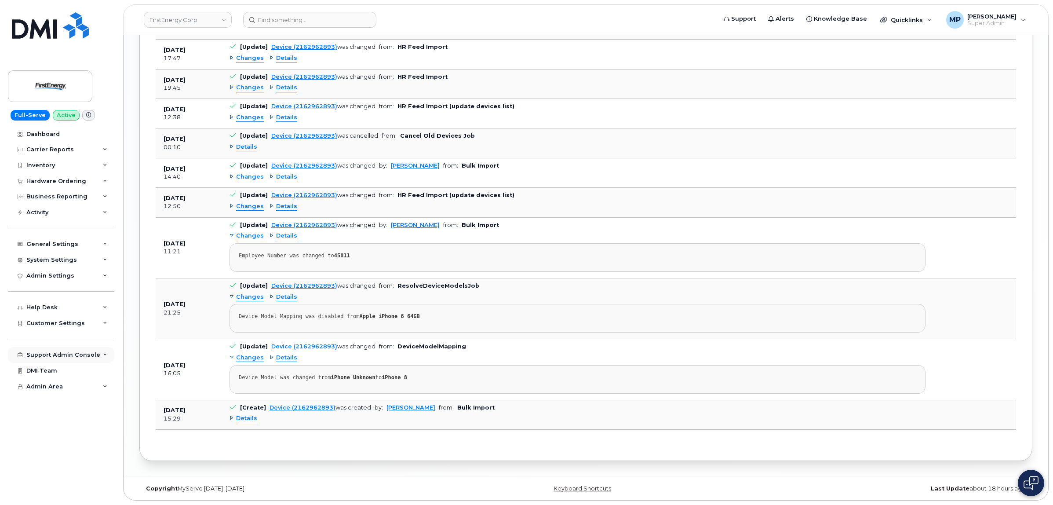
click at [55, 352] on div "Support Admin Console" at bounding box center [61, 355] width 106 height 16
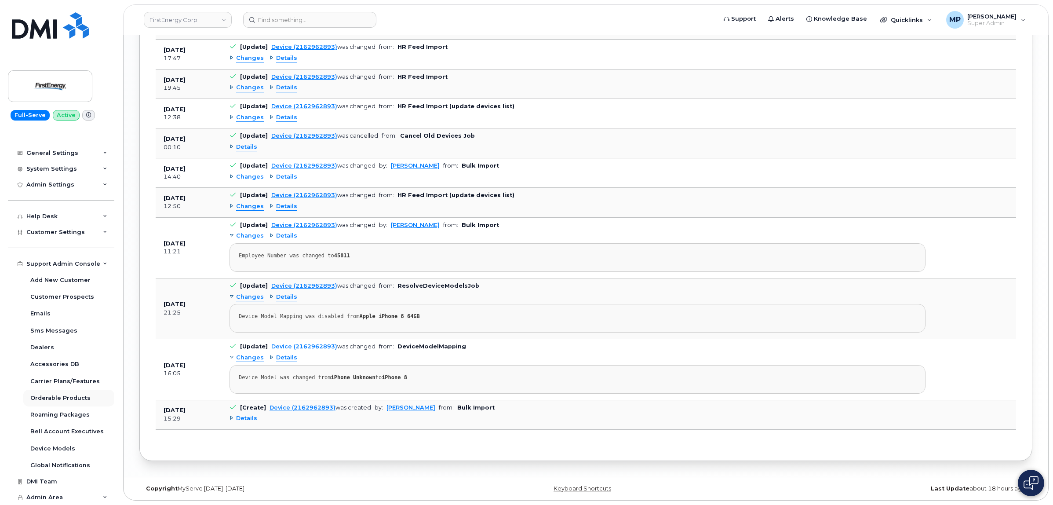
scroll to position [94, 0]
click at [45, 314] on div "Emails" at bounding box center [40, 313] width 20 height 8
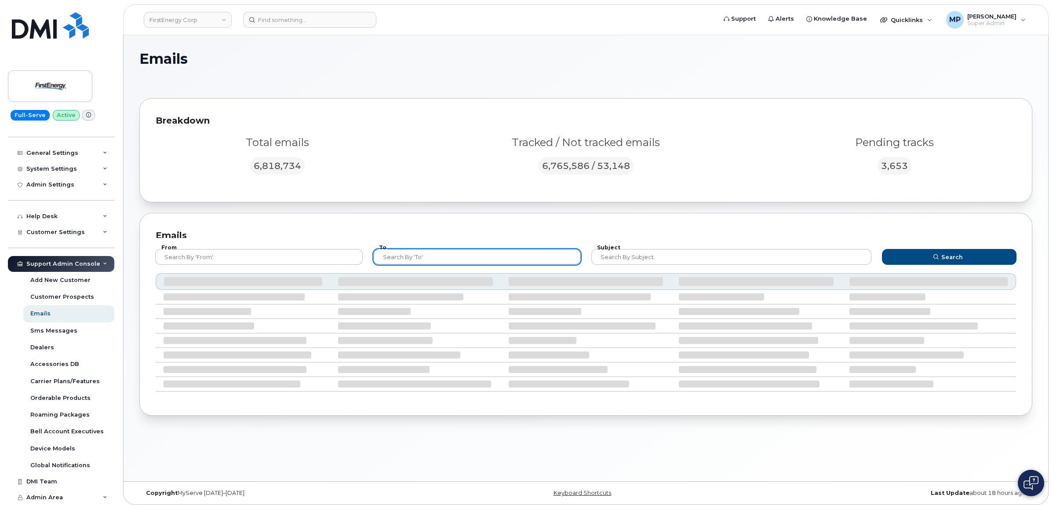
click at [409, 258] on input "text" at bounding box center [476, 257] width 207 height 16
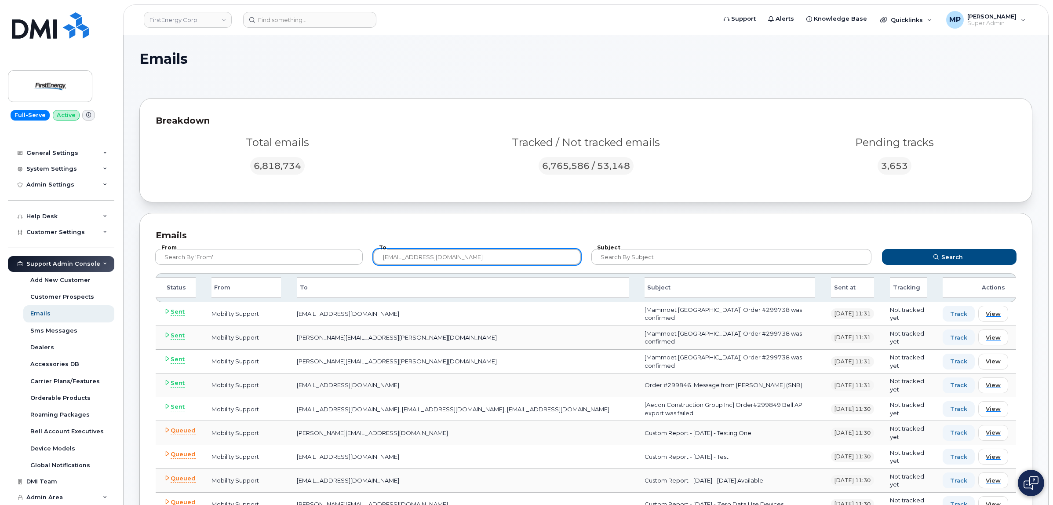
type input "mobilitysupport@dminc.com"
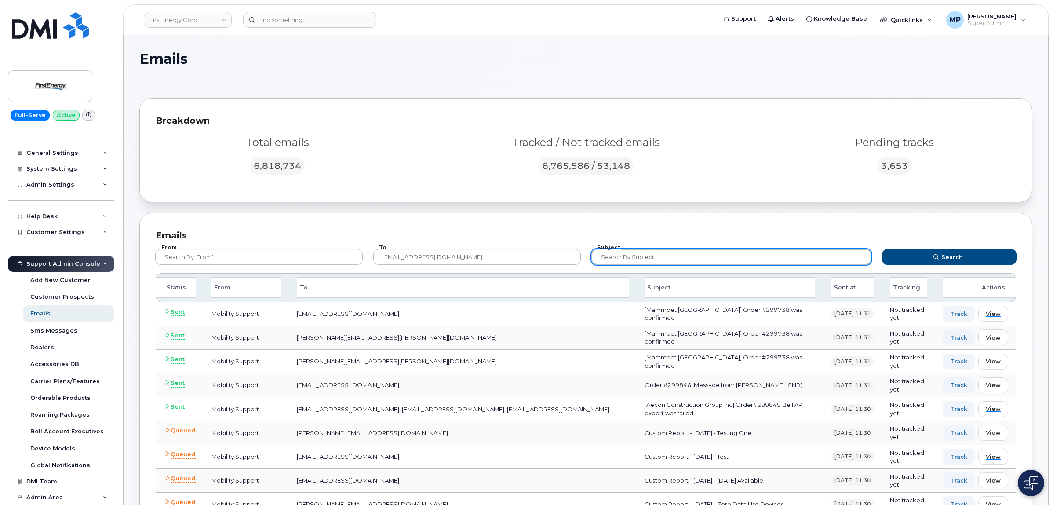
click at [675, 255] on input "text" at bounding box center [731, 257] width 280 height 16
paste input "[Aecon Construction Group Inc] Order#299849 Bell API export was failed!"
type input "[Aecon Construction Group Inc] Order#299849 Bell API export was failed!"
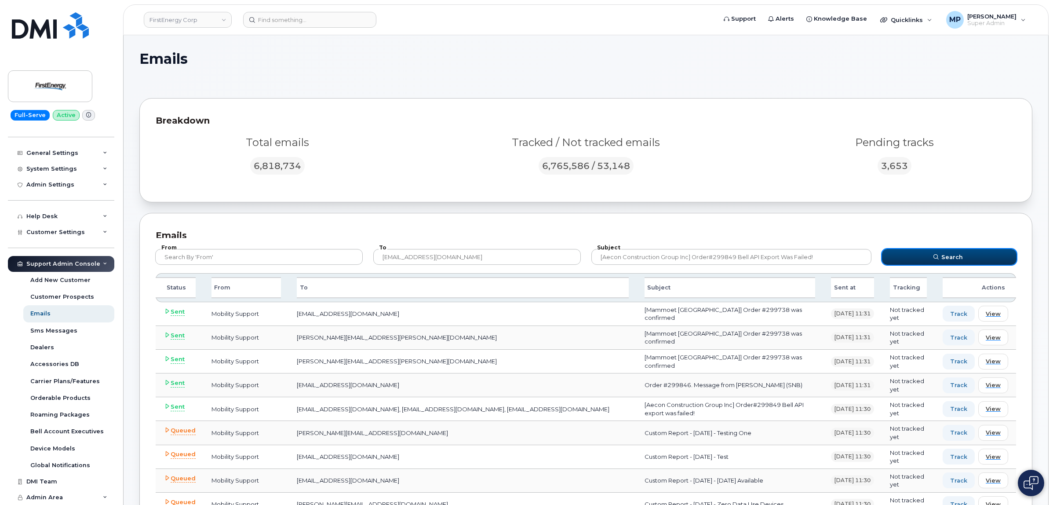
click at [923, 257] on button "Search" at bounding box center [949, 257] width 135 height 16
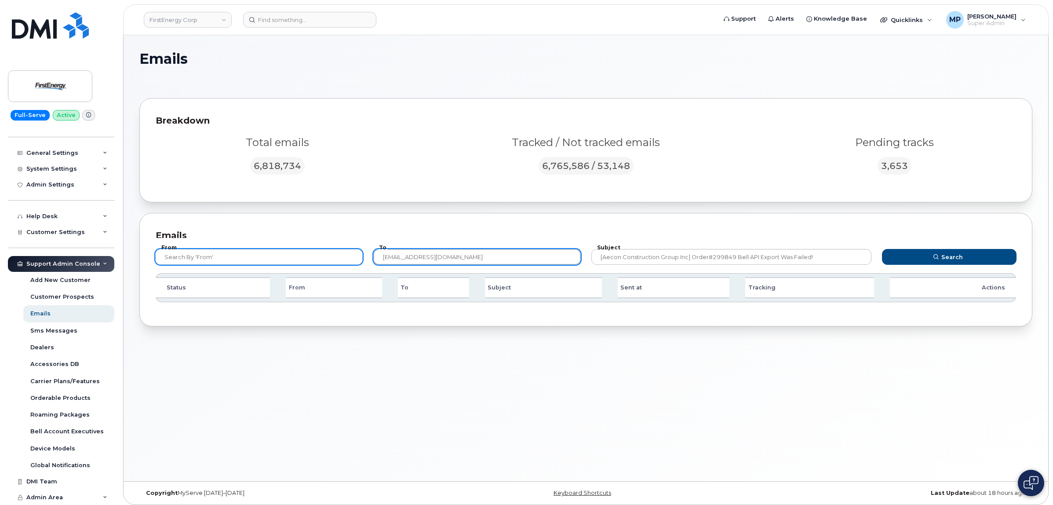
drag, startPoint x: 477, startPoint y: 258, endPoint x: 332, endPoint y: 260, distance: 145.5
click at [332, 260] on form "From To mobilitysupport@dminc.com Subject [Aecon Construction Group Inc] Order#…" at bounding box center [585, 255] width 877 height 35
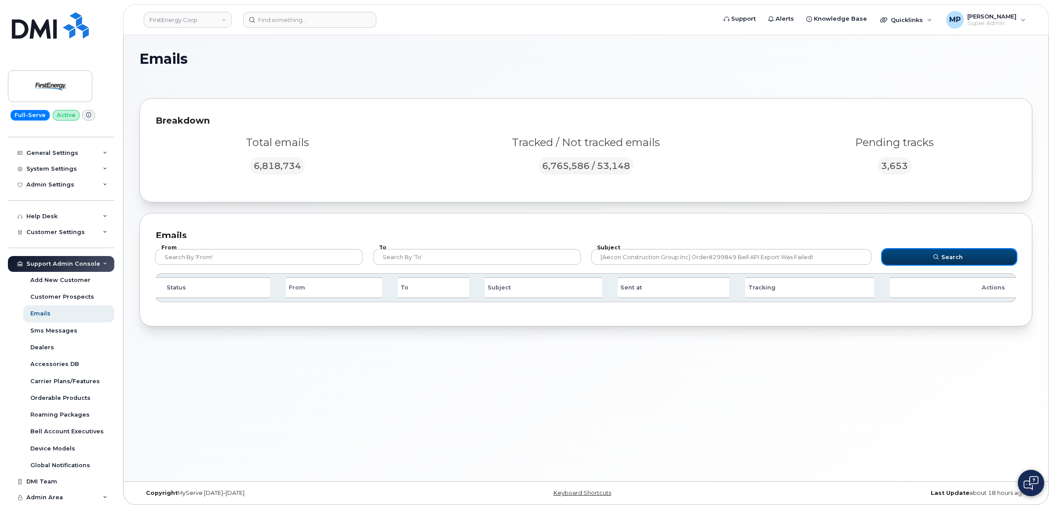
click at [934, 255] on icon "submit" at bounding box center [935, 256] width 5 height 5
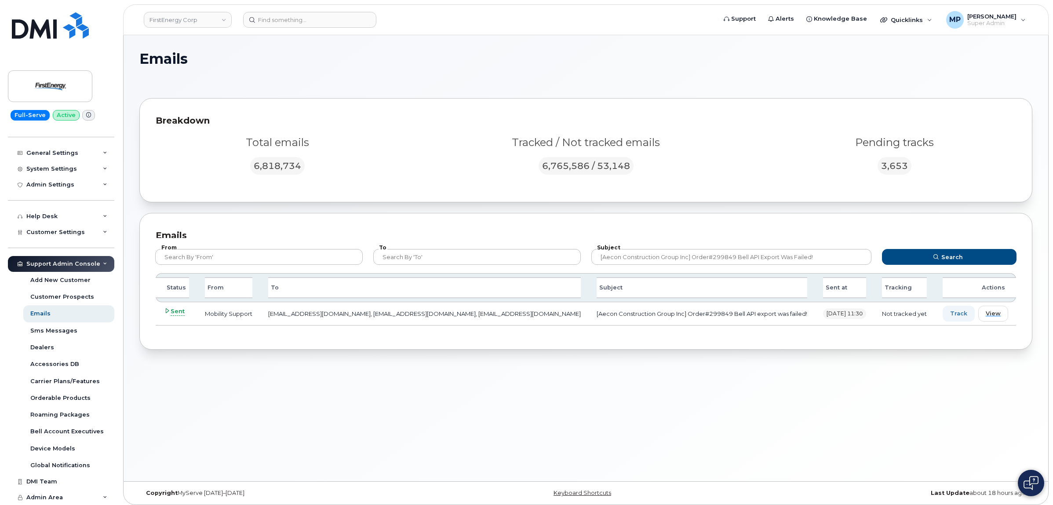
click at [165, 308] on icon at bounding box center [167, 311] width 6 height 6
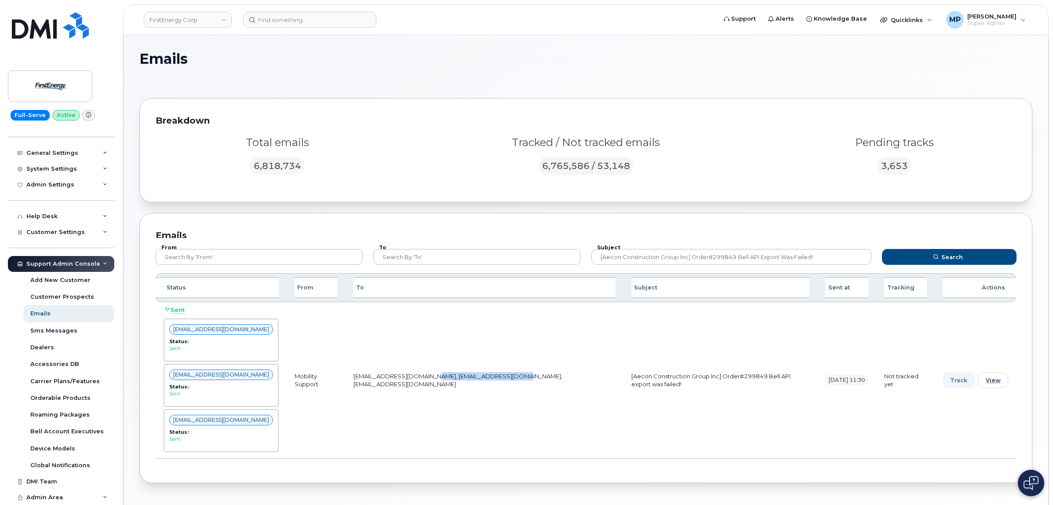
drag, startPoint x: 423, startPoint y: 372, endPoint x: 519, endPoint y: 374, distance: 95.4
click at [519, 374] on td "myserve-devs@dminc.com, mobilitysupport@dminc.com, tphillips@simplexmobility.com" at bounding box center [484, 380] width 278 height 156
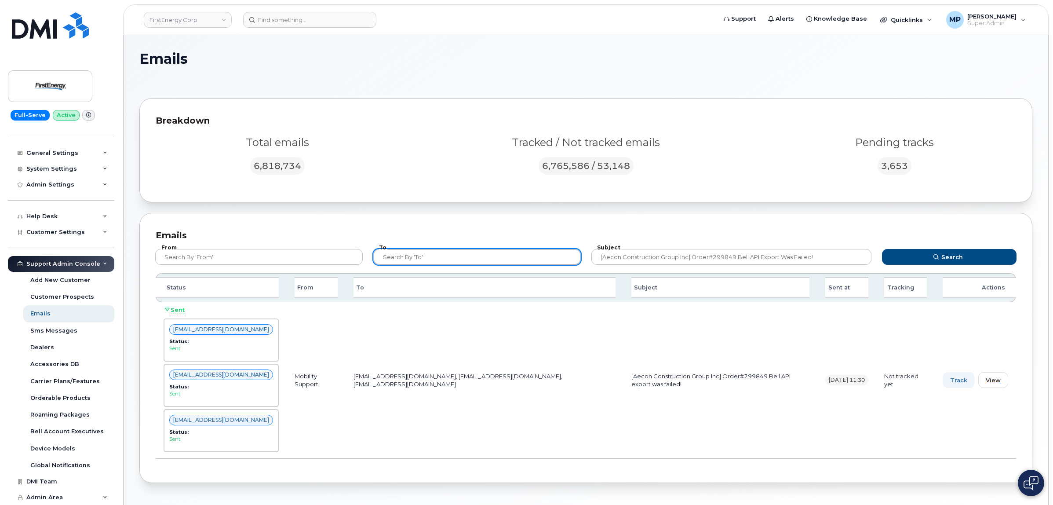
click at [398, 256] on input "text" at bounding box center [476, 257] width 207 height 16
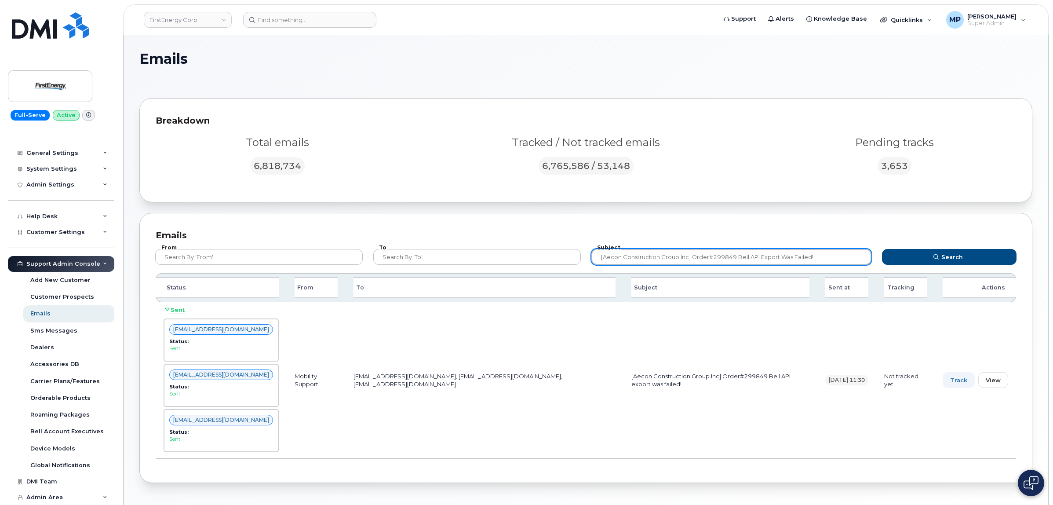
drag, startPoint x: 817, startPoint y: 255, endPoint x: 479, endPoint y: 289, distance: 338.8
click at [479, 288] on div "From To Subject [Aecon Construction Group Inc] Order#299849 Bell API export was…" at bounding box center [586, 353] width 860 height 225
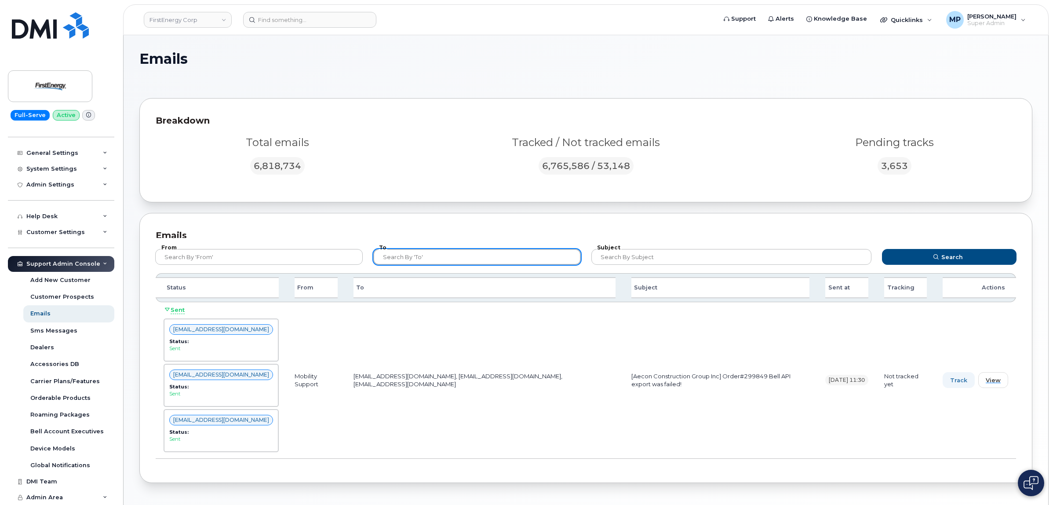
click at [439, 253] on input "text" at bounding box center [476, 257] width 207 height 16
click at [882, 249] on button "Search" at bounding box center [949, 257] width 135 height 16
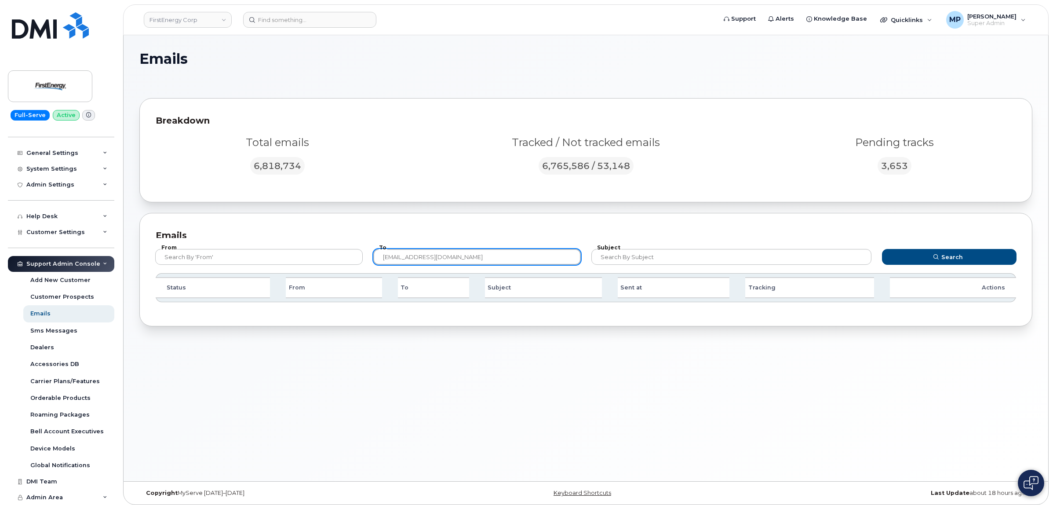
click at [485, 255] on input "mobiilitysupport@dminc.com" at bounding box center [476, 257] width 207 height 16
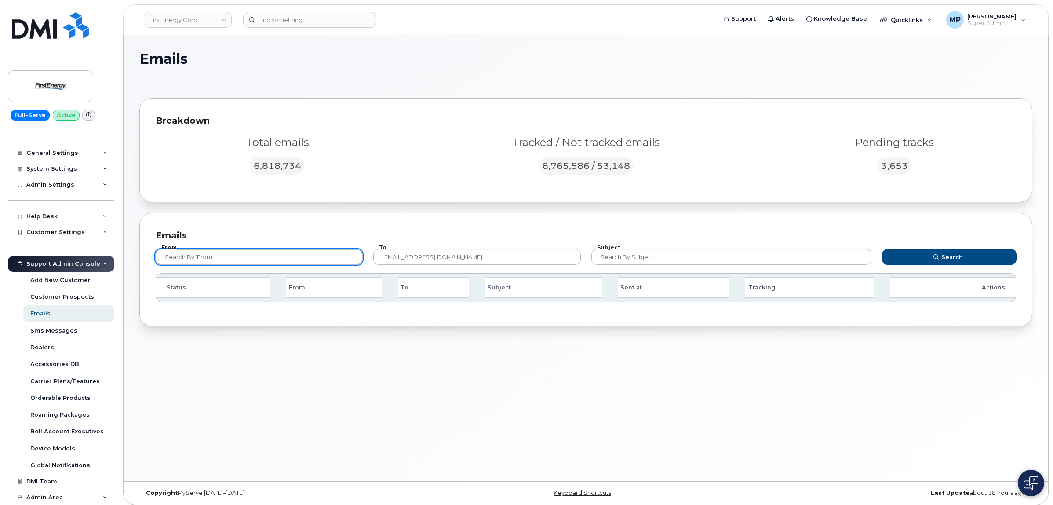
click at [272, 255] on input "text" at bounding box center [258, 257] width 207 height 16
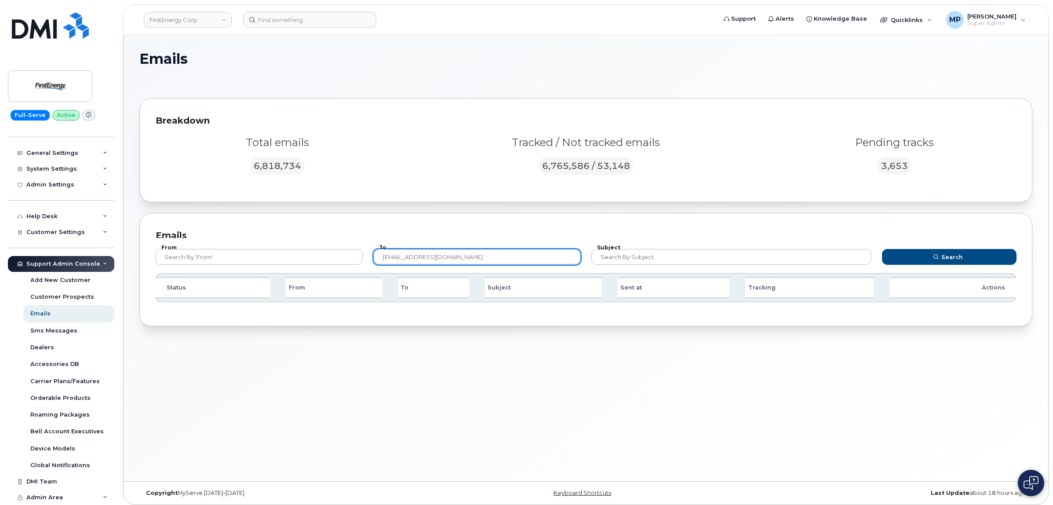
click at [543, 258] on input "mobiilitysupport@dminc.com" at bounding box center [476, 257] width 207 height 16
drag, startPoint x: 496, startPoint y: 255, endPoint x: 336, endPoint y: 263, distance: 159.7
click at [333, 263] on form "From To mobiilitysupport@dminc.com Subject Search" at bounding box center [585, 255] width 877 height 35
type input "mobilitysupport@dminc.com"
click at [882, 249] on button "Search" at bounding box center [949, 257] width 135 height 16
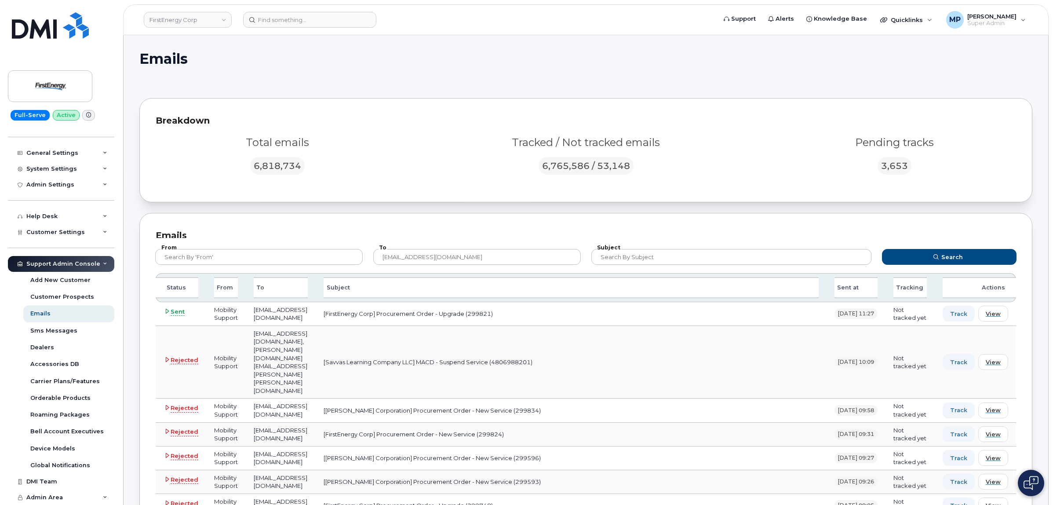
click at [167, 308] on icon at bounding box center [167, 311] width 6 height 6
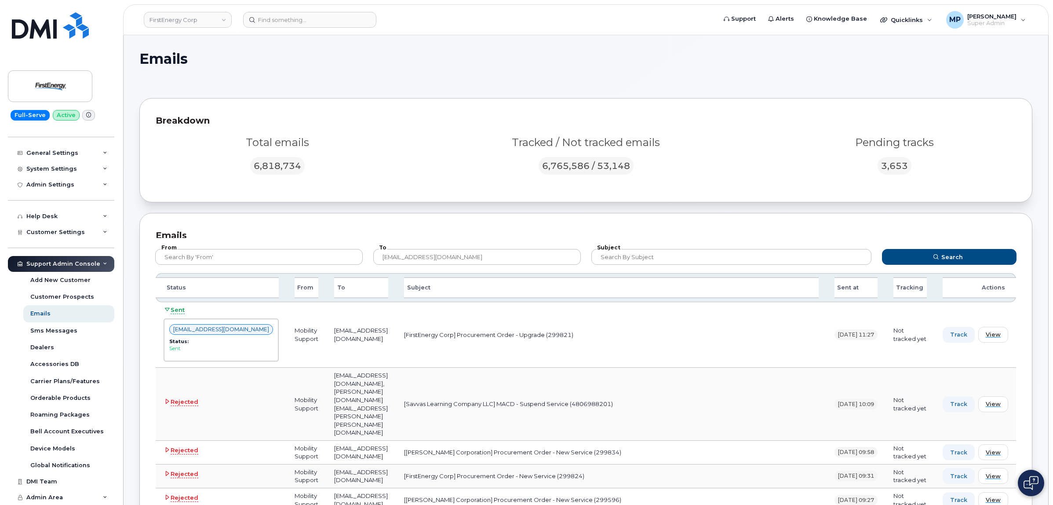
click at [168, 307] on icon at bounding box center [167, 309] width 6 height 6
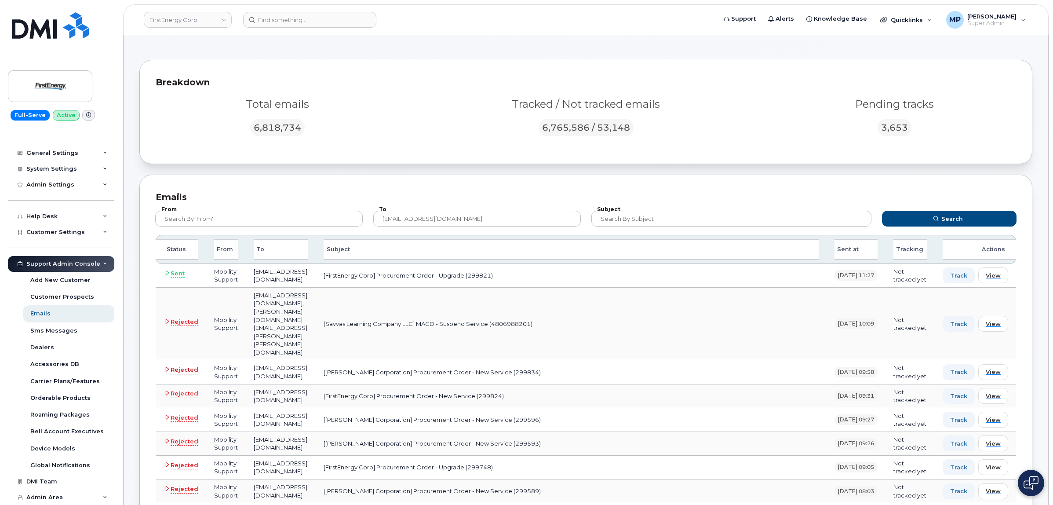
scroll to position [55, 0]
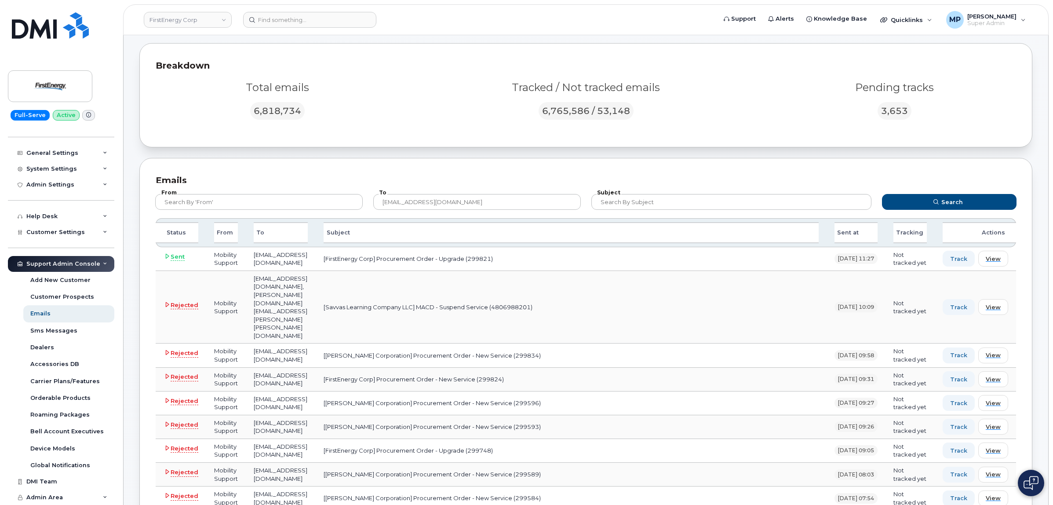
drag, startPoint x: 855, startPoint y: 286, endPoint x: 805, endPoint y: 287, distance: 50.5
click at [805, 287] on tr "Rejected Mobility Support mObilitysupport@dminc.com, magali.ramirez-sanchez@sav…" at bounding box center [586, 307] width 860 height 73
click at [563, 284] on td "[Savvas Learning Company LLC] MACD - Suspend Service (4806988201)" at bounding box center [571, 307] width 510 height 73
click at [612, 289] on td "[Savvas Learning Company LLC] MACD - Suspend Service (4806988201)" at bounding box center [571, 307] width 510 height 73
drag, startPoint x: 877, startPoint y: 287, endPoint x: 805, endPoint y: 288, distance: 71.6
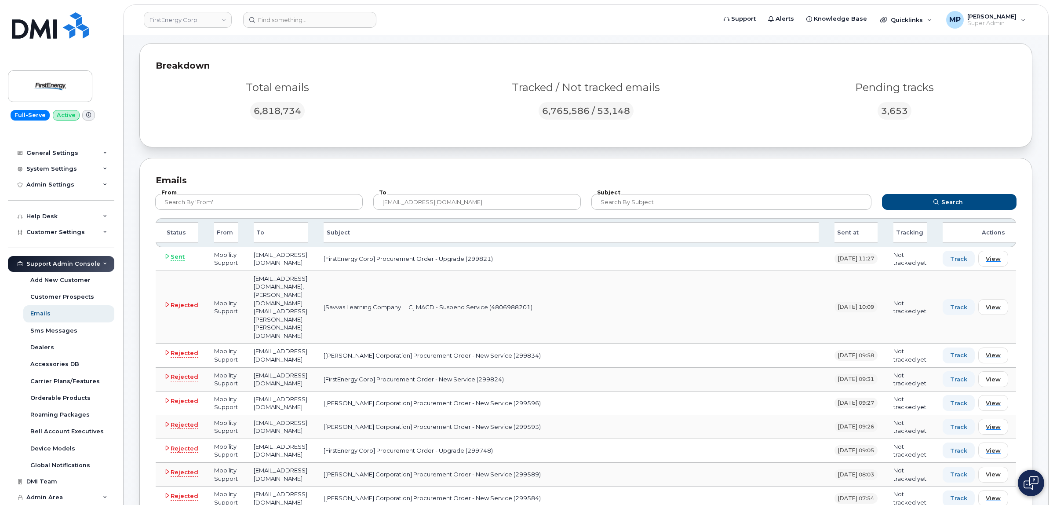
click at [807, 288] on tr "Rejected Mobility Support mObilitysupport@dminc.com, magali.ramirez-sanchez@sav…" at bounding box center [586, 307] width 860 height 73
click at [733, 293] on td "[Savvas Learning Company LLC] MACD - Suspend Service (4806988201)" at bounding box center [571, 307] width 510 height 73
drag, startPoint x: 938, startPoint y: 163, endPoint x: 920, endPoint y: 162, distance: 18.5
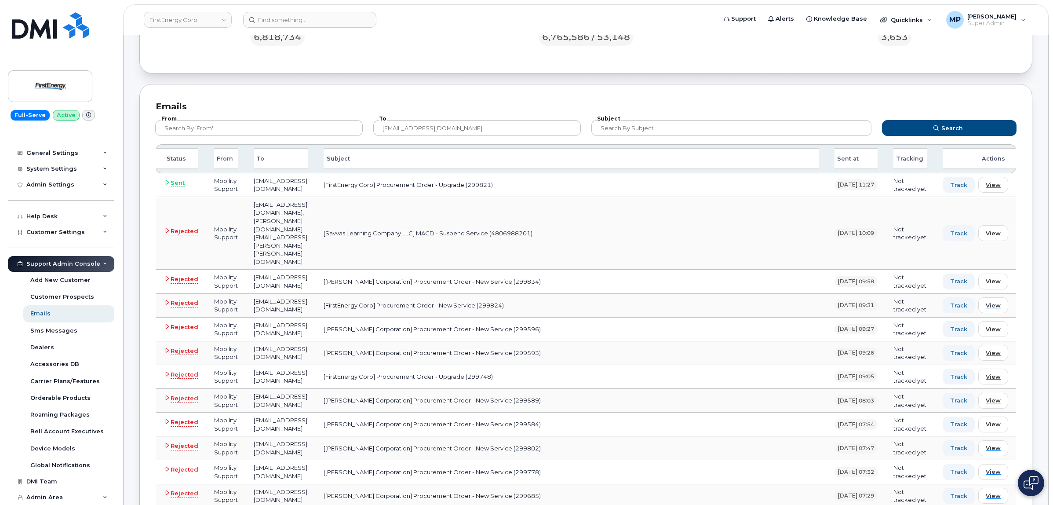
scroll to position [110, 0]
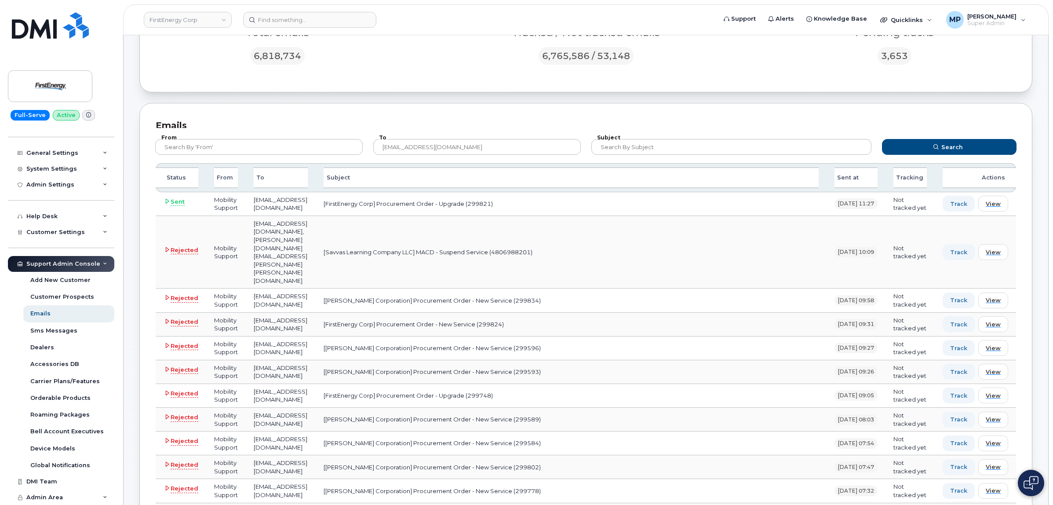
click at [165, 247] on icon at bounding box center [167, 250] width 6 height 6
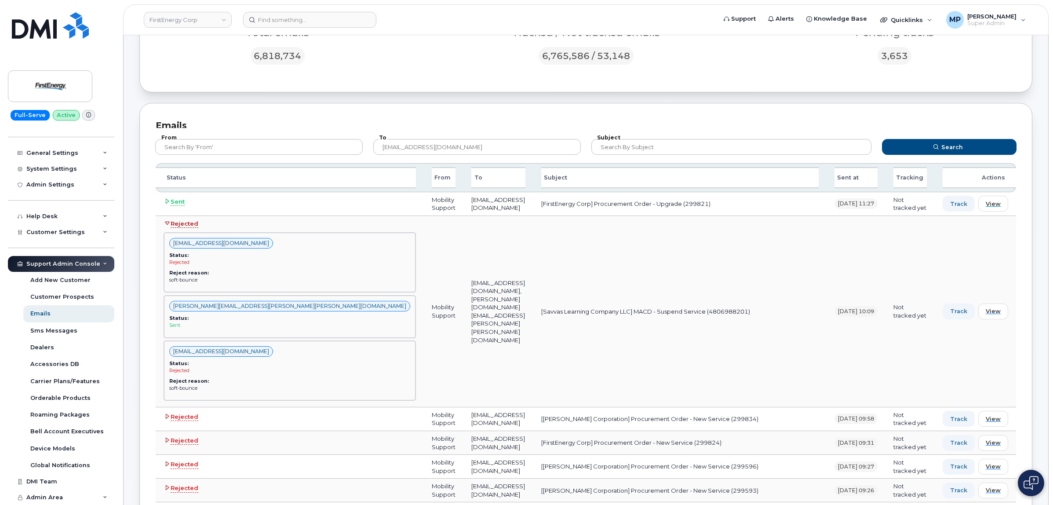
click at [166, 221] on icon at bounding box center [167, 223] width 6 height 6
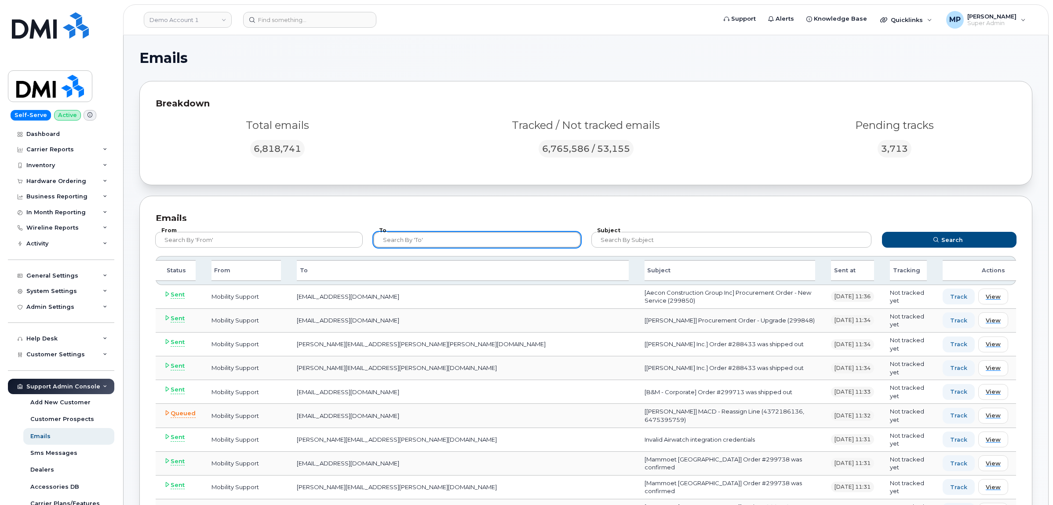
click at [407, 242] on input "text" at bounding box center [476, 240] width 207 height 16
type input "mobilitysupport@dminc.com"
click at [882, 232] on button "Search" at bounding box center [949, 240] width 135 height 16
click at [433, 238] on input "text" at bounding box center [476, 240] width 207 height 16
type input "mobilitysupport@dminc.com"
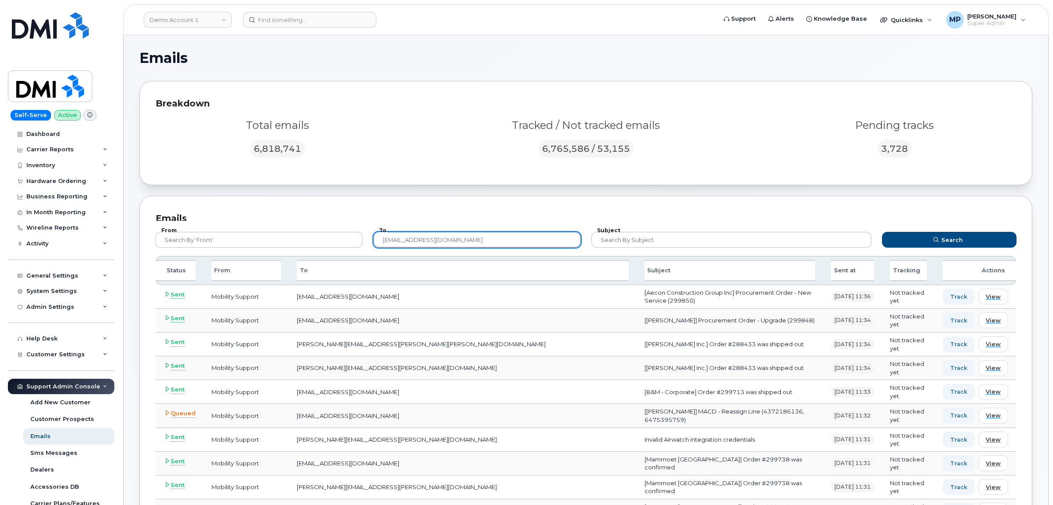
click at [882, 232] on button "Search" at bounding box center [949, 240] width 135 height 16
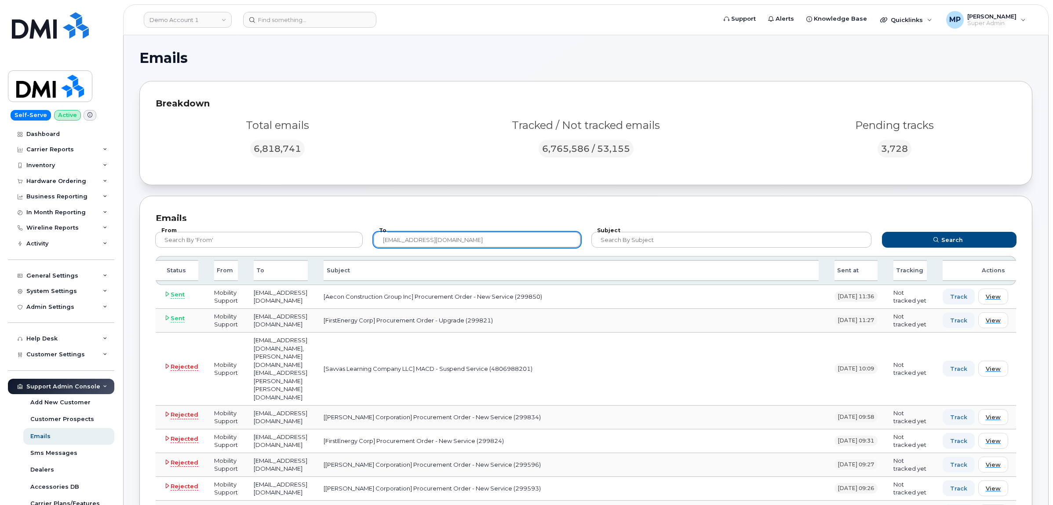
click at [478, 240] on input "mobilitysupport@dminc.com" at bounding box center [476, 240] width 207 height 16
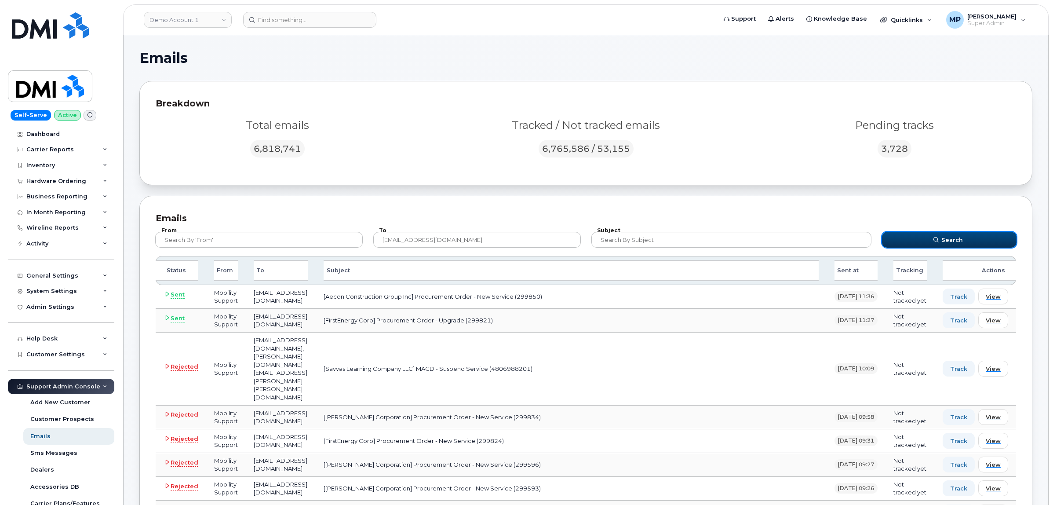
click at [924, 237] on button "Search" at bounding box center [949, 240] width 135 height 16
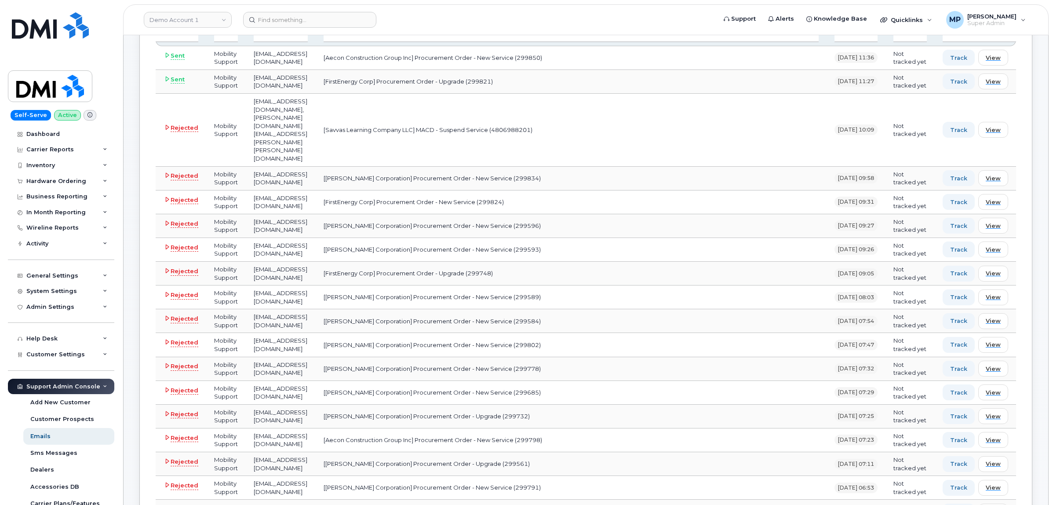
scroll to position [220, 0]
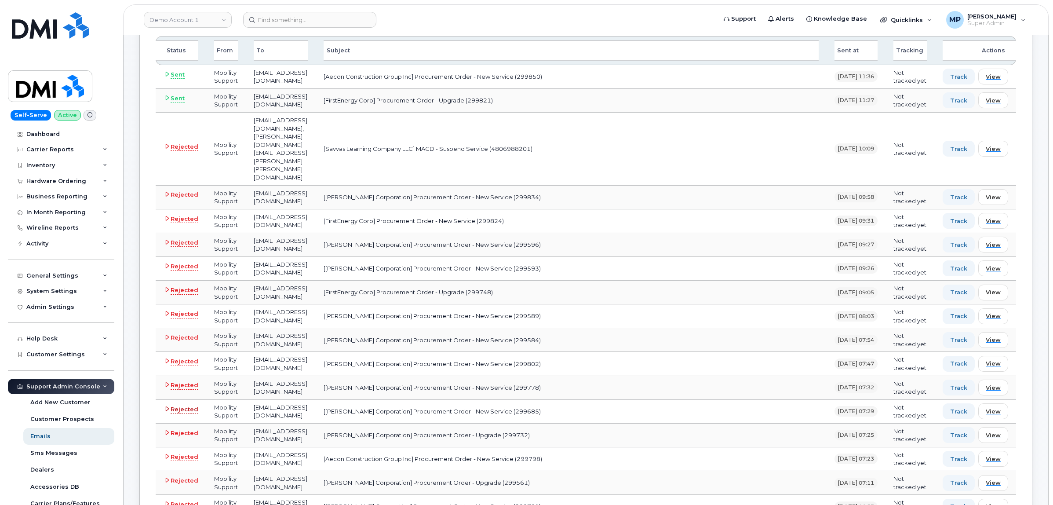
click at [174, 405] on span "Rejected" at bounding box center [185, 409] width 28 height 9
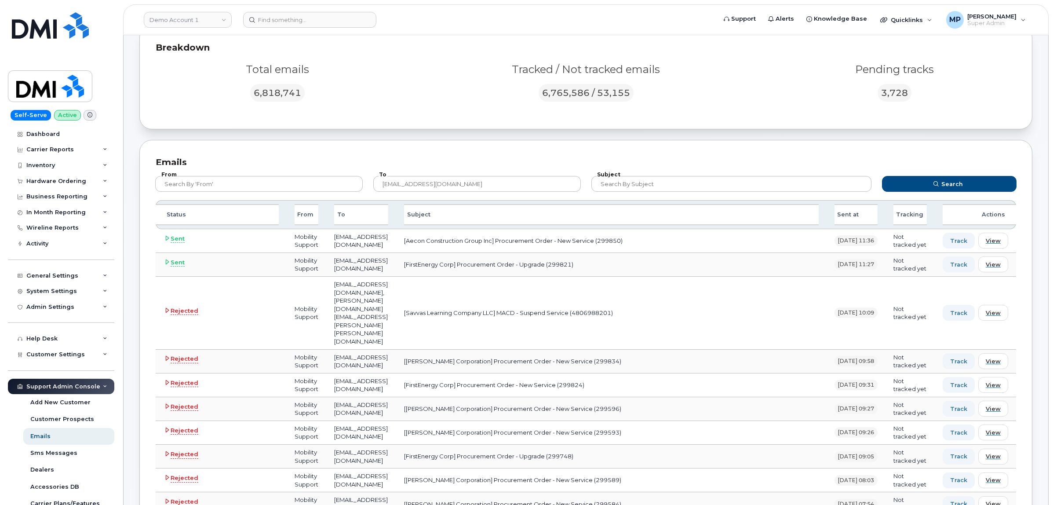
scroll to position [55, 0]
drag, startPoint x: 418, startPoint y: 322, endPoint x: 535, endPoint y: 319, distance: 116.5
click at [535, 350] on td "[Kiewit Corporation] Procurement Order - New Service (299834)" at bounding box center [611, 362] width 430 height 24
copy td "[Kiewit Corporation] Procurement Order"
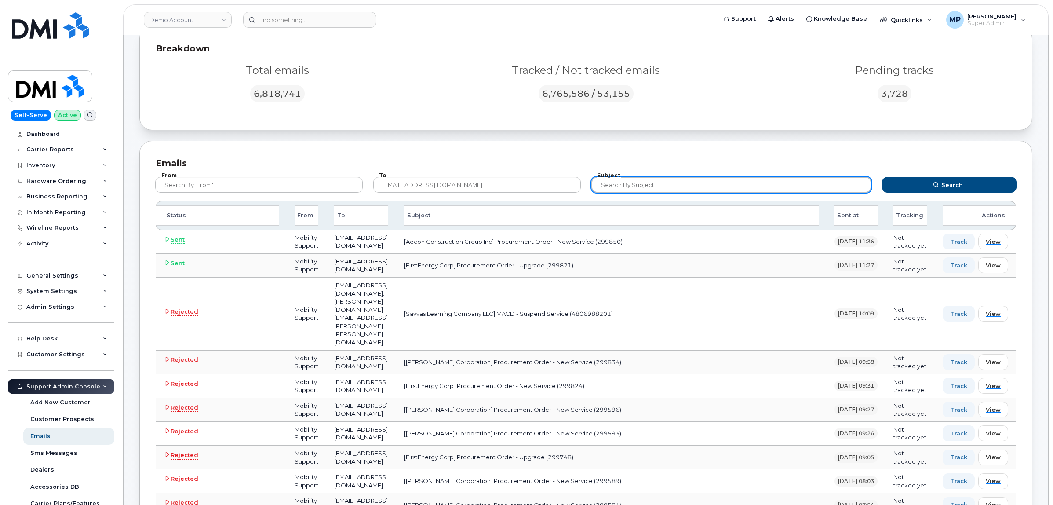
paste input "[Kiewit Corporation] Procurement Order"
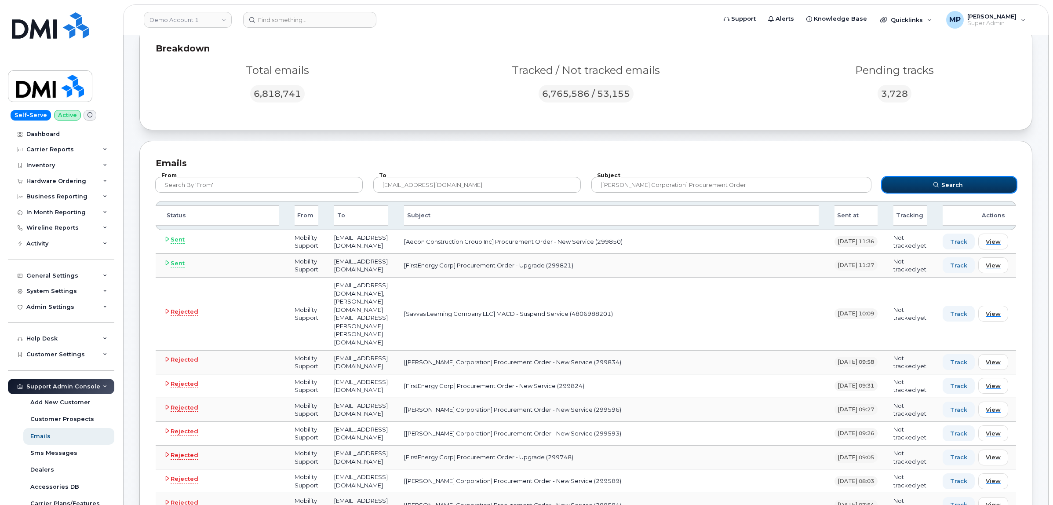
click at [904, 186] on button "Search" at bounding box center [949, 185] width 135 height 16
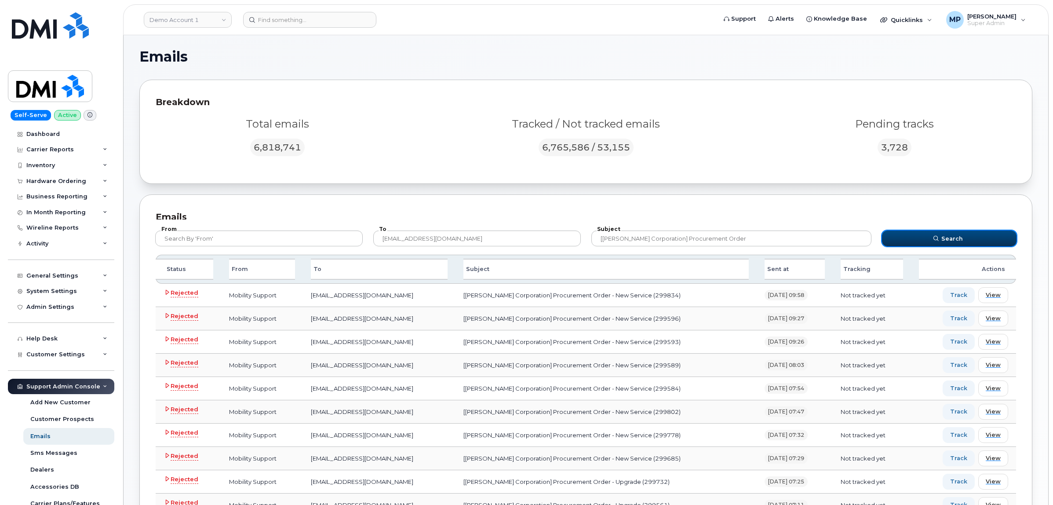
scroll to position [0, 0]
click at [927, 240] on button "Search" at bounding box center [949, 240] width 135 height 16
click at [181, 293] on span "Rejected" at bounding box center [185, 294] width 28 height 9
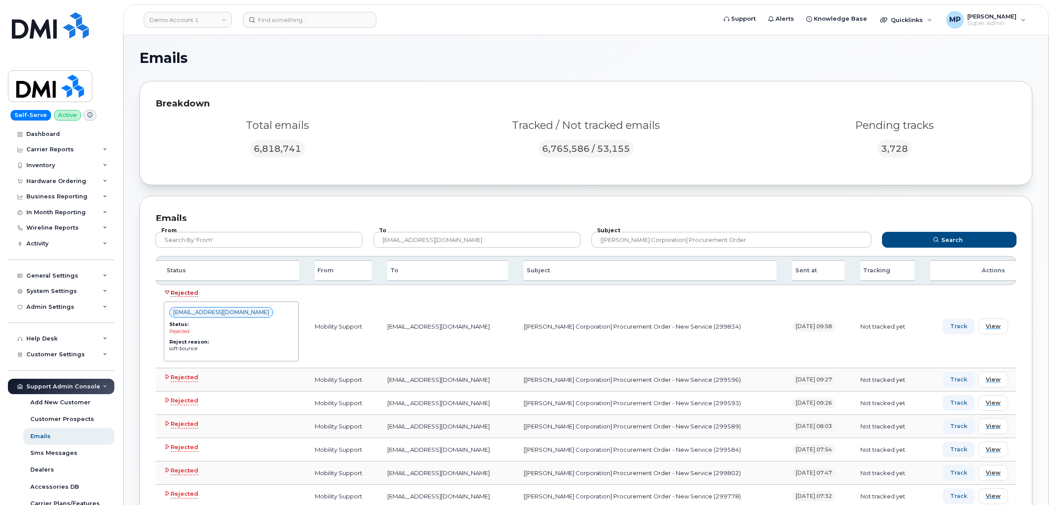
click at [183, 291] on span "Rejected" at bounding box center [185, 292] width 28 height 9
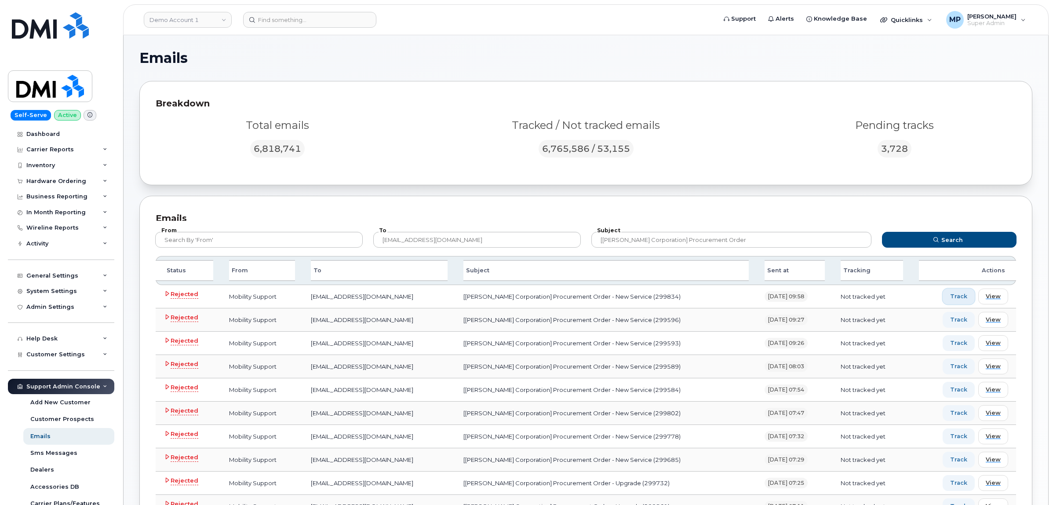
click at [961, 299] on span "Track" at bounding box center [958, 296] width 17 height 8
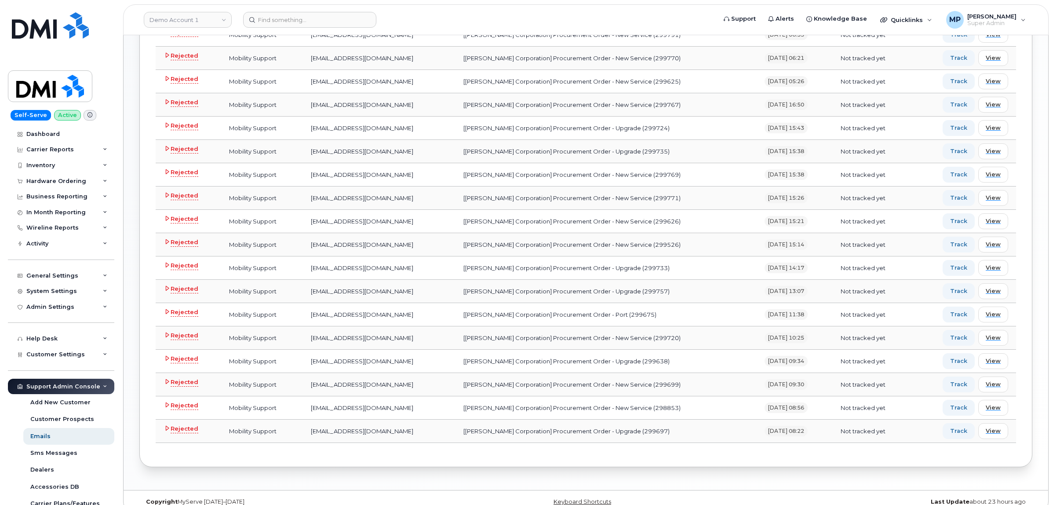
scroll to position [510, 0]
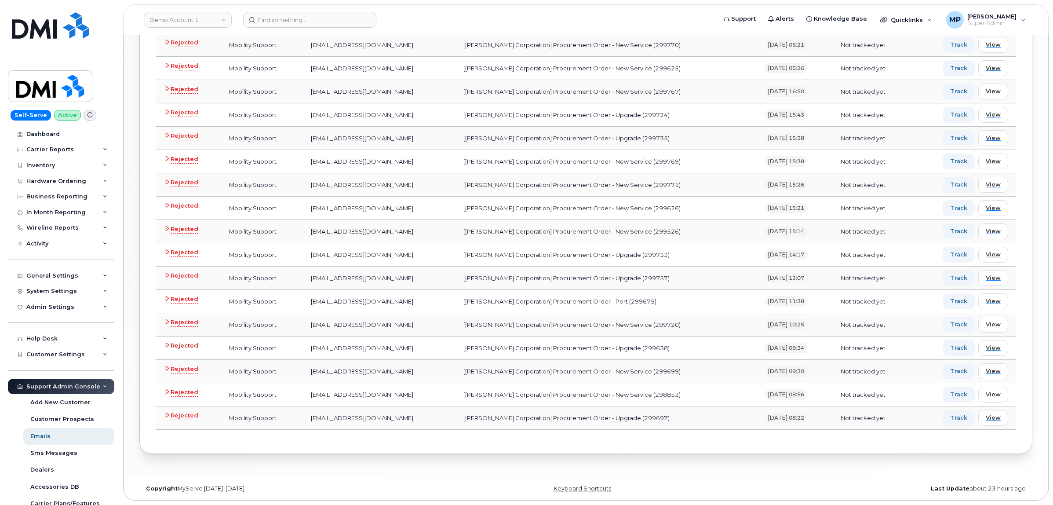
click at [168, 343] on icon at bounding box center [167, 345] width 6 height 6
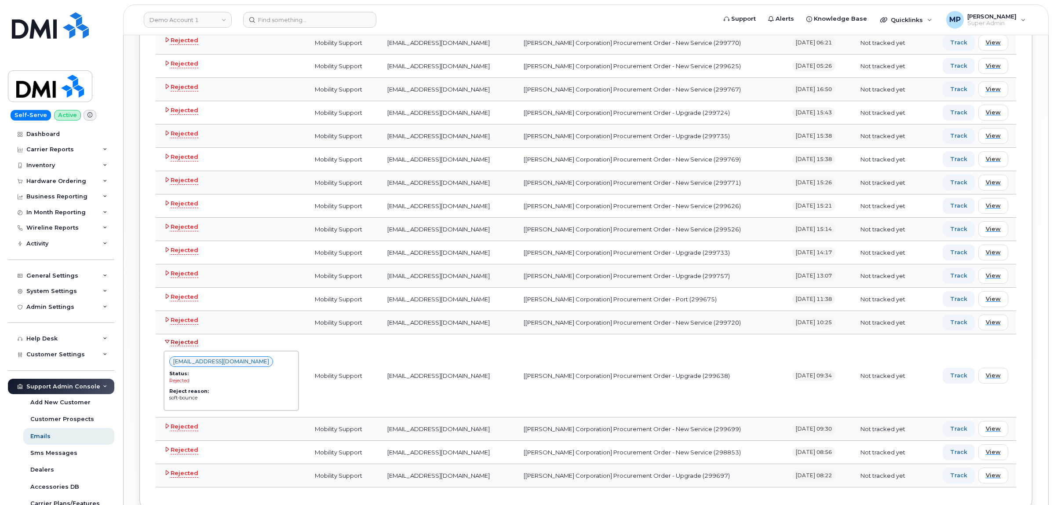
click at [167, 341] on icon at bounding box center [167, 341] width 6 height 6
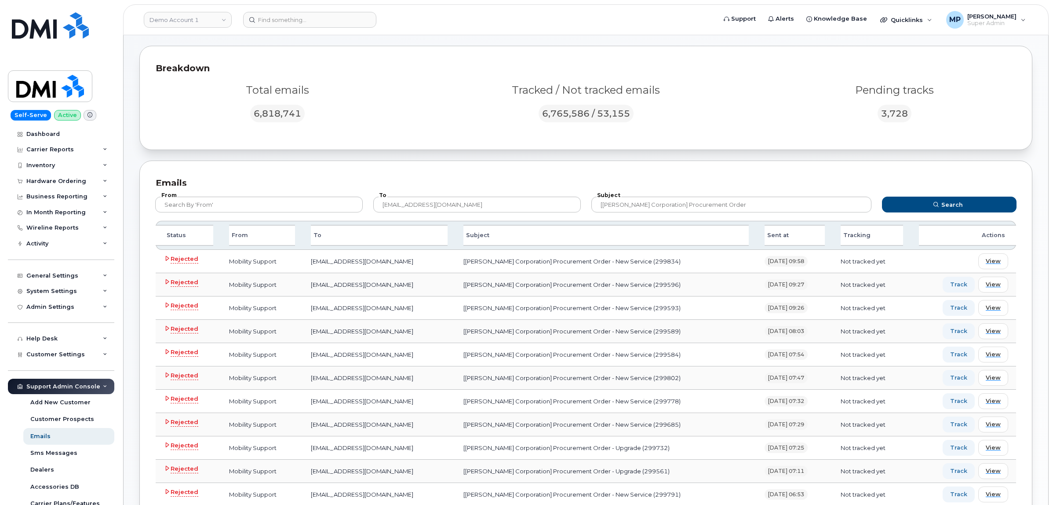
scroll to position [0, 0]
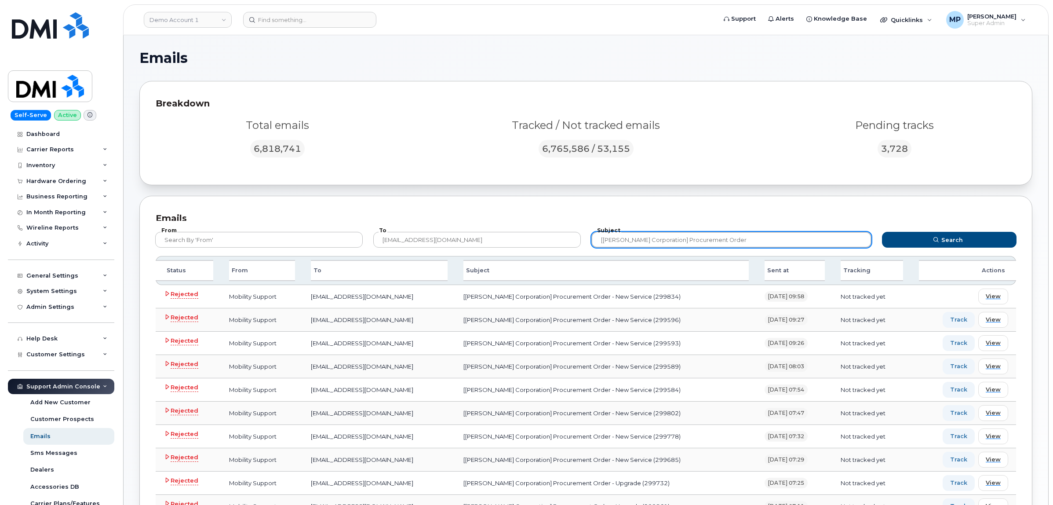
click at [719, 240] on input "[Kiewit Corporation] Procurement Order" at bounding box center [731, 240] width 280 height 16
drag, startPoint x: 678, startPoint y: 244, endPoint x: 659, endPoint y: 249, distance: 19.2
click at [659, 249] on div "Subject [Kiewit Corporation] Procurement Order" at bounding box center [731, 239] width 290 height 26
type input "[Kiewit Corporation]"
click at [882, 232] on button "Search" at bounding box center [949, 240] width 135 height 16
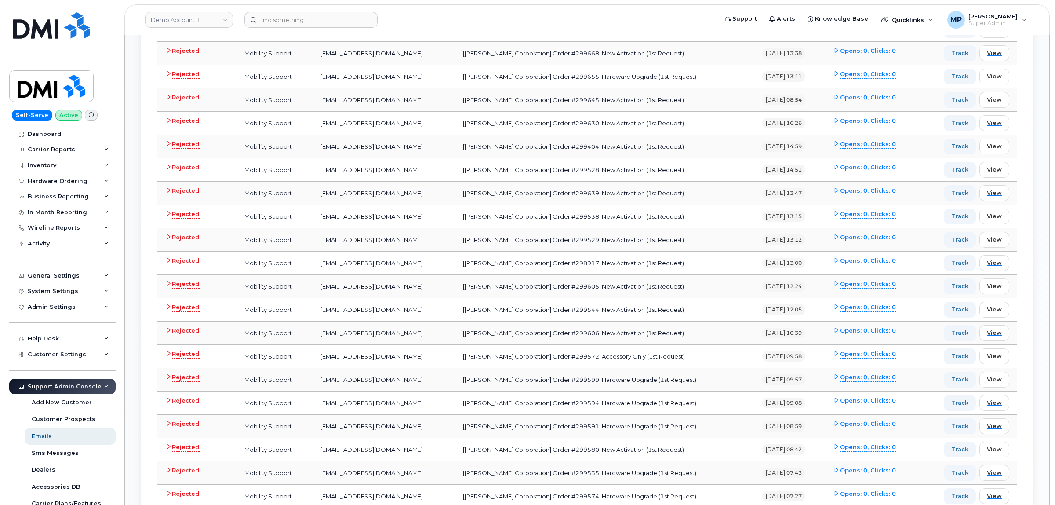
scroll to position [954, 0]
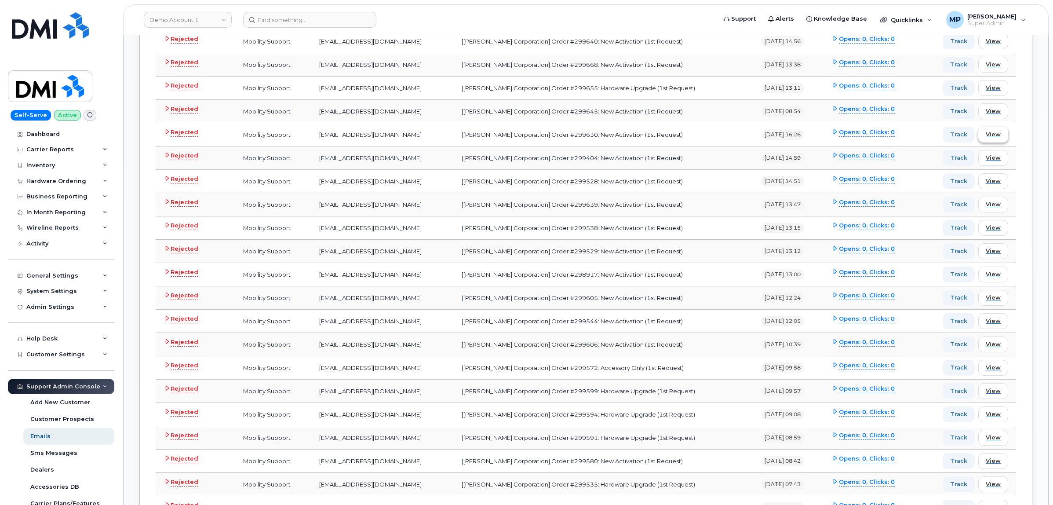
click at [992, 138] on span "View" at bounding box center [992, 134] width 15 height 8
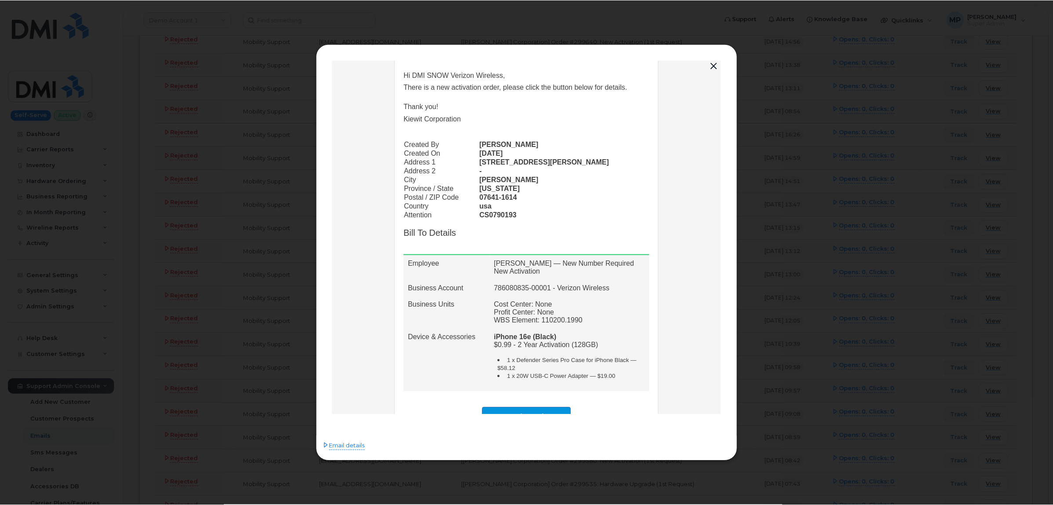
scroll to position [79, 0]
click at [714, 64] on button "button" at bounding box center [714, 66] width 13 height 12
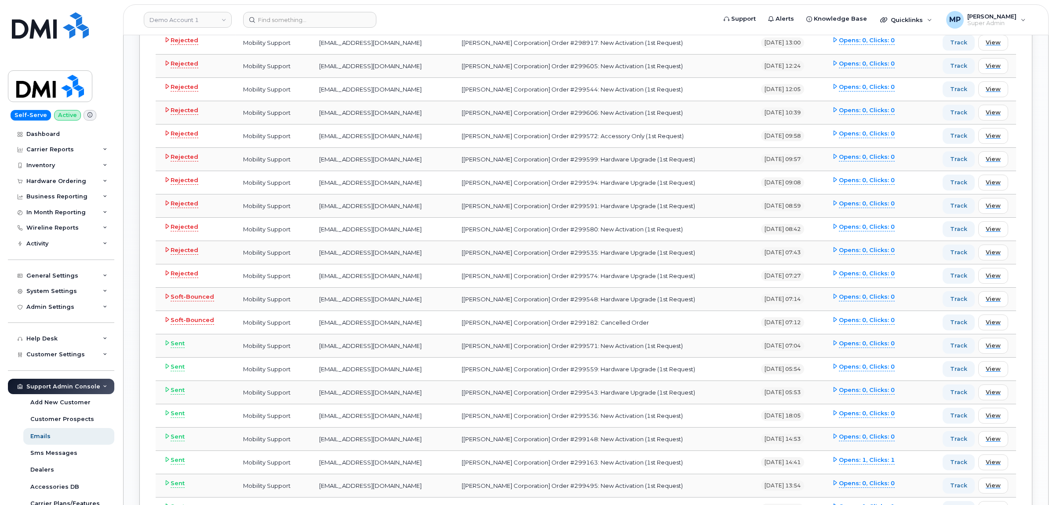
scroll to position [1283, 0]
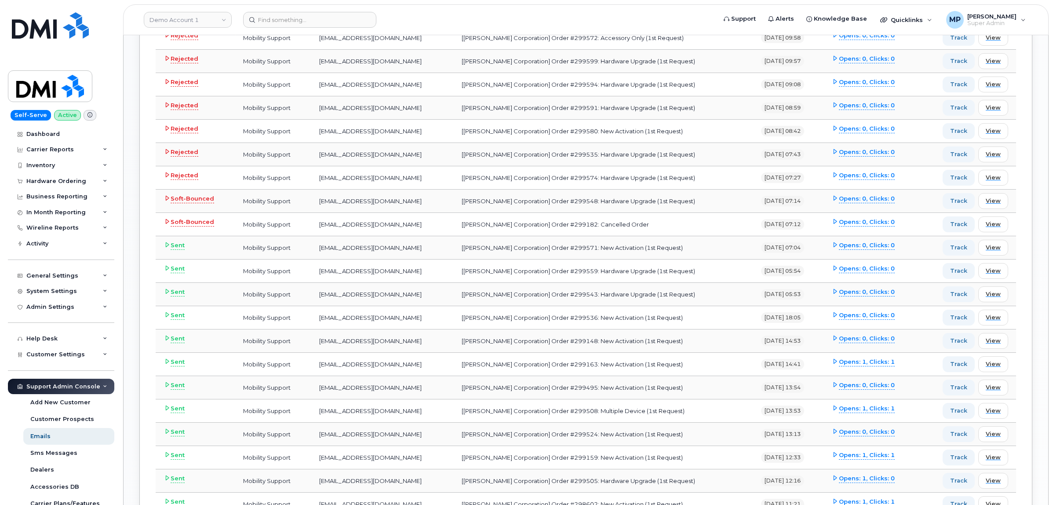
click at [541, 251] on td "[Kiewit Corporation] Order #299571: New Activation (1st Request)" at bounding box center [603, 247] width 299 height 23
copy td "299571"
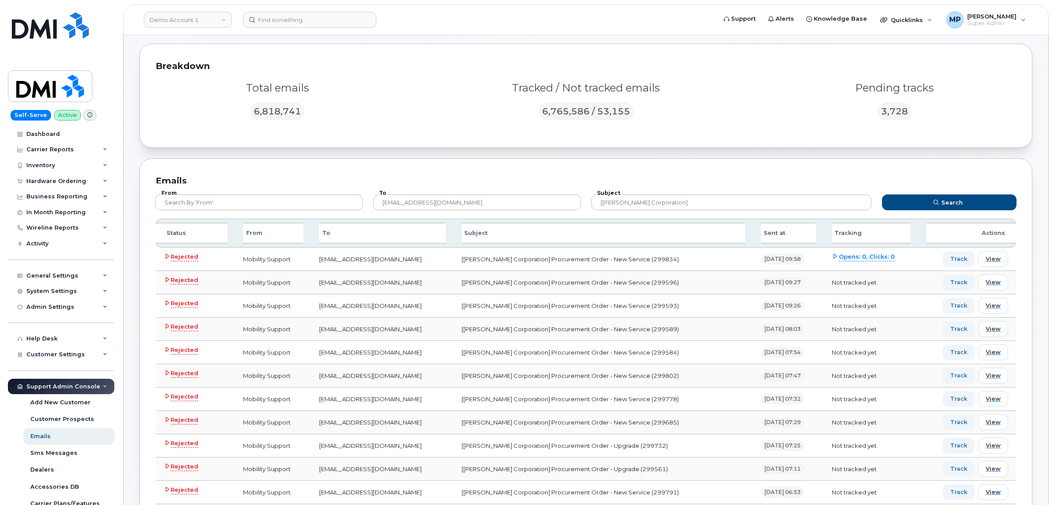
scroll to position [0, 0]
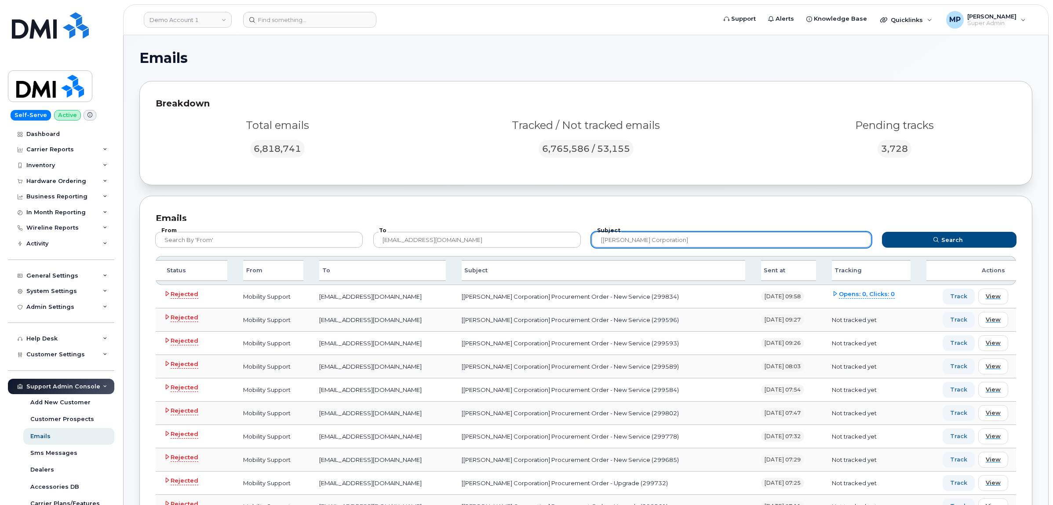
drag, startPoint x: 678, startPoint y: 243, endPoint x: 538, endPoint y: 210, distance: 143.1
type input "[Service new Brunswick (SNB)]"
click at [882, 232] on button "Search" at bounding box center [949, 240] width 135 height 16
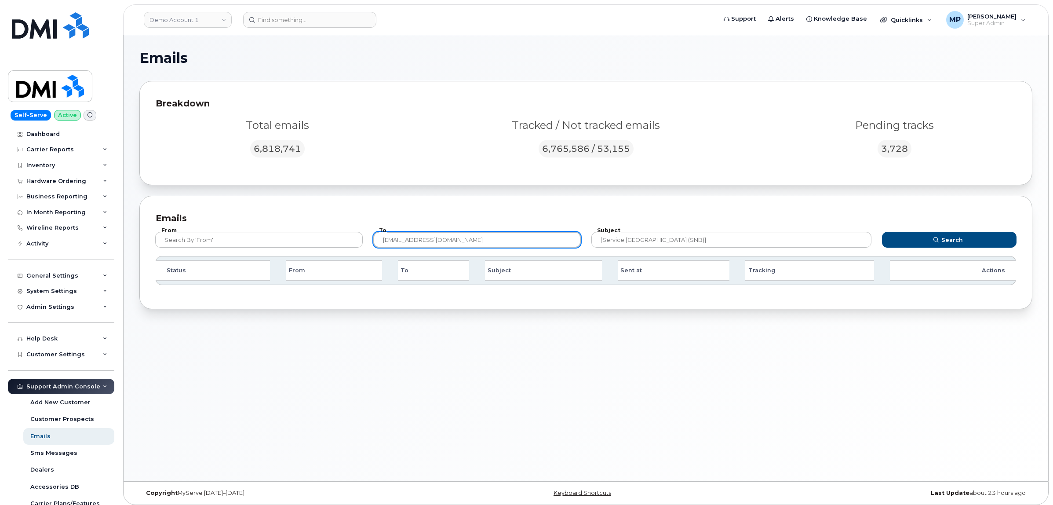
drag, startPoint x: 476, startPoint y: 236, endPoint x: 341, endPoint y: 250, distance: 135.6
click at [341, 251] on form "From To mobilitysupport@dminc.com Subject [Service new Brunswick (SNB)] Search" at bounding box center [585, 238] width 877 height 35
click at [882, 232] on button "Search" at bounding box center [949, 240] width 135 height 16
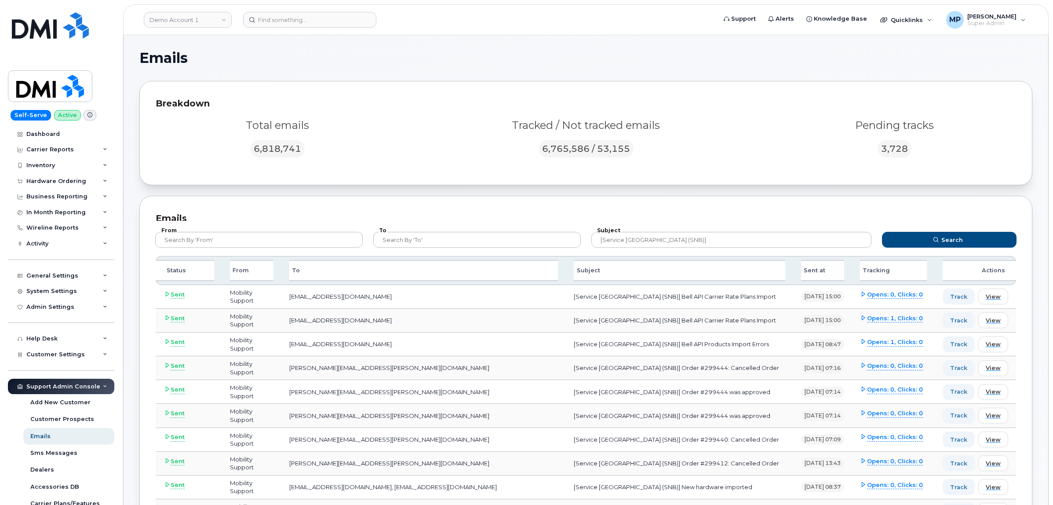
click at [712, 231] on div "Subject [Service new Brunswick (SNB)]" at bounding box center [731, 239] width 290 height 26
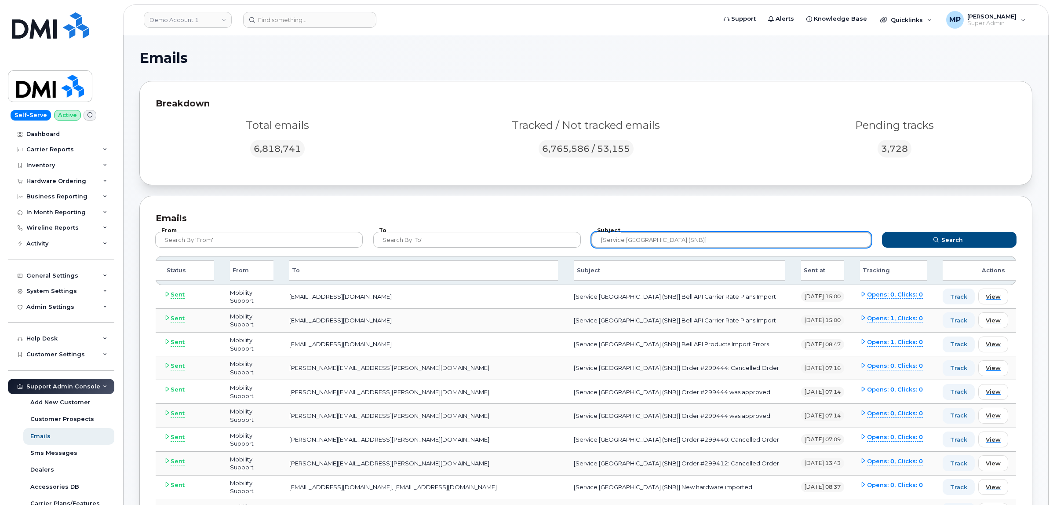
click at [705, 238] on input "[Service new Brunswick (SNB)]" at bounding box center [731, 240] width 280 height 16
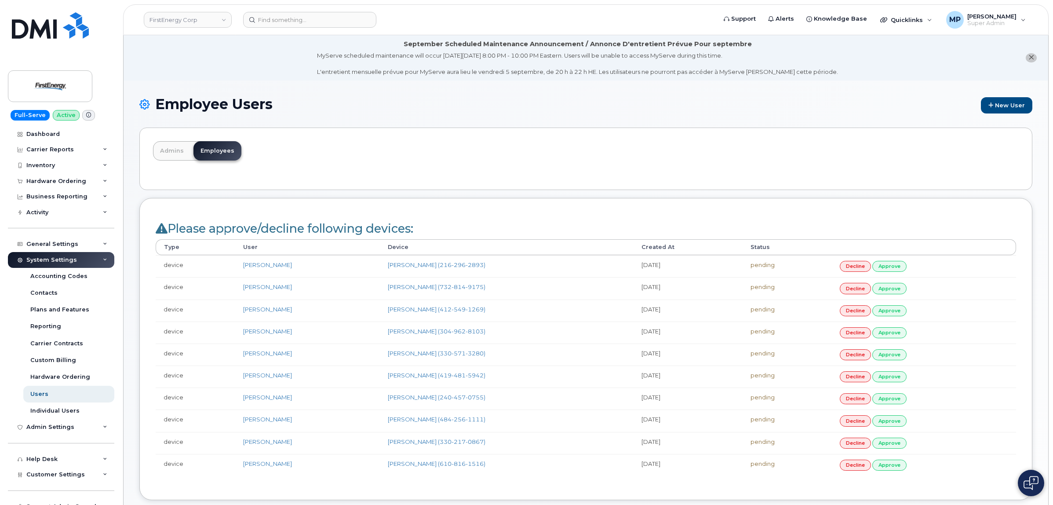
scroll to position [110, 0]
